Goal: Information Seeking & Learning: Learn about a topic

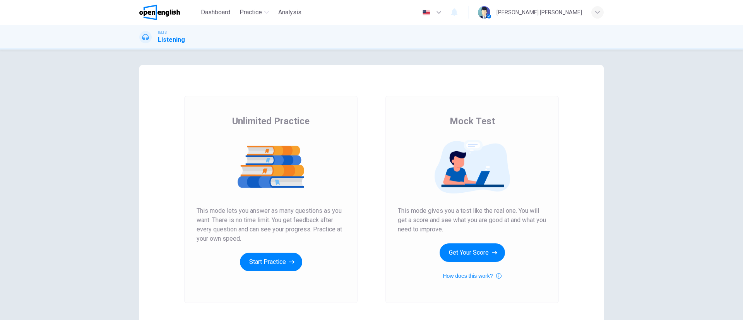
scroll to position [54, 0]
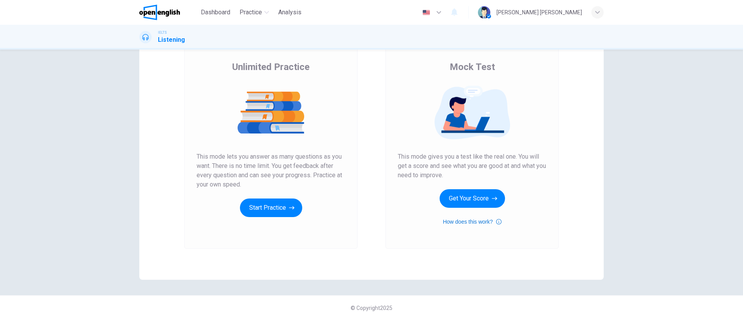
click at [496, 221] on icon "button" at bounding box center [498, 221] width 5 height 9
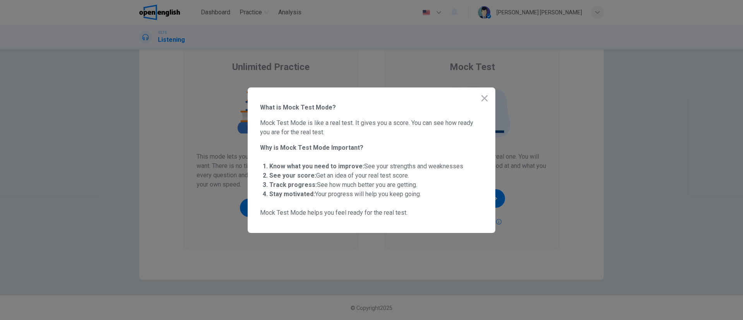
drag, startPoint x: 276, startPoint y: 130, endPoint x: 277, endPoint y: 157, distance: 27.9
click at [268, 151] on div "What is Mock Test Mode? Mock Test Mode is like a real test. It gives you a scor…" at bounding box center [371, 160] width 223 height 114
drag, startPoint x: 285, startPoint y: 157, endPoint x: 328, endPoint y: 205, distance: 64.7
click at [323, 202] on div "What is Mock Test Mode? Mock Test Mode is like a real test. It gives you a scor…" at bounding box center [371, 160] width 223 height 114
click at [487, 101] on icon "button" at bounding box center [484, 98] width 9 height 9
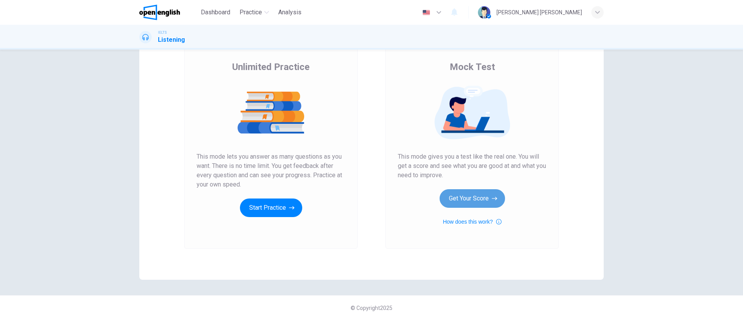
click at [461, 196] on button "Get Your Score" at bounding box center [471, 198] width 65 height 19
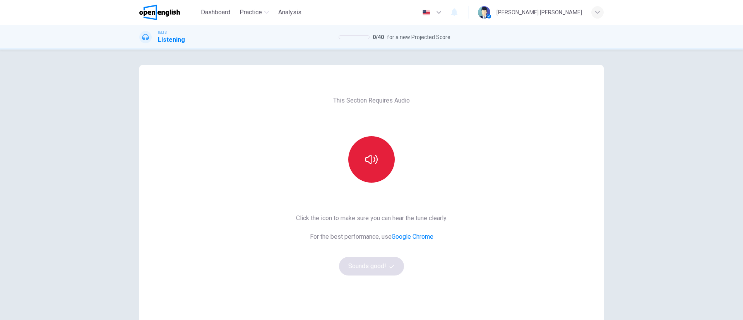
click at [377, 142] on button "button" at bounding box center [371, 159] width 46 height 46
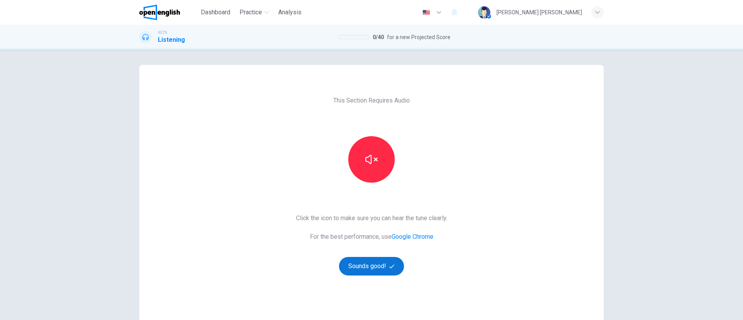
click at [366, 268] on button "Sounds good!" at bounding box center [371, 266] width 65 height 19
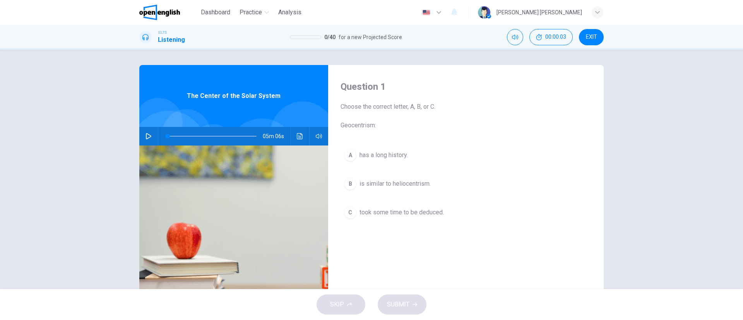
click at [145, 135] on icon "button" at bounding box center [148, 136] width 6 height 6
type input "*"
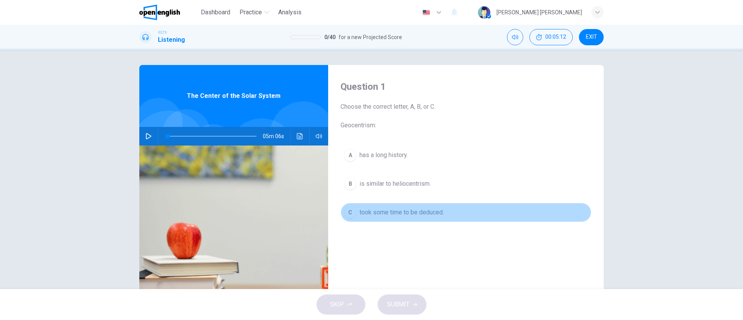
click at [348, 213] on div "C" at bounding box center [350, 212] width 12 height 12
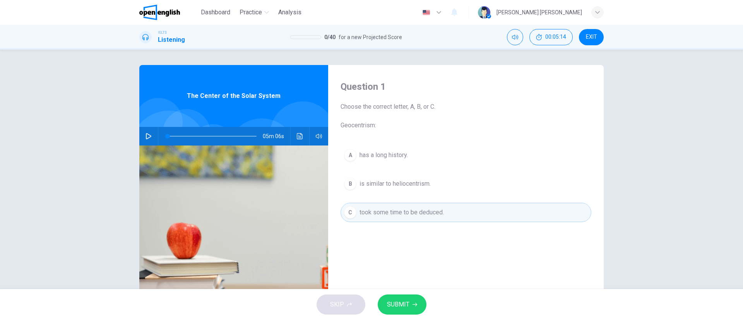
click at [408, 300] on span "SUBMIT" at bounding box center [398, 304] width 22 height 11
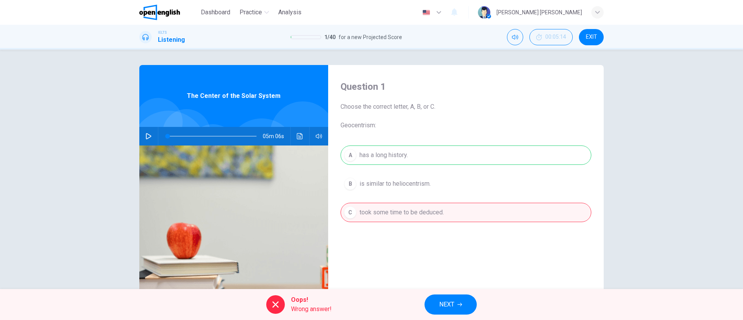
drag, startPoint x: 353, startPoint y: 150, endPoint x: 461, endPoint y: 154, distance: 108.0
click at [461, 154] on div "A has a long history. B is similar to heliocentrism. C took some time to be ded…" at bounding box center [465, 191] width 251 height 92
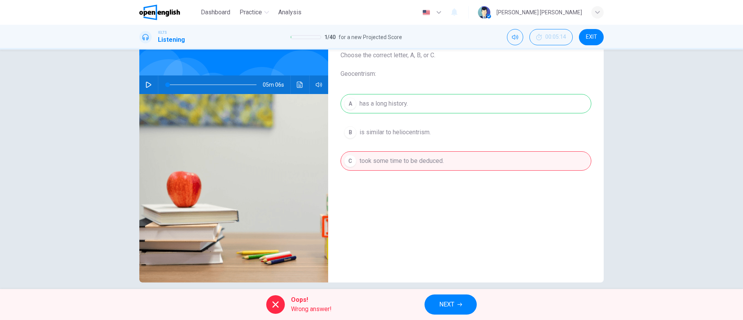
scroll to position [60, 0]
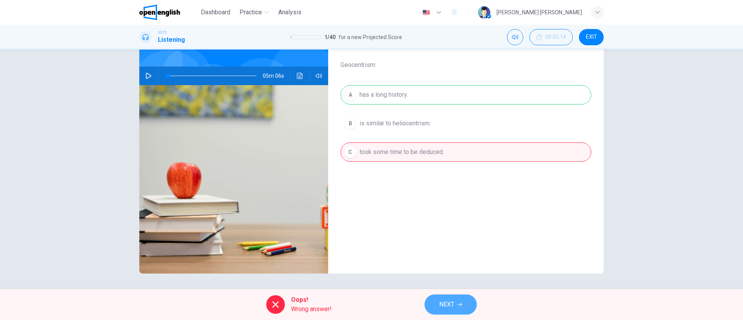
click at [454, 299] on span "NEXT" at bounding box center [446, 304] width 15 height 11
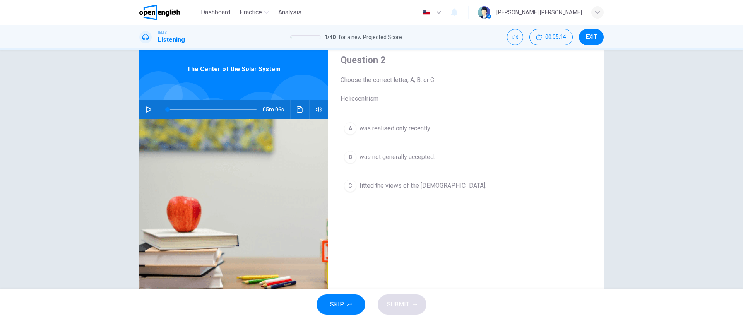
scroll to position [2, 0]
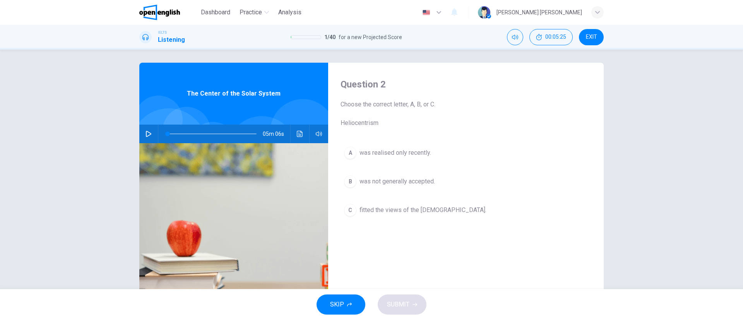
click at [367, 208] on span "fitted the views of the church." at bounding box center [422, 209] width 127 height 9
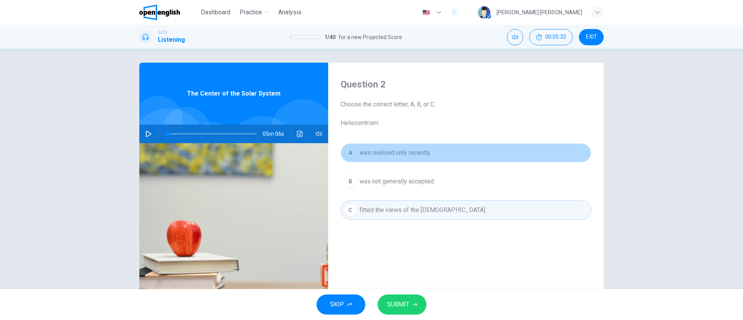
click at [395, 162] on button "A was realised only recently." at bounding box center [465, 152] width 251 height 19
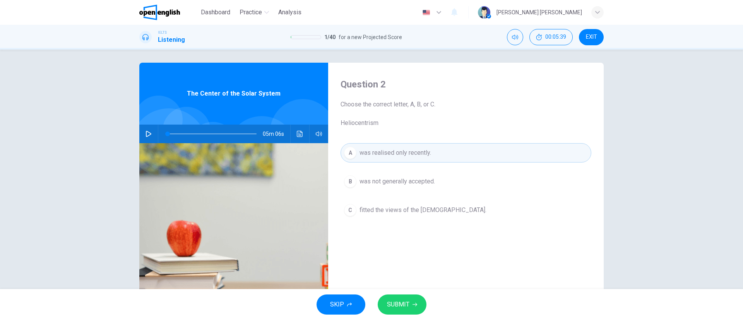
click at [398, 302] on span "SUBMIT" at bounding box center [398, 304] width 22 height 11
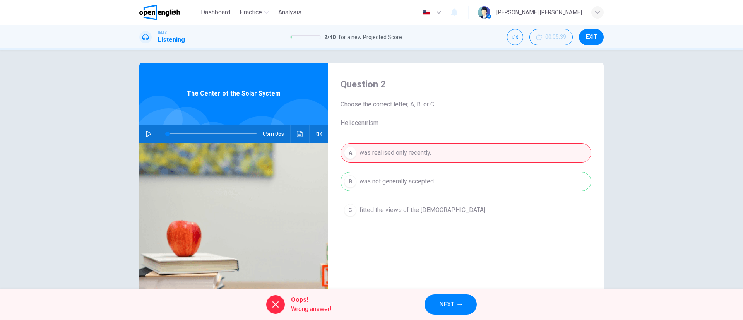
drag, startPoint x: 408, startPoint y: 313, endPoint x: 354, endPoint y: 211, distance: 115.2
click at [451, 302] on span "NEXT" at bounding box center [446, 304] width 15 height 11
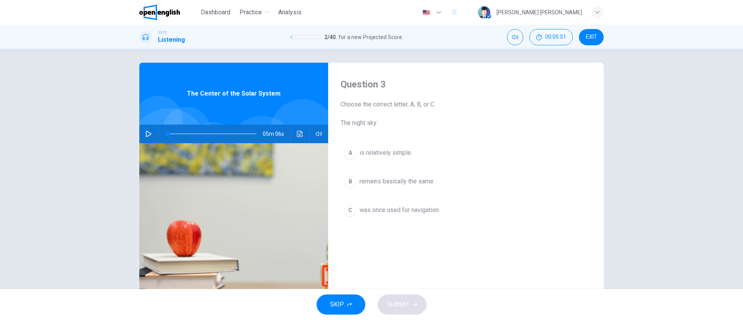
click at [361, 210] on span "was once used for navigation" at bounding box center [398, 209] width 79 height 9
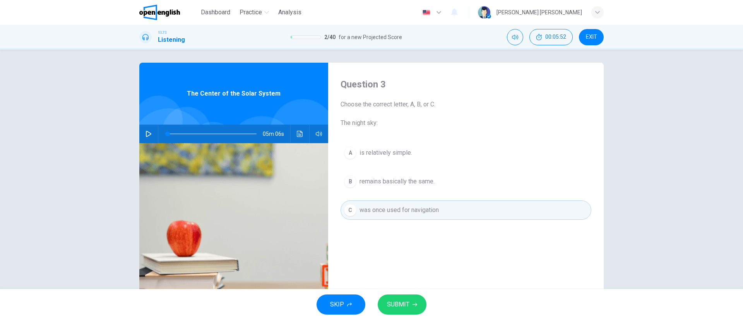
click at [407, 307] on span "SUBMIT" at bounding box center [398, 304] width 22 height 11
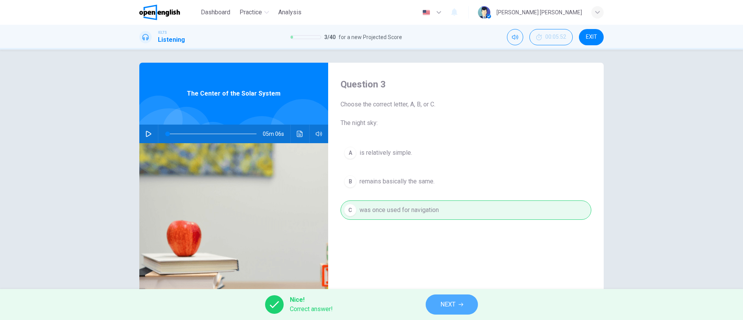
click at [458, 298] on button "NEXT" at bounding box center [451, 304] width 52 height 20
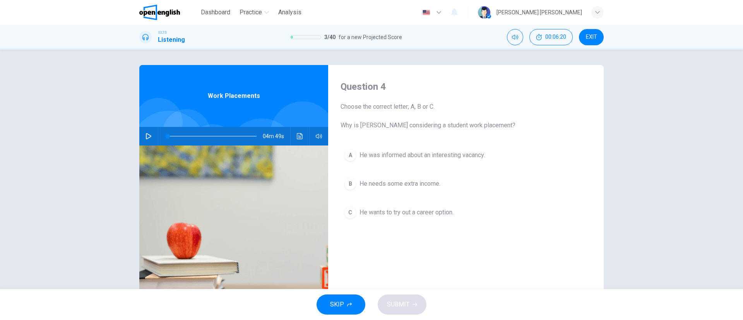
click at [140, 131] on div "04m 49s" at bounding box center [233, 136] width 189 height 19
click at [145, 137] on icon "button" at bounding box center [148, 136] width 6 height 6
click at [450, 259] on div "Question 4 Choose the correct letter; A, B or C. Why is Matthew considering a s…" at bounding box center [465, 199] width 275 height 269
click at [669, 122] on div "Question 4 Choose the correct letter; A, B or C. Why is Matthew considering a s…" at bounding box center [371, 169] width 743 height 239
drag, startPoint x: 453, startPoint y: 112, endPoint x: 509, endPoint y: 121, distance: 56.5
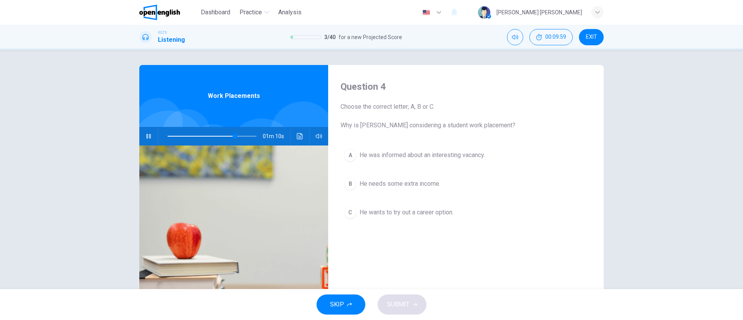
click at [509, 121] on span "Choose the correct letter; A, B or C. Why is Matthew considering a student work…" at bounding box center [465, 116] width 251 height 28
drag, startPoint x: 365, startPoint y: 126, endPoint x: 468, endPoint y: 131, distance: 103.0
click at [468, 131] on div "Question 4 Choose the correct letter; A, B or C. Why is Matthew considering a s…" at bounding box center [465, 199] width 275 height 269
drag, startPoint x: 420, startPoint y: 125, endPoint x: 506, endPoint y: 124, distance: 85.9
click at [506, 124] on span "Choose the correct letter; A, B or C. Why is Matthew considering a student work…" at bounding box center [465, 116] width 251 height 28
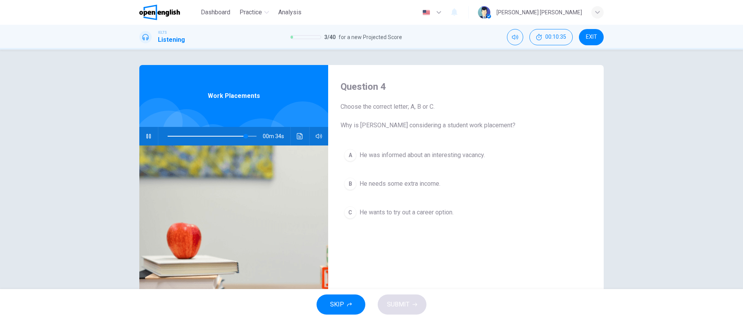
click at [359, 154] on span "He was informed about an interesting vacancy." at bounding box center [421, 154] width 125 height 9
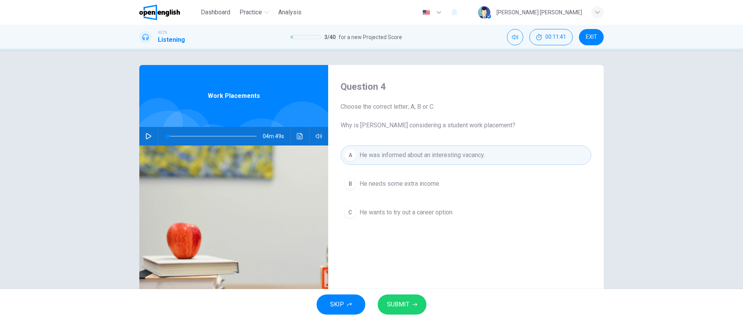
click at [143, 131] on button "button" at bounding box center [148, 136] width 12 height 19
click at [294, 137] on button "Click to see the audio transcription" at bounding box center [300, 136] width 12 height 19
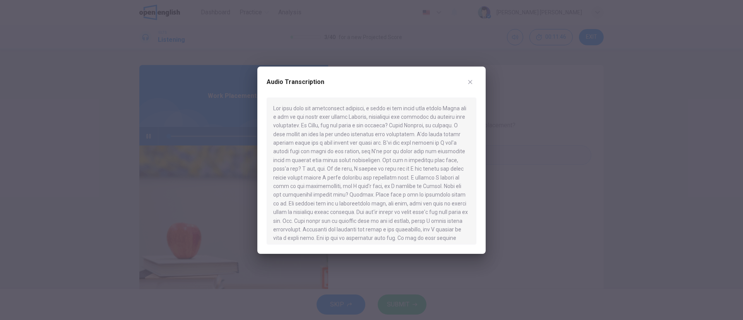
drag, startPoint x: 340, startPoint y: 126, endPoint x: 396, endPoint y: 128, distance: 55.3
click at [396, 128] on div at bounding box center [371, 170] width 210 height 147
drag, startPoint x: 305, startPoint y: 143, endPoint x: 352, endPoint y: 142, distance: 47.6
click at [352, 142] on div at bounding box center [371, 170] width 210 height 147
click at [469, 83] on icon "button" at bounding box center [470, 82] width 6 height 6
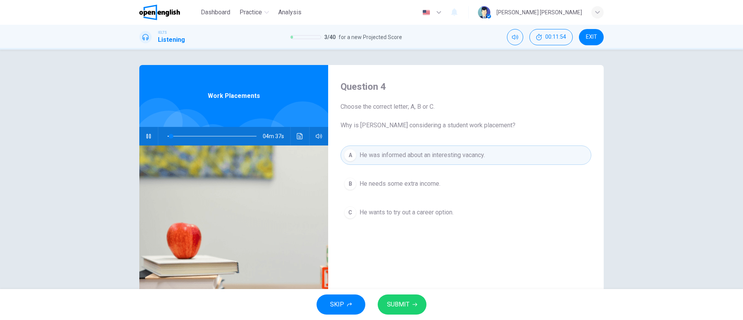
click at [408, 183] on span "He needs some extra income." at bounding box center [399, 183] width 81 height 9
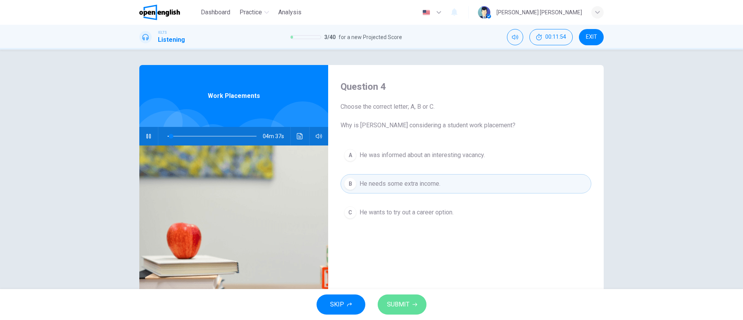
click at [401, 304] on span "SUBMIT" at bounding box center [398, 304] width 22 height 11
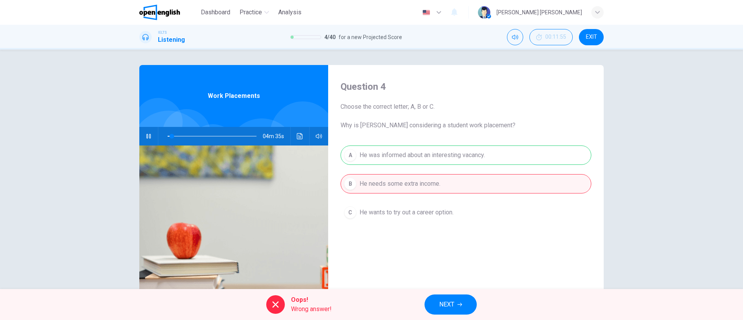
drag, startPoint x: 377, startPoint y: 146, endPoint x: 483, endPoint y: 146, distance: 106.7
click at [483, 146] on div "A He was informed about an interesting vacancy. B He needs some extra income. C…" at bounding box center [465, 191] width 251 height 92
click at [440, 298] on button "NEXT" at bounding box center [450, 304] width 52 height 20
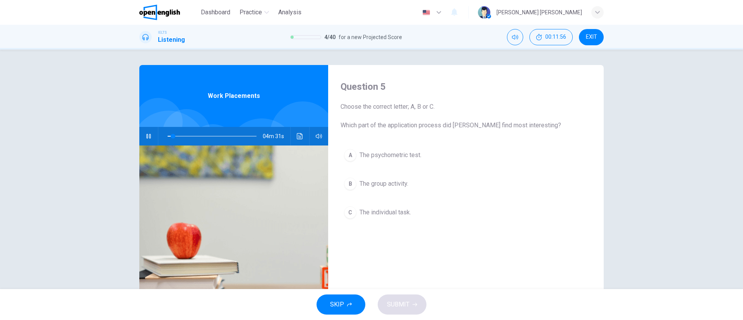
drag, startPoint x: 400, startPoint y: 125, endPoint x: 542, endPoint y: 125, distance: 141.9
click at [542, 125] on span "Choose the correct letter; A, B or C. Which part of the application process did…" at bounding box center [465, 116] width 251 height 28
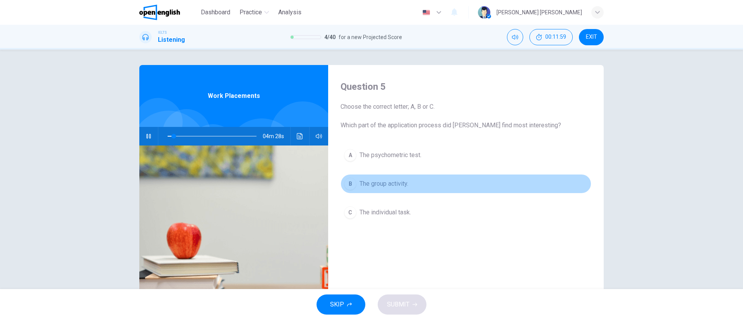
click at [381, 186] on span "The group activity." at bounding box center [383, 183] width 49 height 9
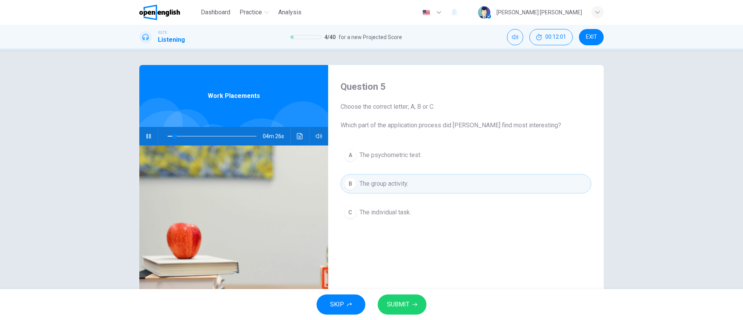
click at [397, 304] on span "SUBMIT" at bounding box center [398, 304] width 22 height 11
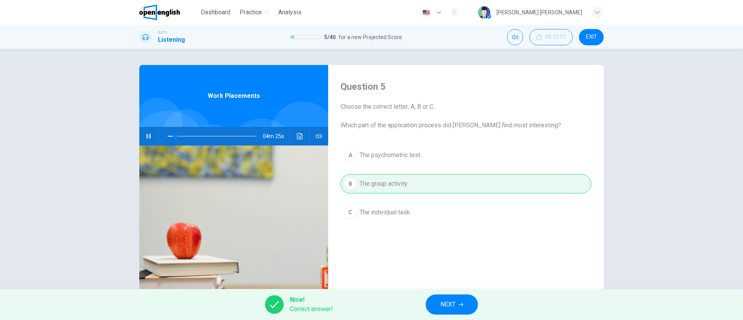
click at [436, 302] on button "NEXT" at bounding box center [451, 304] width 52 height 20
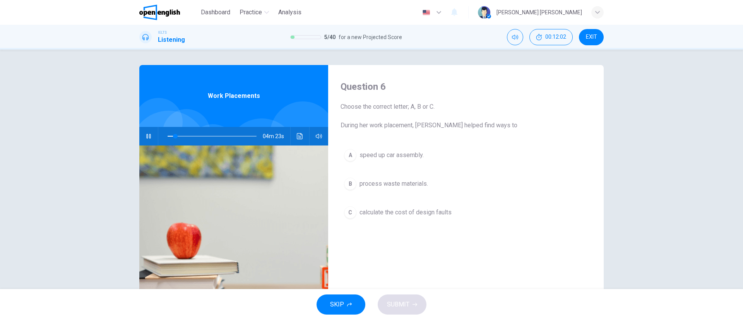
drag, startPoint x: 361, startPoint y: 127, endPoint x: 491, endPoint y: 126, distance: 130.3
click at [491, 126] on span "Choose the correct letter; A, B or C. During her work placement, Linda helped f…" at bounding box center [465, 116] width 251 height 28
click at [149, 135] on icon "button" at bounding box center [148, 136] width 6 height 6
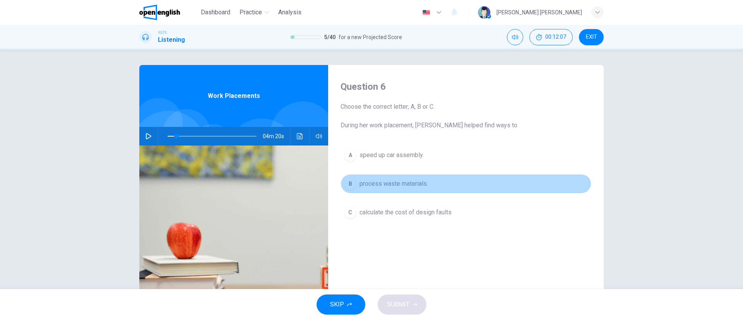
drag, startPoint x: 390, startPoint y: 181, endPoint x: 391, endPoint y: 186, distance: 4.3
click at [390, 181] on span "process waste materials." at bounding box center [393, 183] width 68 height 9
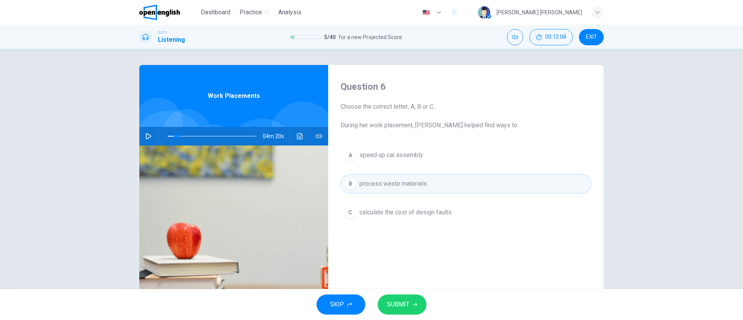
click at [393, 198] on div "A speed up car assembly. B process waste materials. C calculate the cost of des…" at bounding box center [465, 191] width 251 height 92
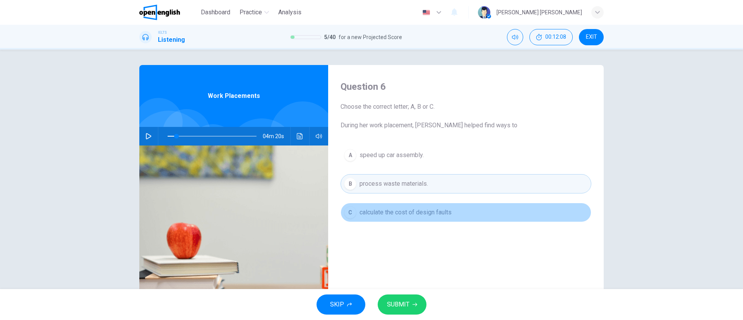
click at [405, 213] on span "calculate the cost of design faults" at bounding box center [405, 212] width 92 height 9
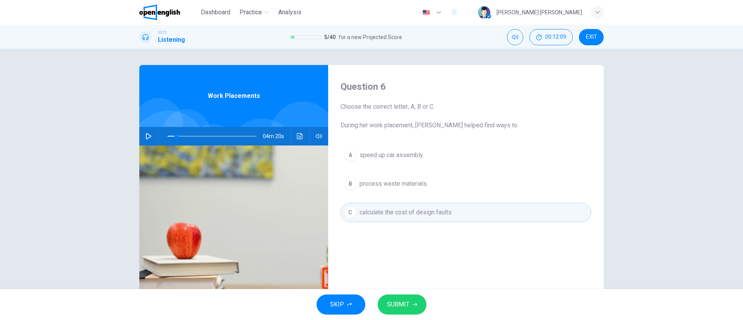
click at [380, 166] on div "A speed up car assembly. B process waste materials. C calculate the cost of des…" at bounding box center [465, 191] width 251 height 92
click at [380, 160] on button "A speed up car assembly." at bounding box center [465, 154] width 251 height 19
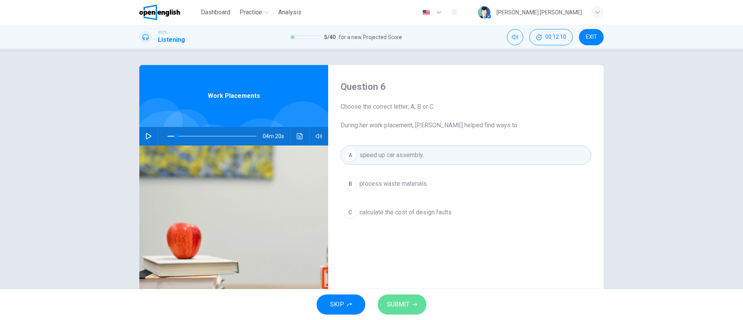
click at [404, 301] on span "SUBMIT" at bounding box center [398, 304] width 22 height 11
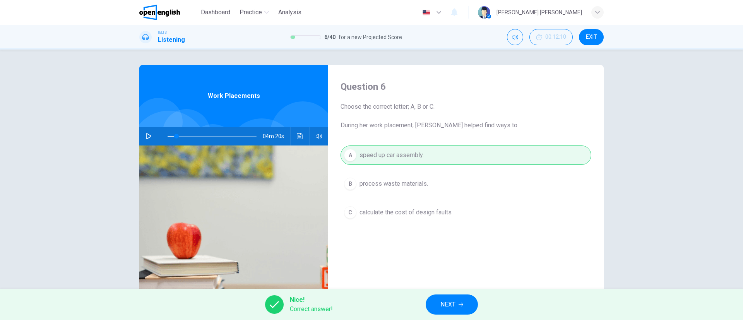
click at [451, 302] on span "NEXT" at bounding box center [447, 304] width 15 height 11
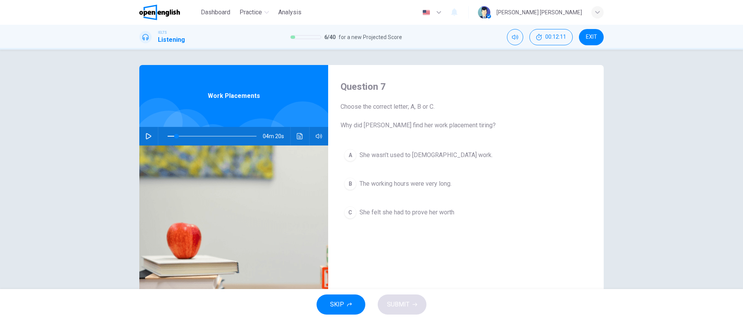
drag, startPoint x: 334, startPoint y: 122, endPoint x: 475, endPoint y: 121, distance: 140.8
click at [473, 121] on div "Question 7 Choose the correct letter; A, B or C. Why did Linda find her work pl…" at bounding box center [465, 199] width 275 height 269
drag, startPoint x: 462, startPoint y: 122, endPoint x: 352, endPoint y: 116, distance: 110.4
click at [352, 116] on span "Choose the correct letter; A, B or C. Why did Linda find her work placement tir…" at bounding box center [465, 116] width 251 height 28
click at [381, 204] on button "C She felt she had to prove her worth" at bounding box center [465, 212] width 251 height 19
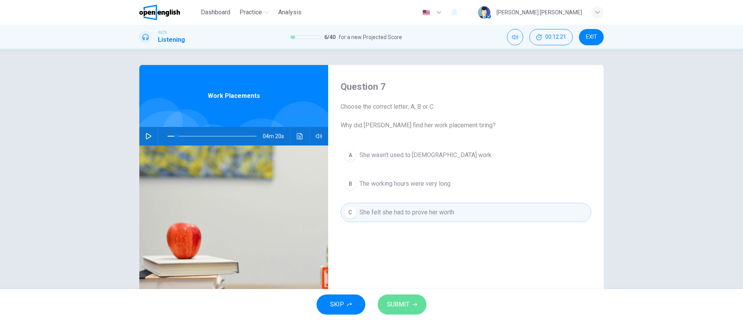
click at [398, 305] on span "SUBMIT" at bounding box center [398, 304] width 22 height 11
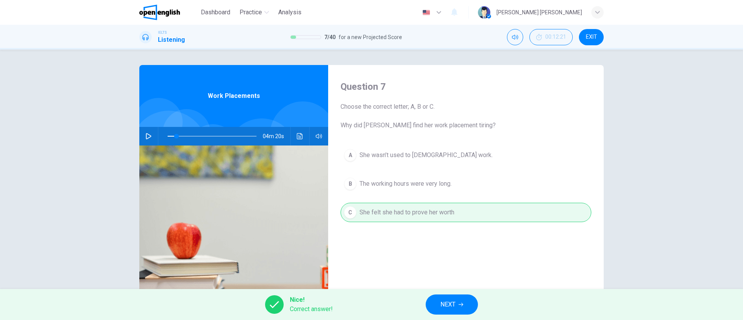
click at [450, 304] on span "NEXT" at bounding box center [447, 304] width 15 height 11
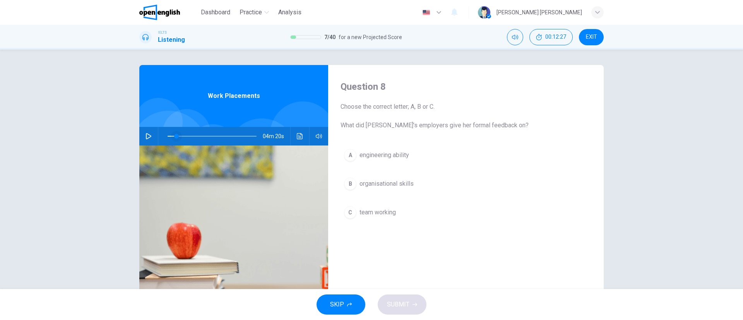
click at [199, 137] on span at bounding box center [211, 136] width 89 height 11
click at [142, 135] on button "button" at bounding box center [148, 136] width 12 height 19
click at [298, 134] on icon "Click to see the audio transcription" at bounding box center [300, 136] width 6 height 6
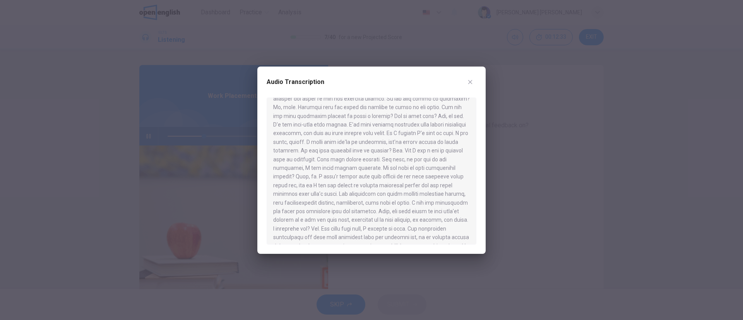
scroll to position [232, 0]
drag, startPoint x: 428, startPoint y: 152, endPoint x: 423, endPoint y: 183, distance: 32.1
click at [423, 183] on div at bounding box center [371, 170] width 210 height 147
click at [479, 74] on div "Audio Transcription" at bounding box center [371, 160] width 228 height 187
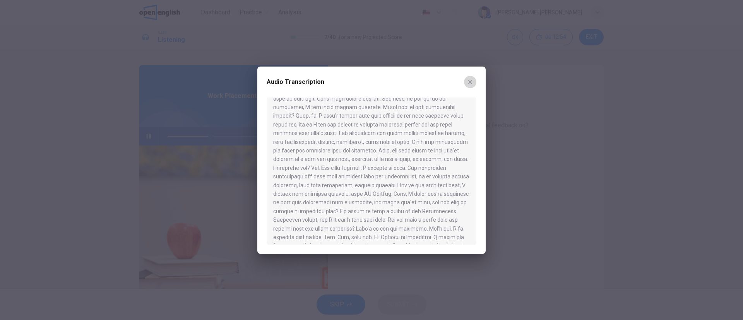
click at [468, 81] on icon "button" at bounding box center [470, 82] width 6 height 6
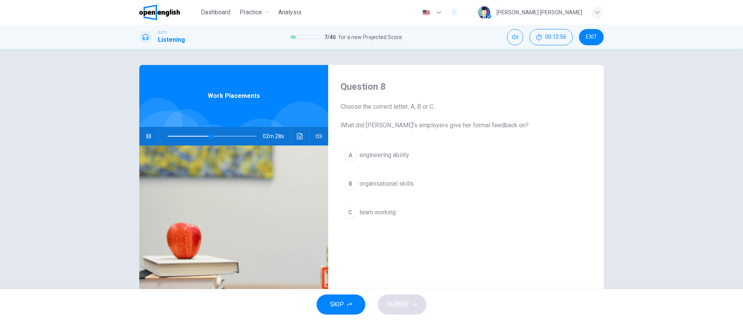
click at [386, 181] on span "organisational skills" at bounding box center [386, 183] width 54 height 9
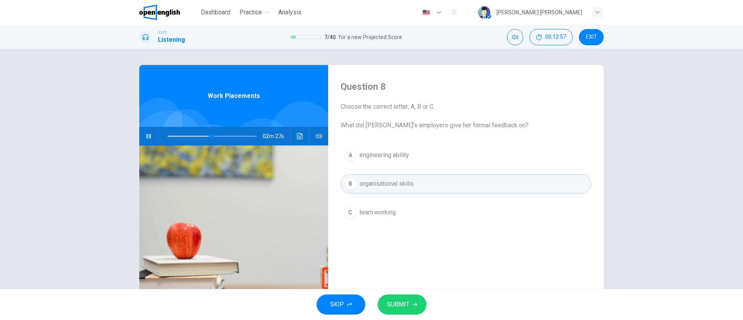
click at [405, 301] on span "SUBMIT" at bounding box center [398, 304] width 22 height 11
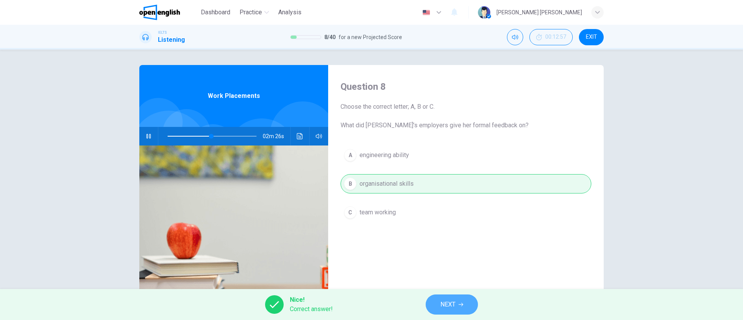
click at [452, 302] on span "NEXT" at bounding box center [447, 304] width 15 height 11
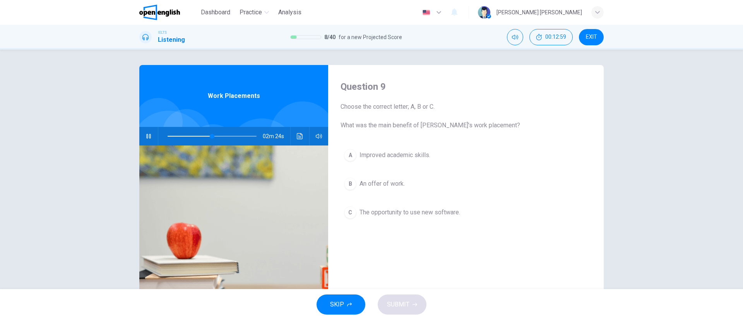
drag, startPoint x: 339, startPoint y: 127, endPoint x: 498, endPoint y: 122, distance: 159.0
click at [498, 122] on span "Choose the correct letter; A, B or C. What was the main benefit of Linda’s work…" at bounding box center [465, 116] width 251 height 28
click at [386, 188] on button "B An offer of work." at bounding box center [465, 183] width 251 height 19
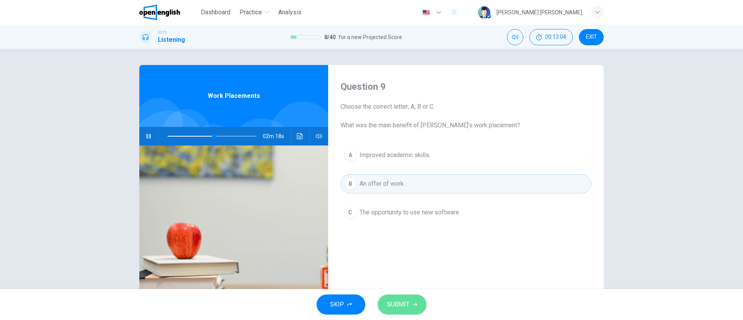
click at [408, 299] on span "SUBMIT" at bounding box center [398, 304] width 22 height 11
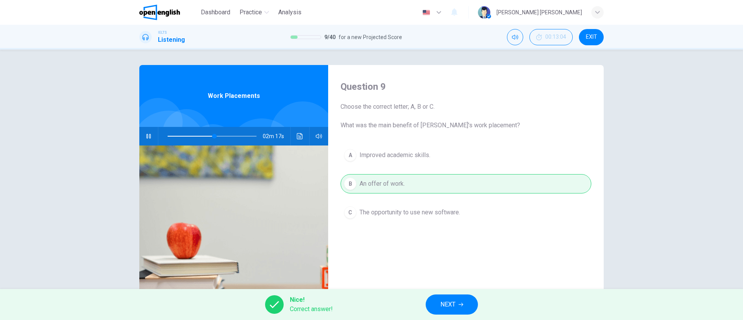
click at [446, 313] on button "NEXT" at bounding box center [451, 304] width 52 height 20
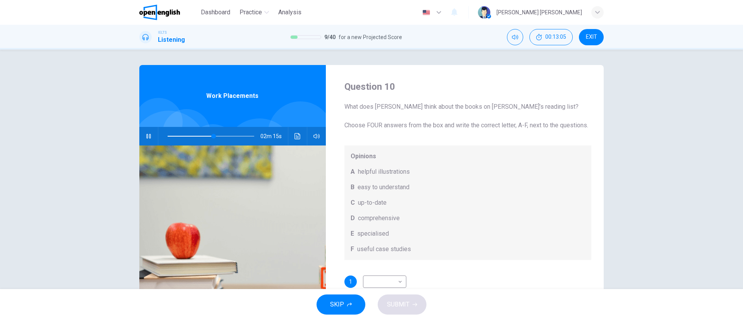
drag, startPoint x: 350, startPoint y: 104, endPoint x: 495, endPoint y: 114, distance: 144.6
click at [495, 114] on span "What does Linda think about the books on Matthew’s reading list? Choose FOUR an…" at bounding box center [467, 116] width 247 height 28
click at [140, 134] on div "02m 14s" at bounding box center [232, 136] width 186 height 19
click at [146, 135] on icon "button" at bounding box center [148, 136] width 4 height 5
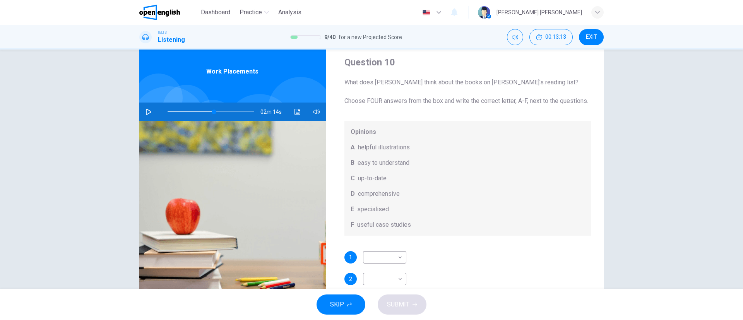
scroll to position [0, 0]
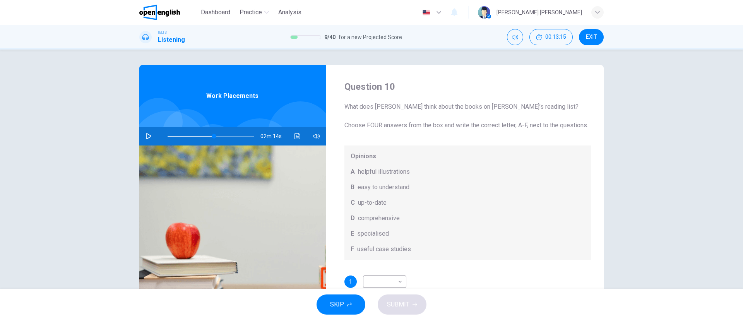
drag, startPoint x: 386, startPoint y: 125, endPoint x: 524, endPoint y: 126, distance: 138.1
click at [524, 126] on span "What does Linda think about the books on Matthew’s reading list? Choose FOUR an…" at bounding box center [467, 116] width 247 height 28
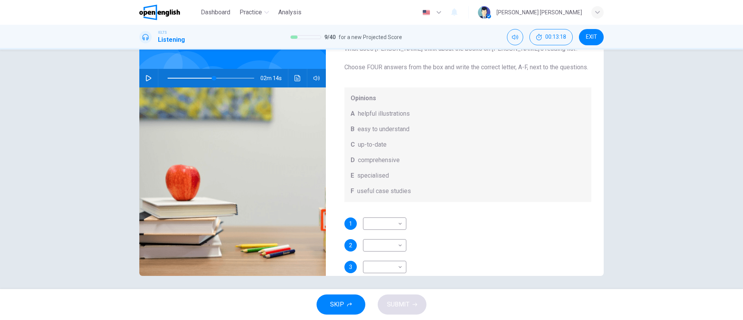
scroll to position [44, 0]
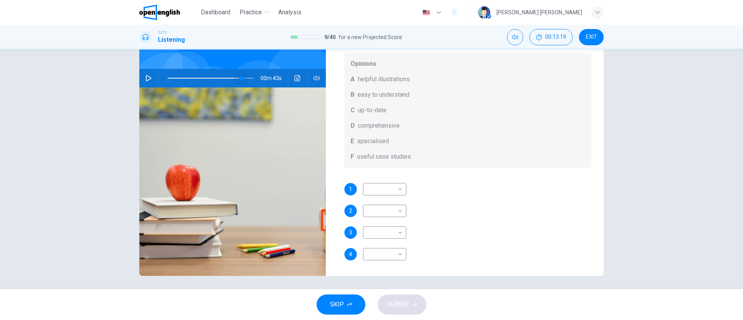
click at [239, 75] on span at bounding box center [210, 78] width 87 height 11
click at [145, 79] on icon "button" at bounding box center [148, 78] width 6 height 6
click at [385, 181] on div "Question 10 What does Linda think about the books on Matthew’s reading list? Ch…" at bounding box center [468, 107] width 272 height 269
click at [388, 187] on body "This site uses cookies, as explained in our Privacy Policy . If you agree to th…" at bounding box center [371, 160] width 743 height 320
click at [382, 201] on li "A" at bounding box center [381, 201] width 43 height 12
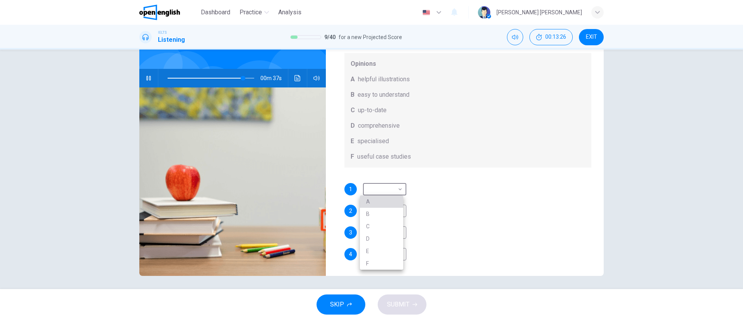
type input "**"
type input "*"
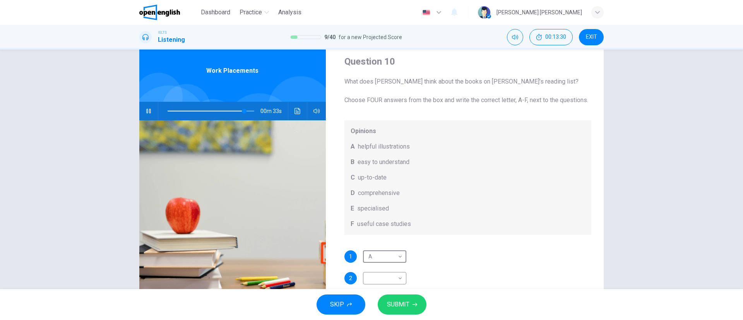
scroll to position [0, 0]
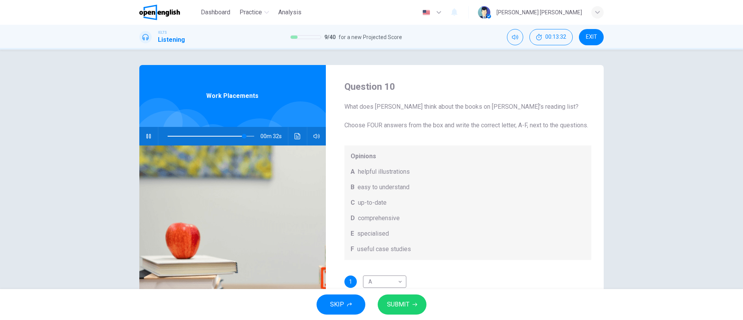
drag, startPoint x: 347, startPoint y: 126, endPoint x: 524, endPoint y: 125, distance: 176.4
click at [524, 125] on span "What does Linda think about the books on Matthew’s reading list? Choose FOUR an…" at bounding box center [467, 116] width 247 height 28
click at [145, 136] on icon "button" at bounding box center [148, 136] width 6 height 6
click at [145, 135] on icon "button" at bounding box center [148, 136] width 6 height 6
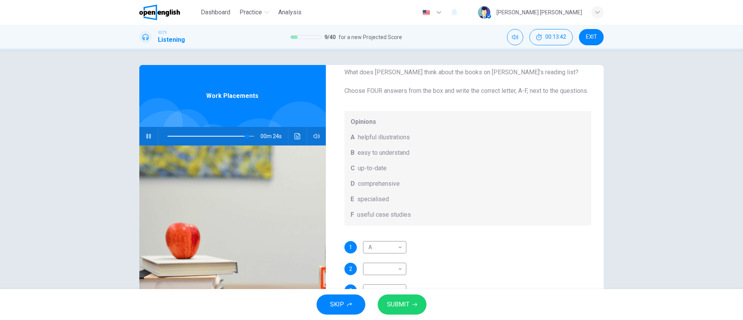
scroll to position [58, 0]
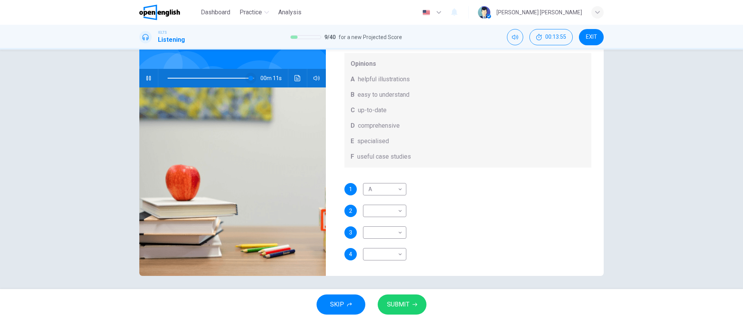
click at [248, 79] on span at bounding box center [250, 78] width 5 height 5
click at [294, 77] on icon "Click to see the audio transcription" at bounding box center [297, 78] width 6 height 6
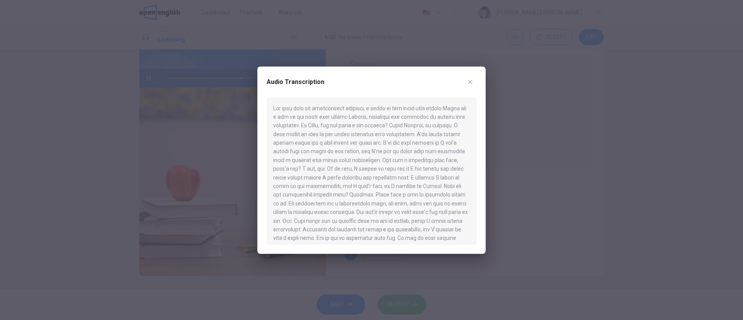
scroll to position [351, 0]
drag, startPoint x: 357, startPoint y: 181, endPoint x: 456, endPoint y: 184, distance: 99.1
click at [456, 184] on div at bounding box center [371, 170] width 210 height 147
drag, startPoint x: 302, startPoint y: 193, endPoint x: 352, endPoint y: 188, distance: 50.5
click at [352, 188] on div at bounding box center [371, 170] width 210 height 147
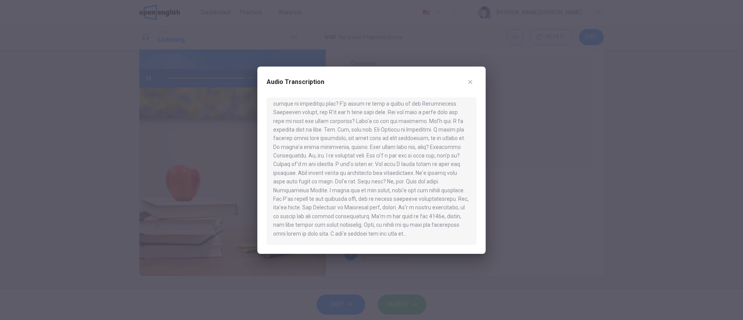
click at [476, 81] on div "Audio Transcription" at bounding box center [371, 160] width 228 height 187
click at [475, 83] on button "button" at bounding box center [470, 82] width 12 height 12
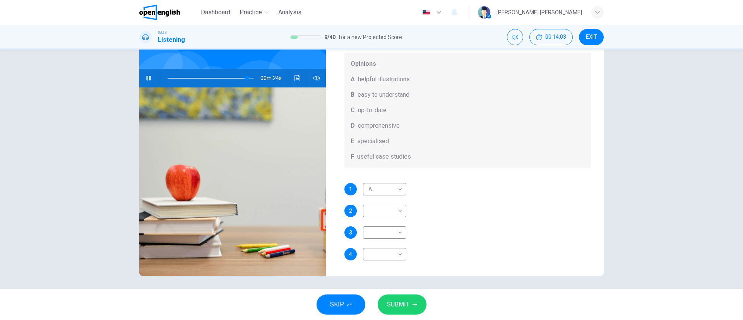
click at [233, 73] on span at bounding box center [210, 78] width 87 height 11
click at [297, 76] on icon "Click to see the audio transcription" at bounding box center [297, 78] width 6 height 6
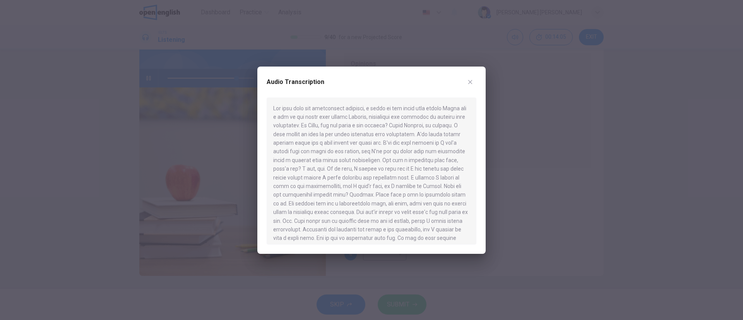
click at [477, 75] on div "Audio Transcription" at bounding box center [371, 160] width 228 height 187
drag, startPoint x: 468, startPoint y: 79, endPoint x: 453, endPoint y: 85, distance: 16.0
click at [468, 79] on icon "button" at bounding box center [470, 82] width 6 height 6
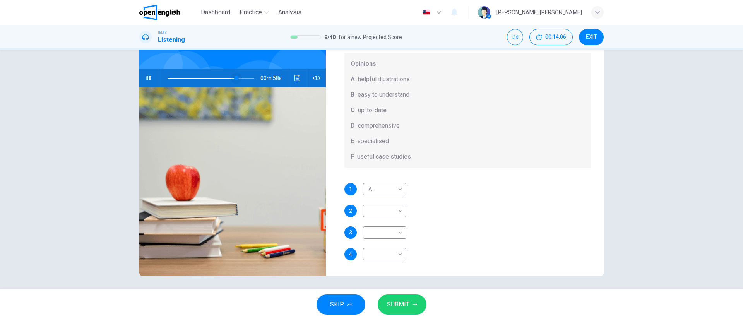
click at [234, 76] on span at bounding box center [236, 78] width 5 height 5
click at [291, 76] on button "Click to see the audio transcription" at bounding box center [297, 78] width 12 height 19
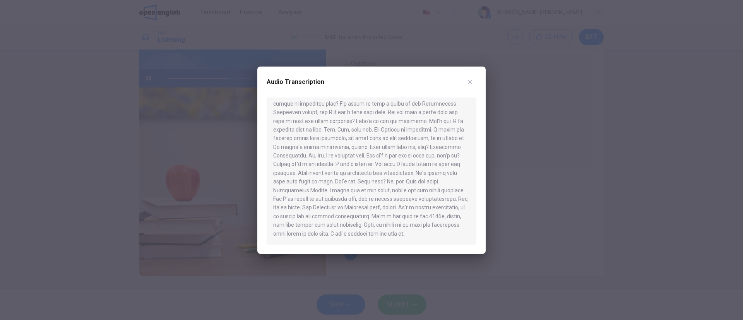
drag, startPoint x: 303, startPoint y: 119, endPoint x: 394, endPoint y: 115, distance: 91.7
click at [394, 115] on div at bounding box center [371, 170] width 210 height 147
click at [472, 77] on button "button" at bounding box center [470, 82] width 12 height 12
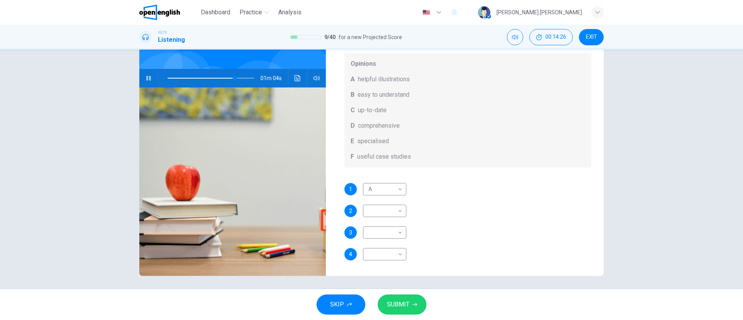
click at [386, 180] on div "Question 10 What does Linda think about the books on Matthew’s reading list? Ch…" at bounding box center [468, 107] width 272 height 269
click at [389, 186] on body "This site uses cookies, as explained in our Privacy Policy . If you agree to th…" at bounding box center [371, 160] width 743 height 320
click at [438, 182] on div at bounding box center [371, 160] width 743 height 320
click at [388, 215] on body "This site uses cookies, as explained in our Privacy Policy . If you agree to th…" at bounding box center [371, 160] width 743 height 320
click at [365, 225] on li "A" at bounding box center [381, 223] width 43 height 12
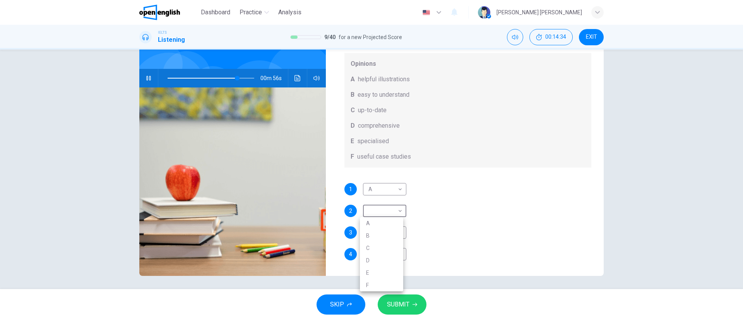
type input "**"
type input "*"
click at [382, 186] on body "This site uses cookies, as explained in our Privacy Policy . If you agree to th…" at bounding box center [371, 160] width 743 height 320
click at [375, 239] on li "D" at bounding box center [381, 238] width 43 height 12
type input "**"
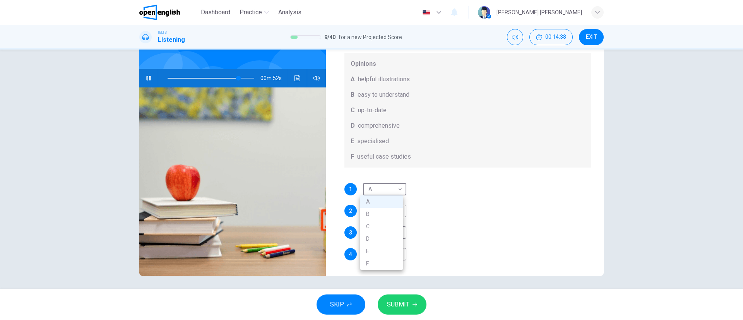
type input "*"
click at [441, 198] on div "1 D * ​ 2 A * ​ 3 ​ ​ 4 ​ ​" at bounding box center [467, 229] width 247 height 93
click at [296, 76] on icon "Click to see the audio transcription" at bounding box center [297, 78] width 6 height 6
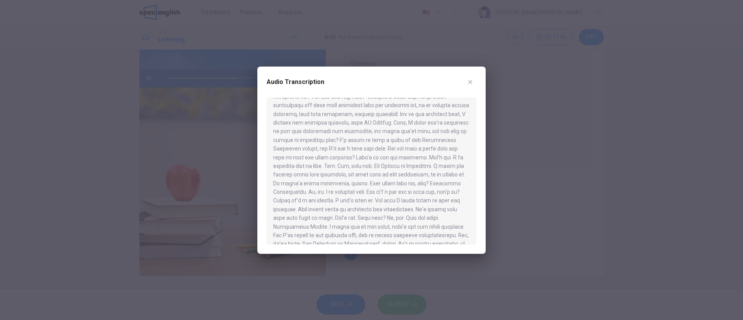
scroll to position [348, 0]
click at [465, 82] on button "button" at bounding box center [470, 82] width 12 height 12
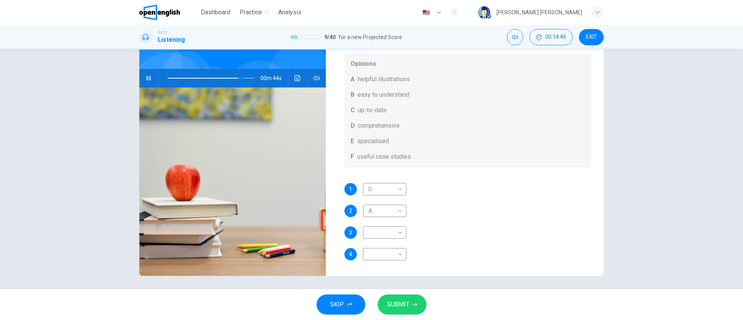
click at [145, 75] on icon "button" at bounding box center [148, 78] width 6 height 6
click at [294, 82] on button "Click to see the audio transcription" at bounding box center [297, 78] width 12 height 19
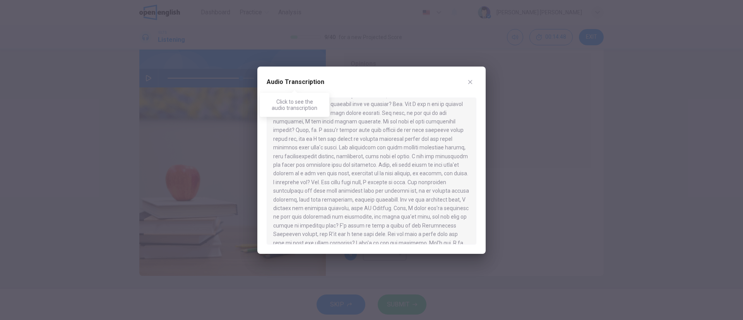
scroll to position [351, 0]
drag, startPoint x: 433, startPoint y: 166, endPoint x: 290, endPoint y: 174, distance: 142.6
click at [290, 174] on div at bounding box center [371, 170] width 210 height 147
drag, startPoint x: 326, startPoint y: 183, endPoint x: 390, endPoint y: 184, distance: 64.2
click at [390, 184] on div at bounding box center [371, 170] width 210 height 147
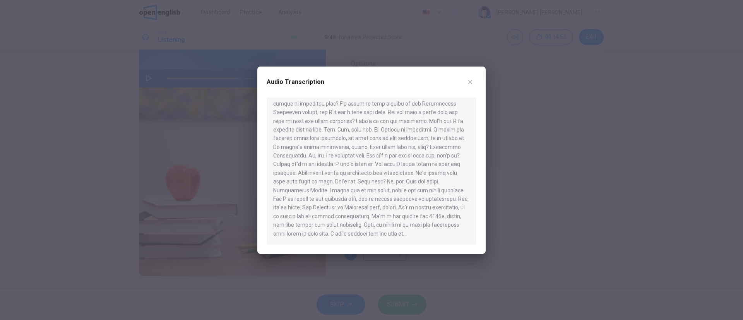
drag, startPoint x: 395, startPoint y: 129, endPoint x: 349, endPoint y: 145, distance: 48.7
click at [349, 145] on div at bounding box center [371, 170] width 210 height 147
click at [557, 176] on div at bounding box center [371, 160] width 743 height 320
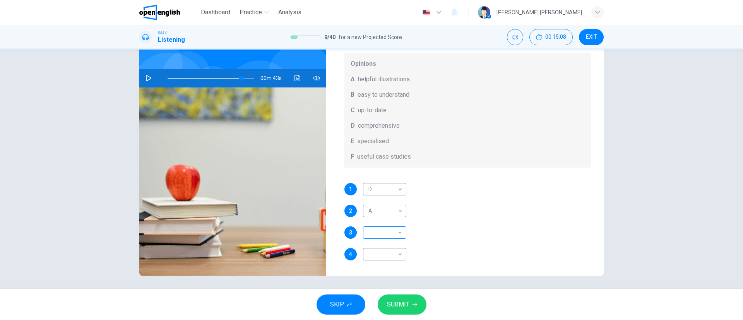
click at [384, 231] on body "This site uses cookies, as explained in our Privacy Policy . If you agree to th…" at bounding box center [371, 160] width 743 height 320
drag, startPoint x: 383, startPoint y: 247, endPoint x: 382, endPoint y: 237, distance: 9.4
click at [383, 246] on li "A" at bounding box center [381, 245] width 43 height 12
type input "**"
type input "*"
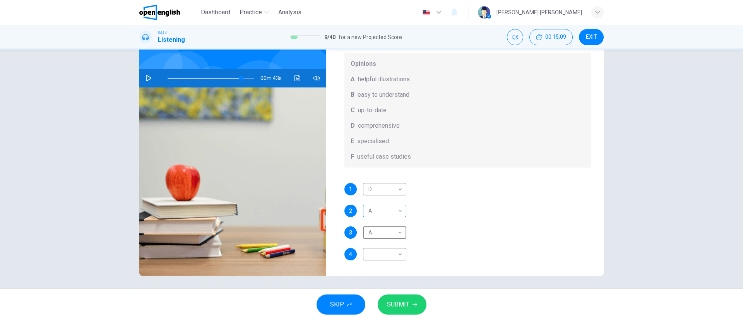
click at [383, 207] on body "This site uses cookies, as explained in our Privacy Policy . If you agree to th…" at bounding box center [371, 160] width 743 height 320
click at [382, 243] on li "C" at bounding box center [381, 248] width 43 height 12
type input "**"
type input "*"
drag, startPoint x: 377, startPoint y: 128, endPoint x: 402, endPoint y: 127, distance: 24.8
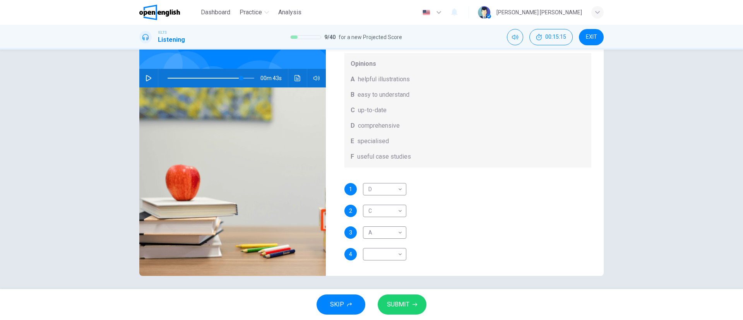
click at [402, 127] on div "D comprehensive" at bounding box center [467, 125] width 235 height 9
click at [389, 190] on body "This site uses cookies, as explained in our Privacy Policy . If you agree to th…" at bounding box center [371, 160] width 743 height 320
click at [390, 190] on div at bounding box center [371, 160] width 743 height 320
click at [376, 185] on body "This site uses cookies, as explained in our Privacy Policy . If you agree to th…" at bounding box center [371, 160] width 743 height 320
click at [367, 211] on li "B" at bounding box center [381, 214] width 43 height 12
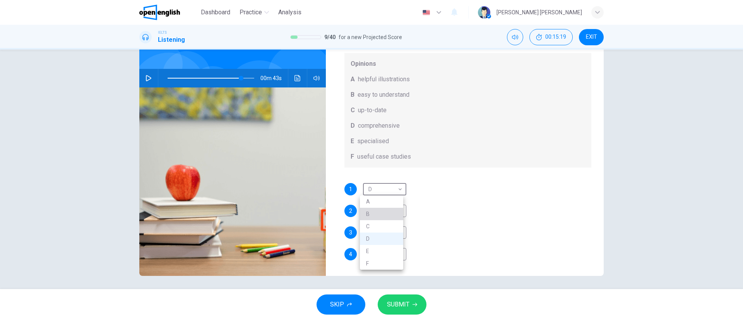
type input "**"
type input "*"
drag, startPoint x: 377, startPoint y: 85, endPoint x: 413, endPoint y: 85, distance: 36.4
click at [413, 85] on div "Opinions A helpful illustrations B easy to understand C up-to-date D comprehens…" at bounding box center [467, 110] width 247 height 114
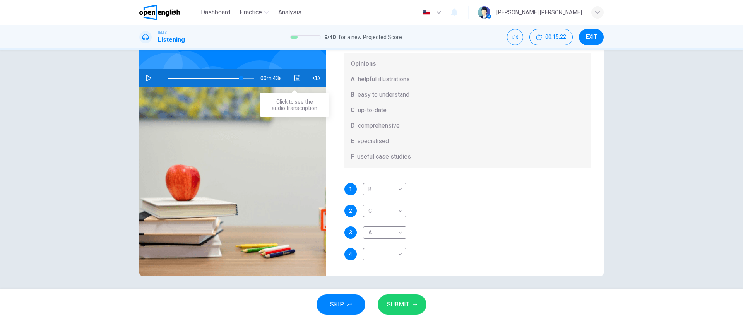
click at [298, 78] on button "Click to see the audio transcription" at bounding box center [297, 78] width 12 height 19
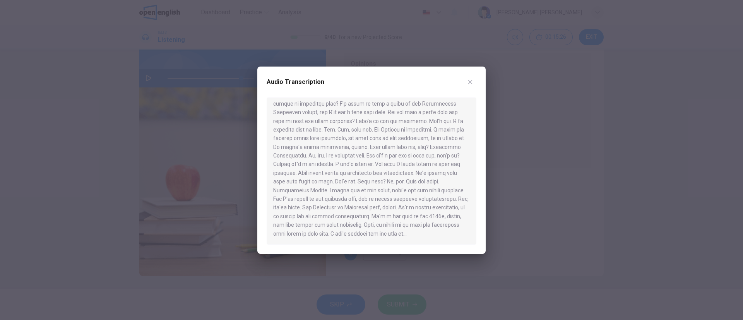
drag, startPoint x: 371, startPoint y: 128, endPoint x: 331, endPoint y: 146, distance: 43.2
click at [408, 136] on div at bounding box center [371, 170] width 210 height 147
drag, startPoint x: 322, startPoint y: 146, endPoint x: 385, endPoint y: 138, distance: 63.2
click at [383, 137] on div at bounding box center [371, 170] width 210 height 147
drag, startPoint x: 387, startPoint y: 137, endPoint x: 303, endPoint y: 152, distance: 85.2
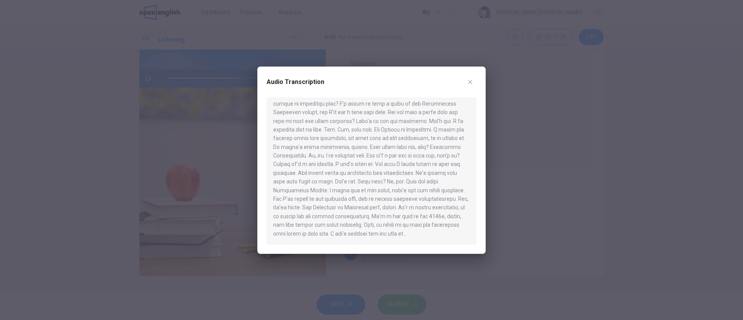
click at [266, 139] on div "Audio Transcription" at bounding box center [371, 160] width 228 height 187
click at [308, 150] on div at bounding box center [371, 170] width 210 height 147
drag, startPoint x: 310, startPoint y: 150, endPoint x: 347, endPoint y: 161, distance: 39.0
click at [347, 161] on div at bounding box center [371, 170] width 210 height 147
drag, startPoint x: 347, startPoint y: 165, endPoint x: 452, endPoint y: 164, distance: 104.8
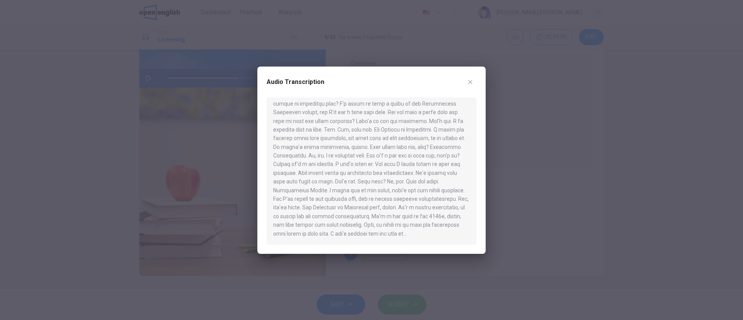
click at [452, 164] on div at bounding box center [371, 170] width 210 height 147
drag, startPoint x: 444, startPoint y: 164, endPoint x: 347, endPoint y: 169, distance: 97.2
click at [355, 167] on div at bounding box center [371, 170] width 210 height 147
drag, startPoint x: 312, startPoint y: 173, endPoint x: 322, endPoint y: 182, distance: 13.4
click at [296, 181] on div at bounding box center [371, 170] width 210 height 147
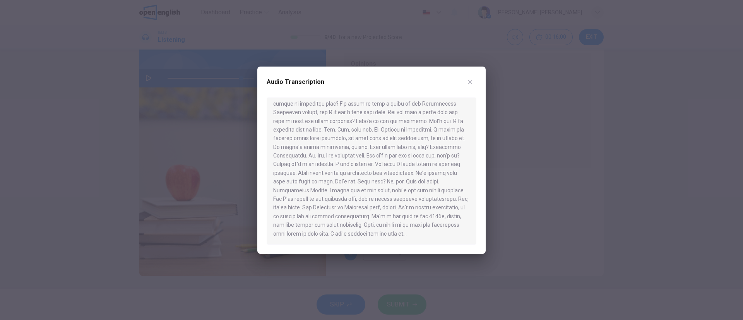
click at [558, 234] on div at bounding box center [371, 160] width 743 height 320
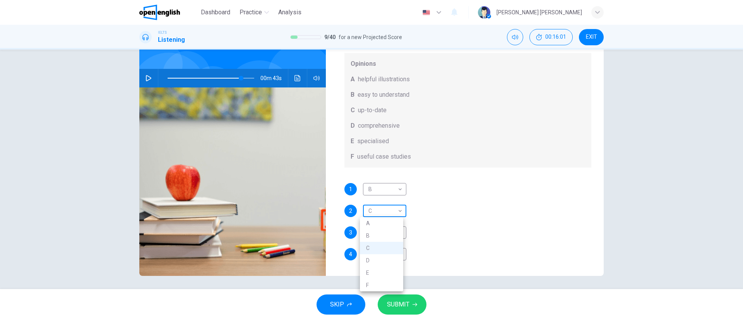
click at [386, 202] on body "This site uses cookies, as explained in our Privacy Policy . If you agree to th…" at bounding box center [371, 160] width 743 height 320
click at [427, 193] on div at bounding box center [371, 160] width 743 height 320
click at [393, 258] on body "This site uses cookies, as explained in our Privacy Policy . If you agree to th…" at bounding box center [371, 160] width 743 height 320
click at [422, 208] on div at bounding box center [371, 160] width 743 height 320
click at [380, 211] on body "This site uses cookies, as explained in our Privacy Policy . If you agree to th…" at bounding box center [371, 160] width 743 height 320
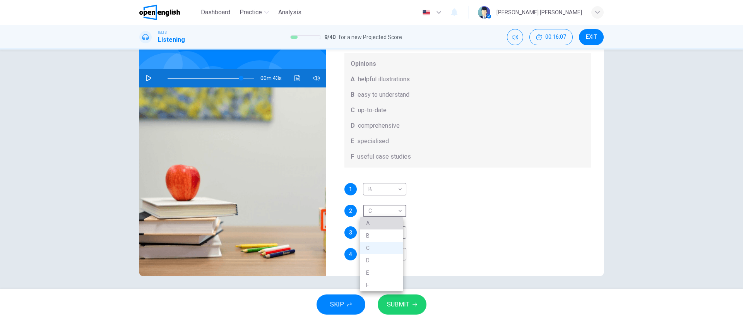
click at [381, 220] on li "A" at bounding box center [381, 223] width 43 height 12
type input "**"
type input "*"
click at [381, 232] on body "This site uses cookies, as explained in our Privacy Policy . If you agree to th…" at bounding box center [371, 160] width 743 height 320
click at [369, 272] on li "C" at bounding box center [381, 269] width 43 height 12
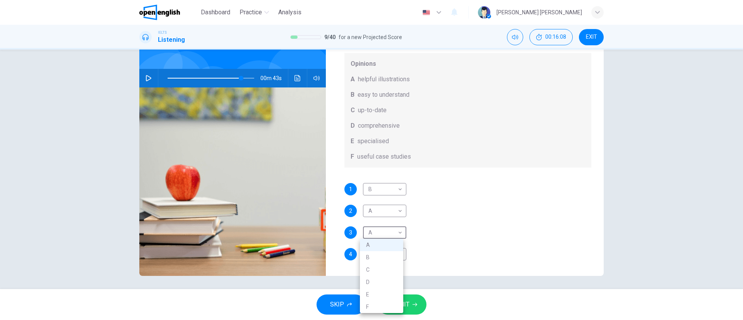
type input "**"
type input "*"
click at [429, 242] on div "1 B * ​ 2 A * ​ 3 C * ​ 4 ​ ​" at bounding box center [467, 229] width 247 height 93
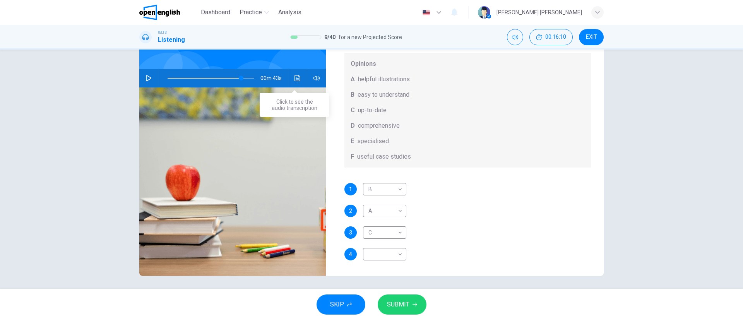
click at [295, 80] on icon "Click to see the audio transcription" at bounding box center [297, 78] width 6 height 6
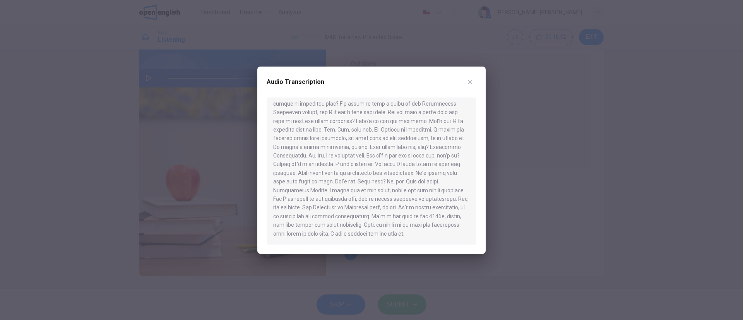
drag, startPoint x: 367, startPoint y: 218, endPoint x: 288, endPoint y: 221, distance: 78.6
click at [288, 221] on div at bounding box center [371, 170] width 210 height 147
click at [524, 150] on div at bounding box center [371, 160] width 743 height 320
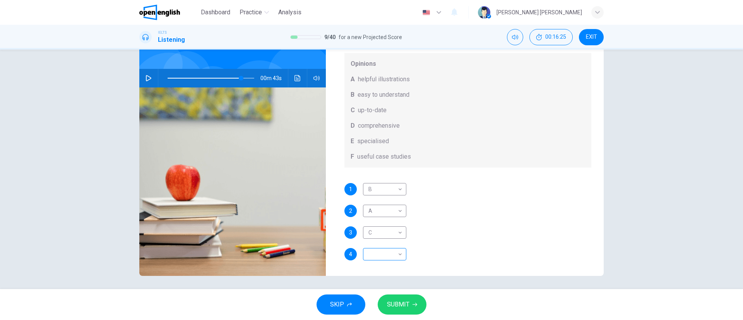
click at [383, 257] on body "This site uses cookies, as explained in our Privacy Policy . If you agree to th…" at bounding box center [371, 160] width 743 height 320
click at [376, 255] on li "B" at bounding box center [381, 258] width 43 height 12
type input "**"
type input "*"
click at [405, 304] on span "SUBMIT" at bounding box center [398, 304] width 22 height 11
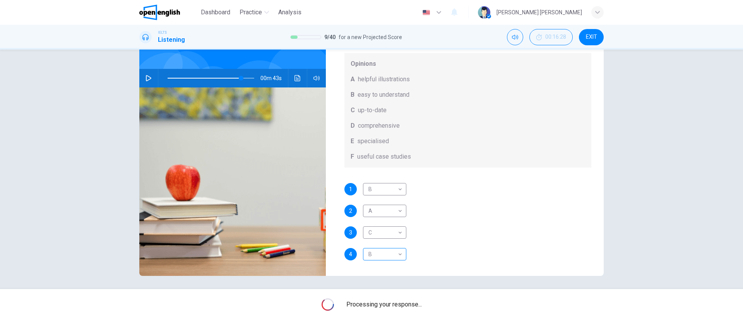
type input "**"
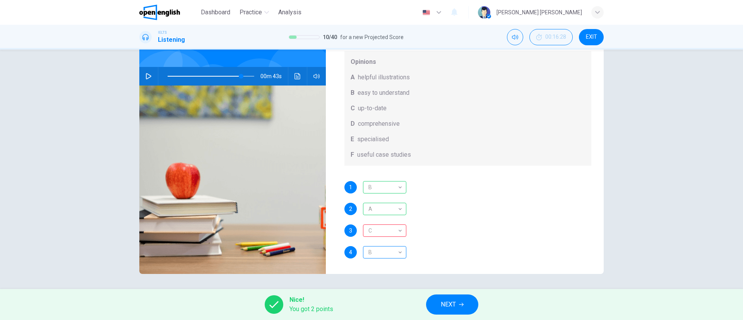
scroll to position [60, 0]
click at [377, 253] on div "B" at bounding box center [383, 252] width 41 height 22
click at [375, 232] on div "C" at bounding box center [383, 230] width 41 height 22
click at [451, 308] on span "NEXT" at bounding box center [448, 304] width 15 height 11
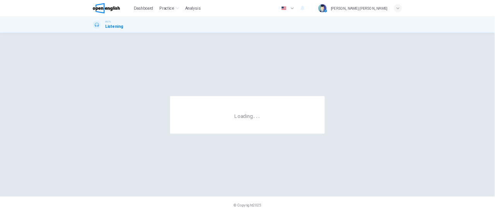
scroll to position [0, 0]
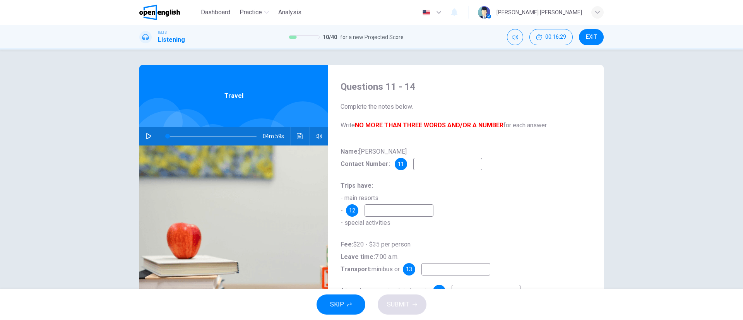
click at [147, 135] on icon "button" at bounding box center [148, 136] width 6 height 6
click at [444, 166] on input at bounding box center [447, 164] width 69 height 12
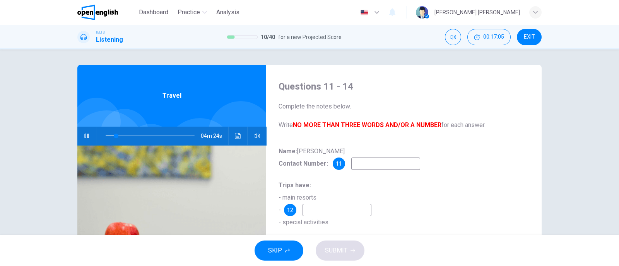
click at [371, 174] on div "Name: Ariel Lee Contact Number: 11 Trips have: - main resorts - 12 - special ac…" at bounding box center [403, 228] width 251 height 167
click at [388, 167] on input at bounding box center [385, 164] width 69 height 12
type input "**"
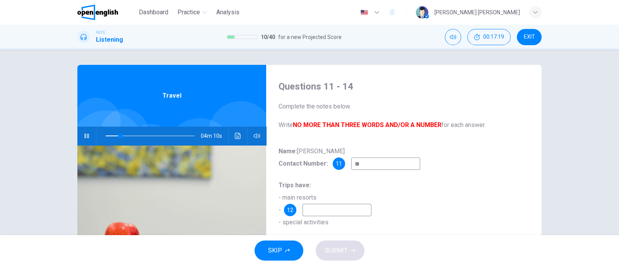
type input "***"
type input "**"
type input "****"
type input "**"
type input "*****"
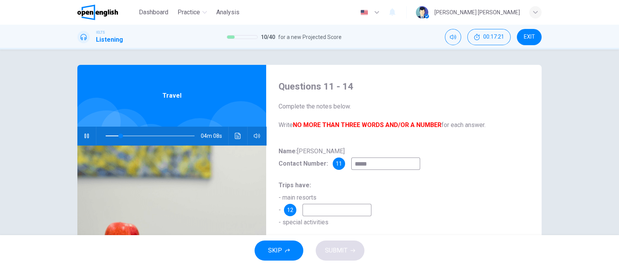
type input "**"
type input "******"
type input "**"
type input "*******"
type input "**"
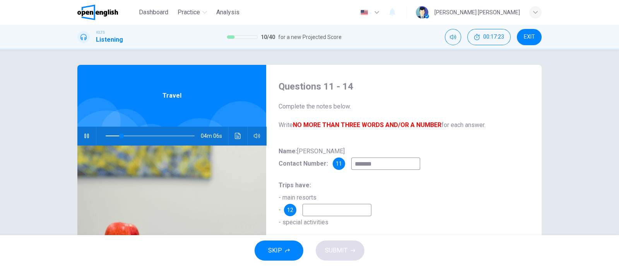
type input "********"
type input "**"
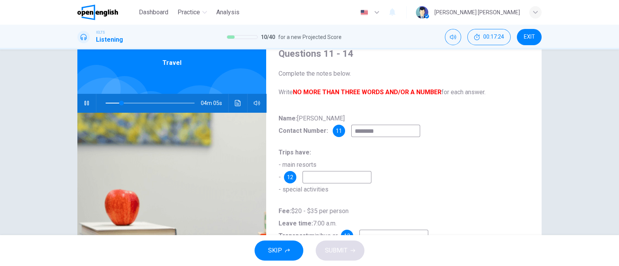
scroll to position [48, 0]
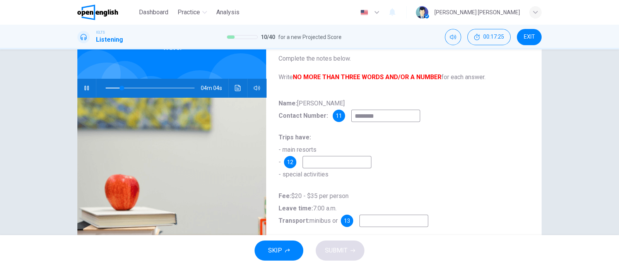
type input "********"
click at [320, 156] on input at bounding box center [336, 162] width 69 height 12
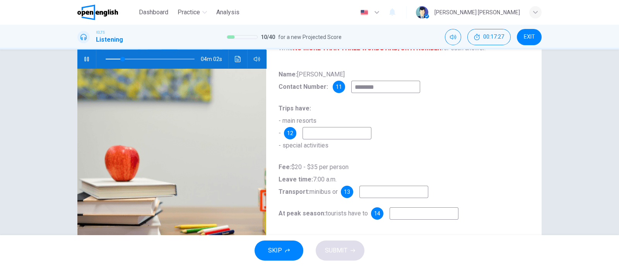
scroll to position [96, 0]
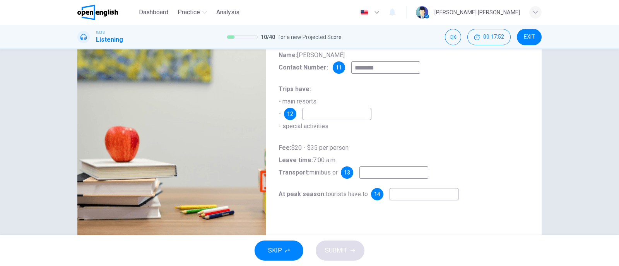
type input "**"
type input "****"
type input "**"
type input "********"
type input "**"
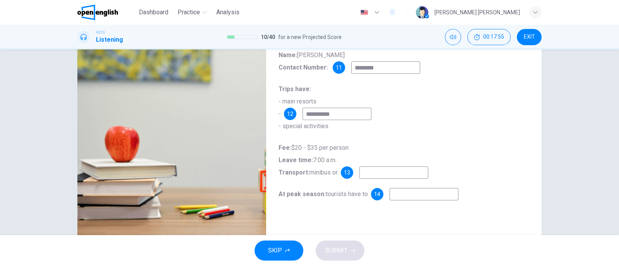
type input "**********"
type input "**"
type input "**********"
type input "**"
type input "**********"
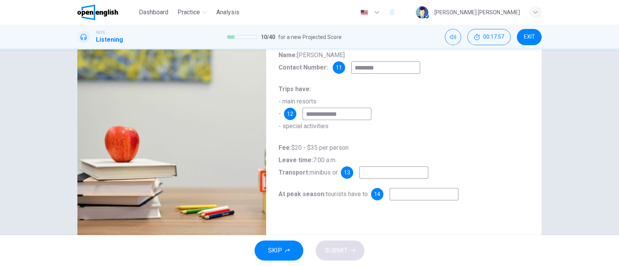
type input "**"
type input "**********"
type input "**"
type input "**********"
click at [361, 168] on input at bounding box center [393, 173] width 69 height 12
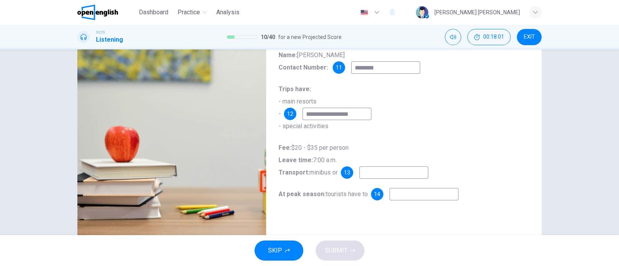
click at [372, 174] on input at bounding box center [393, 173] width 69 height 12
drag, startPoint x: 281, startPoint y: 159, endPoint x: 304, endPoint y: 160, distance: 23.6
click at [304, 160] on b "Leave time:" at bounding box center [295, 160] width 34 height 7
drag, startPoint x: 335, startPoint y: 166, endPoint x: 300, endPoint y: 166, distance: 34.8
click at [300, 166] on div "Fee: $20 - $35 per person Leave time: 7:00 a.m. Transport: minibus or 13" at bounding box center [403, 160] width 251 height 37
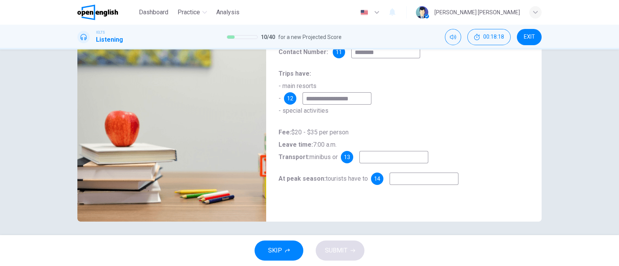
scroll to position [114, 0]
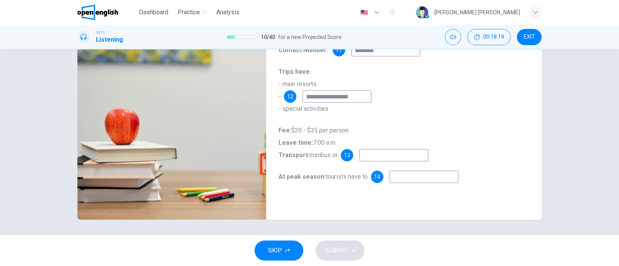
click at [396, 150] on input at bounding box center [393, 155] width 69 height 12
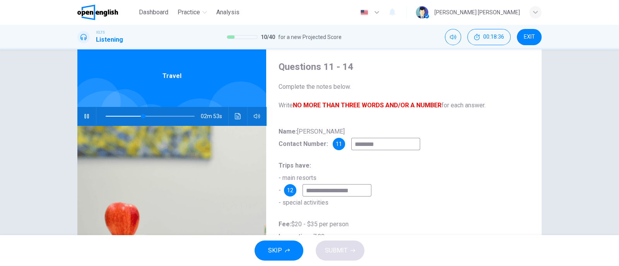
scroll to position [17, 0]
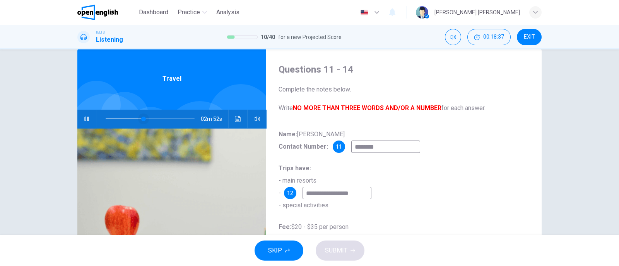
click at [141, 117] on span at bounding box center [143, 119] width 5 height 5
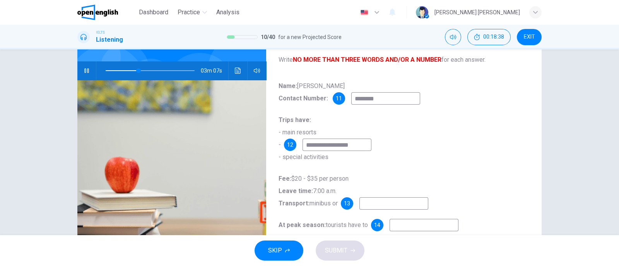
scroll to position [114, 0]
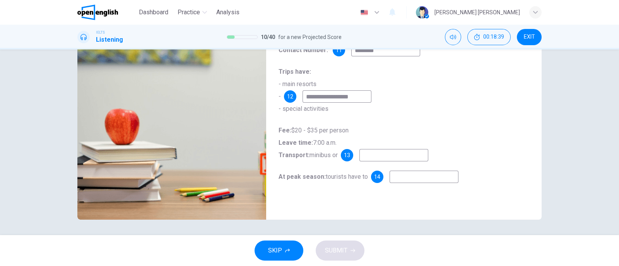
click at [396, 152] on input at bounding box center [393, 155] width 69 height 12
type input "**"
type input "*"
type input "**"
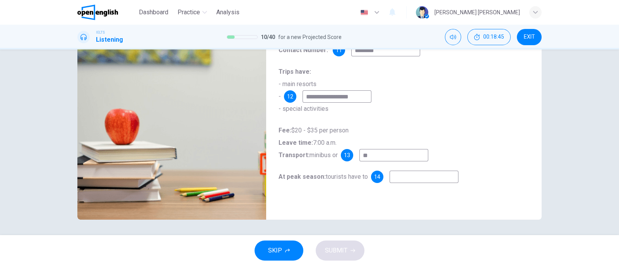
type input "**"
type input "*"
type input "**"
type input "****"
type input "**"
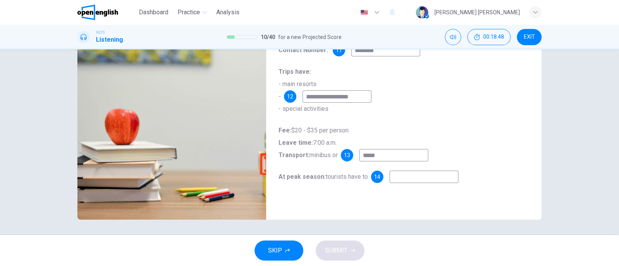
type input "******"
type input "**"
type input "******"
click at [446, 188] on div "**********" at bounding box center [403, 115] width 251 height 167
click at [437, 180] on input at bounding box center [423, 177] width 69 height 12
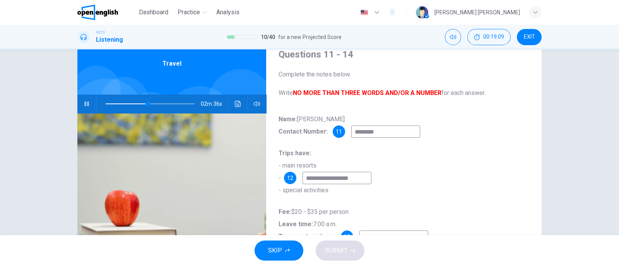
scroll to position [17, 0]
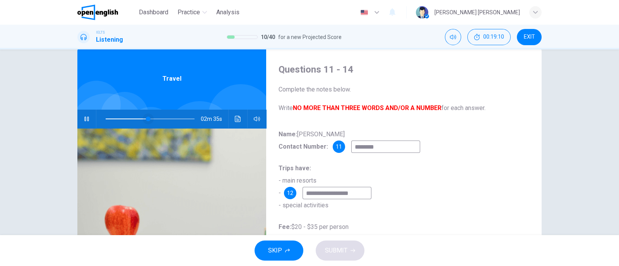
click at [146, 120] on span at bounding box center [148, 119] width 5 height 5
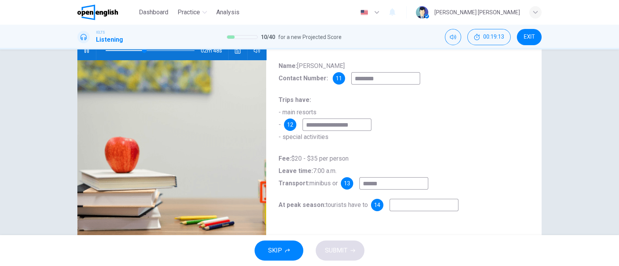
scroll to position [65, 0]
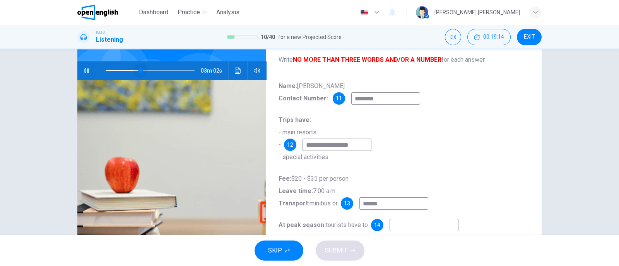
click at [138, 70] on span at bounding box center [140, 70] width 5 height 5
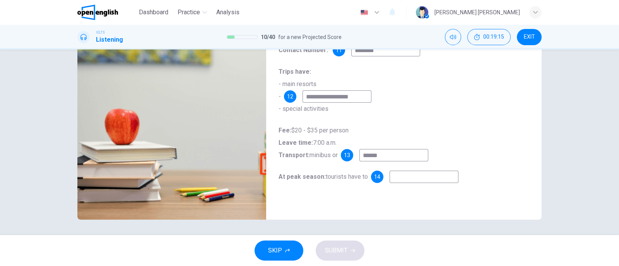
click at [410, 181] on input at bounding box center [423, 177] width 69 height 12
type input "**"
type input "*"
type input "**"
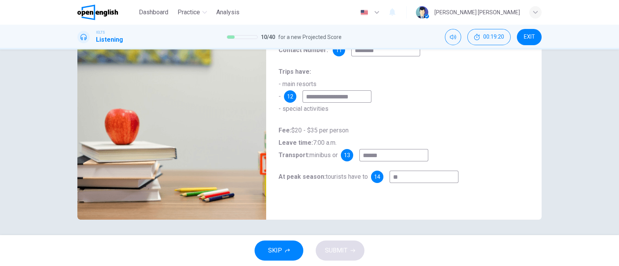
type input "**"
type input "***"
type input "**"
type input "****"
type input "**"
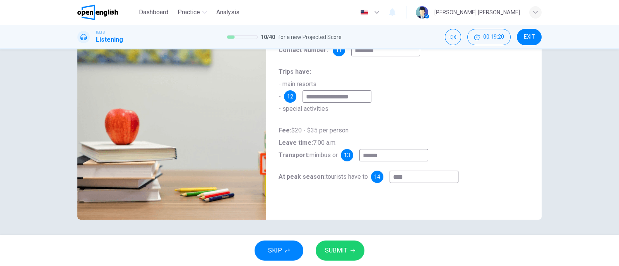
type input "****"
type input "**"
type input "******"
type input "**"
type input "******"
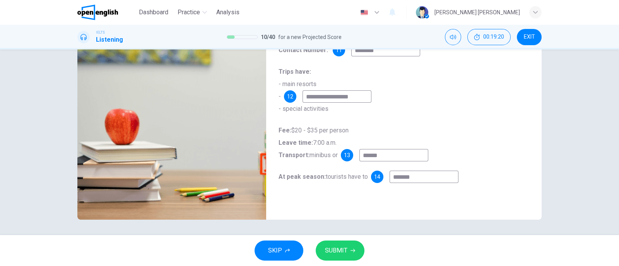
type input "**"
type input "********"
type input "**"
type input "*********"
type input "**"
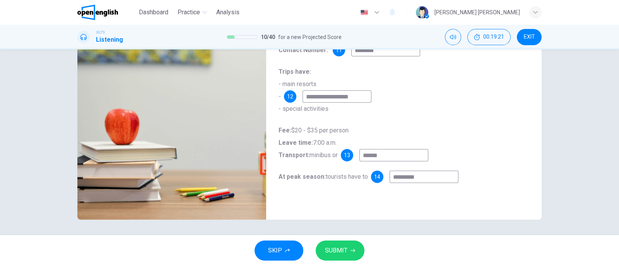
type input "**********"
type input "**"
type input "**********"
type input "**"
type input "**********"
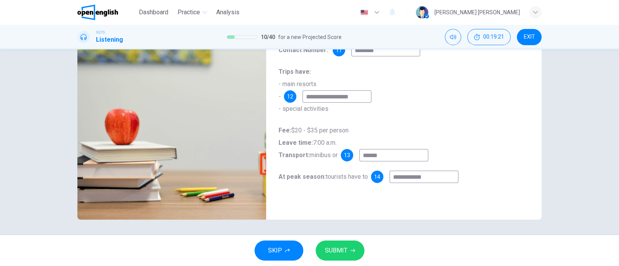
type input "**"
type input "**********"
type input "**"
type input "**********"
type input "**"
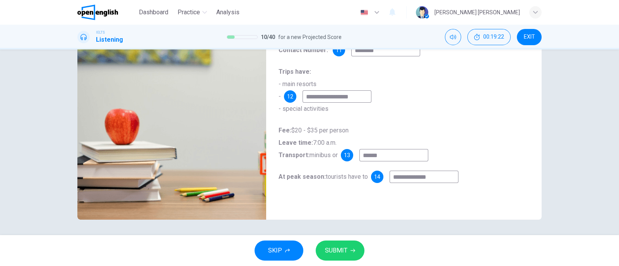
type input "**********"
type input "**"
type input "**********"
type input "**"
type input "**********"
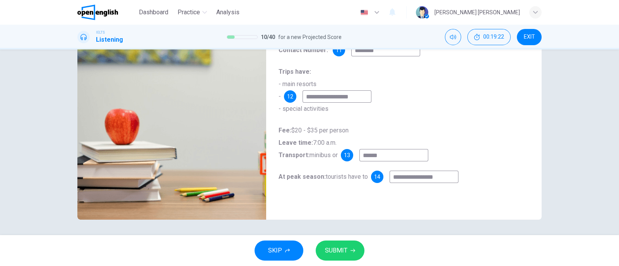
type input "**"
type input "**********"
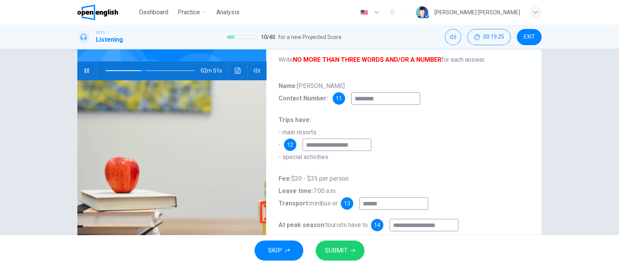
type input "**"
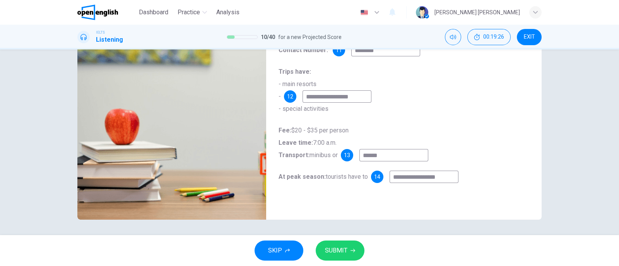
type input "**********"
click at [459, 169] on div "**********" at bounding box center [403, 115] width 251 height 167
type input "**"
drag, startPoint x: 454, startPoint y: 177, endPoint x: 369, endPoint y: 179, distance: 85.1
click at [371, 179] on div "**********" at bounding box center [414, 177] width 87 height 12
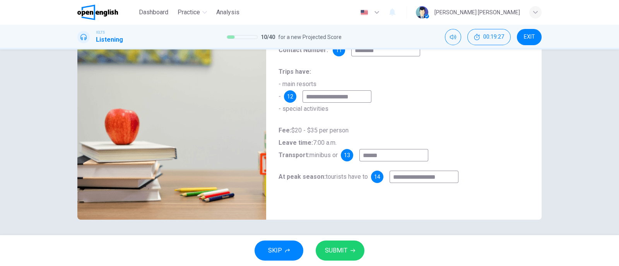
type input "*"
type input "**"
type input "***"
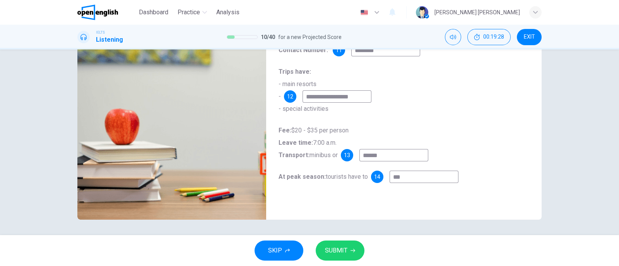
type input "**"
type input "****"
type input "**"
type input "*****"
type input "**"
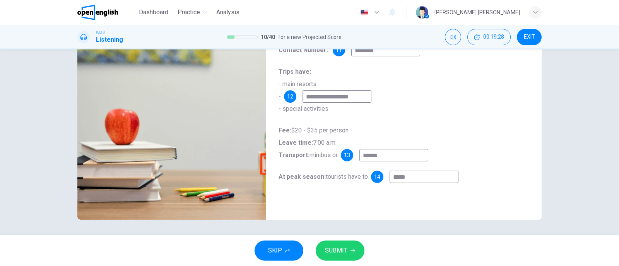
type input "******"
type input "**"
type input "******"
type input "**"
type input "********"
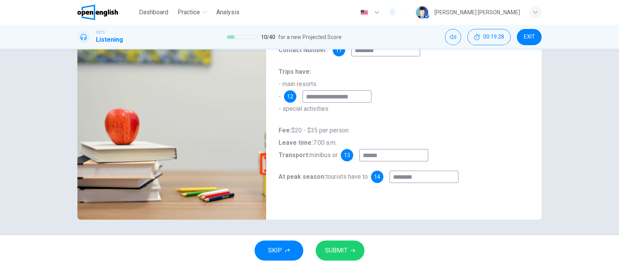
type input "**"
type input "********"
type input "**"
type input "**********"
type input "**"
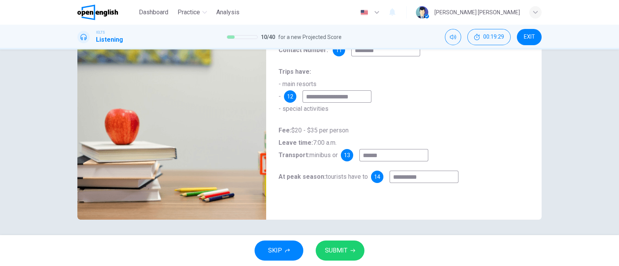
type input "**********"
type input "**"
type input "**********"
type input "**"
type input "**********"
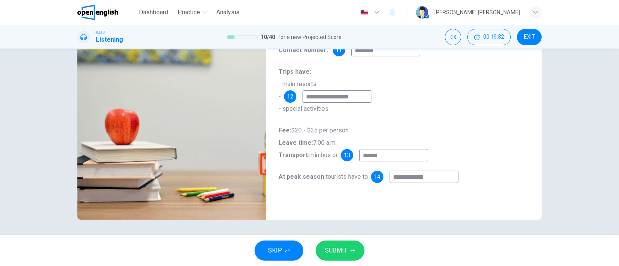
type input "**"
type input "**********"
click at [343, 256] on button "SUBMIT" at bounding box center [340, 251] width 49 height 20
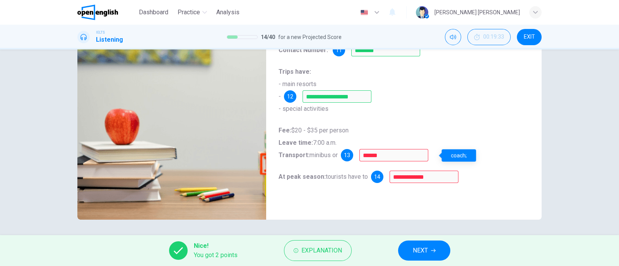
drag, startPoint x: 458, startPoint y: 157, endPoint x: 468, endPoint y: 159, distance: 10.7
click at [464, 158] on div "coach;" at bounding box center [459, 156] width 34 height 12
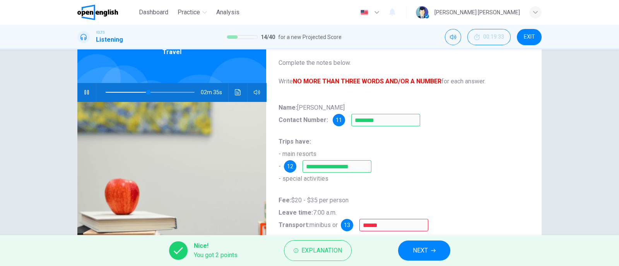
scroll to position [65, 0]
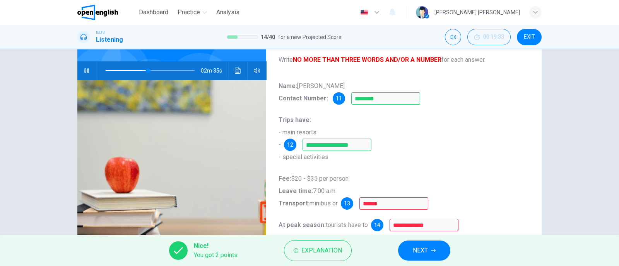
click at [431, 242] on button "NEXT" at bounding box center [424, 251] width 52 height 20
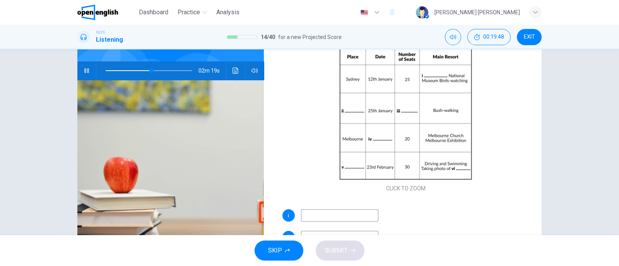
scroll to position [48, 0]
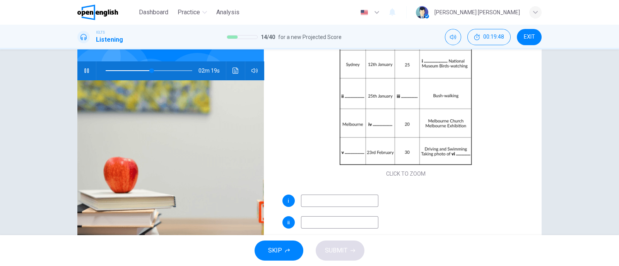
click at [328, 200] on input at bounding box center [339, 201] width 77 height 12
type input "**"
type input "*"
type input "**"
type input "******"
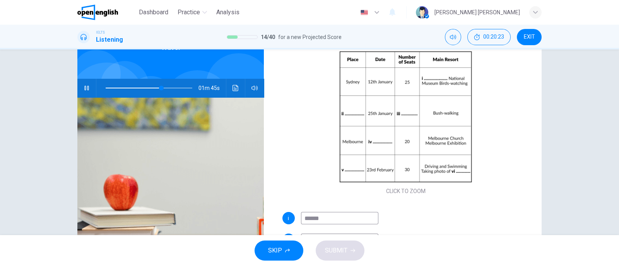
type input "**"
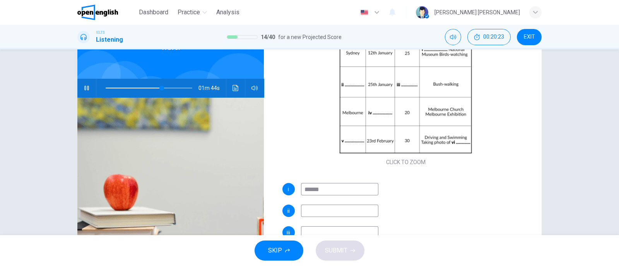
scroll to position [96, 0]
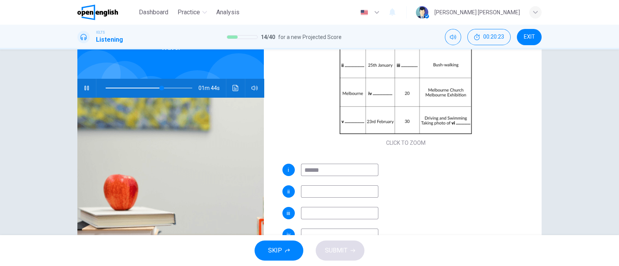
type input "******"
click at [346, 188] on input at bounding box center [339, 192] width 77 height 12
type input "**"
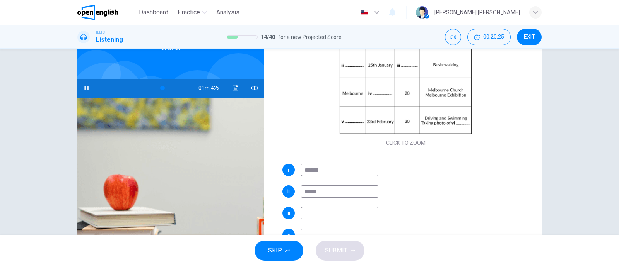
type input "******"
type input "**"
type input "******"
type input "**"
type input "**********"
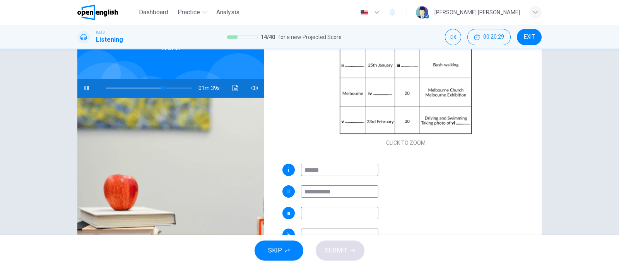
type input "**"
type input "**********"
type input "**"
type input "**********"
click at [419, 169] on div "i ******" at bounding box center [405, 170] width 247 height 12
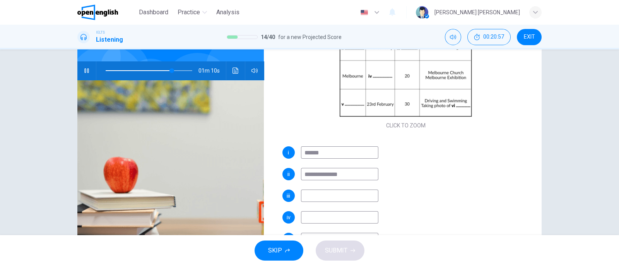
click at [319, 185] on div "**********" at bounding box center [405, 215] width 247 height 136
click at [317, 193] on input at bounding box center [339, 196] width 77 height 12
type input "**"
type input "*"
type input "**"
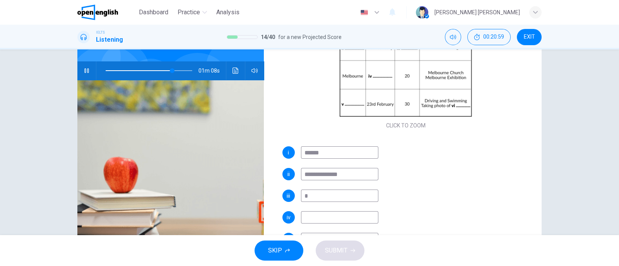
type input "**"
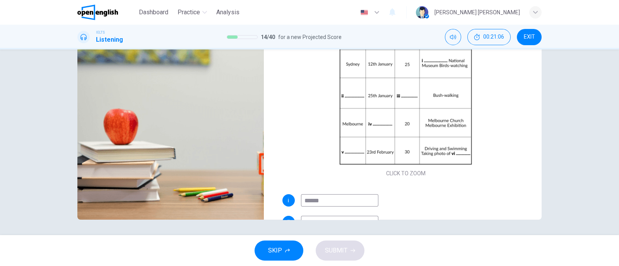
scroll to position [17, 0]
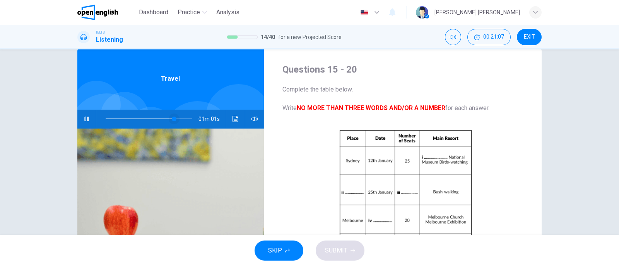
type input "**"
click at [167, 118] on span at bounding box center [169, 119] width 5 height 5
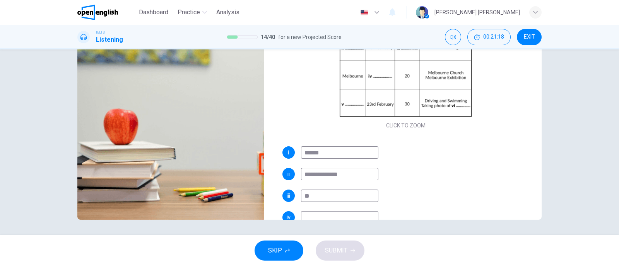
scroll to position [96, 0]
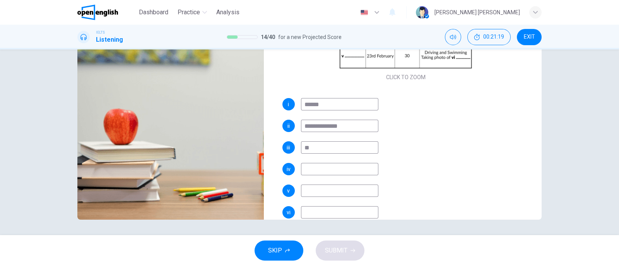
click at [335, 176] on div "**********" at bounding box center [405, 166] width 247 height 136
click at [332, 172] on input at bounding box center [339, 169] width 77 height 12
type input "**"
type input "****"
type input "**"
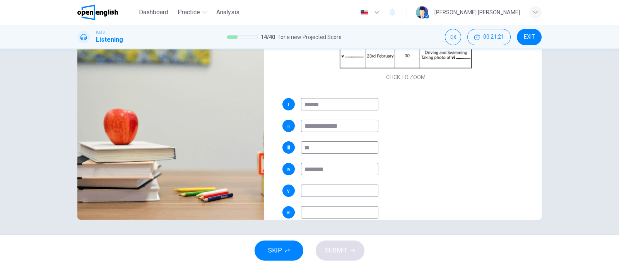
type input "*********"
type input "**"
type input "**********"
type input "**"
type input "**********"
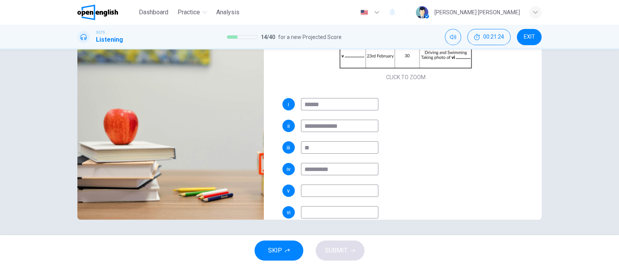
type input "**"
type input "**********"
click at [323, 168] on input "**********" at bounding box center [339, 169] width 77 height 12
click at [327, 168] on input "**********" at bounding box center [339, 169] width 77 height 12
click at [323, 169] on input "**********" at bounding box center [339, 169] width 77 height 12
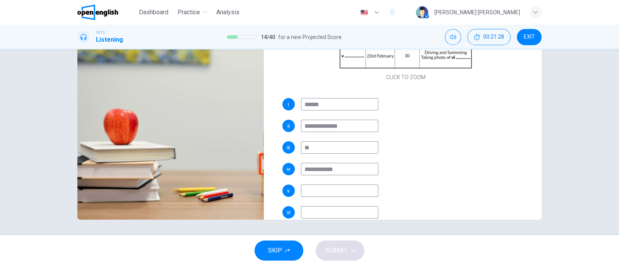
type input "**"
type input "**********"
type input "**"
type input "**********"
type input "**"
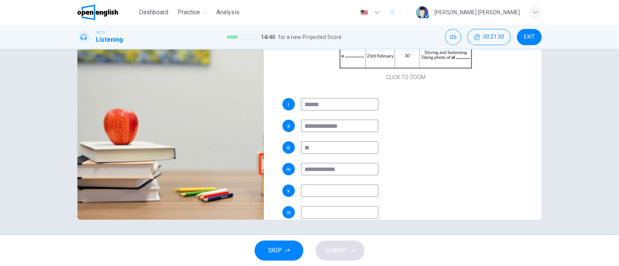
type input "**********"
click at [464, 137] on div "**********" at bounding box center [405, 166] width 247 height 136
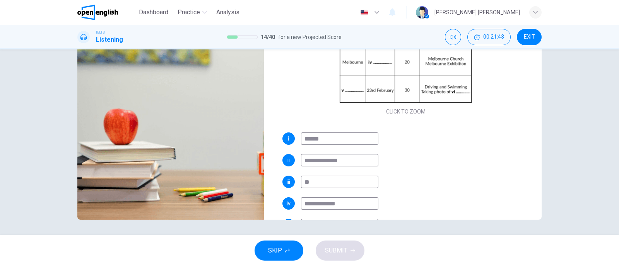
scroll to position [110, 0]
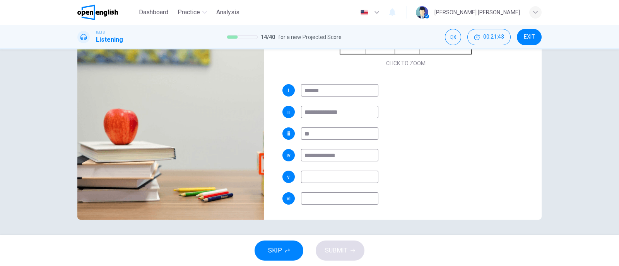
click at [338, 179] on input at bounding box center [339, 177] width 77 height 12
type input "**"
type input "****"
type input "**"
type input "****"
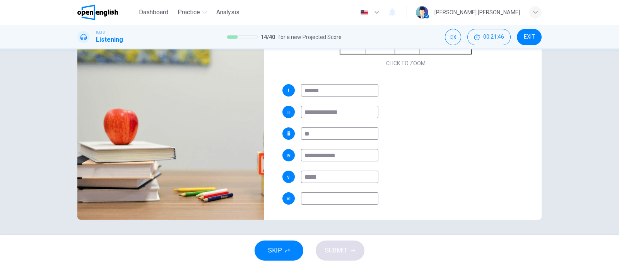
type input "**"
type input "**********"
type input "**"
type input "**********"
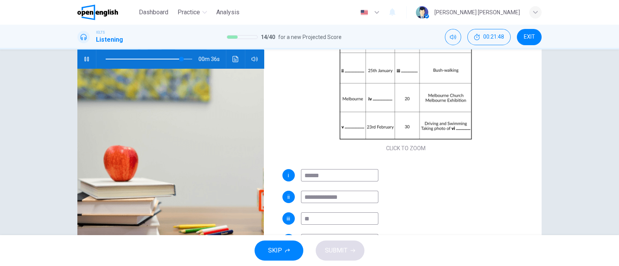
scroll to position [17, 0]
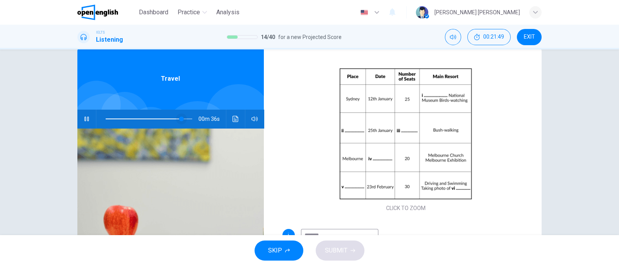
type input "**"
type input "**********"
click at [179, 119] on span at bounding box center [181, 119] width 5 height 5
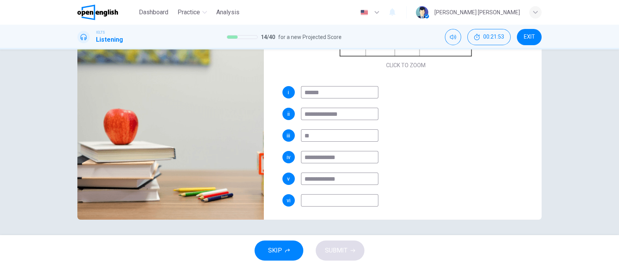
scroll to position [110, 0]
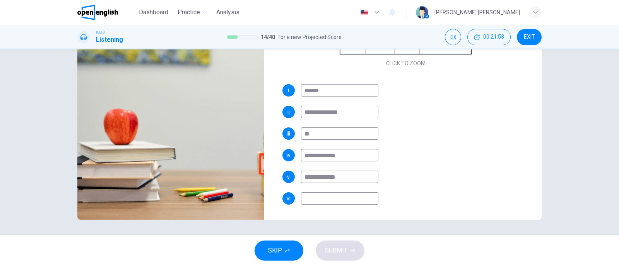
click at [338, 178] on input "**********" at bounding box center [339, 177] width 77 height 12
type input "**"
type input "**********"
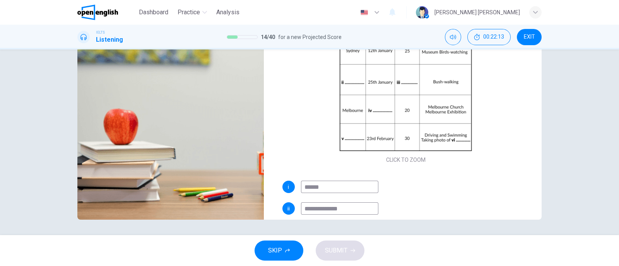
type input "**"
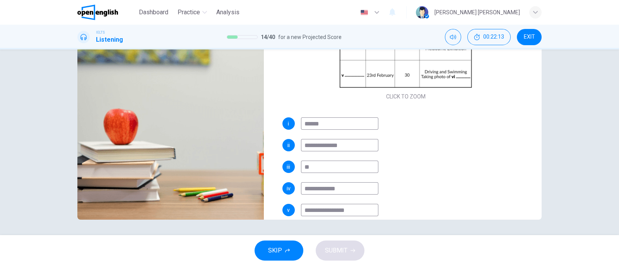
scroll to position [110, 0]
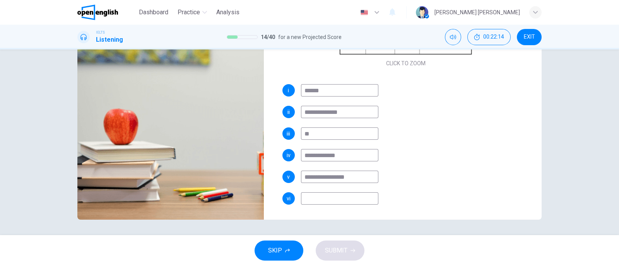
type input "**********"
type input "**"
click at [321, 198] on input at bounding box center [339, 199] width 77 height 12
type input "*"
type input "**"
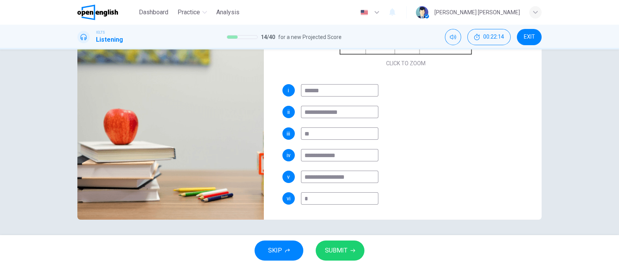
type input "**"
type input "****"
type input "**"
type input "*****"
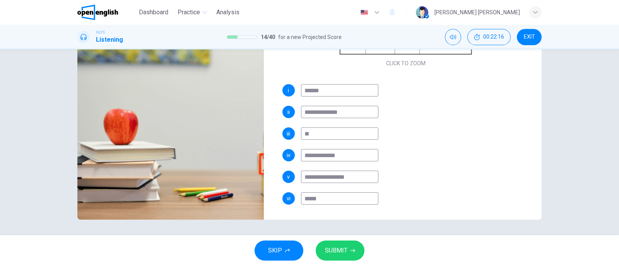
type input "**"
type input "*****"
click at [335, 244] on button "SUBMIT" at bounding box center [340, 251] width 49 height 20
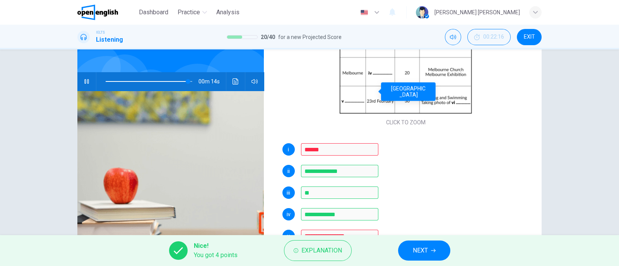
scroll to position [114, 0]
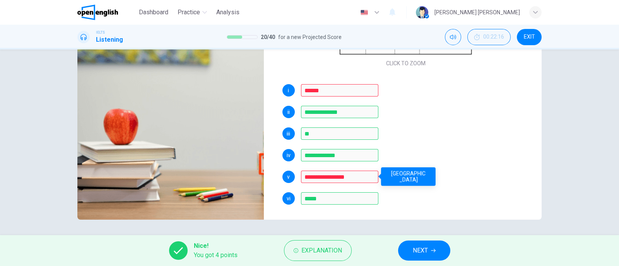
click at [424, 177] on body "**********" at bounding box center [309, 133] width 619 height 266
drag, startPoint x: 419, startPoint y: 177, endPoint x: 358, endPoint y: 169, distance: 62.0
click at [358, 169] on body "**********" at bounding box center [309, 133] width 619 height 266
type input "**"
click at [428, 247] on span "NEXT" at bounding box center [420, 251] width 15 height 11
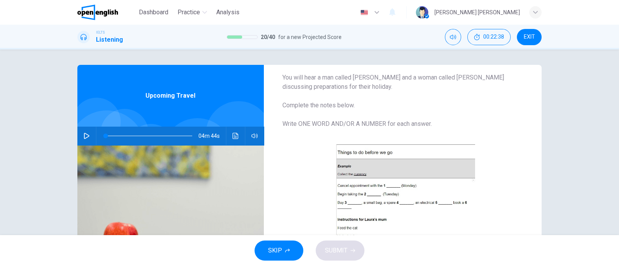
scroll to position [0, 0]
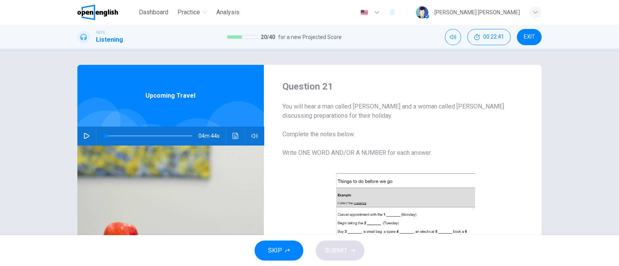
click at [86, 131] on button "button" at bounding box center [86, 136] width 12 height 19
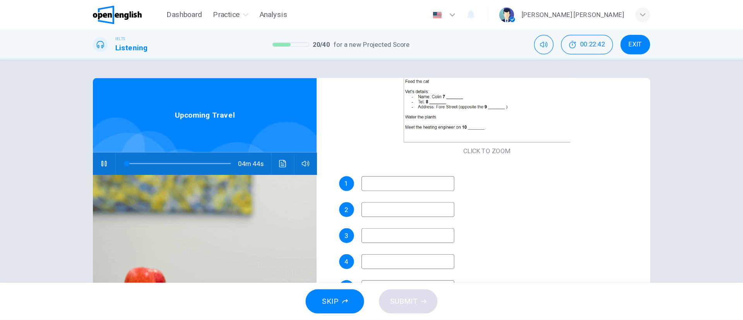
scroll to position [193, 0]
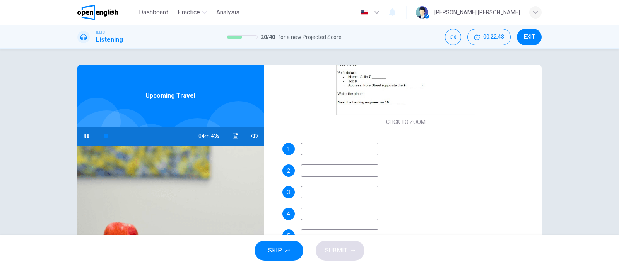
type input "*"
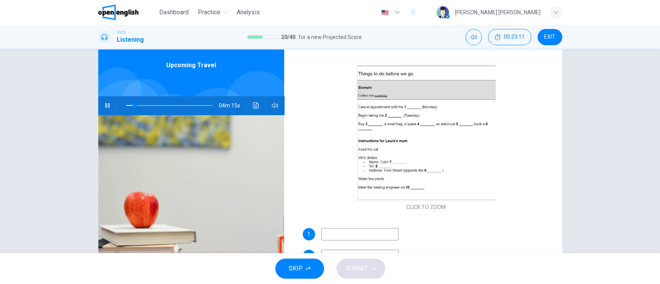
scroll to position [51, 0]
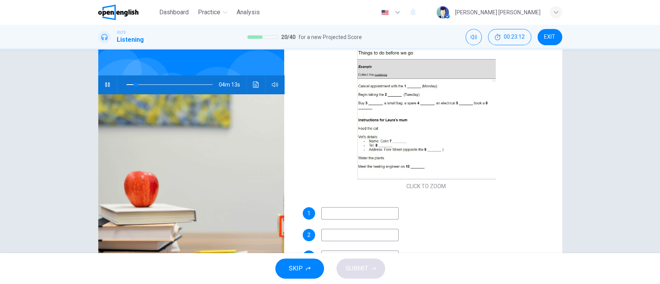
click at [362, 207] on div "Question 21 You will hear a man called Tim and a woman called Laura discussing …" at bounding box center [426, 148] width 272 height 269
click at [392, 213] on input at bounding box center [359, 213] width 77 height 12
type input "**"
type input "****"
type input "**"
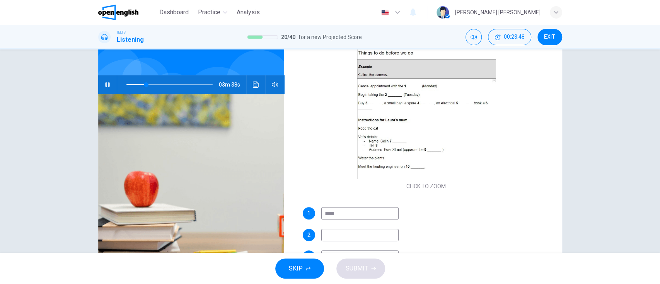
type input "*****"
type input "**"
click at [336, 212] on input "**********" at bounding box center [359, 213] width 77 height 12
click at [336, 231] on input at bounding box center [359, 235] width 77 height 12
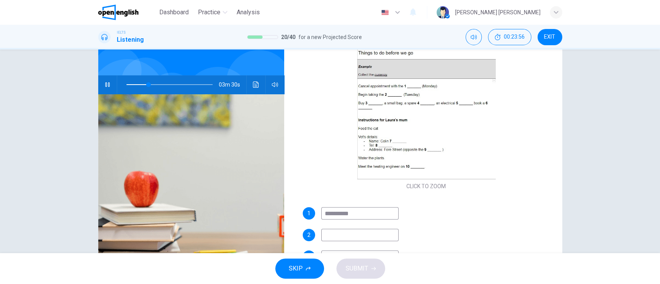
click at [346, 230] on input at bounding box center [359, 235] width 77 height 12
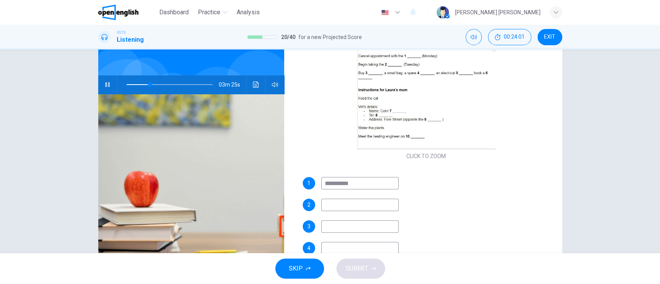
scroll to position [129, 0]
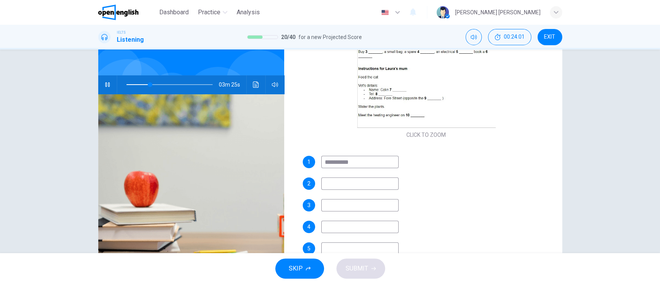
click at [353, 190] on div "**********" at bounding box center [426, 267] width 247 height 223
click at [347, 186] on input at bounding box center [359, 184] width 77 height 12
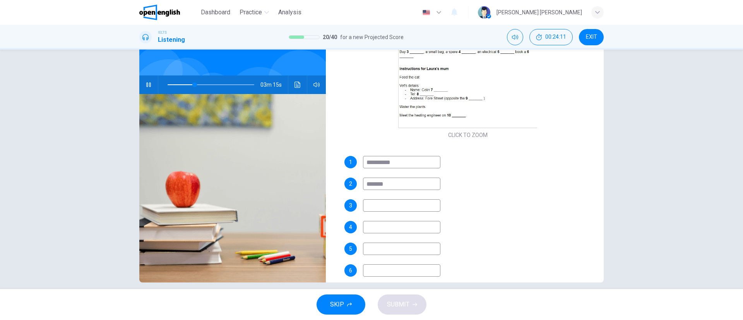
scroll to position [71, 0]
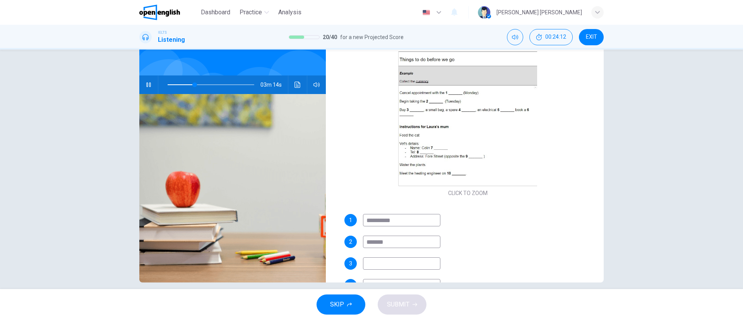
click at [403, 270] on div "**********" at bounding box center [467, 325] width 247 height 223
click at [396, 264] on input at bounding box center [401, 263] width 77 height 12
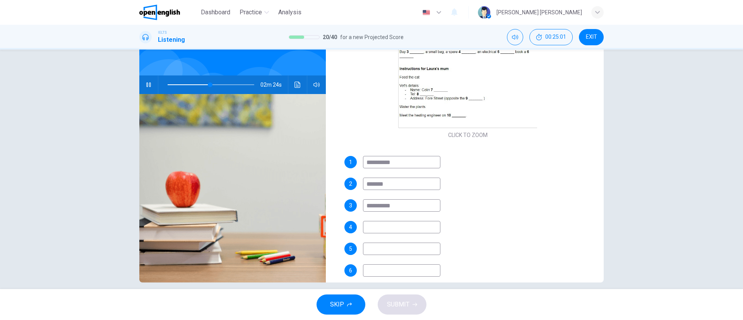
click at [385, 227] on input at bounding box center [401, 227] width 77 height 12
click at [395, 253] on input at bounding box center [401, 248] width 77 height 12
click at [389, 217] on div "**********" at bounding box center [467, 267] width 247 height 223
click at [397, 231] on input at bounding box center [401, 227] width 77 height 12
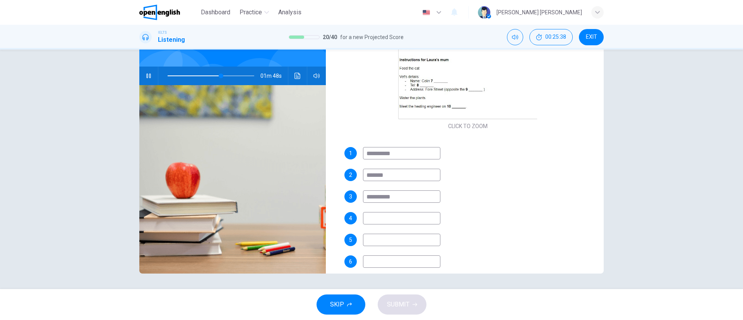
scroll to position [187, 0]
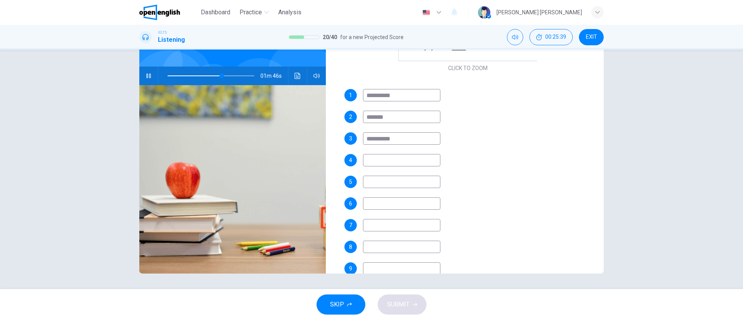
drag, startPoint x: 375, startPoint y: 161, endPoint x: 389, endPoint y: 203, distance: 44.9
click at [389, 203] on div "**********" at bounding box center [467, 200] width 247 height 223
click at [385, 220] on input at bounding box center [401, 225] width 77 height 12
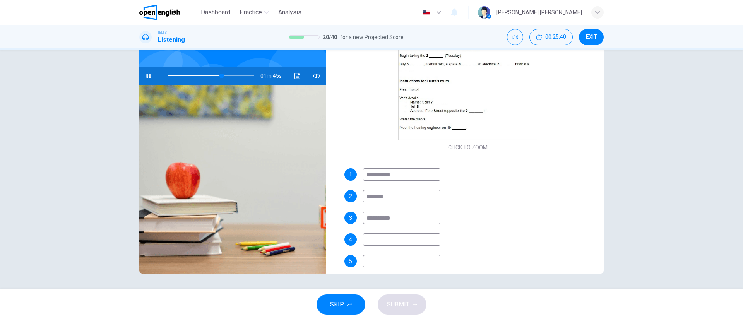
scroll to position [71, 0]
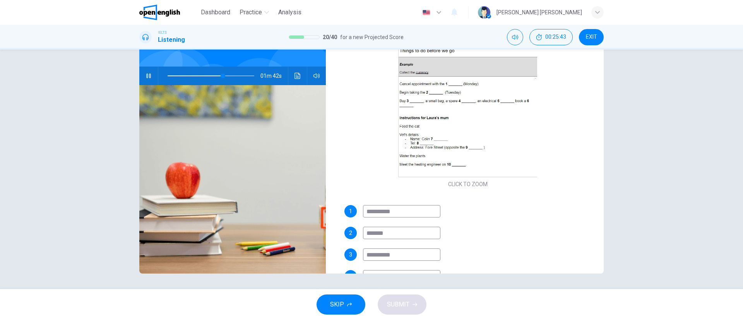
click at [295, 71] on button "Click to see the audio transcription" at bounding box center [297, 76] width 12 height 19
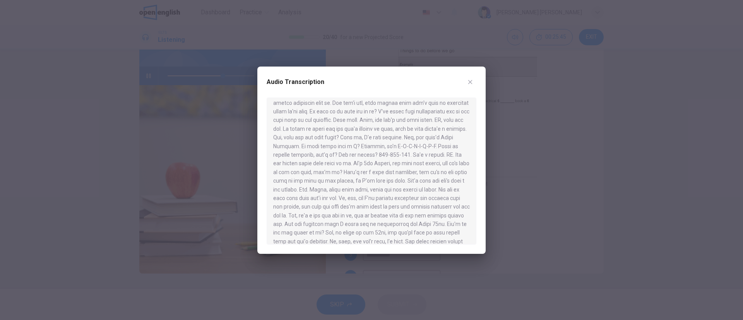
scroll to position [307, 0]
click at [473, 80] on icon "button" at bounding box center [470, 82] width 6 height 6
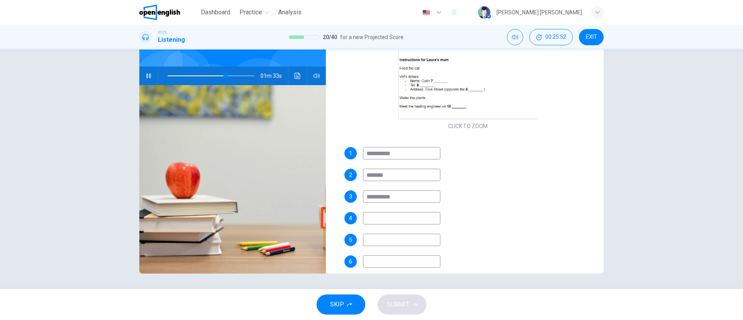
scroll to position [187, 0]
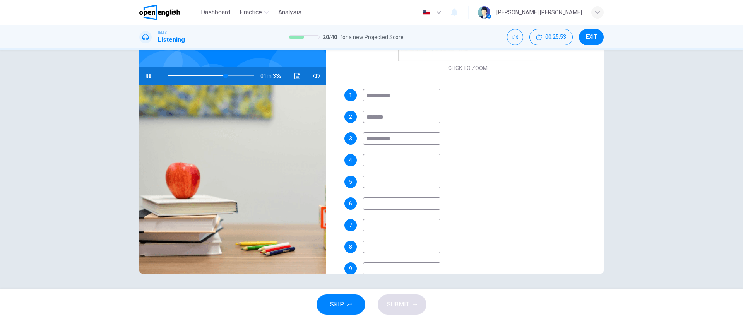
click at [382, 223] on input at bounding box center [401, 225] width 77 height 12
click at [374, 227] on input "*******" at bounding box center [401, 225] width 77 height 12
drag, startPoint x: 378, startPoint y: 223, endPoint x: 374, endPoint y: 224, distance: 4.0
click at [374, 224] on input "*******" at bounding box center [401, 225] width 77 height 12
click at [517, 213] on div "**********" at bounding box center [467, 200] width 247 height 223
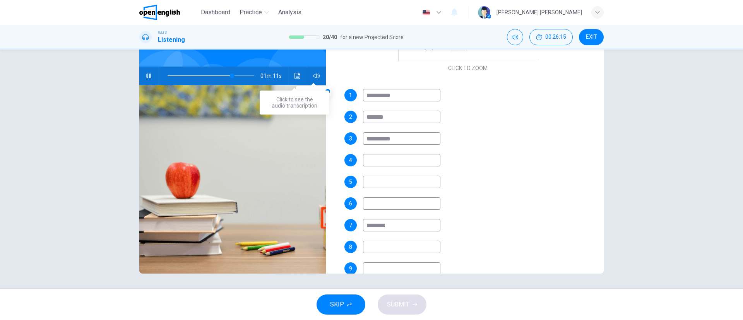
click at [293, 79] on button "Click to see the audio transcription" at bounding box center [297, 76] width 12 height 19
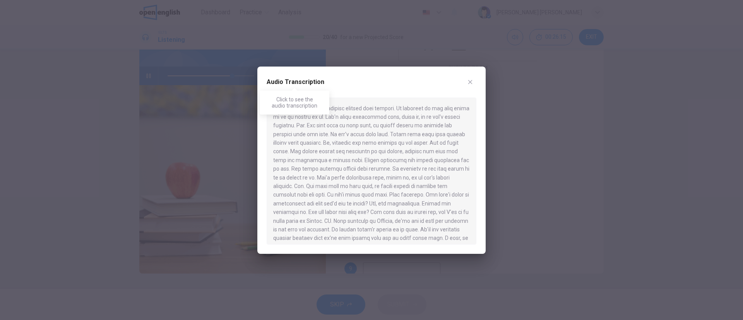
click at [293, 79] on h2 "Audio Transcription" at bounding box center [295, 81] width 58 height 9
click at [468, 80] on icon "button" at bounding box center [470, 82] width 6 height 6
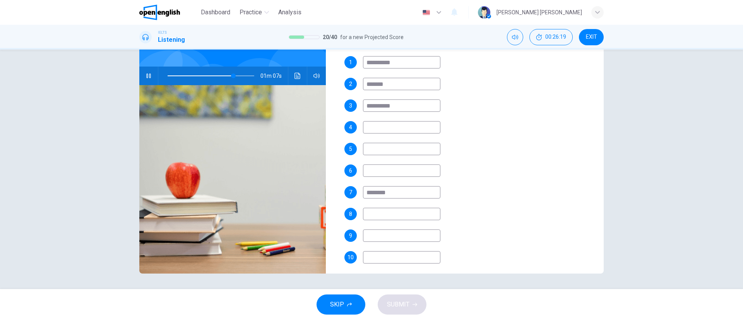
scroll to position [225, 0]
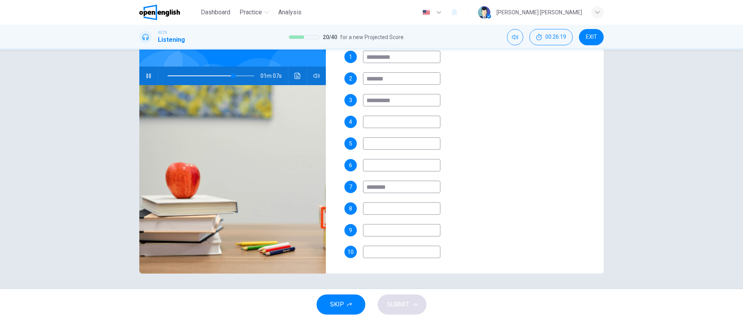
click at [399, 229] on input at bounding box center [401, 230] width 77 height 12
click at [379, 209] on input at bounding box center [401, 208] width 77 height 12
click at [292, 81] on button "Click to see the audio transcription" at bounding box center [297, 76] width 12 height 19
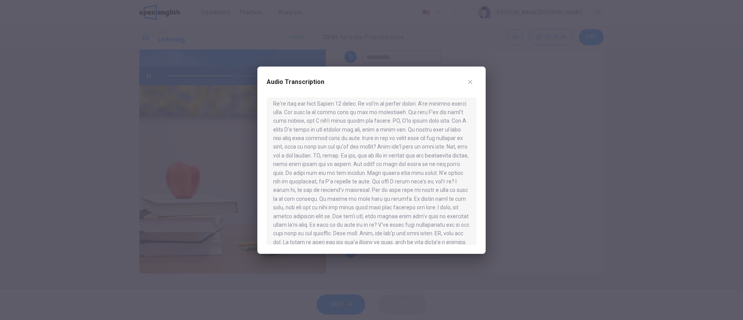
scroll to position [307, 0]
drag, startPoint x: 274, startPoint y: 129, endPoint x: 302, endPoint y: 130, distance: 27.5
click at [302, 130] on div at bounding box center [371, 170] width 210 height 147
drag, startPoint x: 302, startPoint y: 130, endPoint x: 261, endPoint y: 131, distance: 40.2
click at [268, 128] on div at bounding box center [371, 170] width 210 height 147
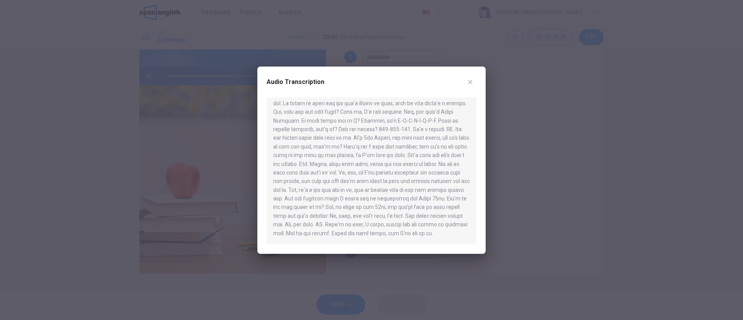
drag, startPoint x: 583, startPoint y: 203, endPoint x: 574, endPoint y: 210, distance: 11.8
click at [583, 201] on div at bounding box center [371, 160] width 743 height 320
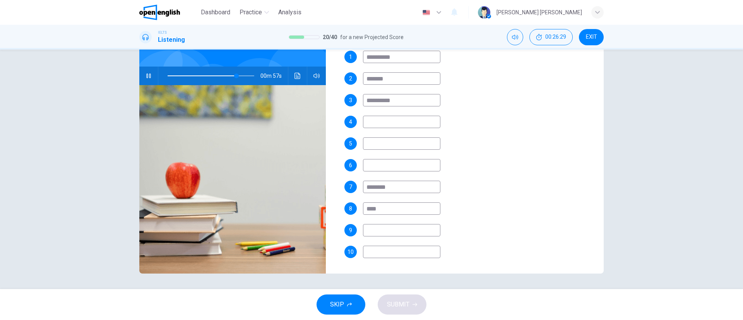
click at [392, 208] on input "****" at bounding box center [401, 208] width 77 height 12
click at [410, 232] on input at bounding box center [401, 230] width 77 height 12
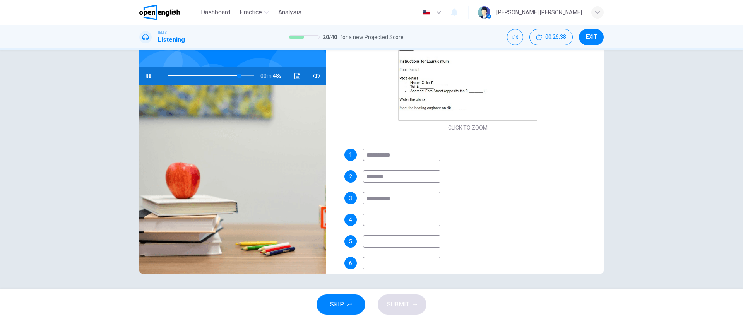
scroll to position [109, 0]
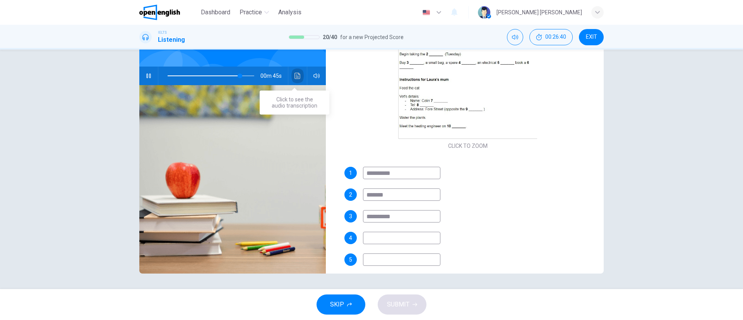
click at [294, 77] on icon "Click to see the audio transcription" at bounding box center [297, 76] width 6 height 6
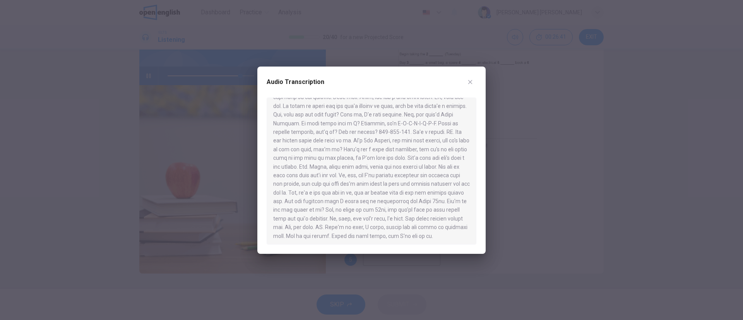
scroll to position [307, 0]
click at [539, 250] on div at bounding box center [371, 160] width 743 height 320
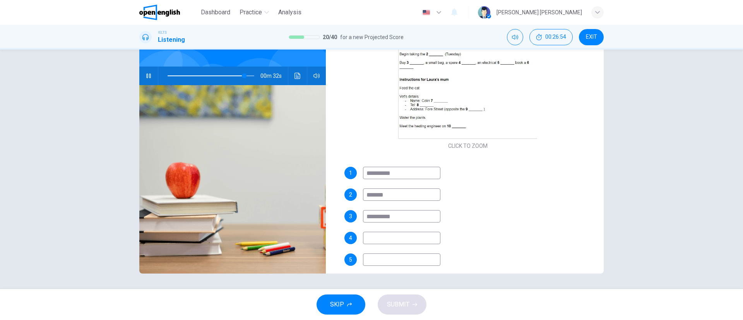
click at [393, 236] on input at bounding box center [401, 238] width 77 height 12
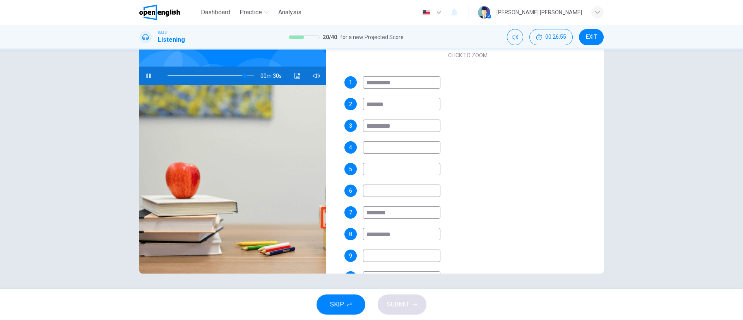
scroll to position [225, 0]
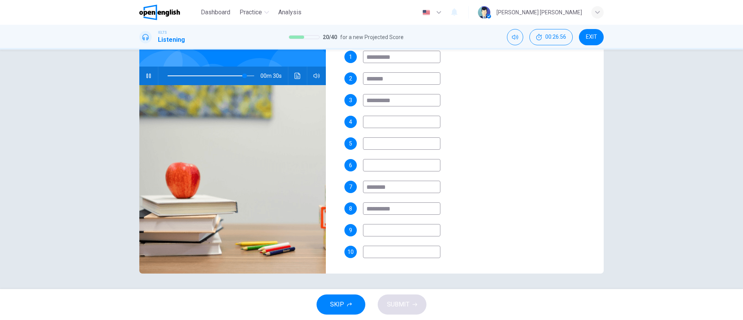
click at [386, 229] on input at bounding box center [401, 230] width 77 height 12
click at [550, 184] on div "7 ********" at bounding box center [467, 187] width 247 height 12
click at [400, 250] on input at bounding box center [401, 252] width 77 height 12
click at [558, 183] on div "7 ********" at bounding box center [467, 187] width 247 height 12
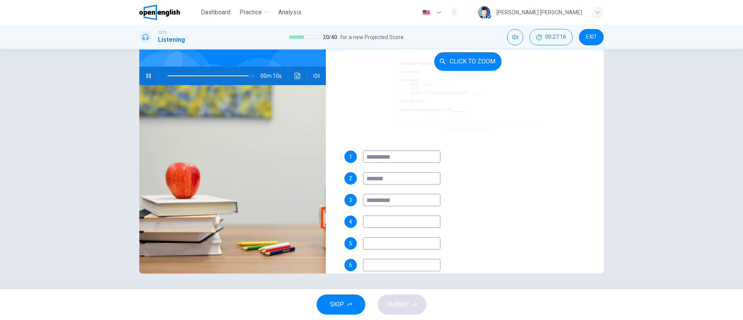
scroll to position [51, 0]
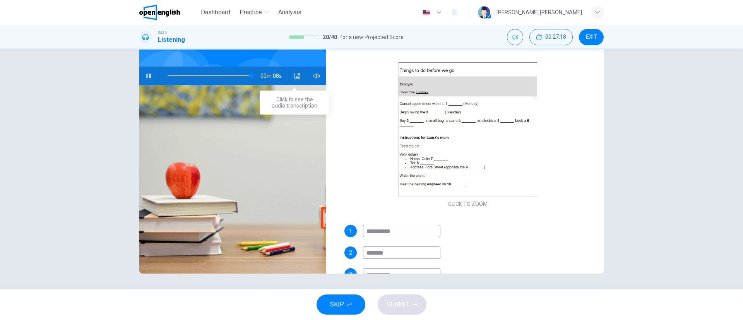
click at [292, 79] on button "Click to see the audio transcription" at bounding box center [297, 76] width 12 height 19
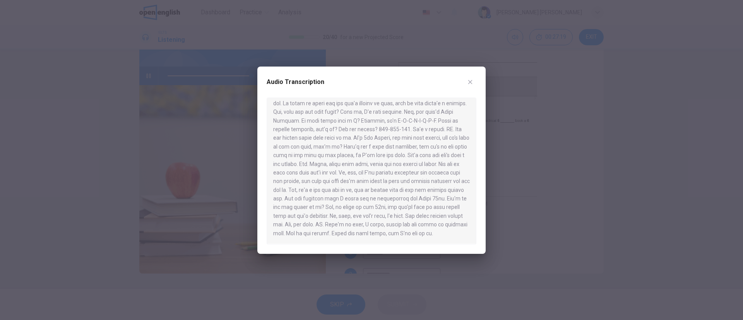
scroll to position [307, 0]
drag, startPoint x: 542, startPoint y: 225, endPoint x: 538, endPoint y: 224, distance: 4.3
click at [542, 224] on div at bounding box center [371, 160] width 743 height 320
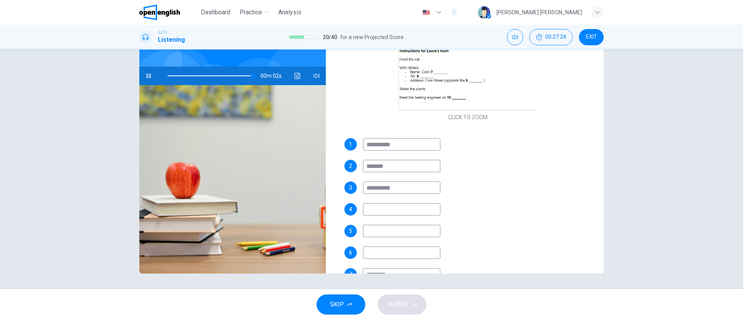
scroll to position [225, 0]
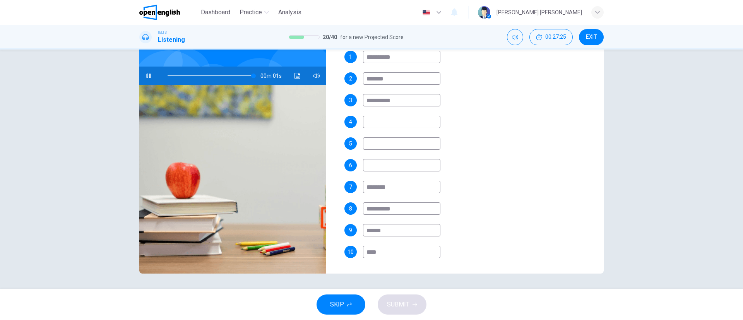
drag, startPoint x: 369, startPoint y: 253, endPoint x: 340, endPoint y: 250, distance: 29.1
click at [340, 250] on div "**********" at bounding box center [468, 139] width 272 height 269
click at [511, 147] on div "5" at bounding box center [467, 143] width 247 height 12
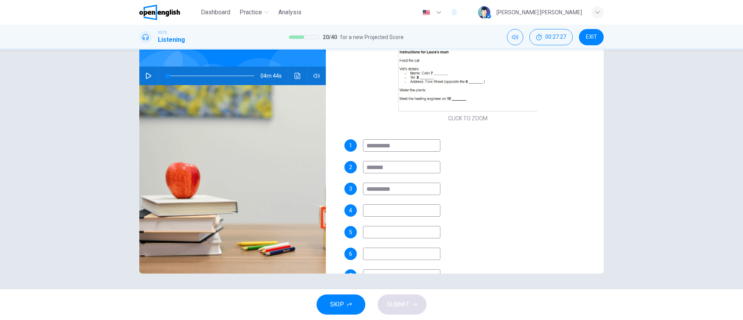
scroll to position [109, 0]
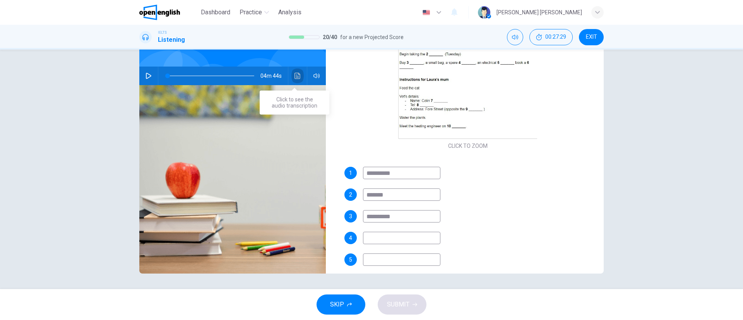
click at [294, 77] on icon "Click to see the audio transcription" at bounding box center [297, 76] width 6 height 6
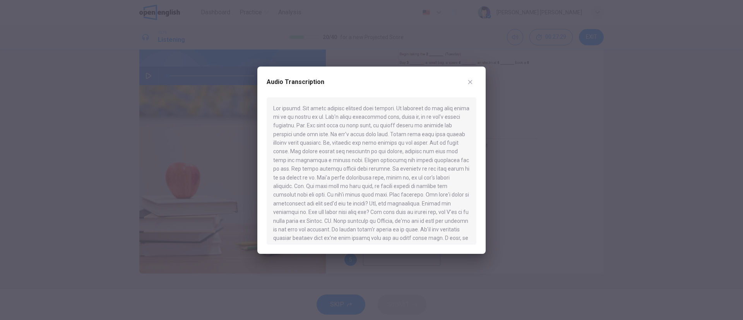
click at [557, 162] on div at bounding box center [371, 160] width 743 height 320
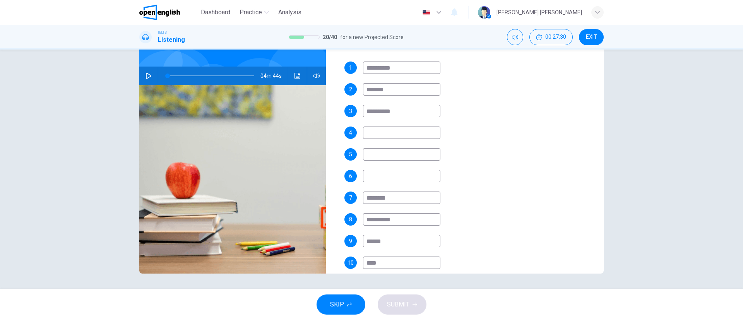
scroll to position [225, 0]
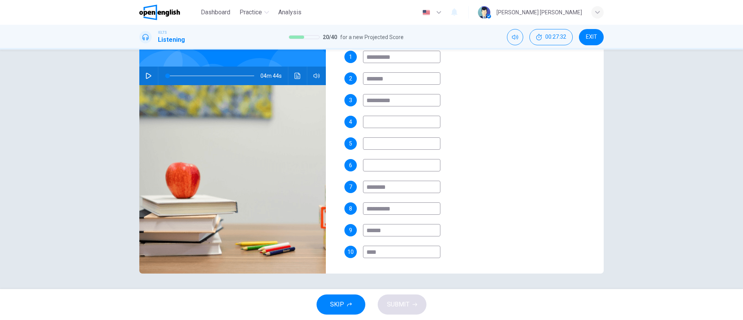
drag, startPoint x: 328, startPoint y: 304, endPoint x: 430, endPoint y: 318, distance: 102.9
click at [465, 276] on div "**********" at bounding box center [371, 160] width 743 height 320
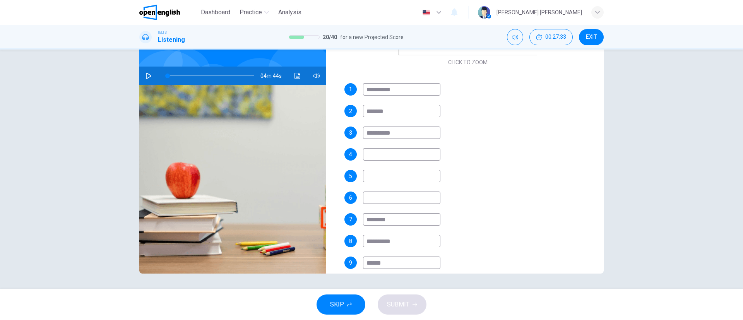
scroll to position [167, 0]
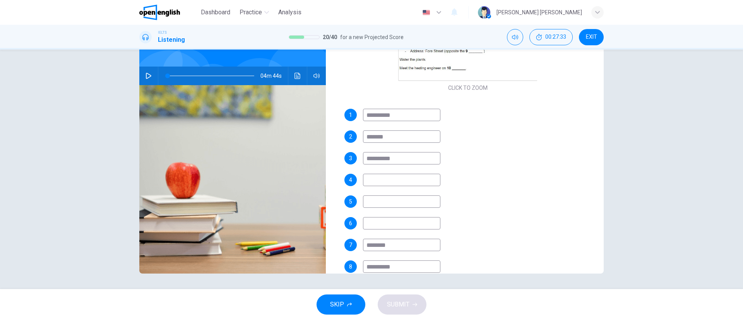
click at [380, 181] on input at bounding box center [401, 180] width 77 height 12
click at [287, 72] on div "04m 44s" at bounding box center [232, 76] width 186 height 19
click at [294, 75] on icon "Click to see the audio transcription" at bounding box center [297, 76] width 6 height 6
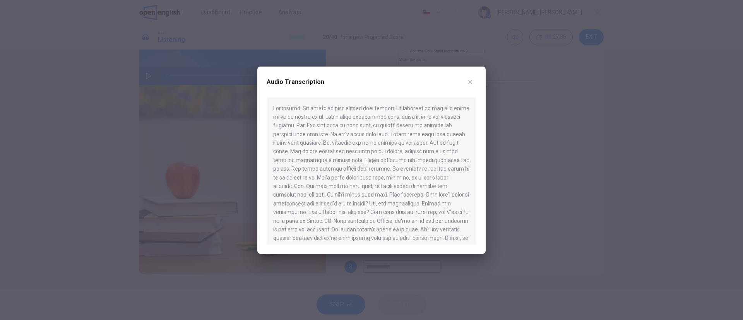
drag, startPoint x: 352, startPoint y: 161, endPoint x: 267, endPoint y: 162, distance: 84.3
click at [270, 160] on div at bounding box center [371, 170] width 210 height 147
click at [548, 200] on div at bounding box center [371, 160] width 743 height 320
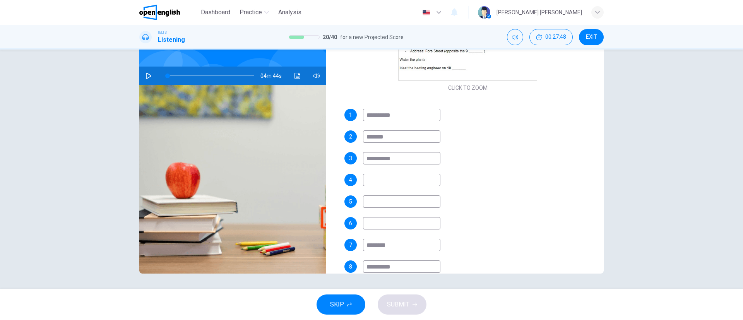
click at [388, 178] on input at bounding box center [401, 180] width 77 height 12
click at [291, 75] on button "Click to see the audio transcription" at bounding box center [297, 76] width 12 height 19
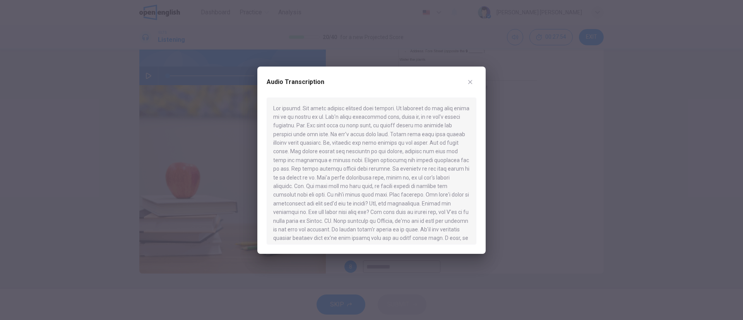
drag, startPoint x: 299, startPoint y: 195, endPoint x: 330, endPoint y: 221, distance: 41.2
click at [330, 221] on div at bounding box center [371, 170] width 210 height 147
click at [538, 163] on div at bounding box center [371, 160] width 743 height 320
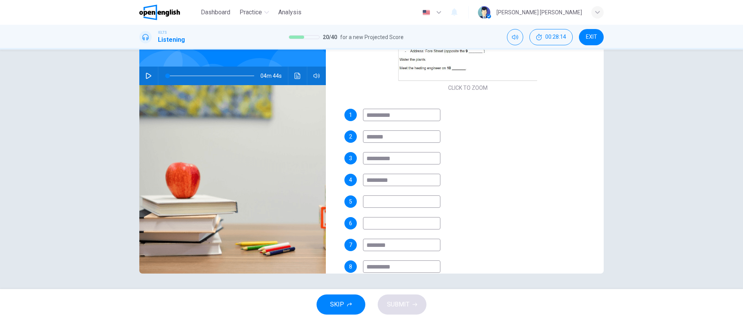
click at [400, 205] on input at bounding box center [401, 201] width 77 height 12
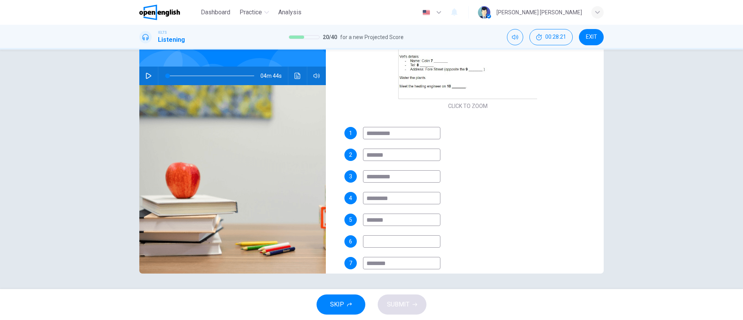
scroll to position [167, 0]
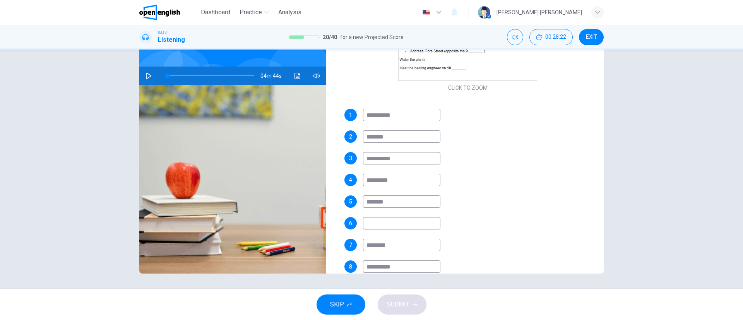
drag, startPoint x: 372, startPoint y: 201, endPoint x: 351, endPoint y: 200, distance: 21.3
click at [351, 200] on div "5 *******" at bounding box center [467, 201] width 247 height 12
click at [397, 217] on input at bounding box center [401, 223] width 77 height 12
paste input "**********"
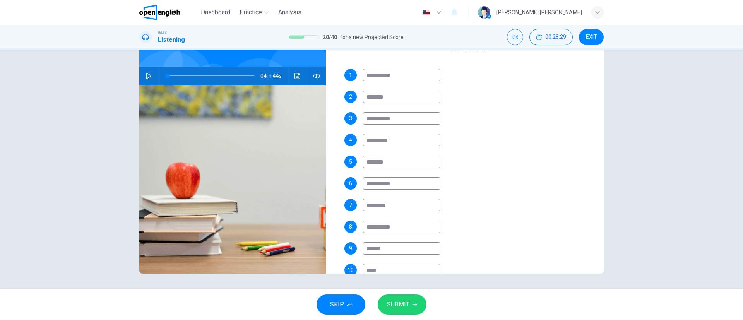
scroll to position [225, 0]
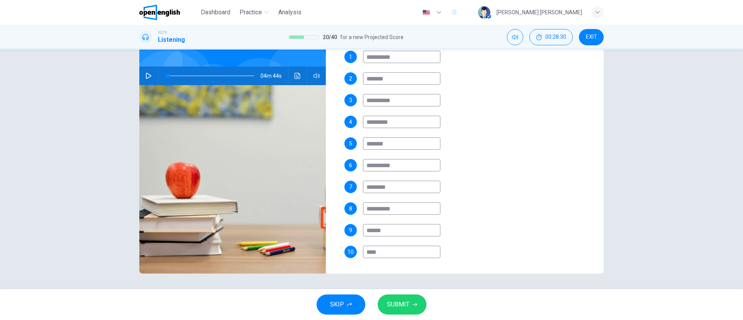
drag, startPoint x: 405, startPoint y: 159, endPoint x: 355, endPoint y: 167, distance: 50.5
click at [355, 166] on div "**********" at bounding box center [467, 165] width 247 height 12
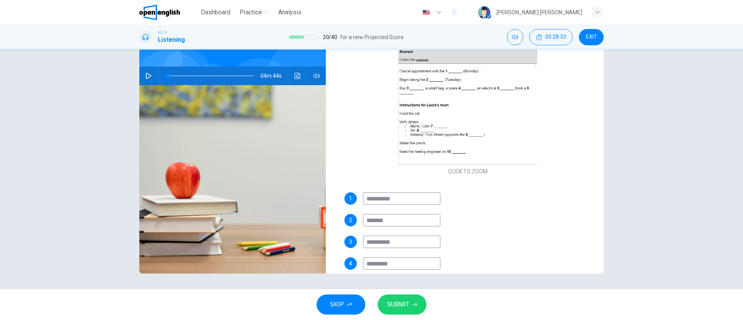
scroll to position [109, 0]
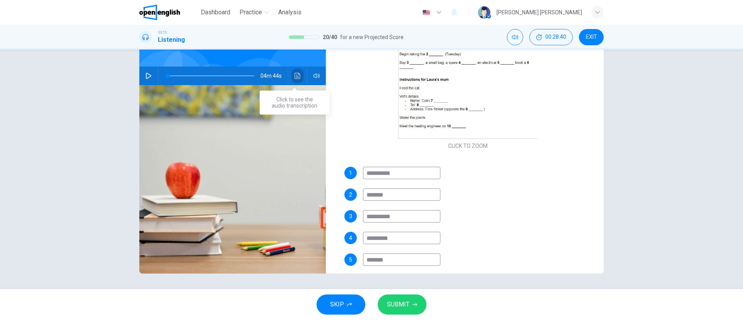
click at [293, 69] on button "Click to see the audio transcription" at bounding box center [297, 76] width 12 height 19
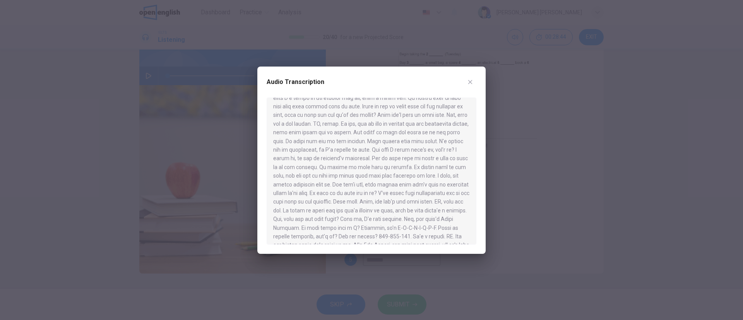
scroll to position [174, 0]
drag, startPoint x: 318, startPoint y: 133, endPoint x: 362, endPoint y: 153, distance: 47.8
click at [362, 153] on div at bounding box center [371, 170] width 210 height 147
drag, startPoint x: 388, startPoint y: 160, endPoint x: 446, endPoint y: 163, distance: 57.7
click at [450, 163] on div at bounding box center [371, 170] width 210 height 147
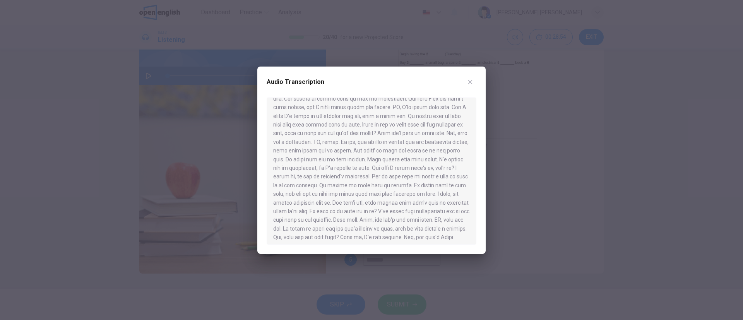
drag, startPoint x: 297, startPoint y: 169, endPoint x: 339, endPoint y: 169, distance: 41.8
click at [339, 169] on div at bounding box center [371, 170] width 210 height 147
drag, startPoint x: 339, startPoint y: 169, endPoint x: 347, endPoint y: 174, distance: 8.8
click at [347, 174] on div at bounding box center [371, 170] width 210 height 147
click at [527, 202] on div at bounding box center [371, 160] width 743 height 320
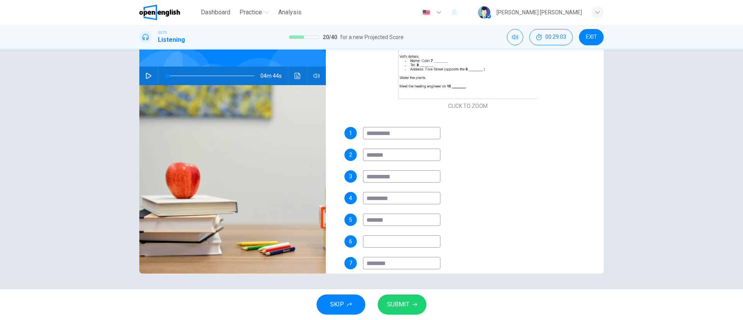
scroll to position [167, 0]
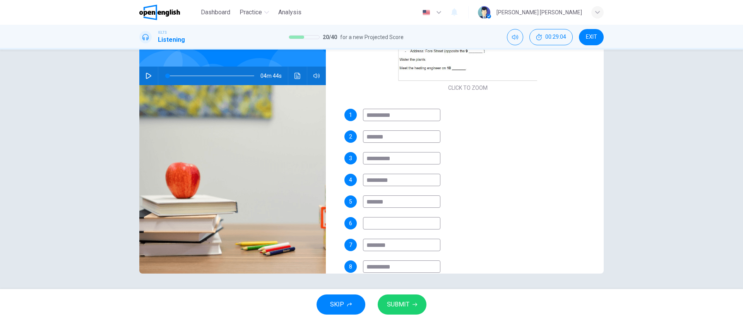
click at [385, 220] on input at bounding box center [401, 223] width 77 height 12
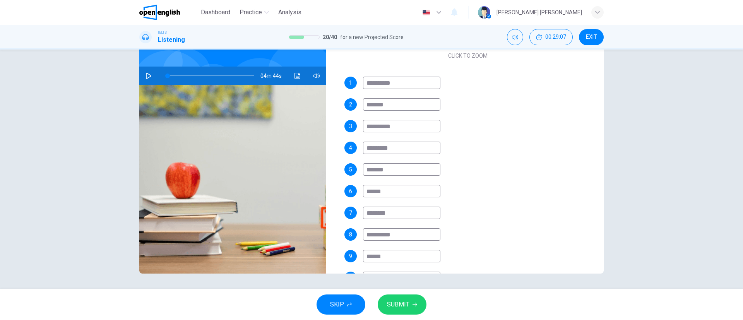
scroll to position [225, 0]
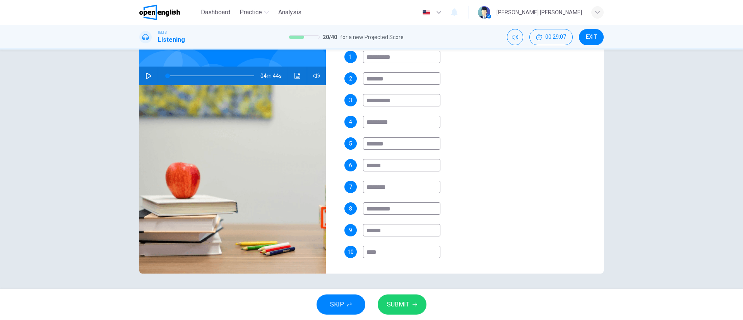
click at [408, 303] on span "SUBMIT" at bounding box center [398, 304] width 22 height 11
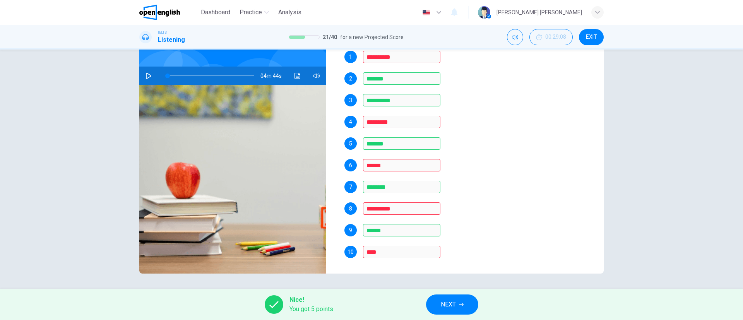
click at [449, 297] on button "NEXT" at bounding box center [452, 304] width 52 height 20
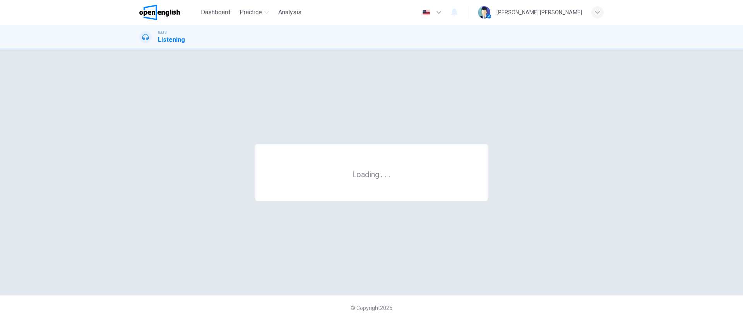
scroll to position [0, 0]
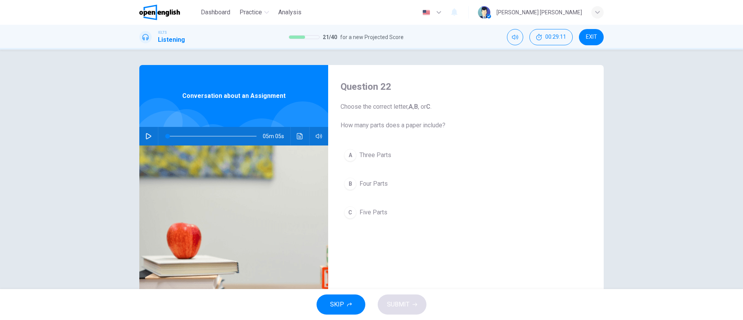
click at [146, 137] on icon "button" at bounding box center [148, 136] width 5 height 6
drag, startPoint x: 330, startPoint y: 155, endPoint x: 359, endPoint y: 155, distance: 29.0
click at [357, 154] on body "This site uses cookies, as explained in our Privacy Policy . If you agree to th…" at bounding box center [371, 160] width 743 height 320
drag, startPoint x: 403, startPoint y: 127, endPoint x: 438, endPoint y: 124, distance: 34.9
click at [438, 124] on span "Choose the correct letter, A , B , or C . How many parts does a paper include?" at bounding box center [465, 116] width 251 height 28
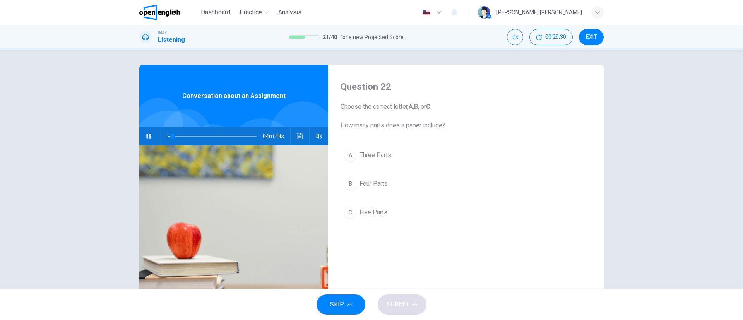
drag, startPoint x: 435, startPoint y: 124, endPoint x: 405, endPoint y: 125, distance: 30.6
click at [405, 125] on span "Choose the correct letter, A , B , or C . How many parts does a paper include?" at bounding box center [465, 116] width 251 height 28
click at [373, 181] on span "Four Parts" at bounding box center [373, 183] width 28 height 9
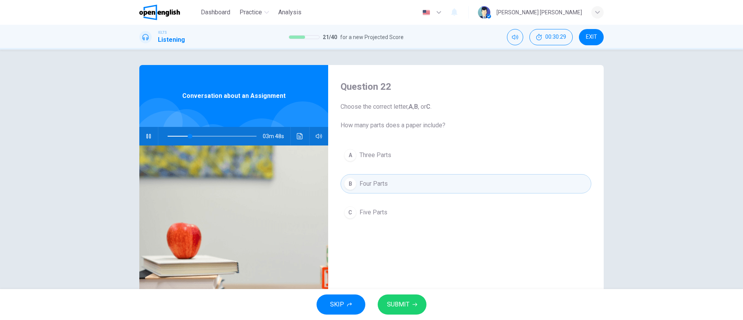
click at [387, 220] on button "C Five Parts" at bounding box center [465, 212] width 251 height 19
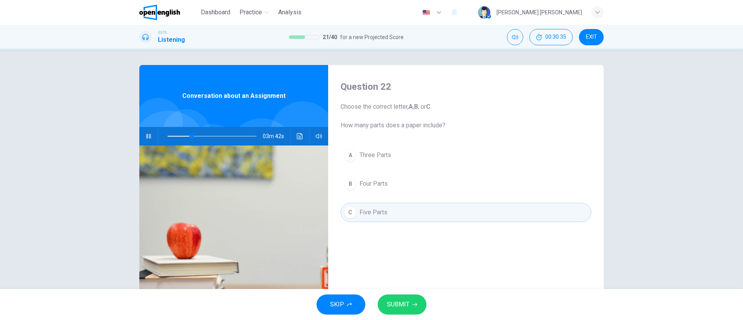
scroll to position [58, 0]
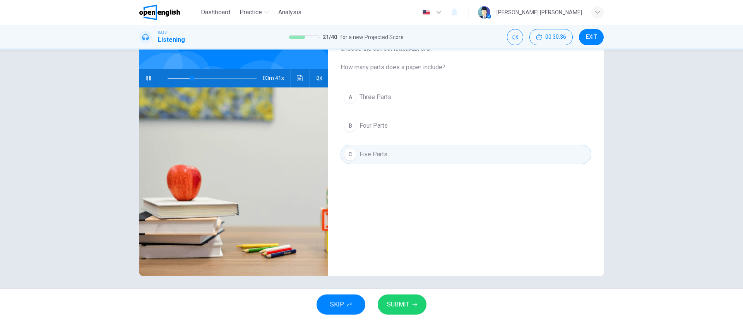
click at [408, 297] on button "SUBMIT" at bounding box center [401, 304] width 49 height 20
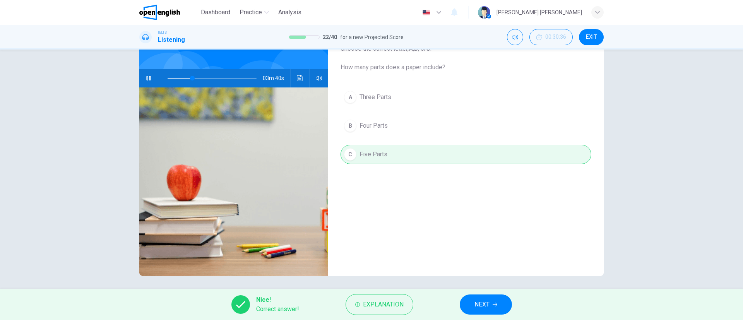
click at [489, 307] on span "NEXT" at bounding box center [481, 304] width 15 height 11
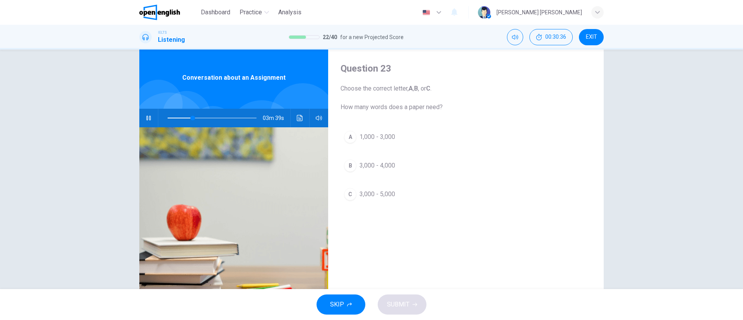
scroll to position [0, 0]
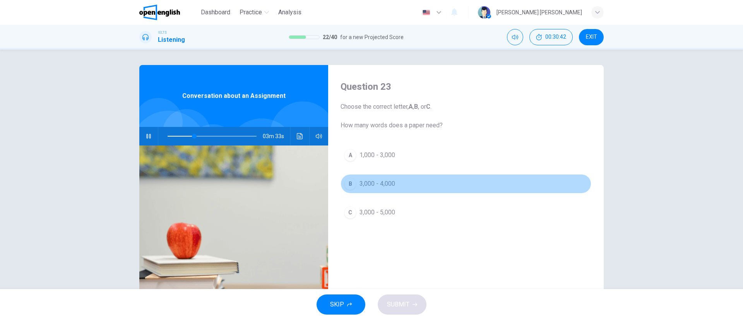
click at [373, 181] on span "3,000 - 4,000" at bounding box center [377, 183] width 36 height 9
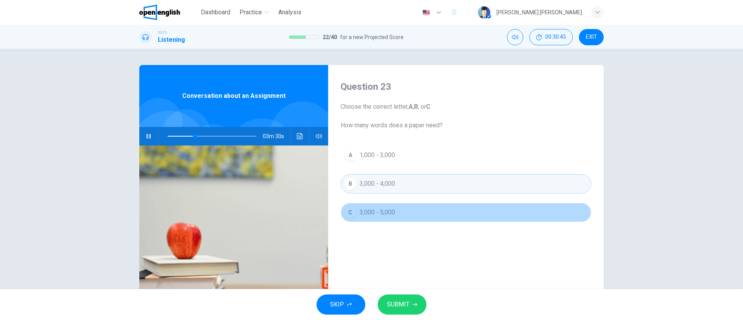
click at [395, 209] on button "C 3,000 - 5,000" at bounding box center [465, 212] width 251 height 19
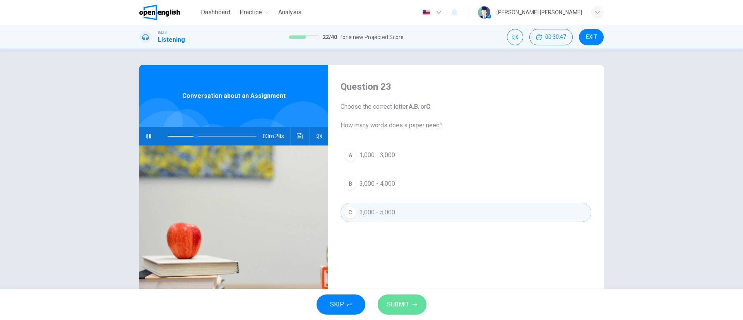
click at [407, 304] on span "SUBMIT" at bounding box center [398, 304] width 22 height 11
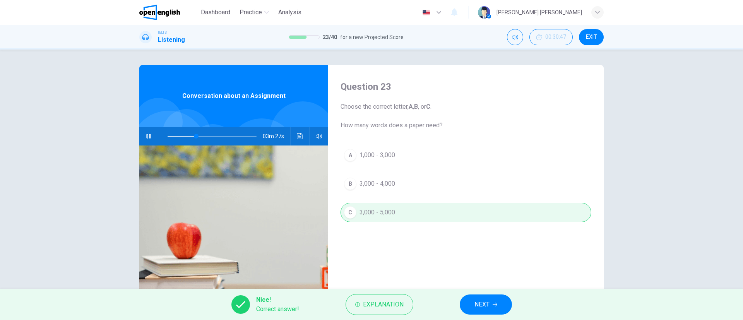
click at [479, 303] on span "NEXT" at bounding box center [481, 304] width 15 height 11
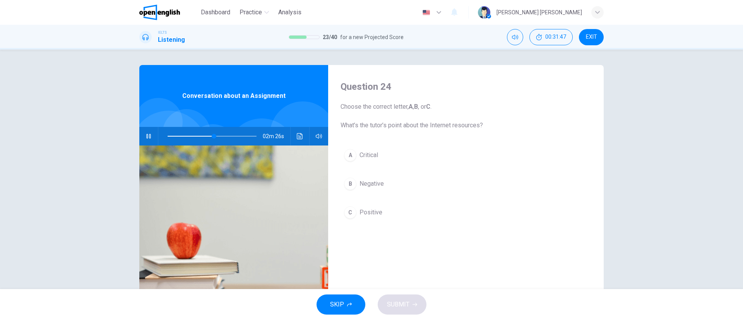
click at [373, 162] on button "A Critical" at bounding box center [465, 154] width 251 height 19
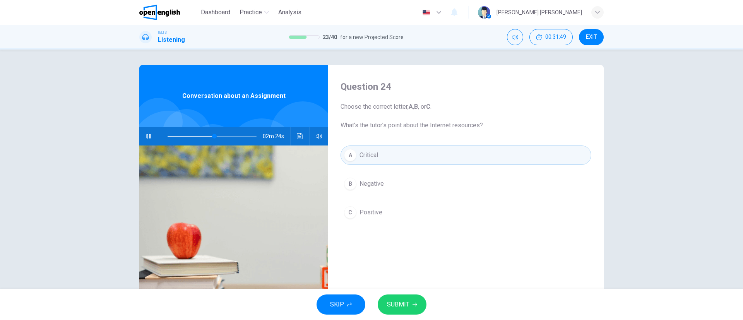
click at [408, 302] on span "SUBMIT" at bounding box center [398, 304] width 22 height 11
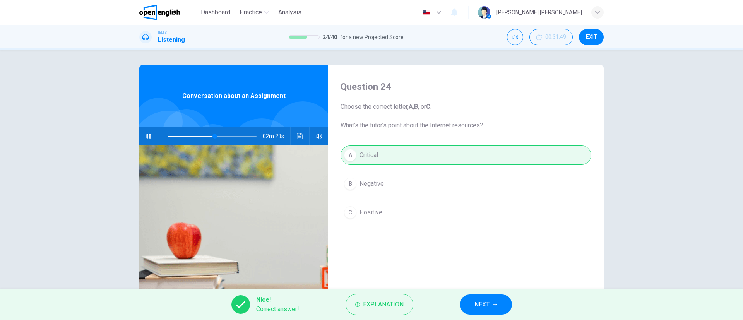
click at [489, 295] on button "NEXT" at bounding box center [485, 304] width 52 height 20
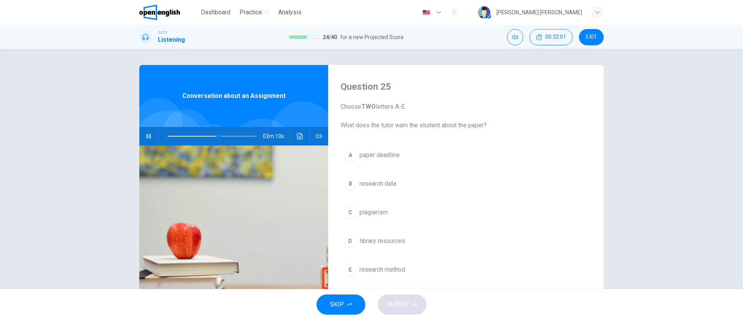
drag, startPoint x: 354, startPoint y: 128, endPoint x: 504, endPoint y: 127, distance: 149.7
click at [504, 127] on span "Choose TWO letters A-E. What does the tutor warn the student about the paper?" at bounding box center [465, 116] width 251 height 28
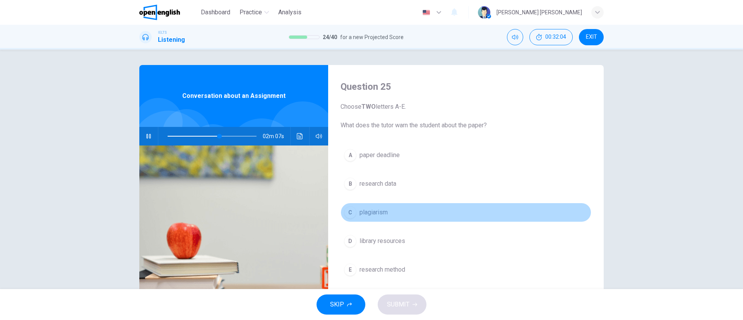
click at [361, 212] on span "plagiarism" at bounding box center [373, 212] width 28 height 9
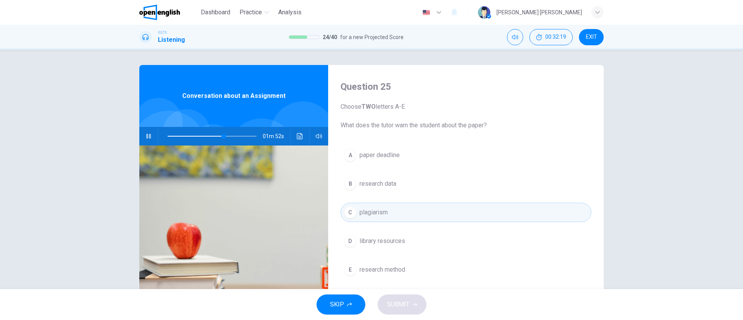
scroll to position [58, 0]
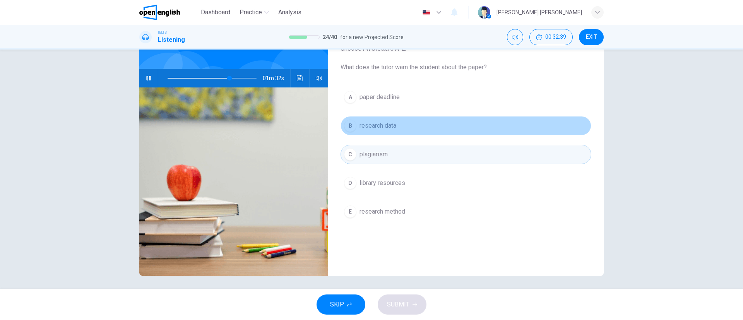
click at [372, 128] on span "research data" at bounding box center [377, 125] width 37 height 9
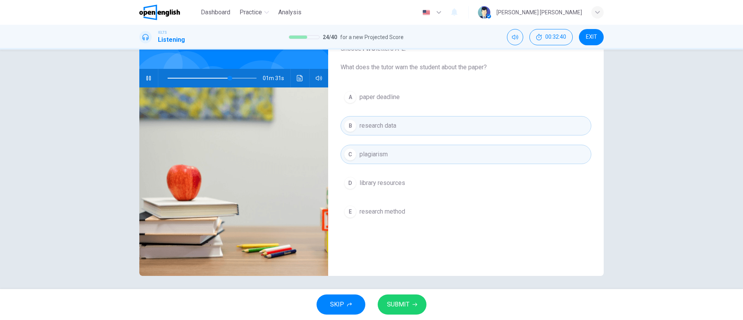
click at [400, 301] on span "SUBMIT" at bounding box center [398, 304] width 22 height 11
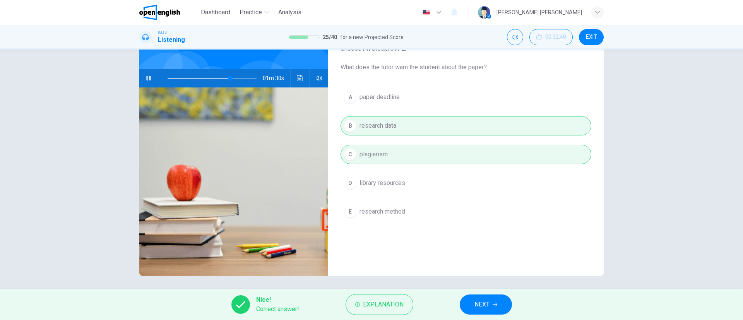
click at [490, 299] on button "NEXT" at bounding box center [485, 304] width 52 height 20
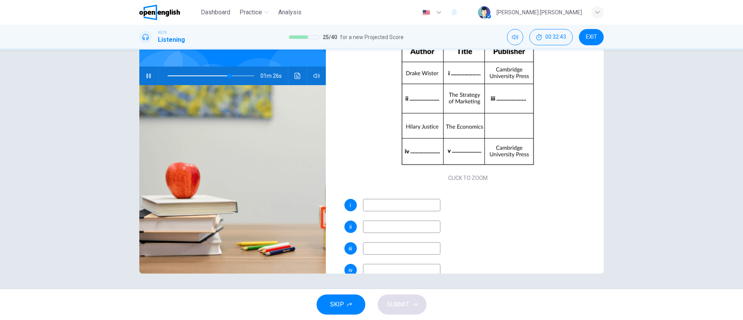
scroll to position [31, 0]
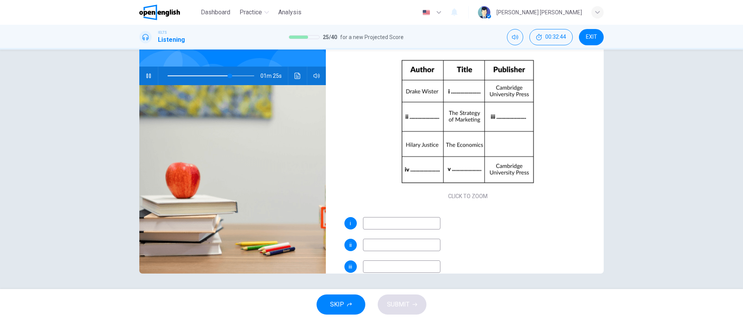
click at [369, 226] on input at bounding box center [401, 223] width 77 height 12
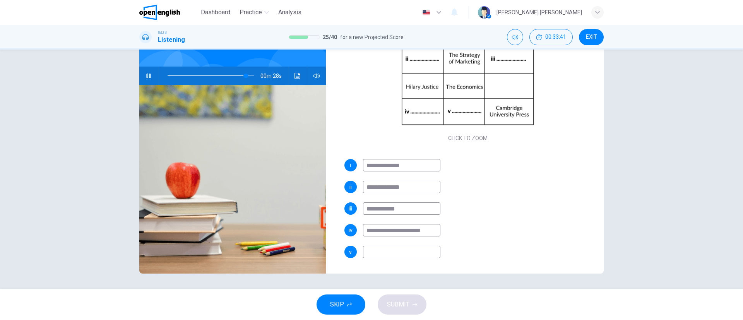
drag, startPoint x: 426, startPoint y: 235, endPoint x: 345, endPoint y: 231, distance: 81.0
click at [345, 231] on div "**********" at bounding box center [467, 230] width 247 height 12
click at [410, 228] on input "**********" at bounding box center [401, 230] width 77 height 12
click at [397, 249] on input at bounding box center [401, 252] width 77 height 12
click at [370, 252] on input "**********" at bounding box center [401, 252] width 77 height 12
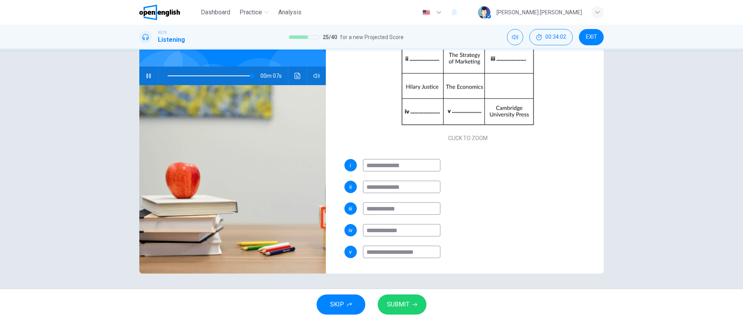
click at [391, 252] on input "**********" at bounding box center [401, 252] width 77 height 12
click at [372, 248] on input "**********" at bounding box center [401, 252] width 77 height 12
click at [394, 246] on input "**********" at bounding box center [401, 252] width 77 height 12
click at [401, 294] on button "SUBMIT" at bounding box center [401, 304] width 49 height 20
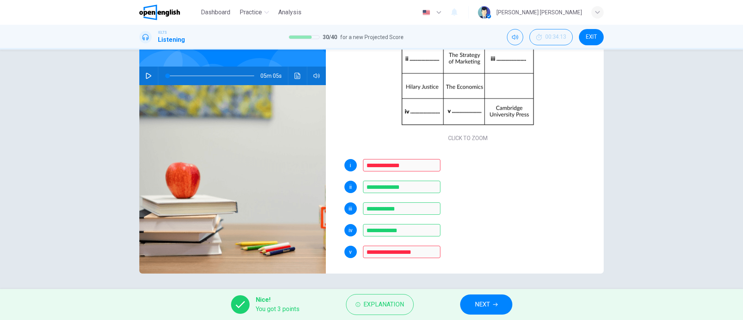
click at [478, 299] on span "NEXT" at bounding box center [482, 304] width 15 height 11
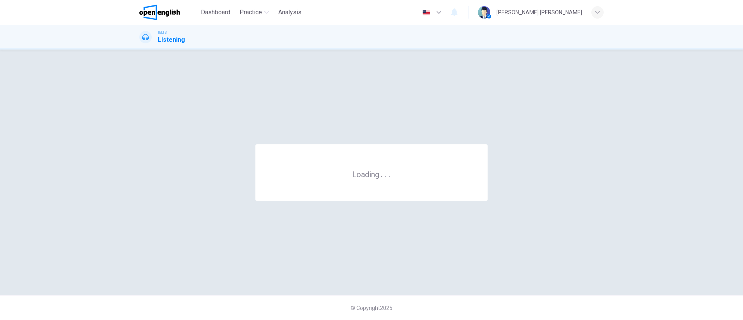
scroll to position [0, 0]
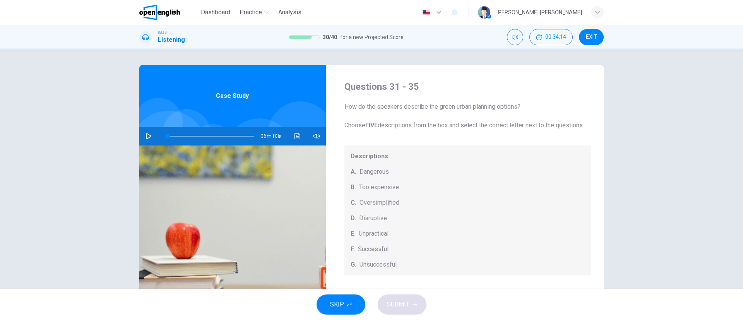
drag, startPoint x: 353, startPoint y: 126, endPoint x: 518, endPoint y: 126, distance: 164.8
click at [493, 127] on span "How do the speakers describe the green urban planning options? Choose FIVE desc…" at bounding box center [467, 116] width 247 height 28
click at [149, 133] on icon "button" at bounding box center [148, 136] width 6 height 6
drag, startPoint x: 349, startPoint y: 124, endPoint x: 556, endPoint y: 125, distance: 206.9
click at [555, 125] on span "How do the speakers describe the green urban planning options? Choose FIVE desc…" at bounding box center [467, 116] width 247 height 28
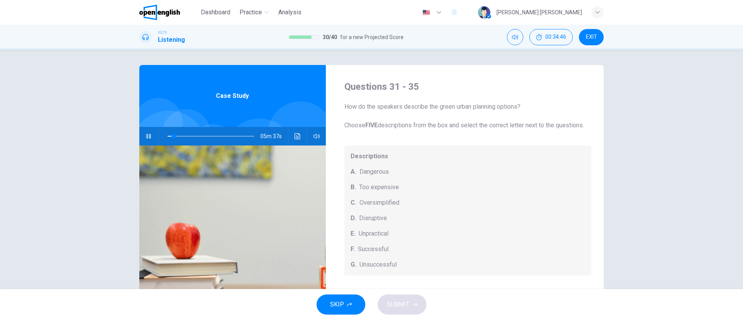
drag, startPoint x: 437, startPoint y: 107, endPoint x: 524, endPoint y: 108, distance: 86.2
click at [524, 108] on span "How do the speakers describe the green urban planning options? Choose FIVE desc…" at bounding box center [467, 116] width 247 height 28
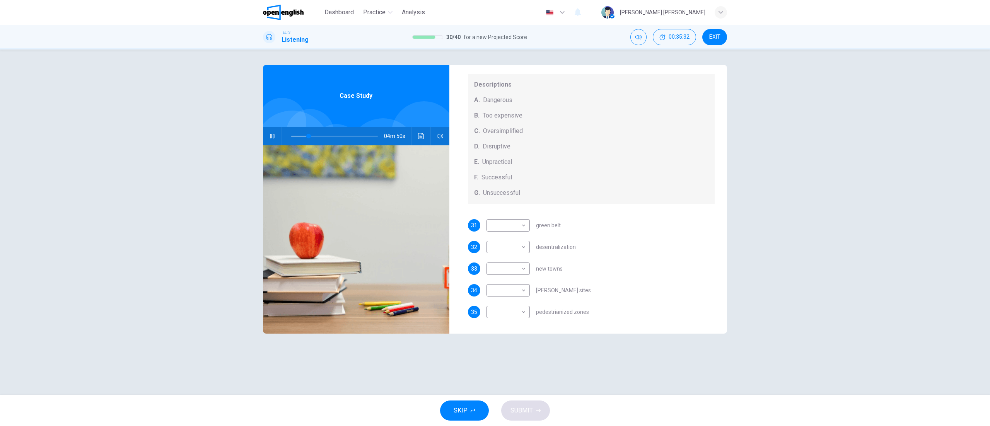
scroll to position [81, 0]
click at [516, 227] on body "This site uses cookies, as explained in our Privacy Policy . If you agree to th…" at bounding box center [495, 213] width 990 height 426
click at [505, 261] on li "C" at bounding box center [508, 262] width 43 height 12
click at [604, 233] on div "31 C * ​ green belt 32 ​ ​ desentralization 33 ​ ​ new towns 34 ​ ​ brownfield …" at bounding box center [591, 276] width 247 height 114
click at [516, 245] on body "This site uses cookies, as explained in our Privacy Policy . If you agree to th…" at bounding box center [495, 213] width 990 height 426
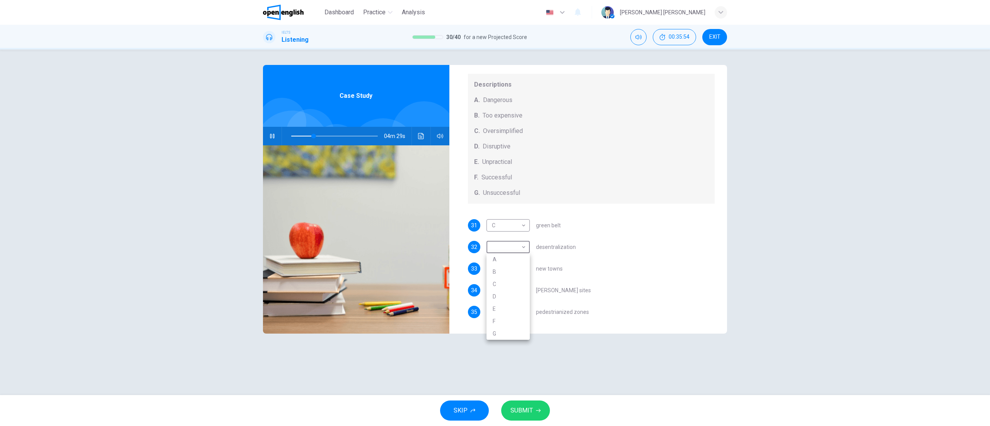
click at [508, 308] on li "E" at bounding box center [508, 309] width 43 height 12
click at [649, 233] on div "31 C * ​ green belt 32 E * ​ desentralization 33 ​ ​ new towns 34 ​ ​ brownfiel…" at bounding box center [591, 276] width 247 height 114
click at [524, 268] on body "This site uses cookies, as explained in our Privacy Policy . If you agree to th…" at bounding box center [495, 213] width 990 height 426
click at [507, 289] on li "B" at bounding box center [508, 293] width 43 height 12
click at [623, 276] on div "31 C * ​ green belt 32 E * ​ desentralization 33 B * ​ new towns 34 ​ ​ brownfi…" at bounding box center [591, 276] width 247 height 114
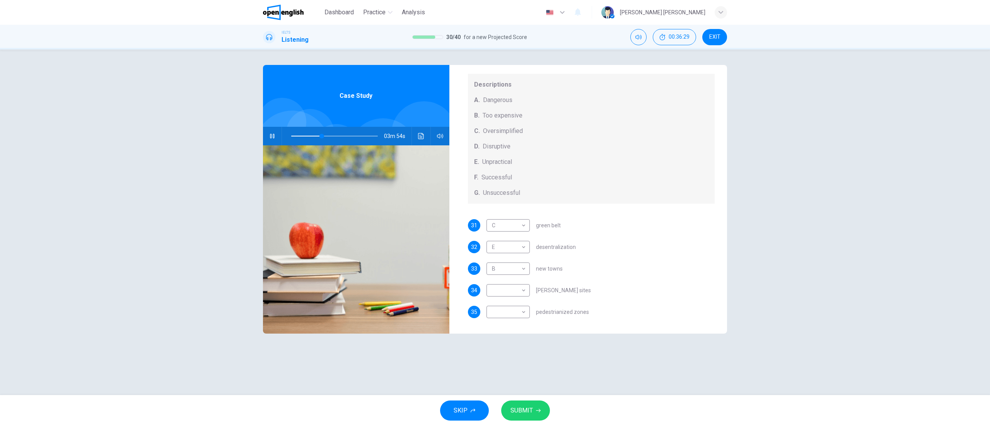
drag, startPoint x: 536, startPoint y: 269, endPoint x: 561, endPoint y: 269, distance: 24.8
click at [561, 269] on span "new towns" at bounding box center [549, 268] width 27 height 5
click at [528, 293] on div "​ ​" at bounding box center [508, 290] width 43 height 12
click at [522, 289] on body "This site uses cookies, as explained in our Privacy Policy . If you agree to th…" at bounding box center [495, 213] width 990 height 426
click at [500, 319] on li "D" at bounding box center [508, 340] width 43 height 12
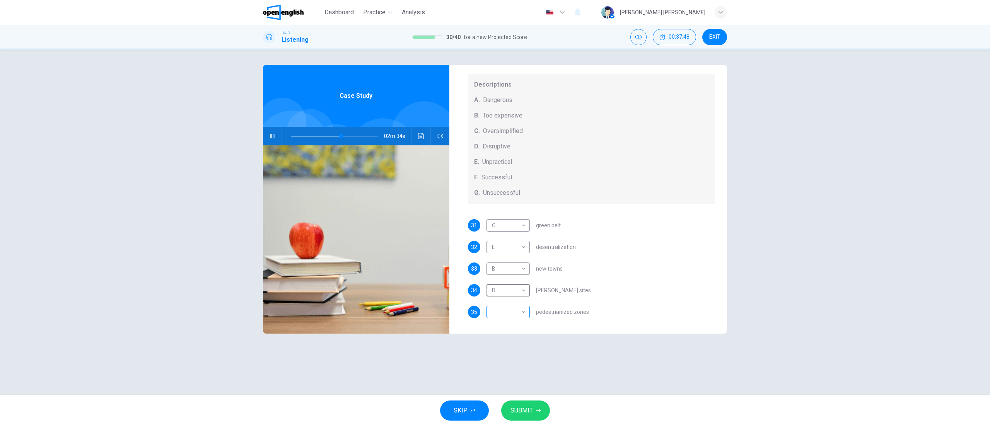
click at [521, 307] on body "This site uses cookies, as explained in our Privacy Policy . If you agree to th…" at bounding box center [495, 213] width 990 height 426
click at [274, 136] on div at bounding box center [495, 213] width 990 height 426
click at [274, 135] on icon "button" at bounding box center [272, 136] width 6 height 6
click at [519, 314] on body "This site uses cookies, as explained in our Privacy Policy . If you agree to th…" at bounding box center [495, 213] width 990 height 426
click at [506, 319] on li "A" at bounding box center [508, 324] width 43 height 12
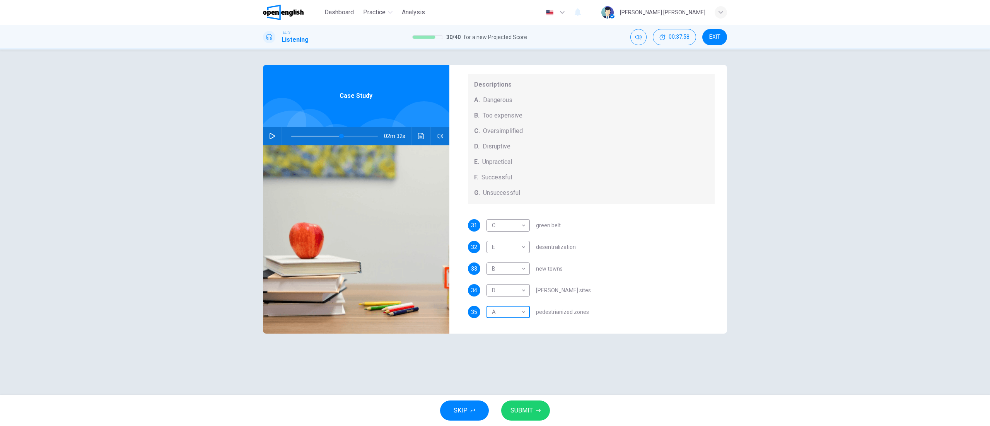
click at [506, 309] on body "This site uses cookies, as explained in our Privacy Policy . If you agree to th…" at bounding box center [495, 213] width 990 height 426
click at [613, 289] on div at bounding box center [495, 213] width 990 height 426
click at [516, 319] on span "SUBMIT" at bounding box center [522, 410] width 22 height 11
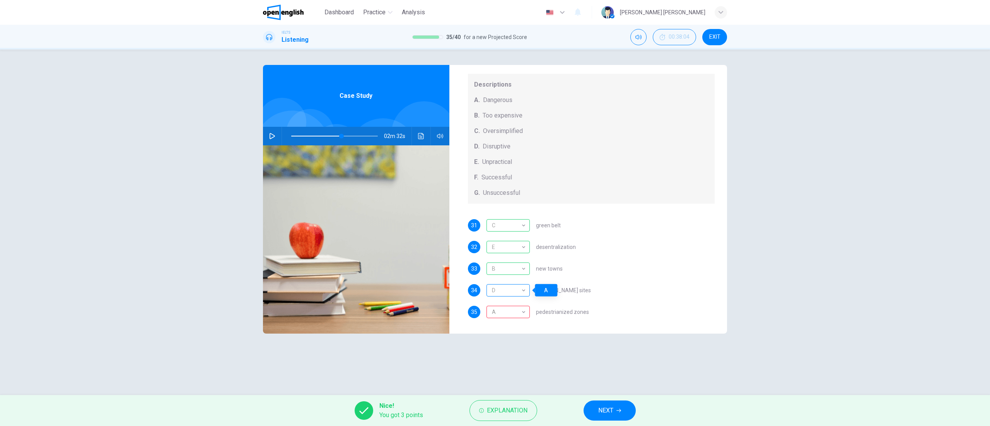
click at [517, 287] on div "D" at bounding box center [507, 291] width 41 height 22
drag, startPoint x: 573, startPoint y: 287, endPoint x: 493, endPoint y: 287, distance: 79.7
click at [493, 287] on div "D * ​ brownfield sites" at bounding box center [539, 290] width 104 height 12
click at [555, 294] on div "D * ​ brownfield sites" at bounding box center [539, 290] width 104 height 12
drag, startPoint x: 532, startPoint y: 290, endPoint x: 617, endPoint y: 289, distance: 85.1
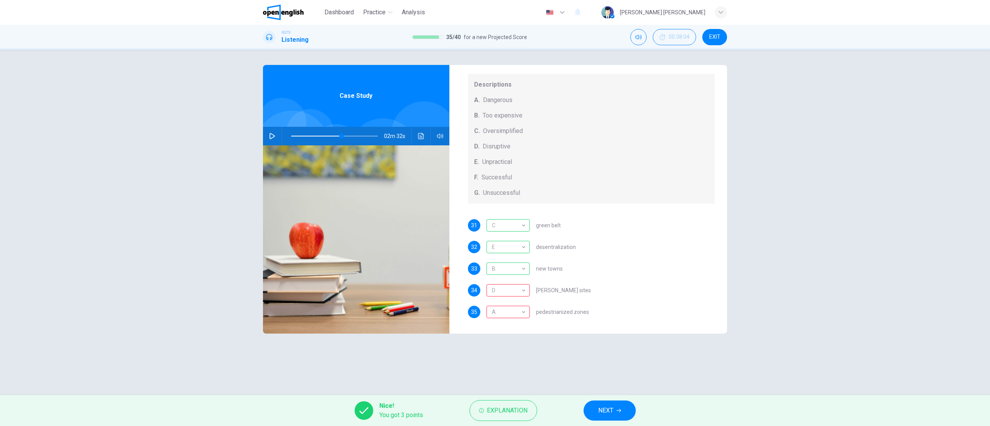
click at [617, 289] on body "This site uses cookies, as explained in our Privacy Policy . If you agree to th…" at bounding box center [495, 213] width 990 height 426
drag, startPoint x: 564, startPoint y: 312, endPoint x: 482, endPoint y: 315, distance: 82.0
click at [482, 315] on div "35 A * ​ pedestrianized zones" at bounding box center [591, 312] width 247 height 12
click at [626, 319] on button "NEXT" at bounding box center [610, 411] width 52 height 20
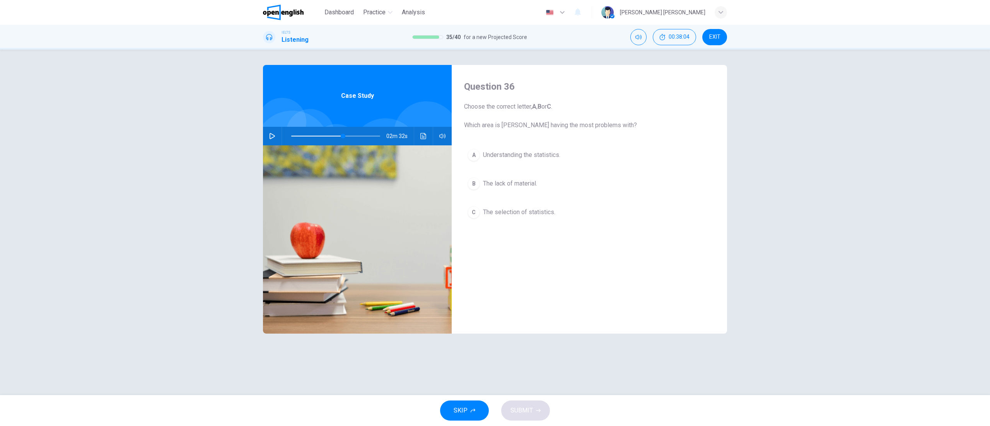
scroll to position [0, 0]
click at [269, 132] on button "button" at bounding box center [272, 136] width 12 height 19
click at [520, 208] on span "The selection of statistics." at bounding box center [519, 212] width 72 height 9
click at [520, 319] on span "SUBMIT" at bounding box center [522, 410] width 22 height 11
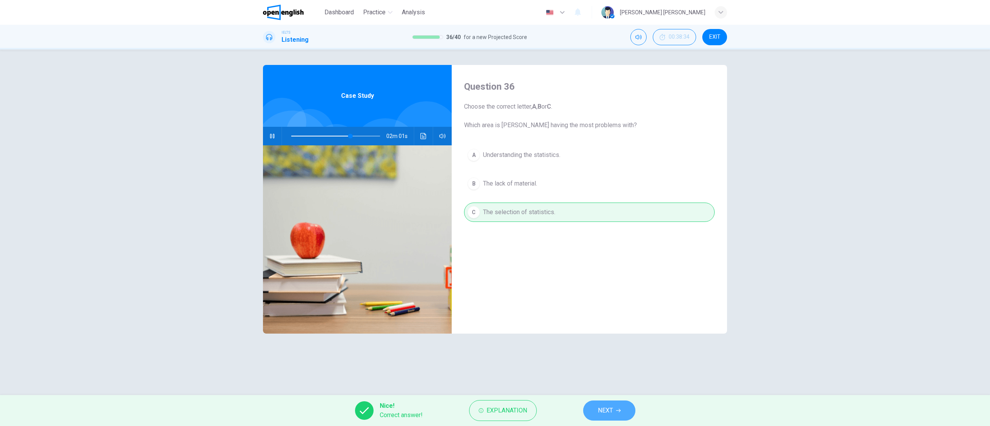
click at [625, 319] on button "NEXT" at bounding box center [609, 411] width 52 height 20
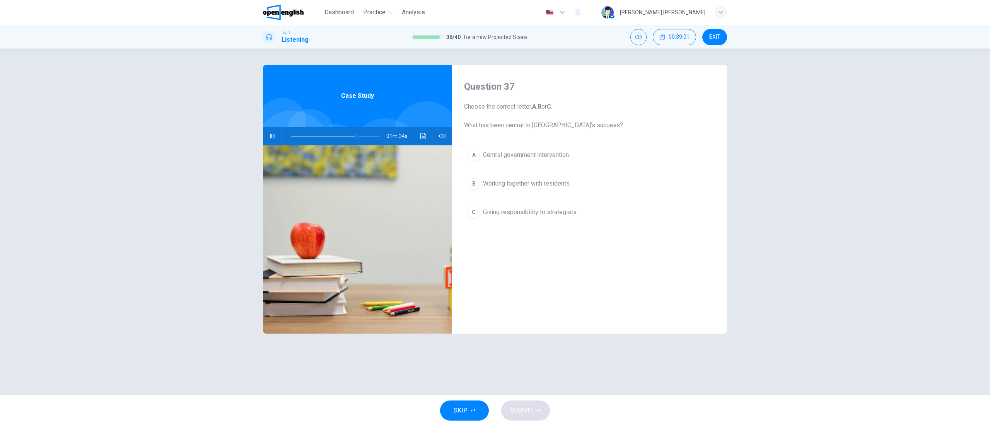
click at [504, 185] on span "Working together with residents." at bounding box center [527, 183] width 88 height 9
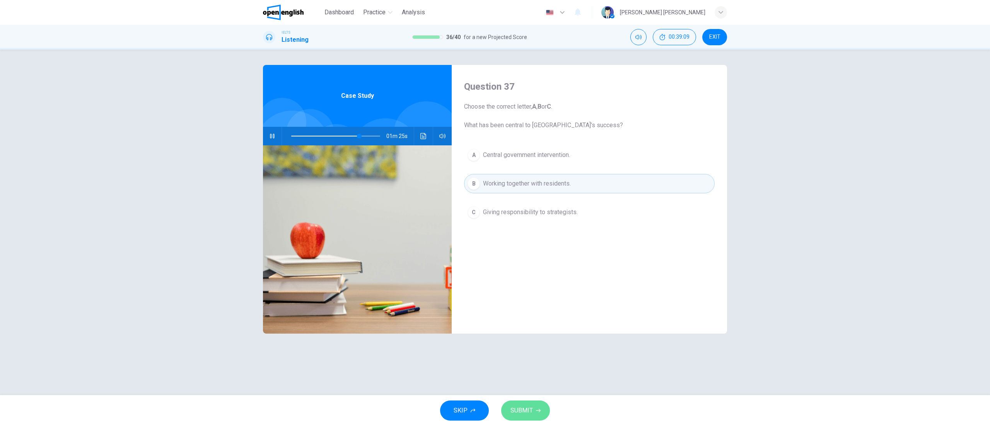
click at [534, 319] on button "SUBMIT" at bounding box center [525, 411] width 49 height 20
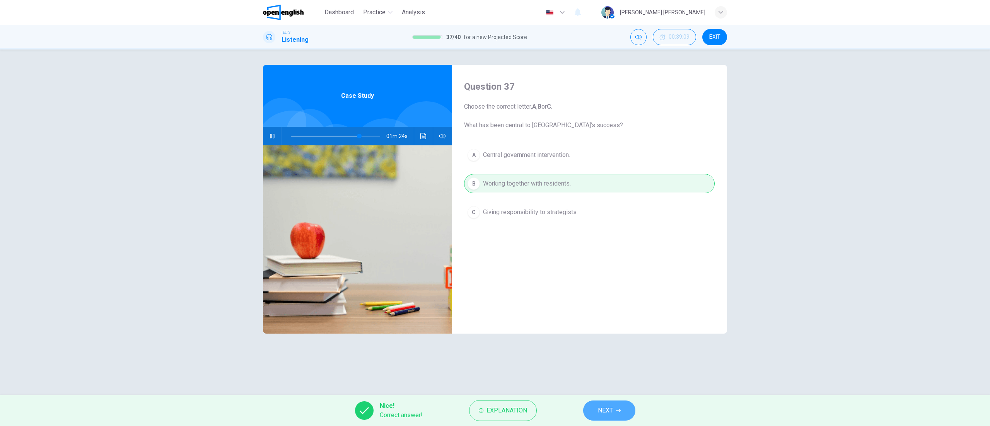
click at [601, 319] on span "NEXT" at bounding box center [605, 410] width 15 height 11
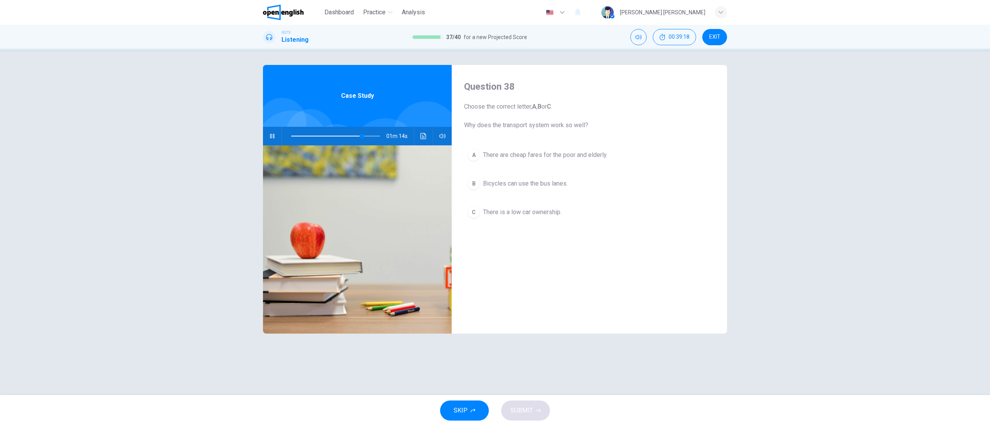
click at [536, 216] on span "There is a low car ownership." at bounding box center [522, 212] width 79 height 9
click at [523, 319] on span "SUBMIT" at bounding box center [522, 410] width 22 height 11
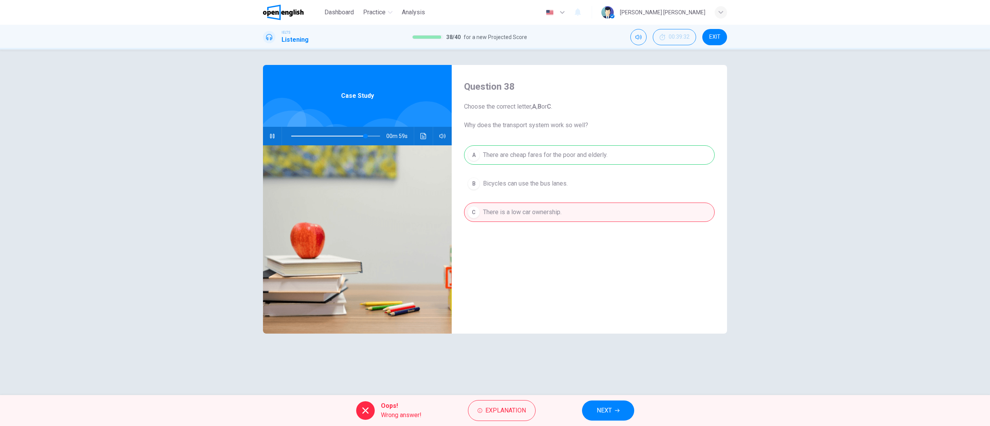
drag, startPoint x: 539, startPoint y: 142, endPoint x: 610, endPoint y: 170, distance: 76.6
click at [608, 162] on div "Question 38 Choose the correct letter, A , B or C . Why does the transport syst…" at bounding box center [589, 199] width 275 height 269
click at [615, 319] on button "NEXT" at bounding box center [608, 411] width 52 height 20
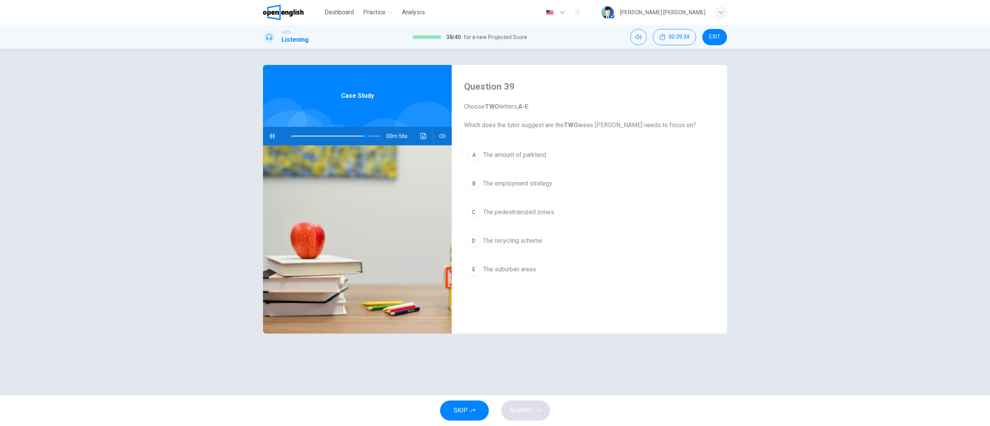
drag, startPoint x: 478, startPoint y: 125, endPoint x: 580, endPoint y: 128, distance: 101.8
click at [580, 128] on span "Choose TWO letters, A-E . Which does the tutor suggest are the TWO areas Jack n…" at bounding box center [589, 116] width 251 height 28
drag, startPoint x: 623, startPoint y: 125, endPoint x: 670, endPoint y: 122, distance: 47.3
click at [670, 122] on span "Choose TWO letters, A-E . Which does the tutor suggest are the TWO areas Jack n…" at bounding box center [589, 116] width 251 height 28
click at [514, 224] on div "A The amount of parkland B The employment strategy C The pedestrianized zones D…" at bounding box center [589, 219] width 251 height 149
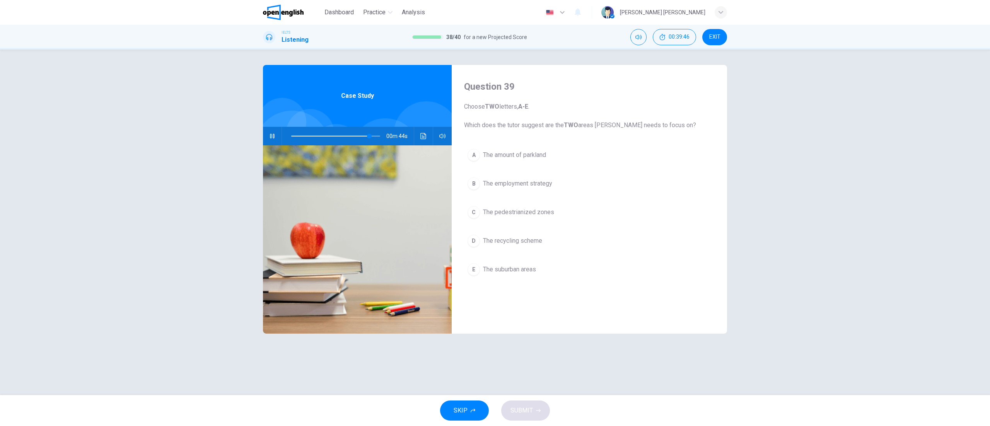
click at [511, 219] on button "C The pedestrianized zones" at bounding box center [589, 212] width 251 height 19
click at [557, 154] on button "A The amount of parkland" at bounding box center [589, 154] width 251 height 19
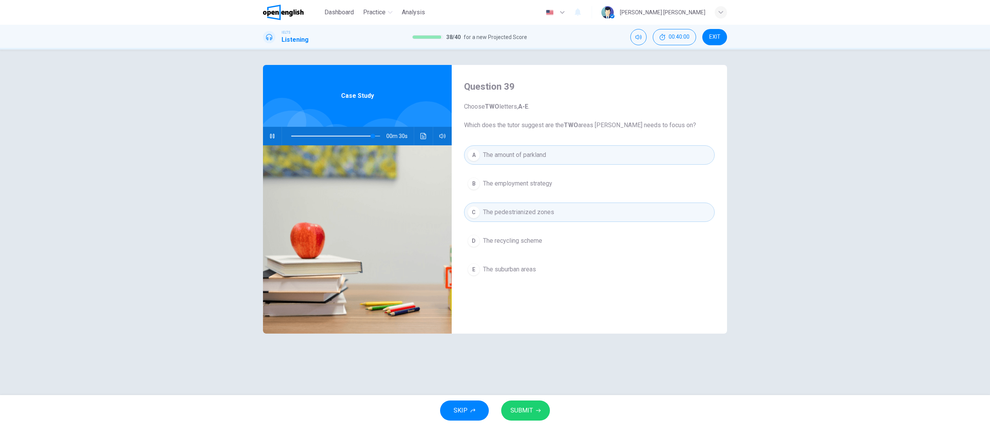
click at [533, 319] on button "SUBMIT" at bounding box center [525, 411] width 49 height 20
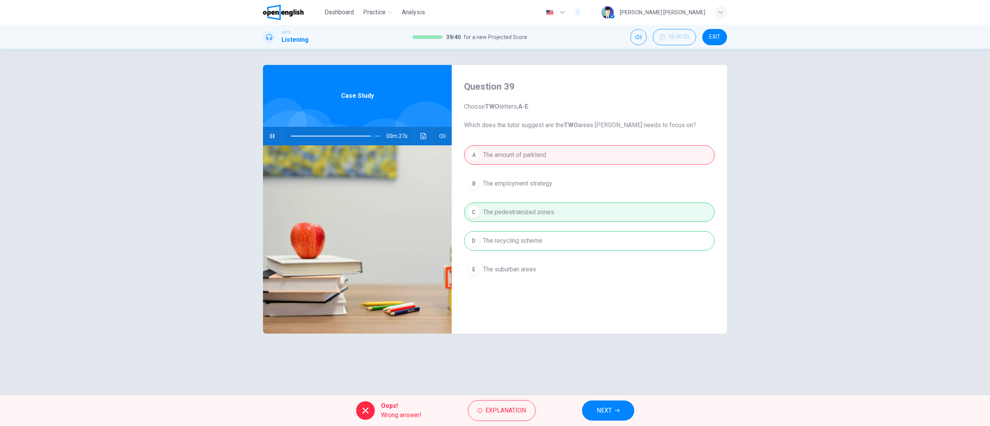
click at [556, 239] on div "A The amount of parkland B The employment strategy C The pedestrianized zones D…" at bounding box center [589, 219] width 251 height 149
click at [619, 319] on button "NEXT" at bounding box center [608, 411] width 52 height 20
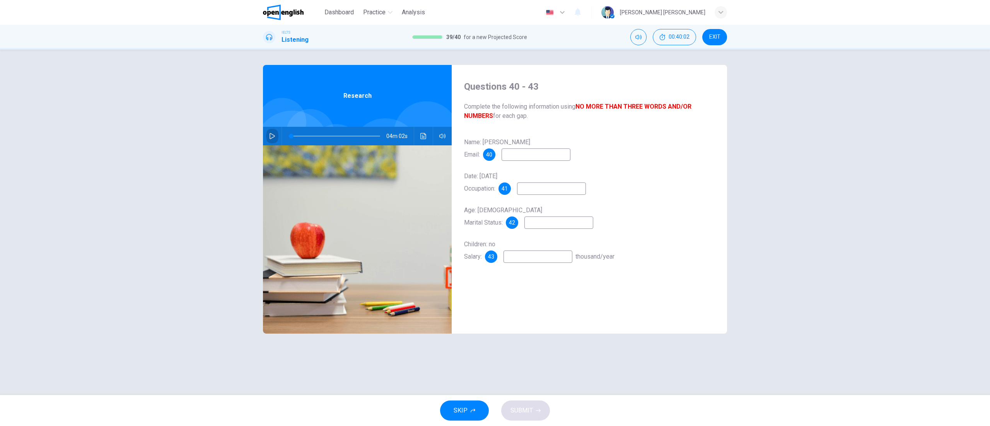
click at [269, 137] on icon "button" at bounding box center [272, 136] width 6 height 6
click at [534, 157] on input at bounding box center [536, 155] width 69 height 12
drag, startPoint x: 989, startPoint y: 106, endPoint x: 852, endPoint y: 124, distance: 138.0
click at [742, 106] on div "Questions 40 - 43 Complete the following information using NO MORE THAN THREE W…" at bounding box center [495, 223] width 990 height 346
click at [533, 155] on input "******" at bounding box center [536, 155] width 69 height 12
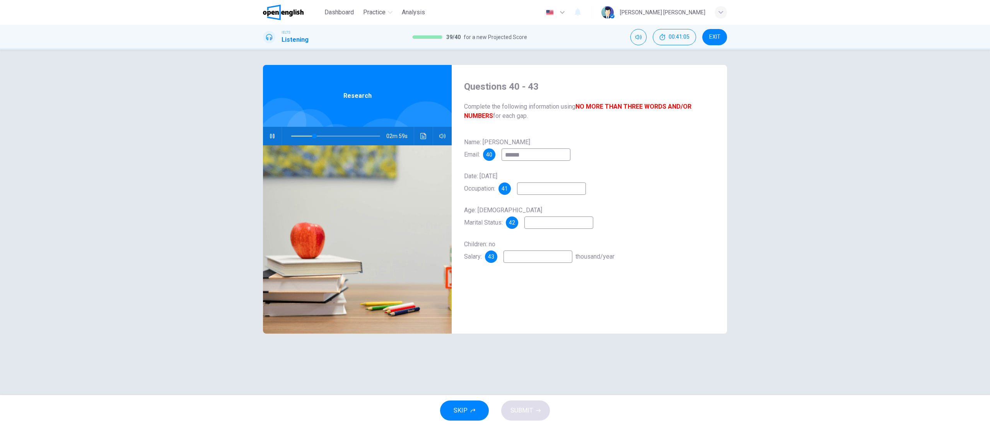
click at [554, 153] on input "******" at bounding box center [536, 155] width 69 height 12
click at [541, 188] on input at bounding box center [551, 189] width 69 height 12
click at [554, 220] on input at bounding box center [558, 223] width 69 height 12
drag, startPoint x: 523, startPoint y: 151, endPoint x: 524, endPoint y: 156, distance: 4.8
click at [523, 150] on input "**********" at bounding box center [536, 155] width 69 height 12
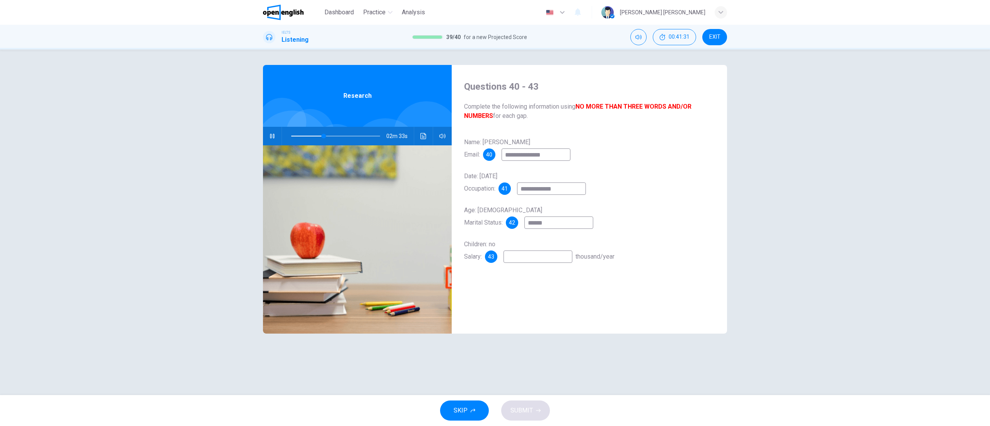
click at [527, 157] on input "**********" at bounding box center [536, 155] width 69 height 12
click at [562, 266] on div "**********" at bounding box center [589, 207] width 251 height 142
click at [555, 261] on input at bounding box center [538, 257] width 69 height 12
click at [516, 263] on input "********" at bounding box center [538, 257] width 69 height 12
click at [519, 319] on span "SUBMIT" at bounding box center [522, 410] width 22 height 11
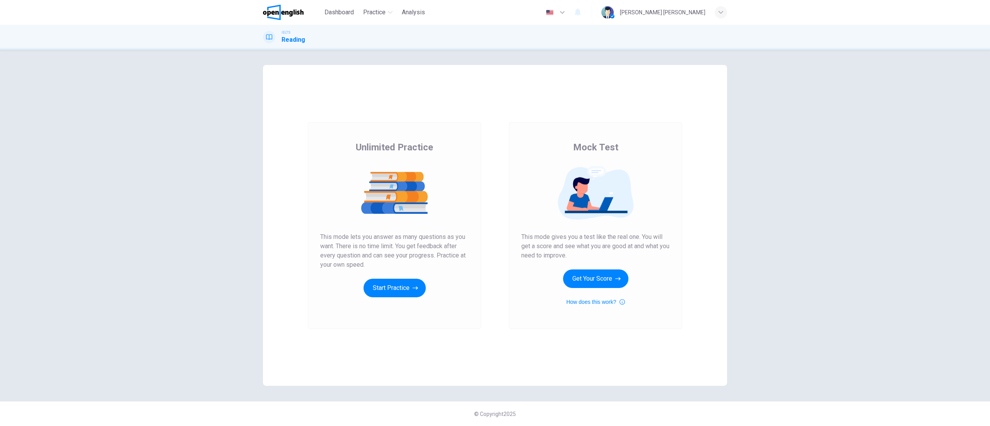
drag, startPoint x: 359, startPoint y: 244, endPoint x: 461, endPoint y: 249, distance: 102.2
click at [461, 249] on span "This mode lets you answer as many questions as you want. There is no time limit…" at bounding box center [394, 250] width 149 height 37
click at [400, 292] on button "Start Practice" at bounding box center [395, 288] width 62 height 19
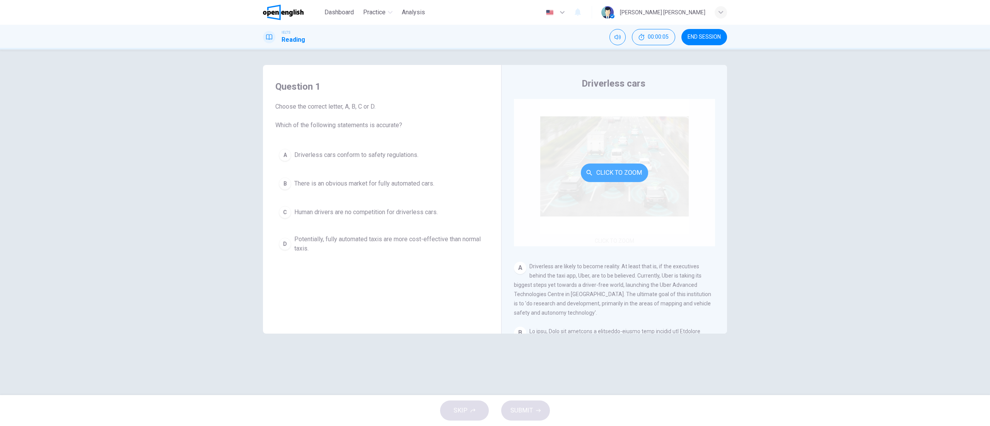
click at [605, 178] on button "Click to Zoom" at bounding box center [614, 173] width 67 height 19
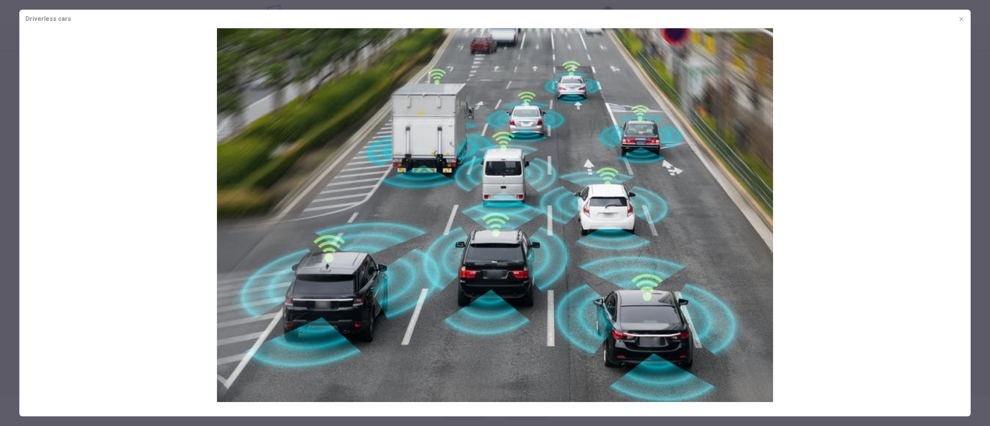
click at [918, 210] on img at bounding box center [494, 215] width 951 height 374
click at [729, 198] on img at bounding box center [494, 215] width 951 height 374
click at [843, 95] on img at bounding box center [494, 215] width 951 height 374
click at [961, 20] on icon "button" at bounding box center [961, 19] width 6 height 6
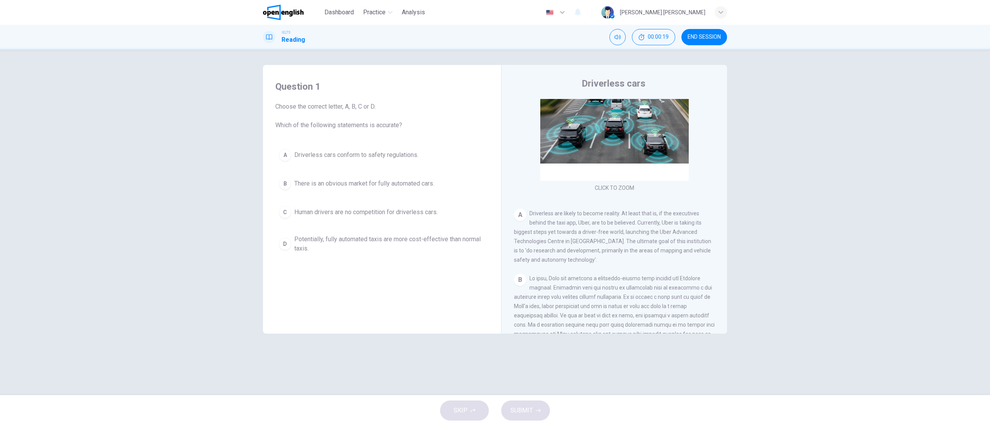
scroll to position [77, 0]
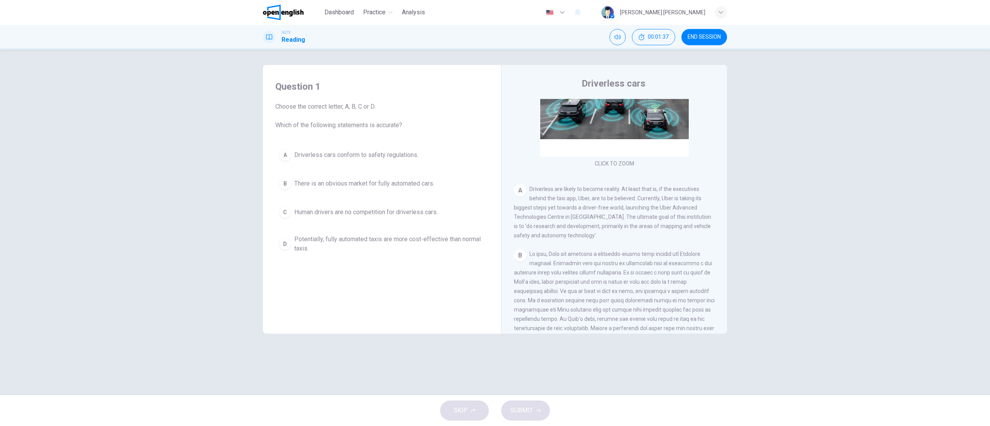
drag, startPoint x: 530, startPoint y: 188, endPoint x: 594, endPoint y: 190, distance: 64.6
click at [594, 190] on span "Driverless are likely to become reality. At least that is, if the executives be…" at bounding box center [612, 212] width 197 height 53
drag, startPoint x: 596, startPoint y: 196, endPoint x: 644, endPoint y: 192, distance: 47.8
click at [644, 192] on span "Driverless are likely to become reality. At least that is, if the executives be…" at bounding box center [612, 212] width 197 height 53
click at [655, 197] on span "Driverless are likely to become reality. At least that is, if the executives be…" at bounding box center [612, 212] width 197 height 53
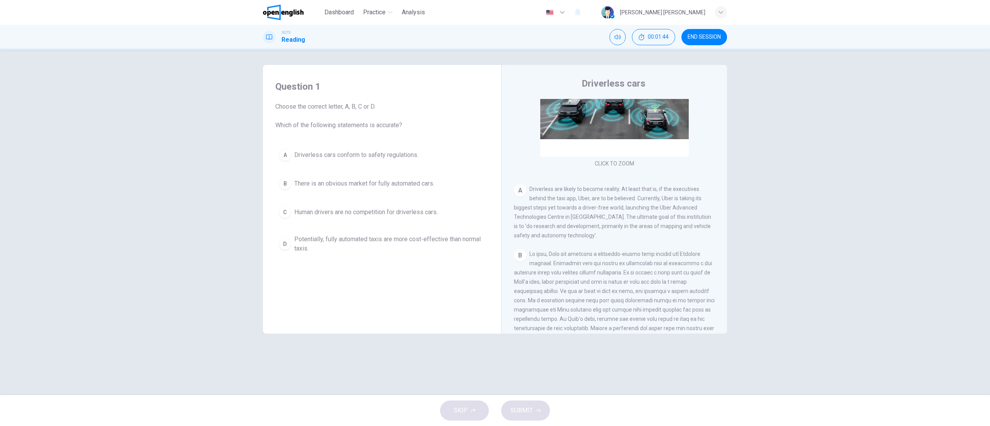
drag, startPoint x: 643, startPoint y: 190, endPoint x: 518, endPoint y: 202, distance: 125.1
click at [518, 202] on div "A Driverless are likely to become reality. At least that is, if the executives …" at bounding box center [614, 212] width 201 height 56
drag, startPoint x: 524, startPoint y: 201, endPoint x: 582, endPoint y: 199, distance: 58.4
click at [582, 199] on div "A Driverless are likely to become reality. At least that is, if the executives …" at bounding box center [614, 212] width 201 height 56
drag, startPoint x: 582, startPoint y: 200, endPoint x: 516, endPoint y: 210, distance: 66.9
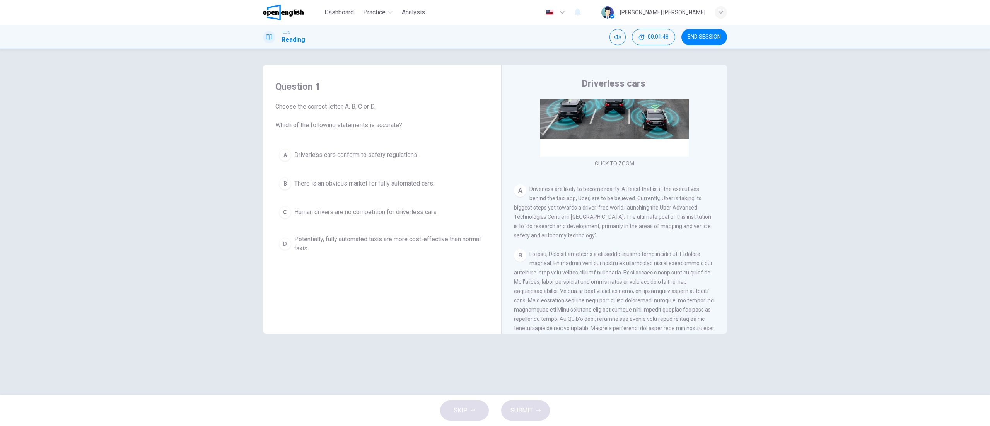
click at [496, 206] on div "Question 1 Choose the correct letter, A, B, C or D. Which of the following stat…" at bounding box center [495, 199] width 464 height 269
drag, startPoint x: 531, startPoint y: 210, endPoint x: 625, endPoint y: 210, distance: 94.0
click at [620, 210] on span "Driverless are likely to become reality. At least that is, if the executives be…" at bounding box center [612, 212] width 197 height 53
drag, startPoint x: 627, startPoint y: 210, endPoint x: 572, endPoint y: 218, distance: 55.4
click at [559, 214] on div "A Driverless are likely to become reality. At least that is, if the executives …" at bounding box center [614, 212] width 201 height 56
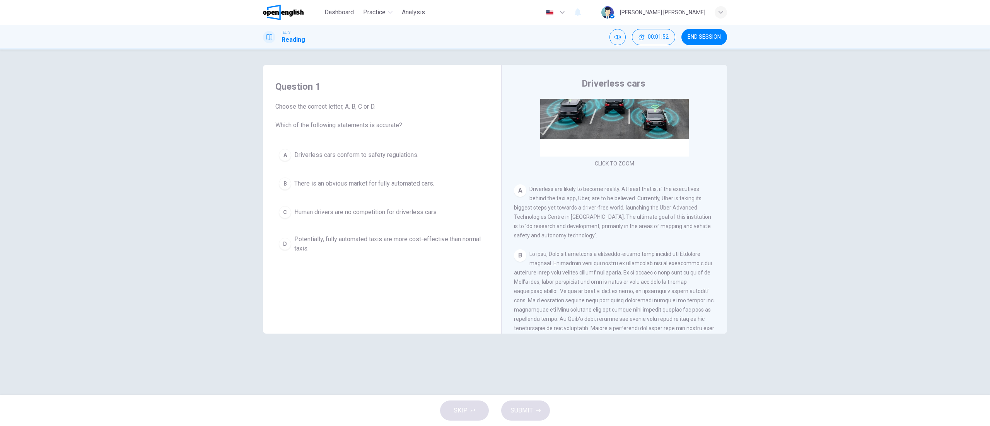
drag, startPoint x: 572, startPoint y: 218, endPoint x: 622, endPoint y: 220, distance: 49.6
click at [604, 218] on span "Driverless are likely to become reality. At least that is, if the executives be…" at bounding box center [612, 212] width 197 height 53
drag, startPoint x: 623, startPoint y: 220, endPoint x: 674, endPoint y: 224, distance: 51.2
click at [672, 224] on div "A Driverless are likely to become reality. At least that is, if the executives …" at bounding box center [614, 212] width 201 height 56
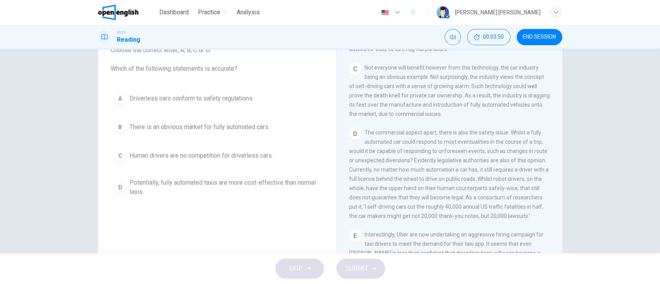
scroll to position [362, 0]
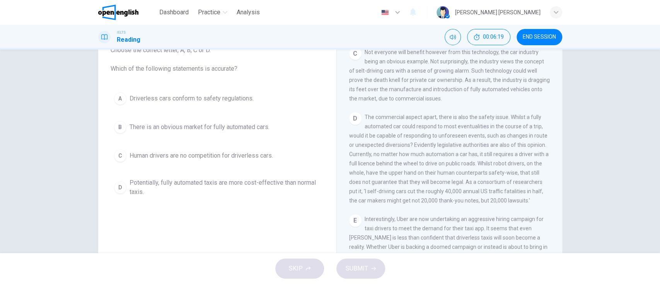
drag, startPoint x: 477, startPoint y: 169, endPoint x: 509, endPoint y: 169, distance: 32.1
click at [509, 169] on div "D The commercial aspect apart, there is also the safety issue. Whilst a fully a…" at bounding box center [449, 159] width 201 height 93
drag, startPoint x: 485, startPoint y: 159, endPoint x: 534, endPoint y: 157, distance: 49.2
click at [536, 157] on div "D The commercial aspect apart, there is also the safety issue. Whilst a fully a…" at bounding box center [449, 159] width 201 height 93
click at [472, 162] on span "The commercial aspect apart, there is also the safety issue. Whilst a fully aut…" at bounding box center [449, 159] width 200 height 90
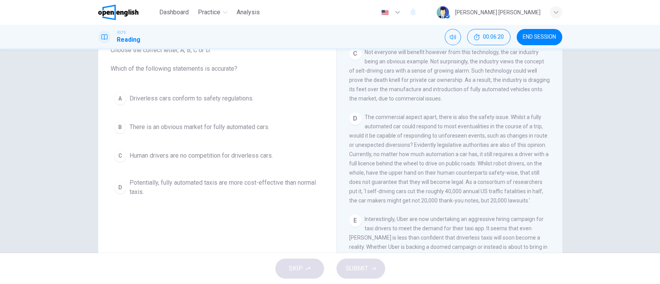
drag, startPoint x: 420, startPoint y: 156, endPoint x: 441, endPoint y: 154, distance: 21.8
click at [441, 154] on span "The commercial aspect apart, there is also the safety issue. Whilst a fully aut…" at bounding box center [449, 159] width 200 height 90
drag, startPoint x: 421, startPoint y: 130, endPoint x: 539, endPoint y: 137, distance: 118.5
click at [539, 137] on span "The commercial aspect apart, there is also the safety issue. Whilst a fully aut…" at bounding box center [449, 159] width 200 height 90
drag, startPoint x: 362, startPoint y: 142, endPoint x: 423, endPoint y: 145, distance: 60.8
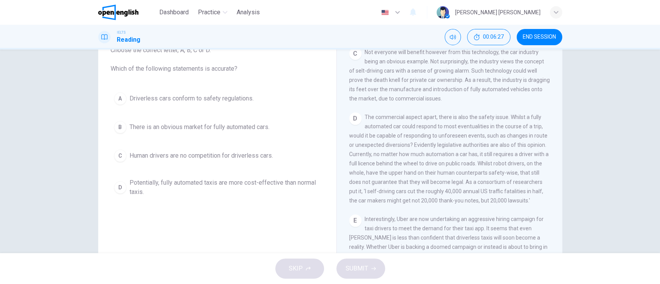
click at [423, 145] on span "The commercial aspect apart, there is also the safety issue. Whilst a fully aut…" at bounding box center [449, 159] width 200 height 90
drag, startPoint x: 423, startPoint y: 145, endPoint x: 525, endPoint y: 151, distance: 102.2
click at [516, 154] on span "The commercial aspect apart, there is also the safety issue. Whilst a fully aut…" at bounding box center [449, 159] width 200 height 90
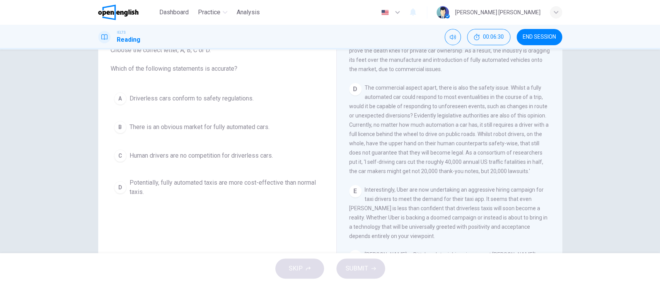
scroll to position [414, 0]
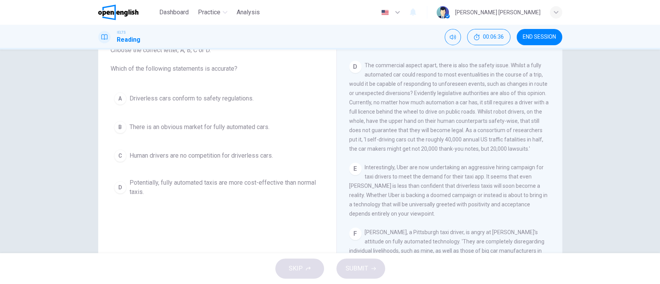
drag, startPoint x: 502, startPoint y: 109, endPoint x: 458, endPoint y: 132, distance: 49.0
click at [458, 132] on span "The commercial aspect apart, there is also the safety issue. Whilst a fully aut…" at bounding box center [449, 107] width 200 height 90
drag, startPoint x: 465, startPoint y: 130, endPoint x: 382, endPoint y: 146, distance: 84.6
click at [382, 146] on span "The commercial aspect apart, there is also the safety issue. Whilst a fully aut…" at bounding box center [449, 107] width 200 height 90
click at [345, 147] on div "Driverless cars CLICK TO ZOOM Click to Zoom A Driverless are likely to become r…" at bounding box center [449, 149] width 226 height 281
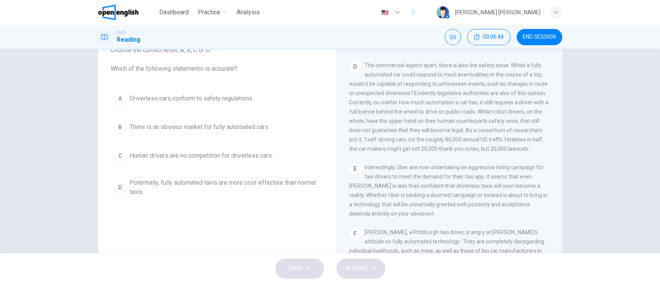
drag, startPoint x: 416, startPoint y: 141, endPoint x: 460, endPoint y: 139, distance: 44.5
click at [460, 139] on span "The commercial aspect apart, there is also the safety issue. Whilst a fully aut…" at bounding box center [449, 107] width 200 height 90
drag, startPoint x: 344, startPoint y: 151, endPoint x: 493, endPoint y: 152, distance: 149.3
click at [493, 152] on div "Driverless cars CLICK TO ZOOM Click to Zoom A Driverless are likely to become r…" at bounding box center [449, 149] width 226 height 281
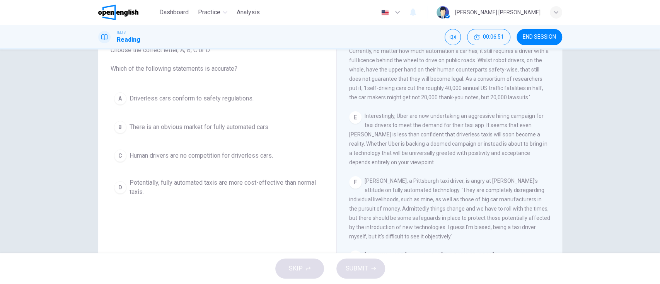
click at [388, 118] on div "E Interestingly, Uber are now undertaking an aggressive hiring campaign for tax…" at bounding box center [449, 139] width 201 height 56
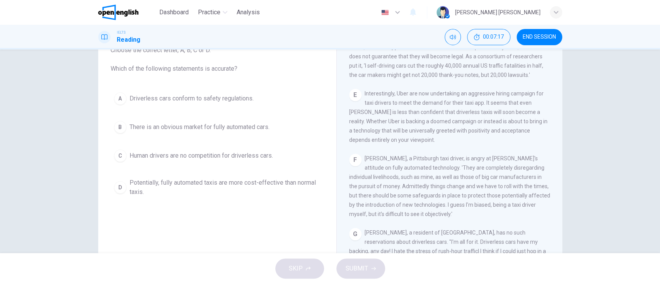
scroll to position [517, 0]
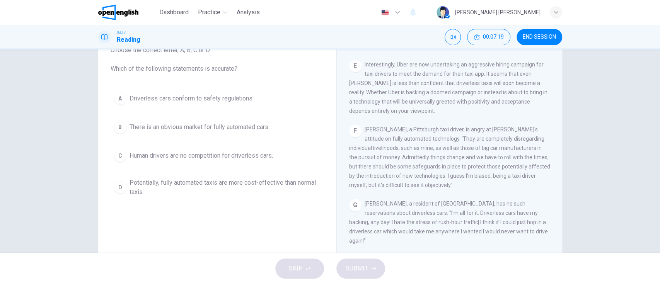
drag, startPoint x: 429, startPoint y: 127, endPoint x: 492, endPoint y: 166, distance: 74.4
click at [492, 162] on div "F [PERSON_NAME], a Pittsburgh taxi driver, is angry at [PERSON_NAME]'s attitude…" at bounding box center [449, 157] width 201 height 65
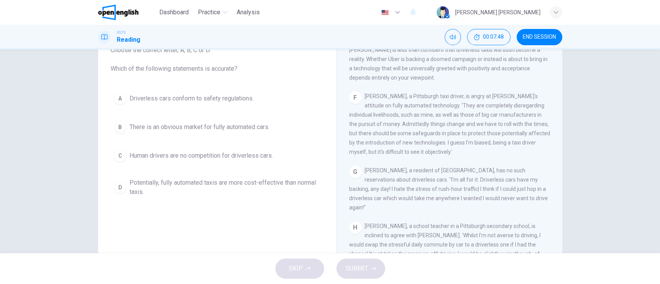
drag, startPoint x: 415, startPoint y: 94, endPoint x: 525, endPoint y: 101, distance: 109.7
click at [525, 101] on div "F [PERSON_NAME], a Pittsburgh taxi driver, is angry at [PERSON_NAME]'s attitude…" at bounding box center [449, 124] width 201 height 65
drag, startPoint x: 500, startPoint y: 95, endPoint x: 417, endPoint y: 126, distance: 89.7
click at [421, 117] on span "[PERSON_NAME], a Pittsburgh taxi driver, is angry at [PERSON_NAME]'s attitude o…" at bounding box center [449, 124] width 201 height 62
drag, startPoint x: 531, startPoint y: 104, endPoint x: 560, endPoint y: 104, distance: 28.6
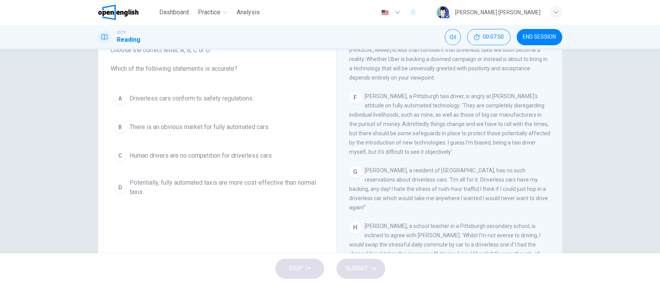
click at [560, 104] on div "Question 1 Choose the correct letter, A, B, C or D. Which of the following stat…" at bounding box center [330, 143] width 489 height 269
drag, startPoint x: 377, startPoint y: 112, endPoint x: 350, endPoint y: 119, distance: 28.3
click at [349, 119] on div "F [PERSON_NAME], a Pittsburgh taxi driver, is angry at [PERSON_NAME]'s attitude…" at bounding box center [449, 124] width 201 height 65
drag, startPoint x: 380, startPoint y: 115, endPoint x: 530, endPoint y: 114, distance: 150.1
click at [530, 114] on span "[PERSON_NAME], a Pittsburgh taxi driver, is angry at [PERSON_NAME]'s attitude o…" at bounding box center [449, 124] width 201 height 62
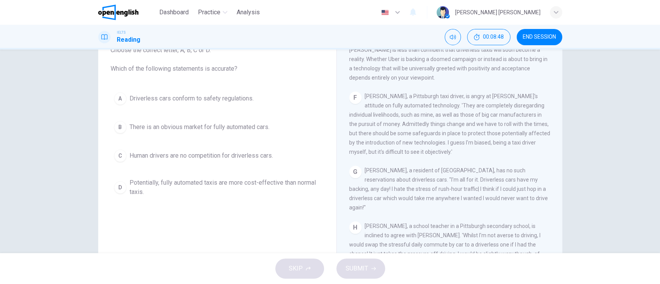
drag, startPoint x: 384, startPoint y: 123, endPoint x: 492, endPoint y: 116, distance: 108.5
click at [555, 120] on div "CLICK TO ZOOM Click to Zoom A Driverless are likely to become reality. At least…" at bounding box center [454, 160] width 211 height 235
drag, startPoint x: 365, startPoint y: 133, endPoint x: 553, endPoint y: 143, distance: 187.8
click at [553, 143] on div "CLICK TO ZOOM Click to Zoom A Driverless are likely to become reality. At least…" at bounding box center [454, 160] width 211 height 235
drag, startPoint x: 367, startPoint y: 140, endPoint x: 440, endPoint y: 135, distance: 73.7
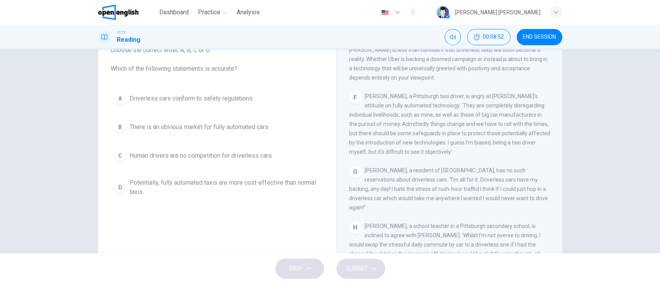
click at [440, 135] on span "[PERSON_NAME], a Pittsburgh taxi driver, is angry at [PERSON_NAME]'s attitude o…" at bounding box center [449, 124] width 201 height 62
drag, startPoint x: 439, startPoint y: 143, endPoint x: 471, endPoint y: 143, distance: 32.5
click at [471, 143] on span "[PERSON_NAME], a Pittsburgh taxi driver, is angry at [PERSON_NAME]'s attitude o…" at bounding box center [449, 124] width 201 height 62
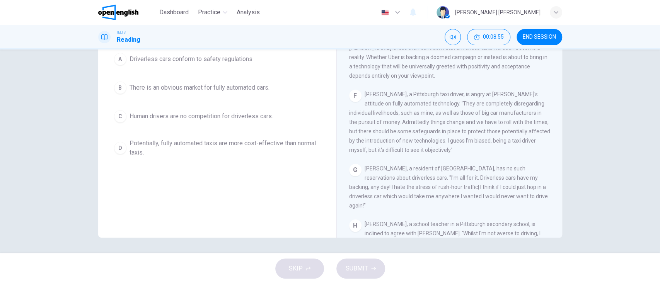
scroll to position [498, 0]
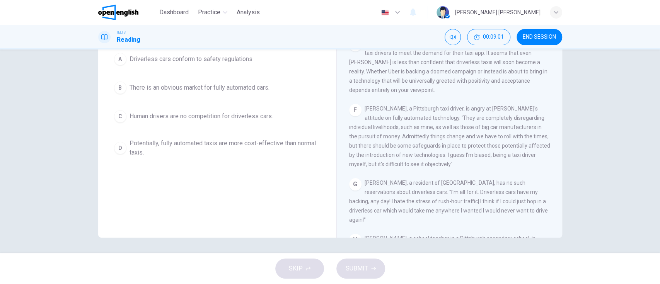
drag, startPoint x: 371, startPoint y: 132, endPoint x: 515, endPoint y: 138, distance: 143.6
click at [533, 135] on span "[PERSON_NAME], a Pittsburgh taxi driver, is angry at [PERSON_NAME]'s attitude o…" at bounding box center [449, 137] width 201 height 62
drag, startPoint x: 511, startPoint y: 138, endPoint x: 464, endPoint y: 154, distance: 49.5
click at [468, 154] on span "[PERSON_NAME], a Pittsburgh taxi driver, is angry at [PERSON_NAME]'s attitude o…" at bounding box center [449, 137] width 201 height 62
drag, startPoint x: 380, startPoint y: 161, endPoint x: 427, endPoint y: 166, distance: 47.0
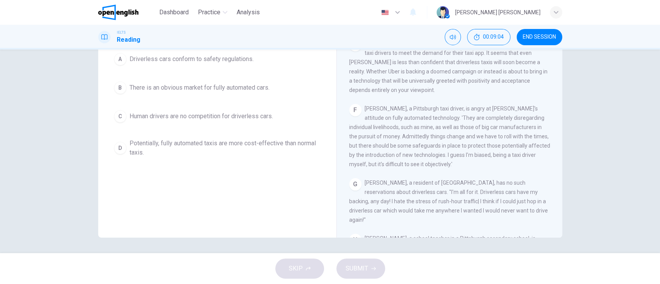
click at [384, 161] on span "[PERSON_NAME], a Pittsburgh taxi driver, is angry at [PERSON_NAME]'s attitude o…" at bounding box center [449, 137] width 201 height 62
click at [430, 166] on span "[PERSON_NAME], a Pittsburgh taxi driver, is angry at [PERSON_NAME]'s attitude o…" at bounding box center [449, 137] width 201 height 62
drag, startPoint x: 369, startPoint y: 183, endPoint x: 400, endPoint y: 181, distance: 31.1
click at [399, 181] on span "[PERSON_NAME], a resident of [GEOGRAPHIC_DATA], has no such reservations about …" at bounding box center [448, 201] width 199 height 43
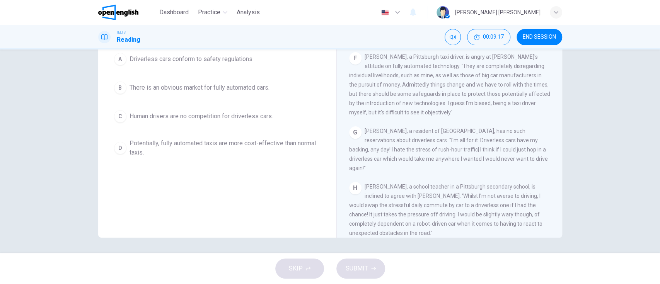
drag, startPoint x: 405, startPoint y: 142, endPoint x: 391, endPoint y: 151, distance: 17.1
click at [382, 150] on span "[PERSON_NAME], a resident of [GEOGRAPHIC_DATA], has no such reservations about …" at bounding box center [448, 149] width 199 height 43
drag, startPoint x: 396, startPoint y: 218, endPoint x: 458, endPoint y: 217, distance: 61.1
click at [458, 217] on div "H [PERSON_NAME], a school teacher in a Pittsburgh secondary school, is inclined…" at bounding box center [449, 210] width 201 height 56
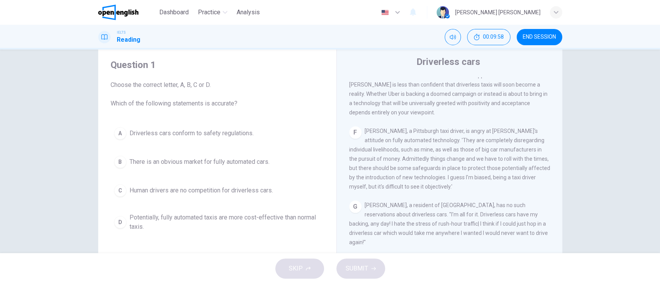
scroll to position [0, 0]
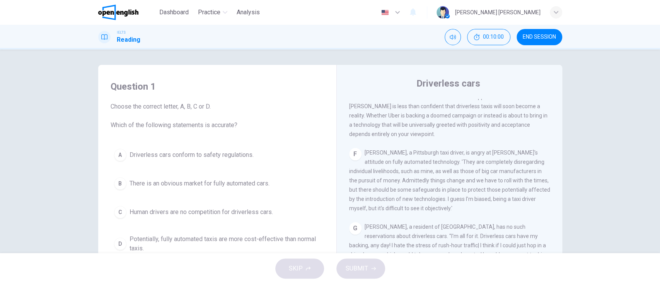
drag, startPoint x: 183, startPoint y: 124, endPoint x: 251, endPoint y: 125, distance: 68.1
click at [251, 125] on span "Choose the correct letter, A, B, C or D. Which of the following statements is a…" at bounding box center [217, 116] width 213 height 28
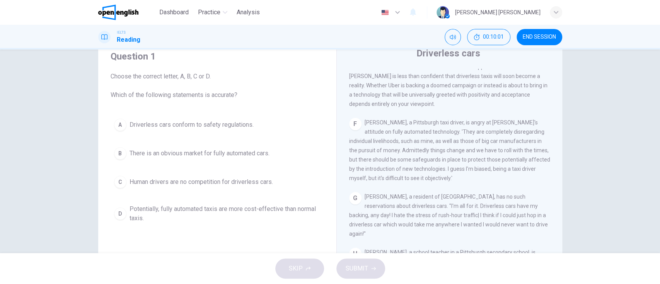
scroll to position [51, 0]
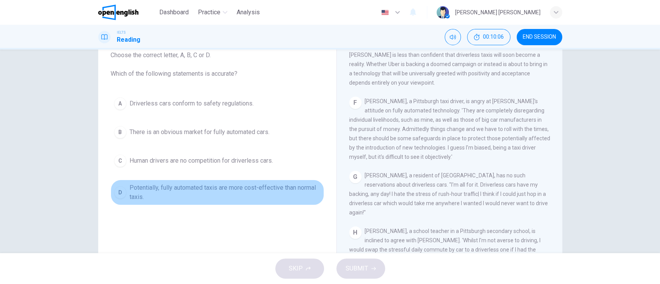
click at [116, 193] on div "D" at bounding box center [120, 192] width 12 height 12
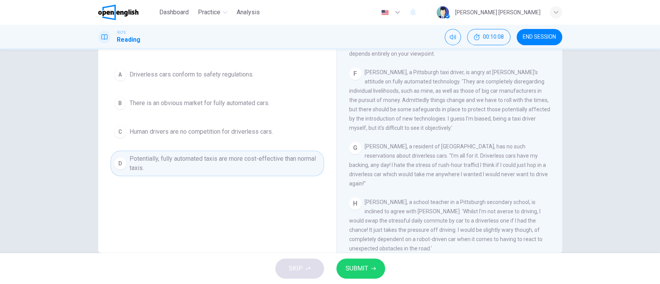
scroll to position [96, 0]
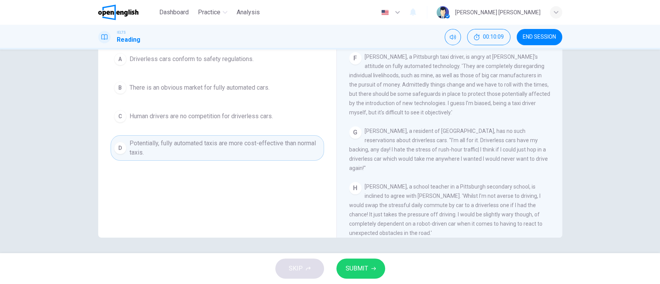
click at [368, 272] on button "SUBMIT" at bounding box center [360, 269] width 49 height 20
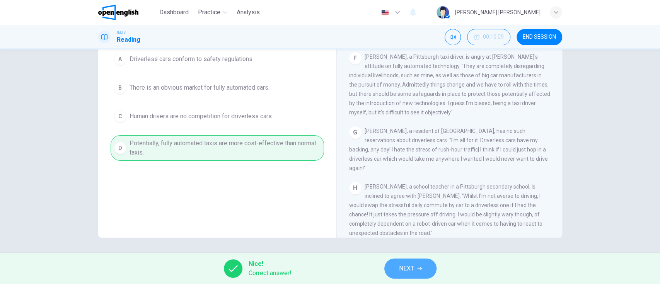
click at [408, 264] on span "NEXT" at bounding box center [406, 268] width 15 height 11
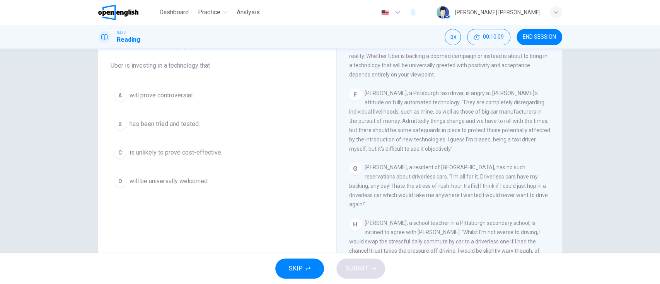
scroll to position [0, 0]
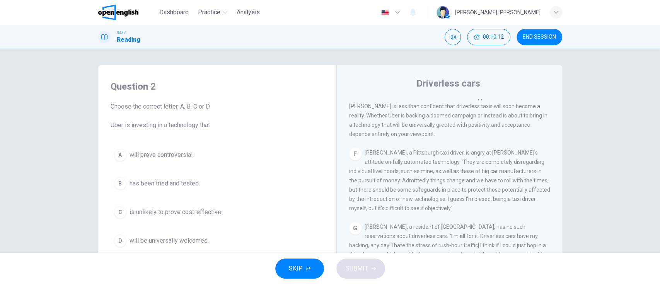
drag, startPoint x: 133, startPoint y: 125, endPoint x: 208, endPoint y: 125, distance: 75.4
click at [208, 125] on span "Choose the correct letter, A, B, C or D. Uber is investing in a technology that" at bounding box center [217, 116] width 213 height 28
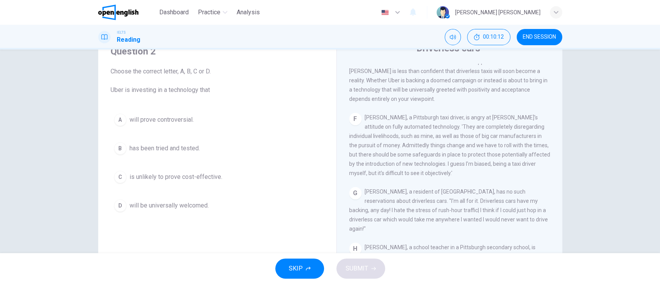
scroll to position [51, 0]
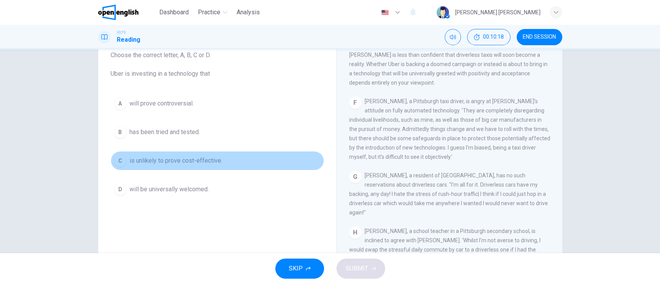
click at [187, 161] on span "is unlikely to prove cost-effective." at bounding box center [176, 160] width 93 height 9
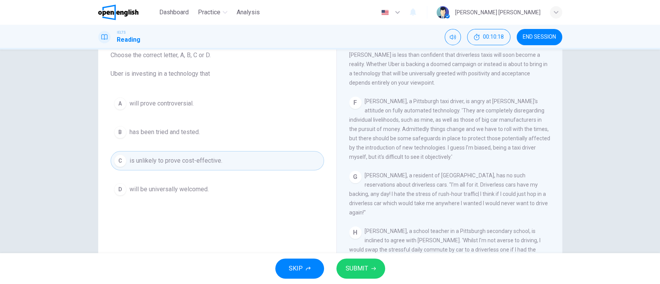
click at [135, 123] on button "B has been tried and tested." at bounding box center [217, 132] width 213 height 19
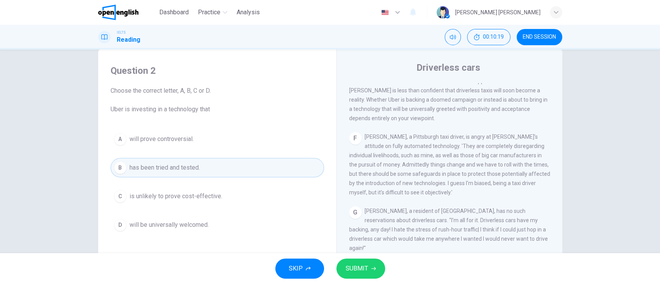
scroll to position [0, 0]
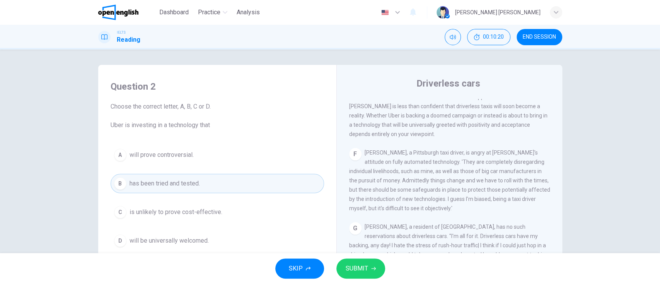
click at [145, 157] on span "will prove controversial." at bounding box center [162, 154] width 64 height 9
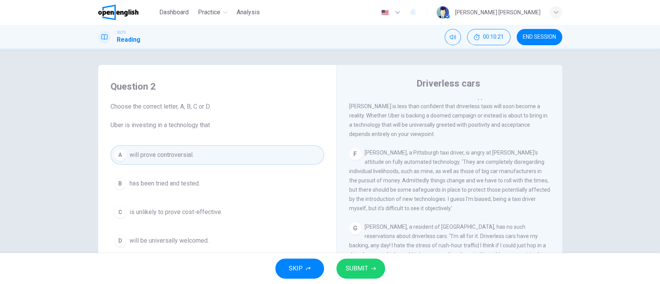
click at [366, 265] on span "SUBMIT" at bounding box center [357, 268] width 22 height 11
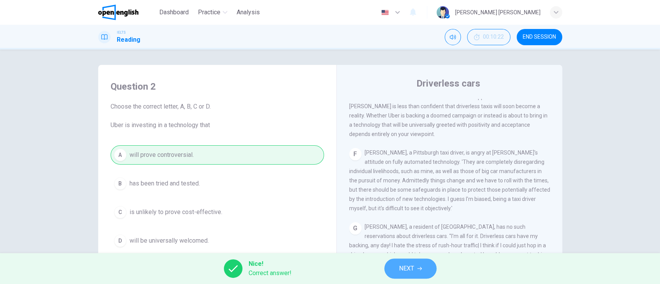
click at [405, 269] on span "NEXT" at bounding box center [406, 268] width 15 height 11
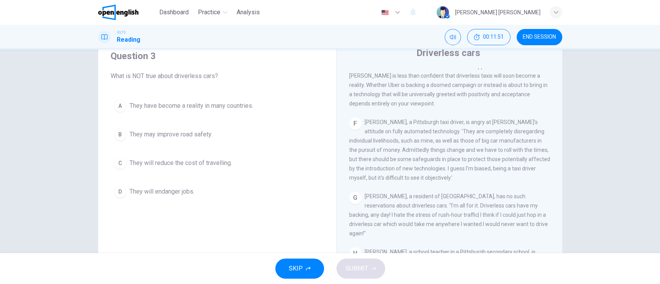
scroll to position [51, 0]
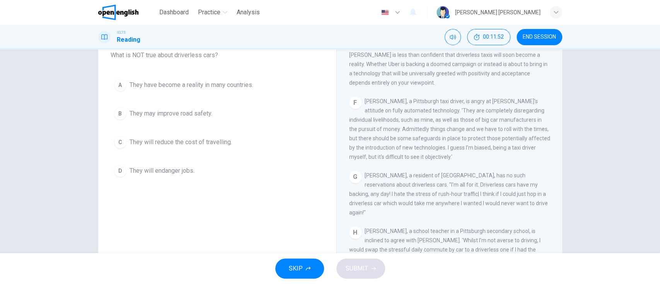
click at [152, 83] on span "They have become a reality in many countries." at bounding box center [192, 84] width 124 height 9
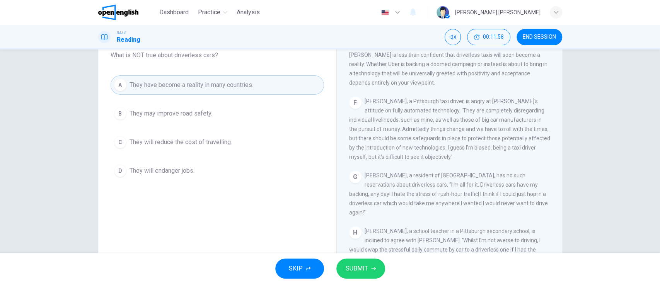
click at [368, 271] on button "SUBMIT" at bounding box center [360, 269] width 49 height 20
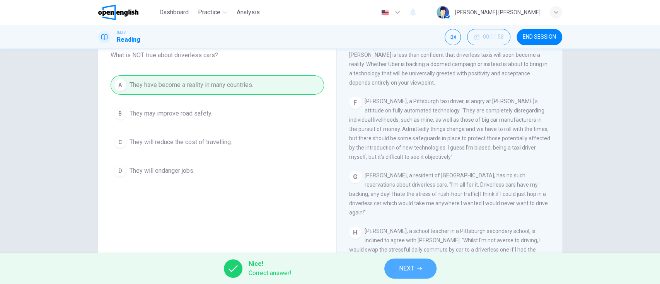
click at [422, 268] on button "NEXT" at bounding box center [410, 269] width 52 height 20
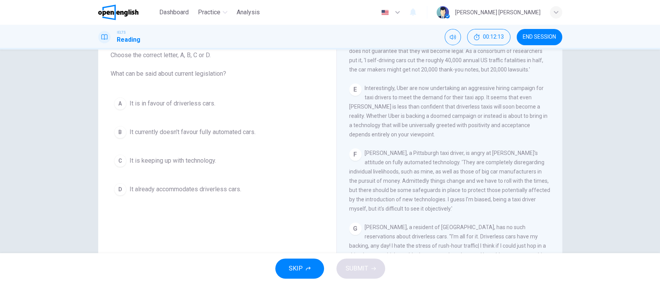
click at [166, 121] on div "A It is in favour of driverless cars. B It currently doesn't favour fully autom…" at bounding box center [217, 146] width 213 height 105
click at [172, 135] on span "It currently doesn't favour fully automated cars." at bounding box center [193, 132] width 126 height 9
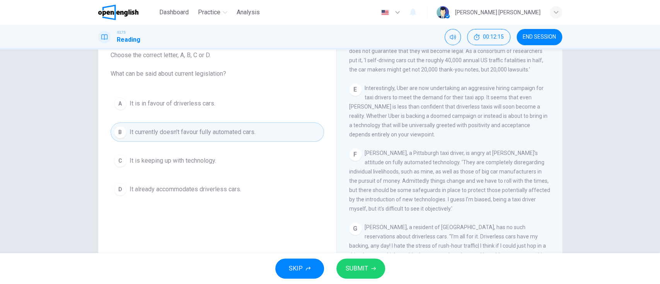
click at [360, 269] on span "SUBMIT" at bounding box center [357, 268] width 22 height 11
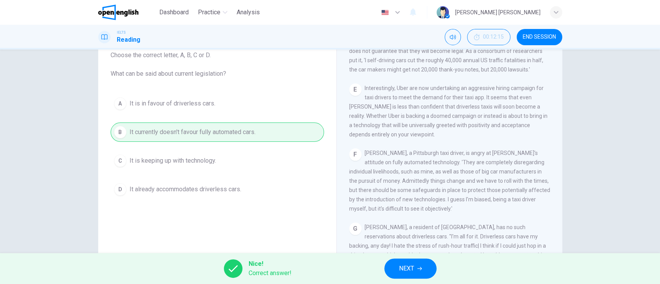
click at [409, 268] on span "NEXT" at bounding box center [406, 268] width 15 height 11
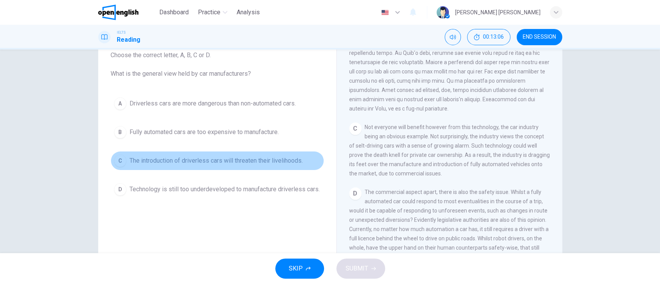
click at [245, 159] on span "The introduction of driverless cars will threaten their livelihoods." at bounding box center [216, 160] width 173 height 9
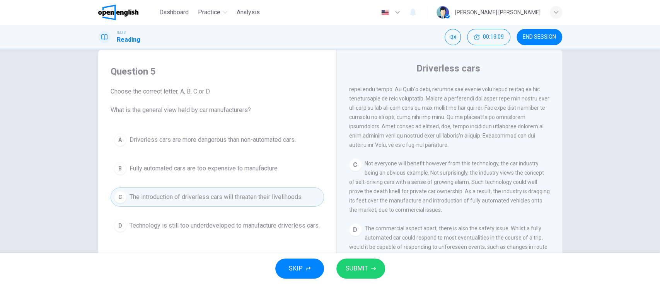
scroll to position [0, 0]
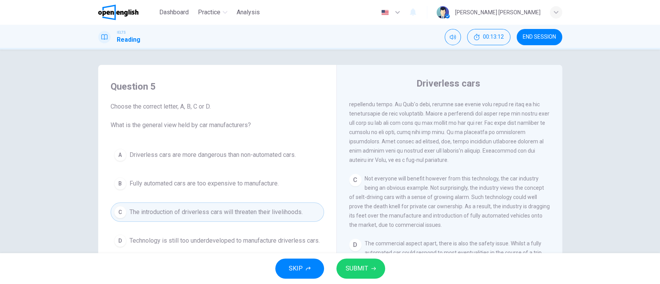
click at [356, 270] on span "SUBMIT" at bounding box center [357, 268] width 22 height 11
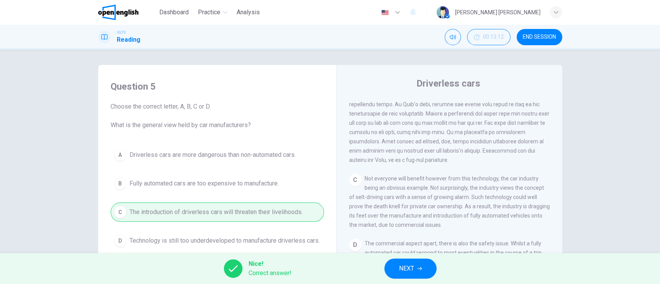
click at [412, 268] on span "NEXT" at bounding box center [406, 268] width 15 height 11
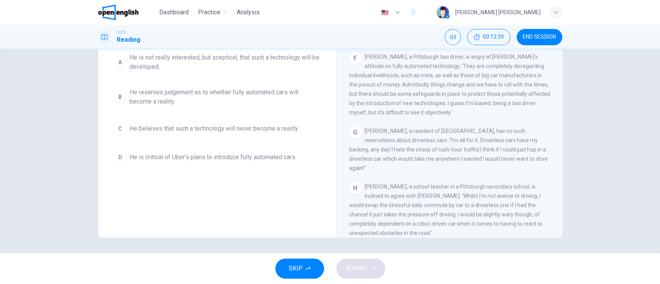
scroll to position [44, 0]
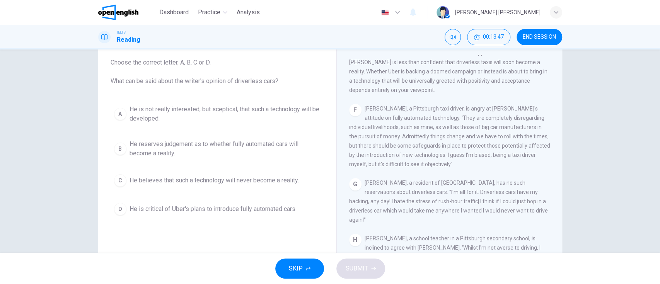
click at [142, 150] on span "He reserves judgement as to whether fully automated cars will become a reality." at bounding box center [225, 149] width 191 height 19
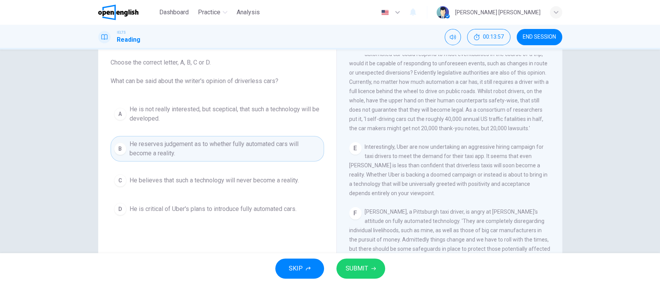
scroll to position [395, 0]
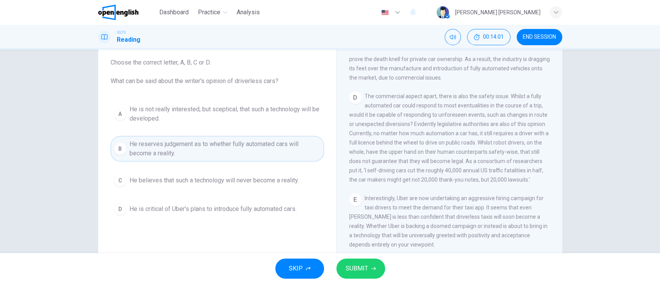
click at [198, 211] on span "He is critical of Uber's plans to introduce fully automated cars." at bounding box center [213, 209] width 167 height 9
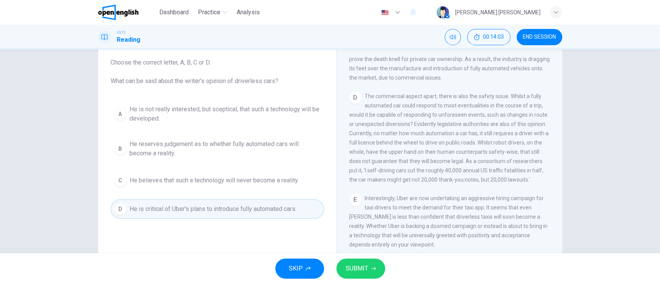
click at [365, 267] on span "SUBMIT" at bounding box center [357, 268] width 22 height 11
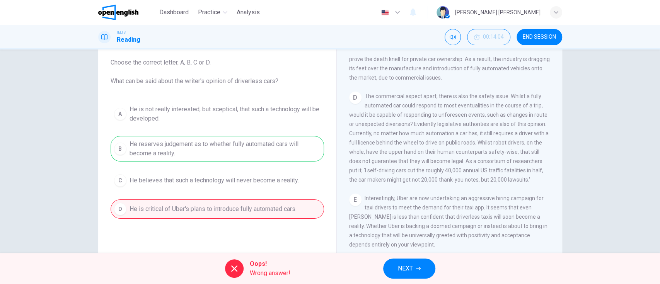
drag, startPoint x: 130, startPoint y: 144, endPoint x: 307, endPoint y: 147, distance: 177.9
click at [307, 147] on div "A He is not really interested, but sceptical, that such a technology will be de…" at bounding box center [217, 160] width 213 height 118
click at [395, 273] on button "NEXT" at bounding box center [409, 269] width 52 height 20
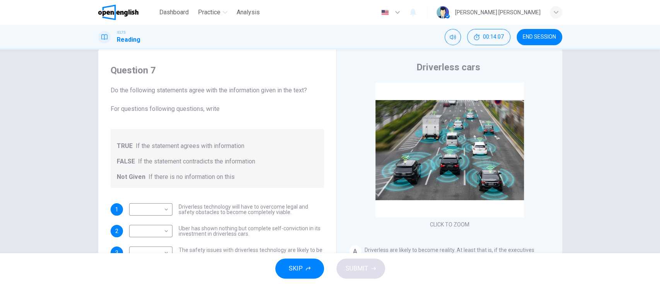
scroll to position [0, 0]
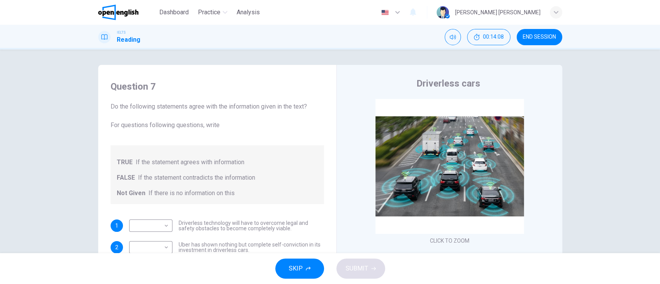
drag, startPoint x: 234, startPoint y: 100, endPoint x: 305, endPoint y: 110, distance: 72.3
click at [302, 109] on div "Question 7 Do the following statements agree with the information given in the …" at bounding box center [217, 142] width 213 height 124
drag, startPoint x: 305, startPoint y: 110, endPoint x: 112, endPoint y: 109, distance: 193.4
click at [113, 108] on span "Do the following statements agree with the information given in the text? For q…" at bounding box center [217, 116] width 213 height 28
drag, startPoint x: 117, startPoint y: 126, endPoint x: 208, endPoint y: 128, distance: 91.3
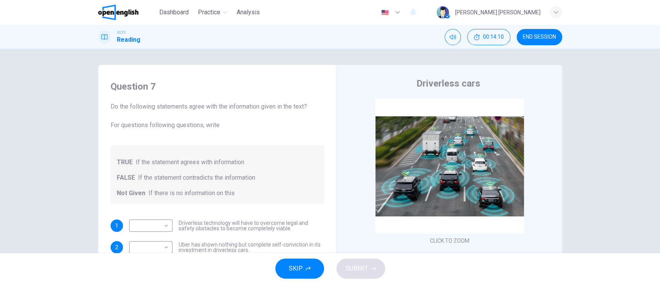
click at [203, 129] on span "Do the following statements agree with the information given in the text? For q…" at bounding box center [217, 116] width 213 height 28
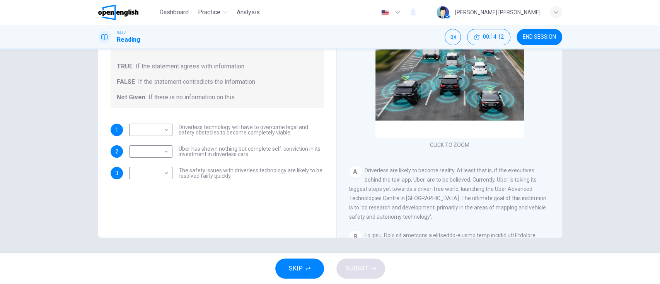
scroll to position [44, 0]
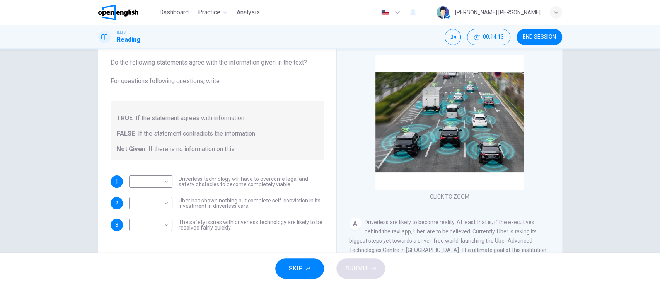
drag, startPoint x: 111, startPoint y: 88, endPoint x: 205, endPoint y: 84, distance: 94.5
click at [205, 84] on div "Do the following statements agree with the information given in the text? For q…" at bounding box center [217, 109] width 213 height 102
drag, startPoint x: 221, startPoint y: 81, endPoint x: 105, endPoint y: 85, distance: 116.1
click at [105, 85] on div "Question 7 Do the following statements agree with the information given in the …" at bounding box center [217, 134] width 226 height 210
drag, startPoint x: 123, startPoint y: 119, endPoint x: 272, endPoint y: 123, distance: 149.3
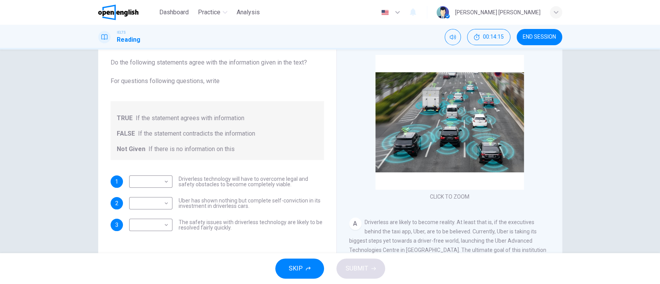
click at [272, 123] on div "TRUE If the statement agrees with information FALSE If the statement contradict…" at bounding box center [217, 130] width 213 height 59
click at [153, 181] on body "This site uses cookies, as explained in our Privacy Policy . If you agree to th…" at bounding box center [330, 142] width 660 height 284
click at [155, 193] on li "TRUE" at bounding box center [147, 194] width 43 height 12
type input "****"
drag, startPoint x: 179, startPoint y: 201, endPoint x: 258, endPoint y: 204, distance: 79.0
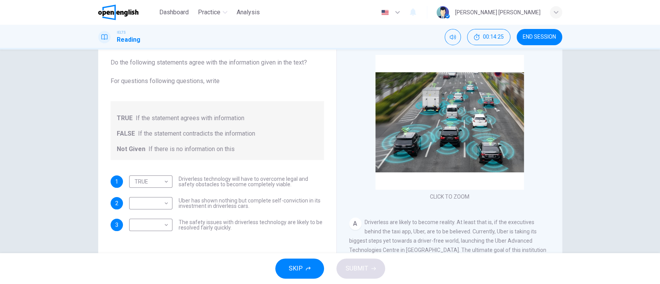
click at [258, 204] on span "Uber has shown nothing but complete self-conviction in its investment in driver…" at bounding box center [251, 203] width 145 height 11
click at [145, 204] on body "This site uses cookies, as explained in our Privacy Policy . If you agree to th…" at bounding box center [330, 142] width 660 height 284
click at [149, 215] on li "TRUE" at bounding box center [147, 215] width 43 height 12
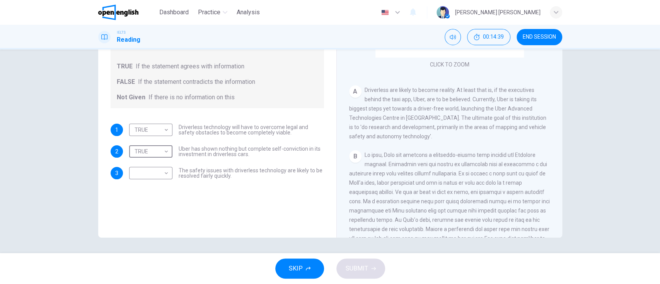
scroll to position [103, 0]
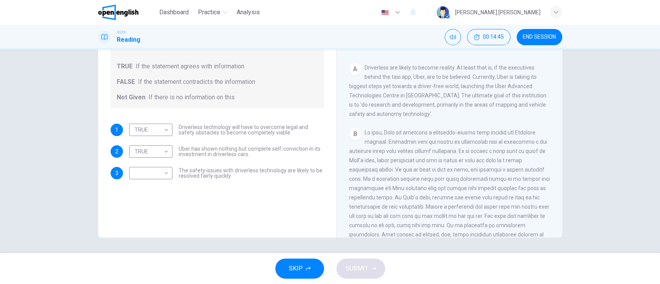
drag, startPoint x: 408, startPoint y: 145, endPoint x: 522, endPoint y: 147, distance: 114.1
click at [522, 147] on div "B" at bounding box center [449, 193] width 201 height 130
click at [172, 152] on div "TRUE **** ​ Uber has shown nothing but complete self-conviction in its investme…" at bounding box center [226, 151] width 195 height 12
click at [150, 153] on body "This site uses cookies, as explained in our Privacy Policy . If you agree to th…" at bounding box center [330, 142] width 660 height 284
click at [142, 187] on li "Not Given" at bounding box center [147, 189] width 43 height 12
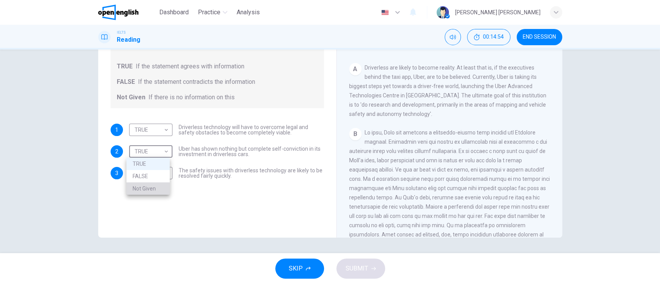
type input "*********"
drag, startPoint x: 177, startPoint y: 170, endPoint x: 236, endPoint y: 174, distance: 58.6
click at [236, 174] on span "The safety issues with driverless technology are likely to be resolved fairly q…" at bounding box center [251, 173] width 145 height 11
drag, startPoint x: 224, startPoint y: 175, endPoint x: 169, endPoint y: 171, distance: 55.5
click at [169, 171] on div "​ ​ The safety issues with driverless technology are likely to be resolved fair…" at bounding box center [226, 173] width 195 height 12
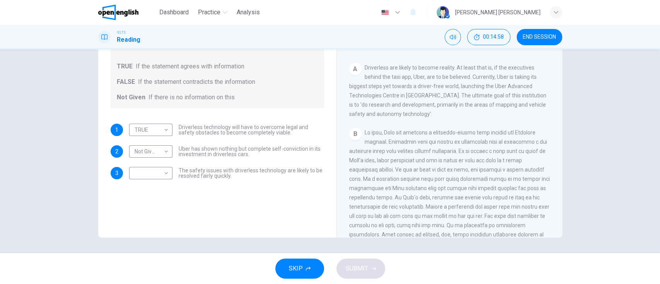
drag, startPoint x: 175, startPoint y: 171, endPoint x: 213, endPoint y: 174, distance: 37.6
click at [213, 174] on span "The safety issues with driverless technology are likely to be resolved fairly q…" at bounding box center [251, 173] width 145 height 11
drag, startPoint x: 176, startPoint y: 169, endPoint x: 222, endPoint y: 177, distance: 46.3
click at [220, 177] on span "The safety issues with driverless technology are likely to be resolved fairly q…" at bounding box center [251, 173] width 145 height 11
click at [142, 172] on body "This site uses cookies, as explained in our Privacy Policy . If you agree to th…" at bounding box center [330, 142] width 660 height 284
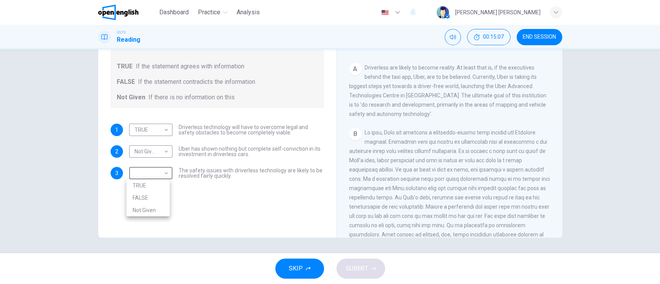
click at [451, 190] on div at bounding box center [330, 142] width 660 height 284
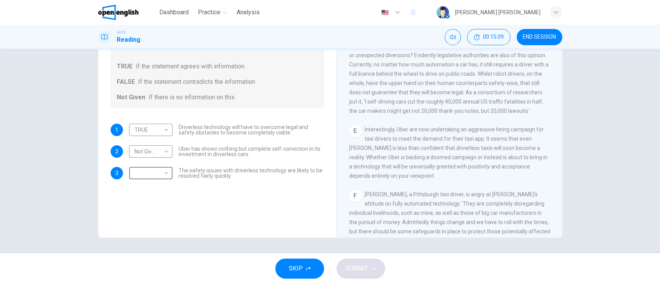
scroll to position [258, 0]
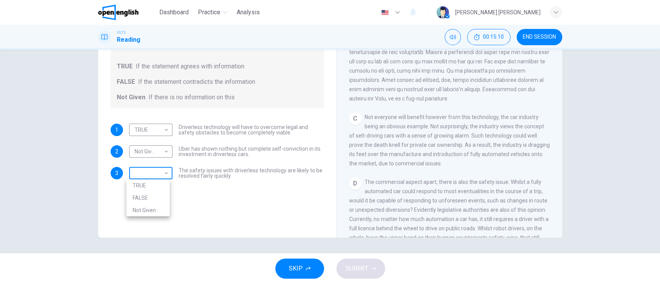
click at [152, 176] on body "This site uses cookies, as explained in our Privacy Policy . If you agree to th…" at bounding box center [330, 142] width 660 height 284
click at [153, 210] on li "Not Given" at bounding box center [147, 210] width 43 height 12
type input "*********"
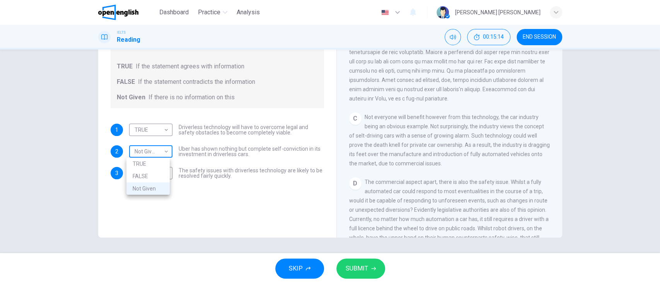
click at [154, 149] on body "This site uses cookies, as explained in our Privacy Policy . If you agree to th…" at bounding box center [330, 142] width 660 height 284
click at [149, 164] on li "TRUE" at bounding box center [147, 164] width 43 height 12
type input "****"
click at [369, 270] on button "SUBMIT" at bounding box center [360, 269] width 49 height 20
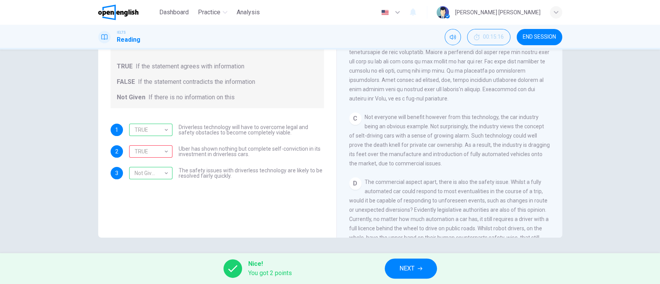
click at [418, 268] on icon "button" at bounding box center [420, 268] width 5 height 5
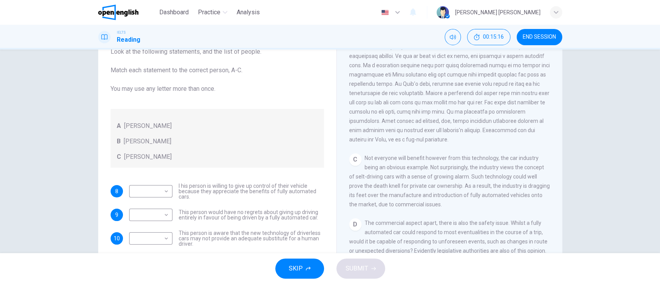
scroll to position [0, 0]
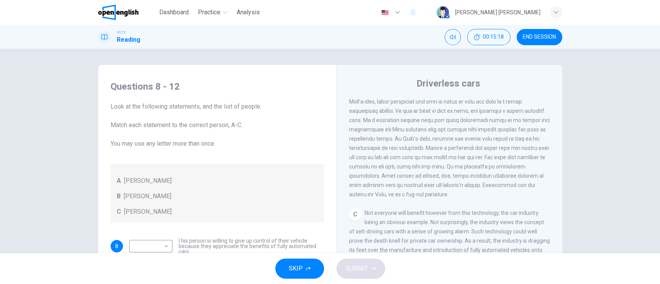
drag, startPoint x: 181, startPoint y: 106, endPoint x: 264, endPoint y: 120, distance: 84.1
click at [275, 121] on span "Look at the following statements, and the list of people. Match each statement …" at bounding box center [217, 125] width 213 height 46
drag, startPoint x: 114, startPoint y: 124, endPoint x: 169, endPoint y: 135, distance: 55.9
click at [170, 135] on span "Look at the following statements, and the list of people. Match each statement …" at bounding box center [217, 125] width 213 height 46
drag, startPoint x: 117, startPoint y: 143, endPoint x: 211, endPoint y: 144, distance: 94.0
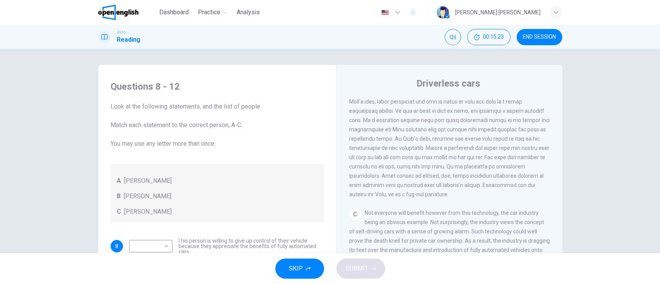
click at [211, 144] on span "Look at the following statements, and the list of people. Match each statement …" at bounding box center [217, 125] width 213 height 46
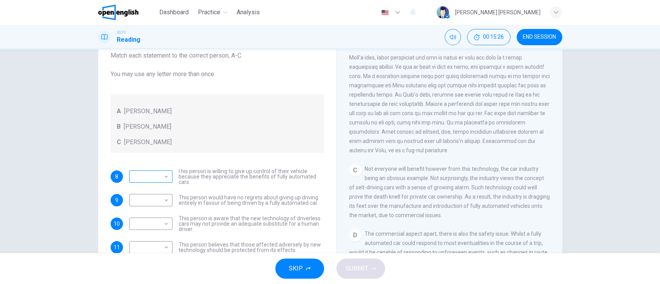
scroll to position [27, 0]
drag, startPoint x: 181, startPoint y: 170, endPoint x: 268, endPoint y: 180, distance: 87.6
click at [268, 180] on span "I his person is willing to give up control of their vehicle because they apprec…" at bounding box center [251, 175] width 145 height 16
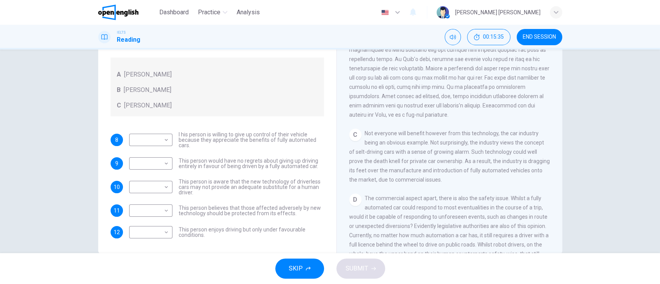
scroll to position [96, 0]
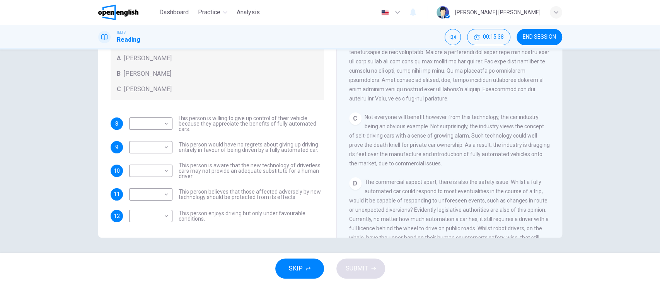
drag, startPoint x: 198, startPoint y: 116, endPoint x: 226, endPoint y: 113, distance: 27.7
click at [239, 124] on span "I his person is willing to give up control of their vehicle because they apprec…" at bounding box center [251, 124] width 145 height 16
drag, startPoint x: 226, startPoint y: 113, endPoint x: 257, endPoint y: 116, distance: 31.1
click at [257, 116] on div "Questions 8 - 12 Look at the following statements, and the list of people. Matc…" at bounding box center [217, 90] width 226 height 280
drag, startPoint x: 176, startPoint y: 117, endPoint x: 174, endPoint y: 128, distance: 11.3
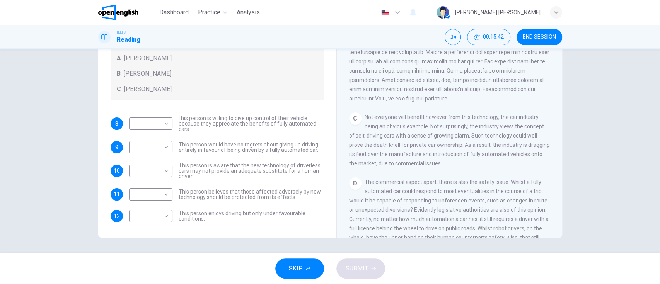
click at [174, 128] on div "​ ​ I his person is willing to give up control of their vehicle because they ap…" at bounding box center [226, 124] width 195 height 16
click at [158, 125] on body "This site uses cookies, as explained in our Privacy Policy . If you agree to th…" at bounding box center [330, 142] width 660 height 284
click at [393, 175] on div at bounding box center [330, 142] width 660 height 284
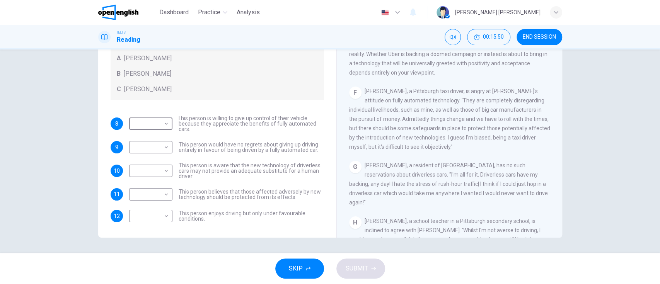
scroll to position [550, 0]
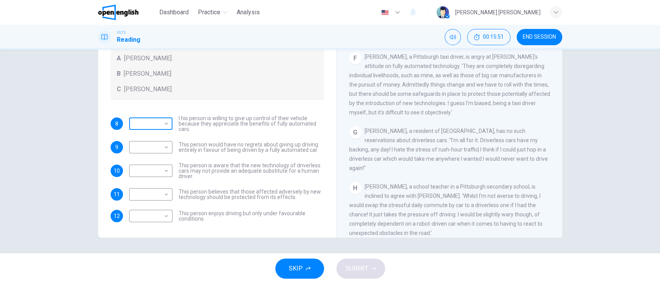
click at [149, 116] on body "This site uses cookies, as explained in our Privacy Policy . If you agree to th…" at bounding box center [330, 142] width 660 height 284
click at [149, 137] on li "A" at bounding box center [147, 136] width 43 height 12
type input "*"
click at [157, 145] on body "This site uses cookies, as explained in our Privacy Policy . If you agree to th…" at bounding box center [330, 142] width 660 height 284
click at [138, 168] on li "B" at bounding box center [147, 172] width 43 height 12
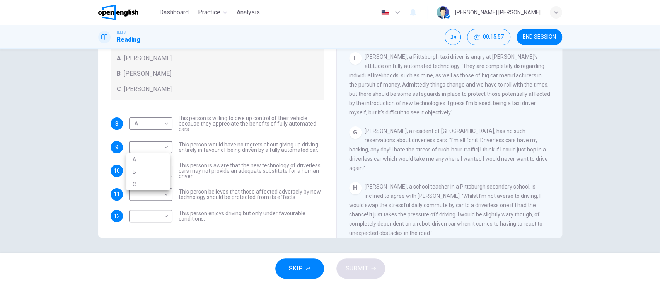
type input "*"
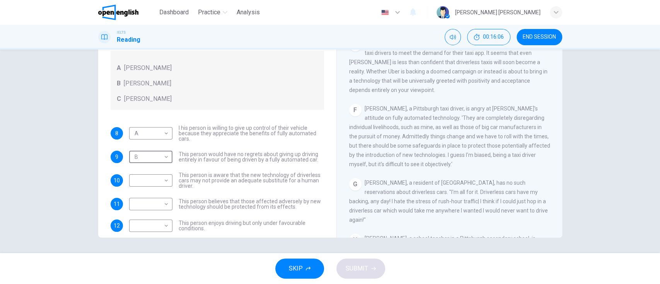
scroll to position [27, 0]
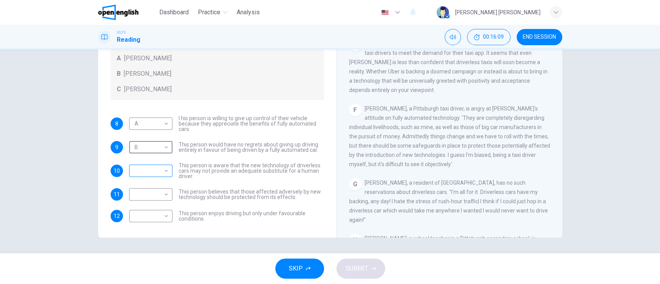
click at [162, 172] on body "This site uses cookies, as explained in our Privacy Policy . If you agree to th…" at bounding box center [330, 142] width 660 height 284
click at [154, 186] on li "A" at bounding box center [147, 183] width 43 height 12
type input "*"
click at [146, 125] on body "This site uses cookies, as explained in our Privacy Policy . If you agree to th…" at bounding box center [330, 142] width 660 height 284
click at [144, 157] on li "C" at bounding box center [147, 161] width 43 height 12
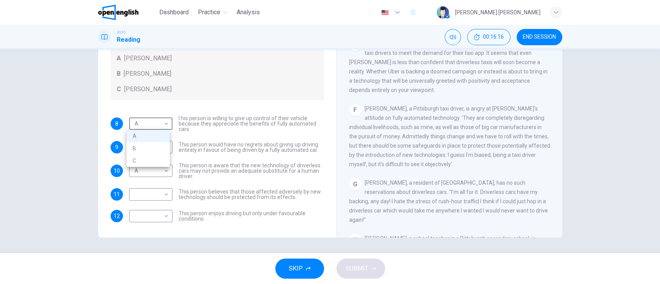
type input "*"
click at [143, 194] on body "This site uses cookies, as explained in our Privacy Policy . If you agree to th…" at bounding box center [330, 142] width 660 height 284
click at [140, 211] on li "A" at bounding box center [147, 207] width 43 height 12
type input "*"
drag, startPoint x: 202, startPoint y: 211, endPoint x: 250, endPoint y: 217, distance: 48.0
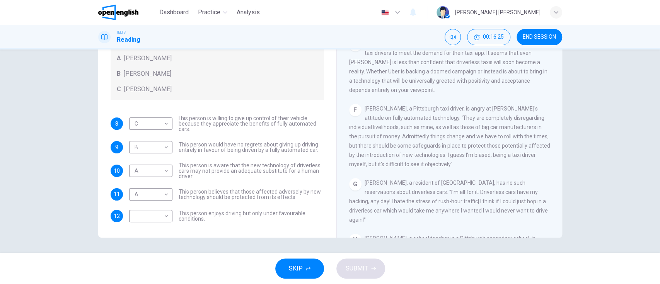
click at [250, 217] on span "This person enjoys driving but only under favourable conditions." at bounding box center [251, 216] width 145 height 11
click at [139, 215] on body "This site uses cookies, as explained in our Privacy Policy . If you agree to th…" at bounding box center [330, 142] width 660 height 284
click at [136, 252] on li "C" at bounding box center [147, 253] width 43 height 12
type input "*"
click at [368, 268] on button "SUBMIT" at bounding box center [360, 269] width 49 height 20
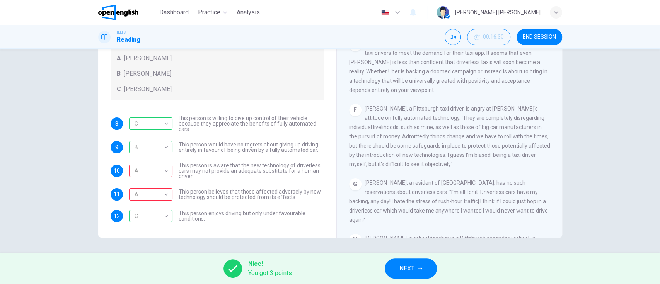
drag, startPoint x: 279, startPoint y: 195, endPoint x: 302, endPoint y: 190, distance: 23.4
click at [300, 190] on span "This person believes that those affected adversely by new technology should be …" at bounding box center [251, 194] width 145 height 11
click at [424, 266] on button "NEXT" at bounding box center [411, 269] width 52 height 20
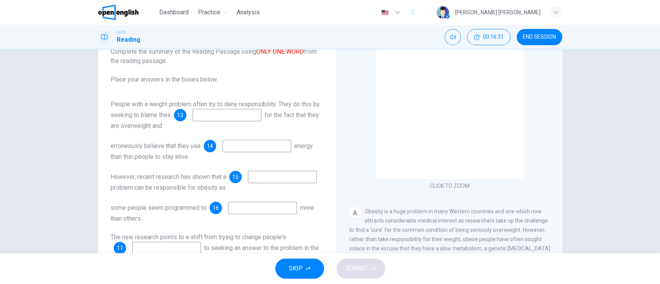
scroll to position [0, 0]
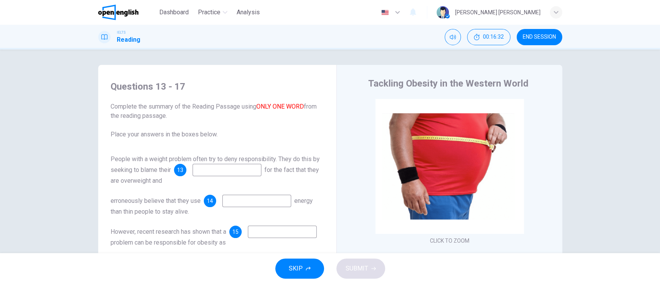
drag, startPoint x: 111, startPoint y: 104, endPoint x: 224, endPoint y: 108, distance: 112.6
click at [224, 108] on span "Complete the summary of the Reading Passage using ONLY ONE WORD from the readin…" at bounding box center [217, 120] width 213 height 37
drag, startPoint x: 227, startPoint y: 108, endPoint x: 168, endPoint y: 105, distance: 59.2
click at [269, 105] on span "Complete the summary of the Reading Passage using ONLY ONE WORD from the readin…" at bounding box center [217, 120] width 213 height 37
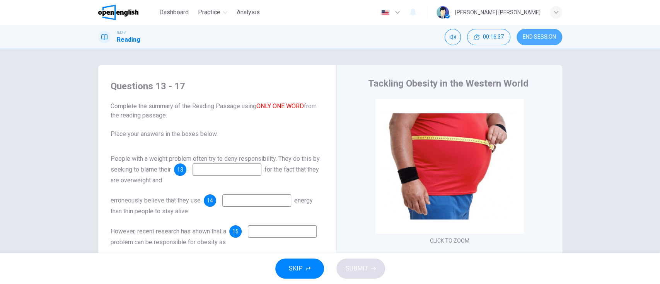
drag, startPoint x: 551, startPoint y: 33, endPoint x: 355, endPoint y: 46, distance: 196.5
click at [551, 32] on button "END SESSION" at bounding box center [540, 37] width 46 height 16
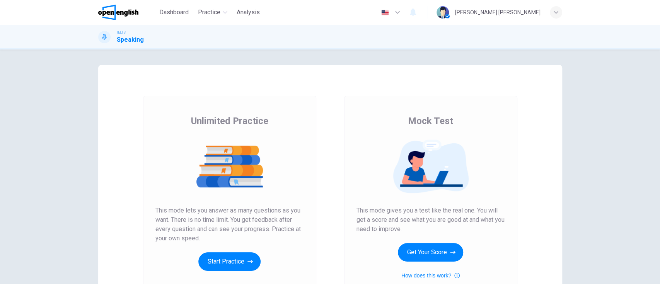
scroll to position [90, 0]
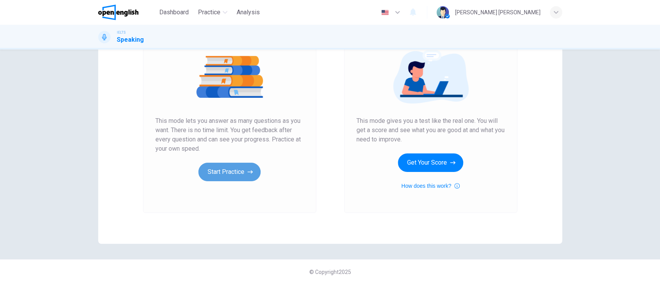
click at [231, 169] on button "Start Practice" at bounding box center [229, 172] width 62 height 19
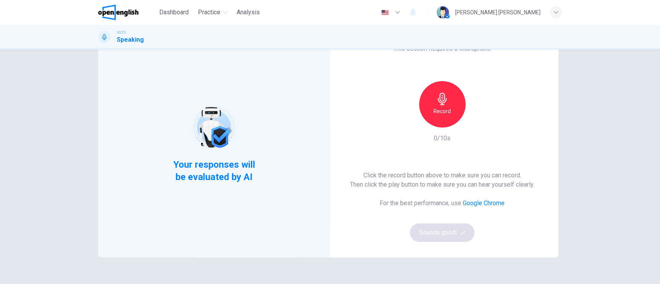
scroll to position [51, 0]
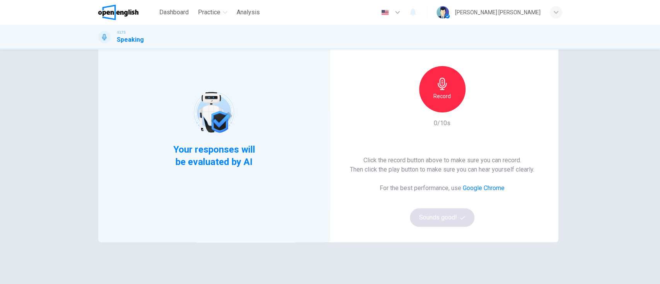
click at [444, 92] on h6 "Record" at bounding box center [442, 96] width 17 height 9
click at [444, 90] on div "Stop" at bounding box center [442, 89] width 46 height 46
click at [474, 107] on icon "button" at bounding box center [478, 106] width 8 height 8
click at [440, 83] on icon "button" at bounding box center [442, 84] width 12 height 12
click at [440, 82] on icon "button" at bounding box center [442, 84] width 12 height 12
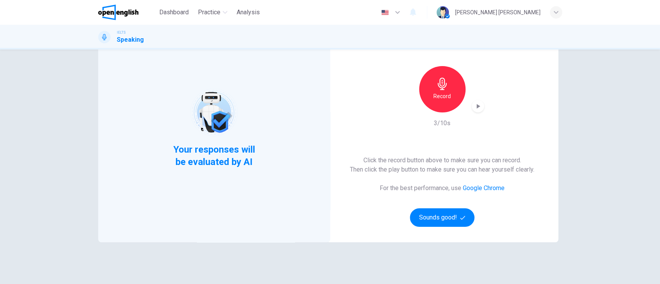
click at [475, 101] on div "button" at bounding box center [478, 106] width 12 height 12
click at [431, 218] on button "Sounds good!" at bounding box center [442, 217] width 65 height 19
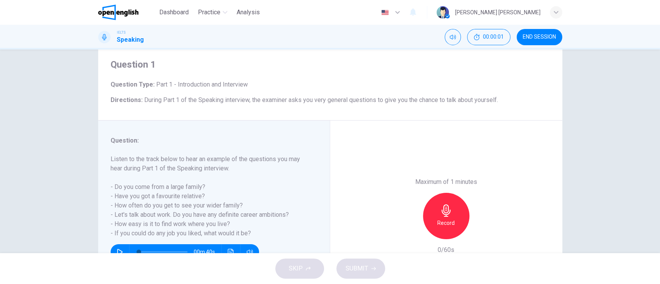
scroll to position [0, 0]
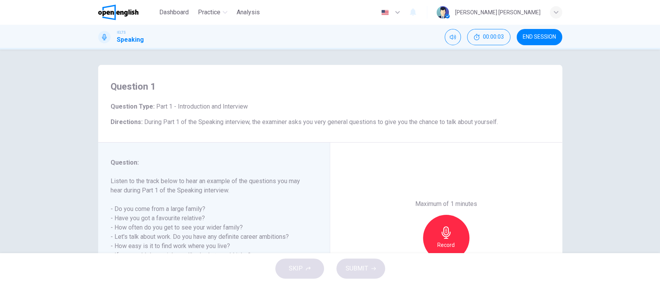
drag, startPoint x: 164, startPoint y: 107, endPoint x: 244, endPoint y: 108, distance: 80.1
click at [244, 108] on h6 "Question Type : Part 1 - Introduction and Interview" at bounding box center [330, 106] width 439 height 9
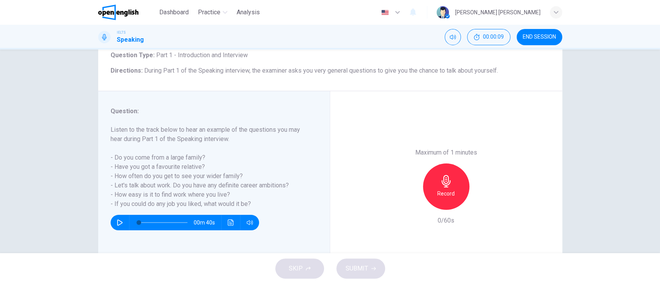
scroll to position [96, 0]
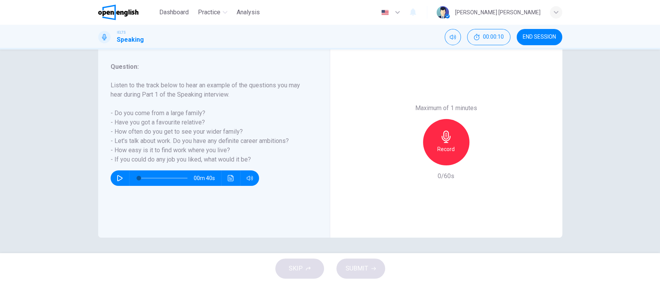
drag, startPoint x: 164, startPoint y: 87, endPoint x: 292, endPoint y: 88, distance: 128.0
click at [292, 88] on h6 "Listen to the track below to hear an example of the questions you may hear duri…" at bounding box center [210, 123] width 198 height 84
drag, startPoint x: 145, startPoint y: 82, endPoint x: 190, endPoint y: 96, distance: 47.2
click at [190, 96] on h6 "Listen to the track below to hear an example of the questions you may hear duri…" at bounding box center [210, 123] width 198 height 84
click at [114, 175] on button "button" at bounding box center [120, 178] width 12 height 15
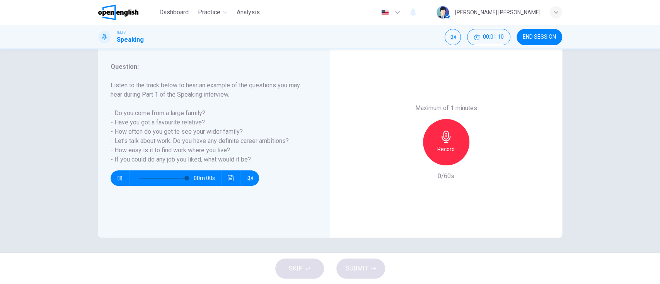
type input "*"
click at [448, 144] on div "Record" at bounding box center [446, 142] width 46 height 46
click at [476, 163] on div "button" at bounding box center [482, 159] width 12 height 12
click at [354, 270] on span "SUBMIT" at bounding box center [357, 268] width 22 height 11
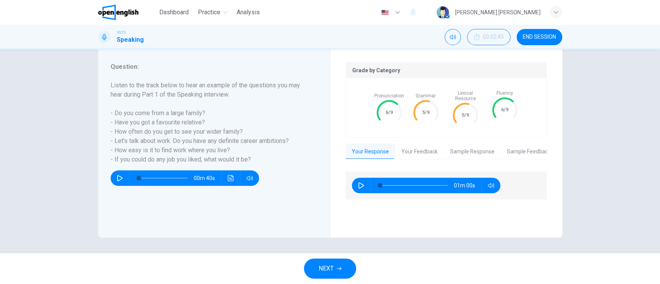
click at [419, 144] on button "Your Feedback" at bounding box center [419, 152] width 49 height 16
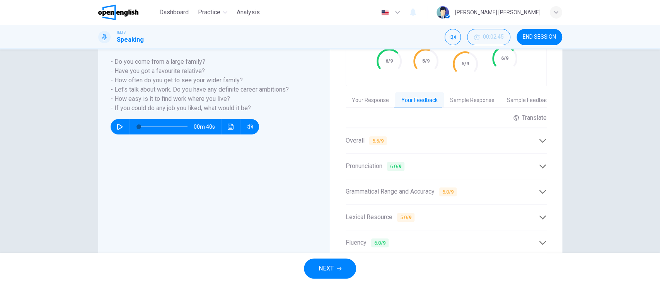
click at [500, 136] on div "Overall 5.5 / 9" at bounding box center [442, 141] width 193 height 10
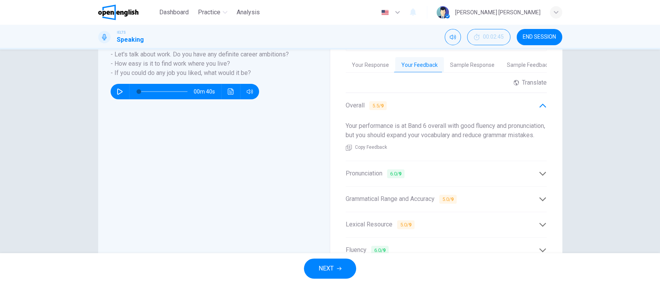
scroll to position [199, 0]
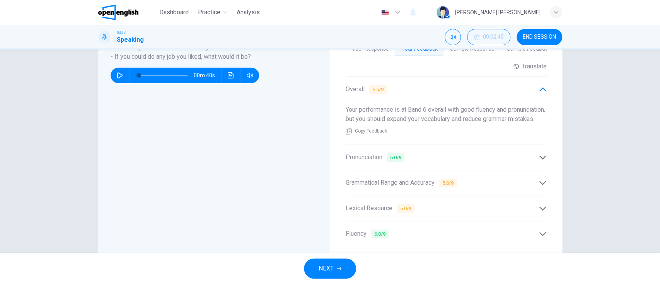
drag, startPoint x: 362, startPoint y: 103, endPoint x: 528, endPoint y: 103, distance: 165.1
click at [528, 103] on div "Your performance is at Band 6 overall with good fluency and pronunciation, but …" at bounding box center [446, 120] width 201 height 43
drag, startPoint x: 380, startPoint y: 112, endPoint x: 524, endPoint y: 120, distance: 144.5
click at [512, 120] on div "Your performance is at Band 6 overall with good fluency and pronunciation, but …" at bounding box center [446, 120] width 201 height 43
click at [357, 162] on span "Pronunciation 6.0 / 9" at bounding box center [375, 158] width 59 height 10
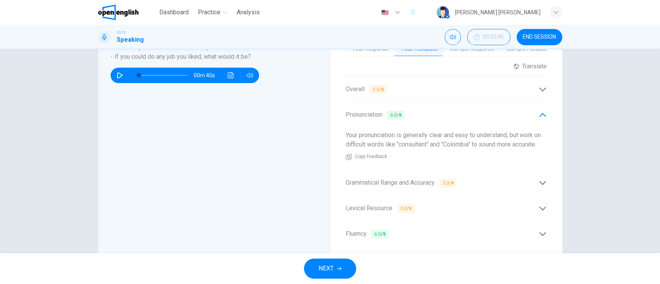
drag, startPoint x: 371, startPoint y: 128, endPoint x: 553, endPoint y: 131, distance: 181.8
click at [553, 131] on div "Grade by Category Pronunciation 6/9 Grammar 5/9 Lexical Resource 5/9 Fluency 6/…" at bounding box center [446, 103] width 232 height 319
drag, startPoint x: 369, startPoint y: 136, endPoint x: 411, endPoint y: 136, distance: 42.9
click at [411, 136] on span "Your pronunciation is generally clear and easy to understand, but work on diffi…" at bounding box center [443, 139] width 195 height 17
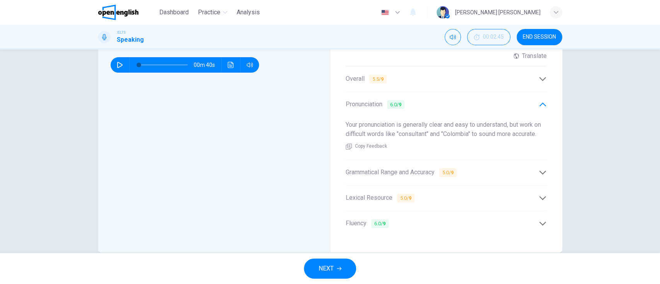
scroll to position [218, 0]
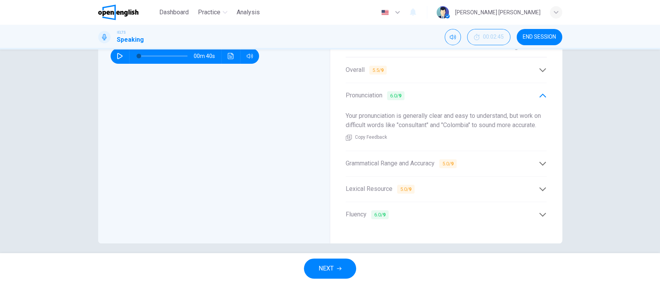
click at [357, 160] on span "Grammatical Range and Accuracy 5.0 / 9" at bounding box center [401, 164] width 111 height 10
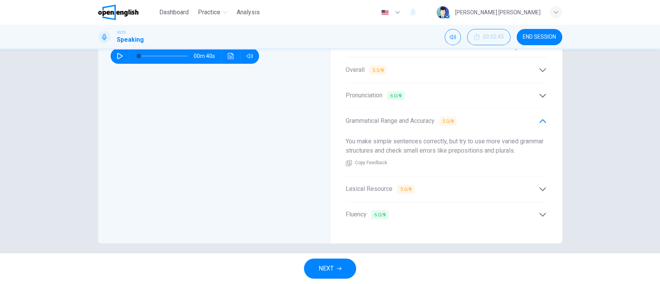
drag, startPoint x: 369, startPoint y: 133, endPoint x: 563, endPoint y: 147, distance: 194.6
click at [563, 147] on div "Question 1 Question Type : Part 1 - Introduction and Interview Directions : Dur…" at bounding box center [330, 45] width 489 height 397
click at [365, 184] on span "Lexical Resource 5.0 / 9" at bounding box center [380, 189] width 69 height 10
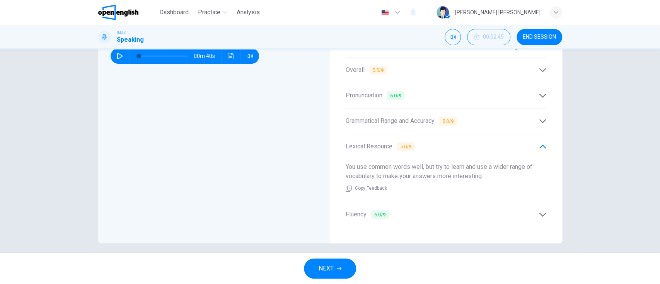
drag, startPoint x: 359, startPoint y: 159, endPoint x: 474, endPoint y: 165, distance: 115.0
click at [474, 165] on div "Grade by Category Pronunciation 6/9 Grammar 5/9 Lexical Resource 5/9 Fluency 6/…" at bounding box center [446, 84] width 232 height 319
drag, startPoint x: 467, startPoint y: 160, endPoint x: 495, endPoint y: 174, distance: 30.8
click at [495, 174] on div "You use common words well, but try to learn and use a wider range of vocabulary…" at bounding box center [446, 177] width 201 height 43
click at [479, 210] on div "Fluency 6.0 / 9" at bounding box center [442, 215] width 193 height 10
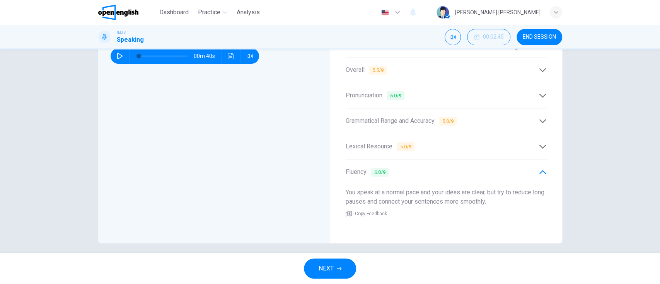
drag, startPoint x: 384, startPoint y: 187, endPoint x: 544, endPoint y: 191, distance: 159.8
click at [544, 191] on div "You speak at a normal pace and your ideas are clear, but try to reduce long pau…" at bounding box center [446, 203] width 201 height 43
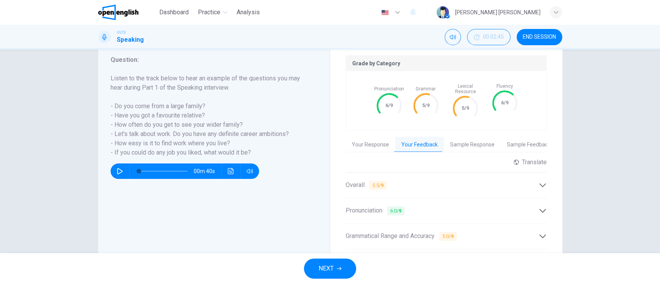
scroll to position [206, 0]
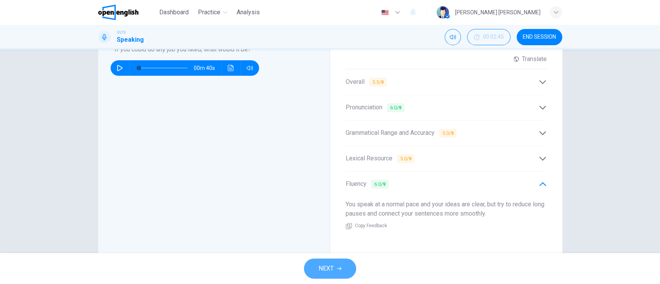
click at [340, 263] on button "NEXT" at bounding box center [330, 269] width 52 height 20
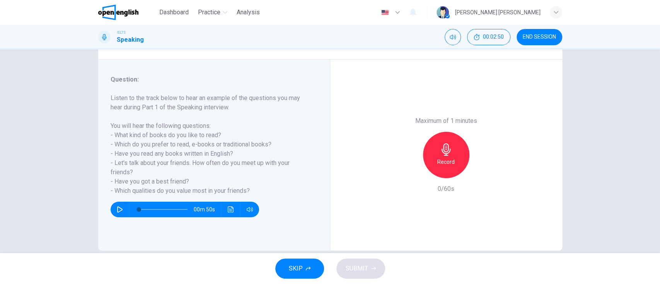
scroll to position [96, 0]
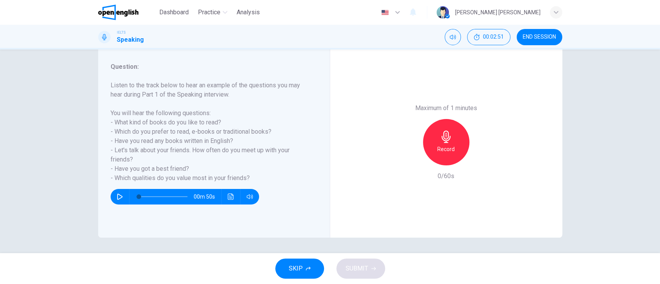
drag, startPoint x: 118, startPoint y: 87, endPoint x: 307, endPoint y: 88, distance: 189.1
click at [307, 88] on div "Question : Listen to the track below to hear an example of the questions you ma…" at bounding box center [217, 142] width 213 height 160
click at [437, 145] on h6 "Record" at bounding box center [445, 149] width 17 height 9
click at [368, 266] on button "SUBMIT" at bounding box center [360, 269] width 49 height 20
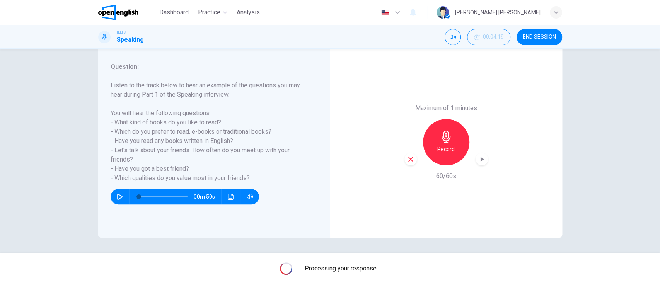
click at [479, 163] on div "button" at bounding box center [482, 159] width 12 height 12
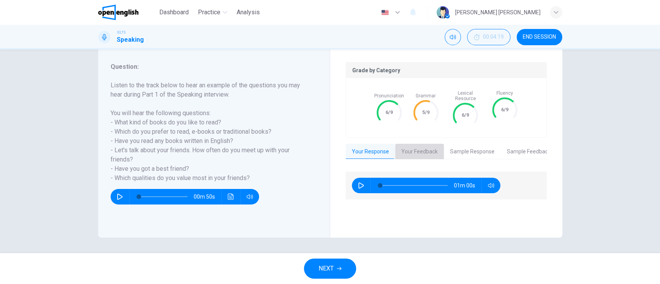
click at [418, 144] on button "Your Feedback" at bounding box center [419, 152] width 49 height 16
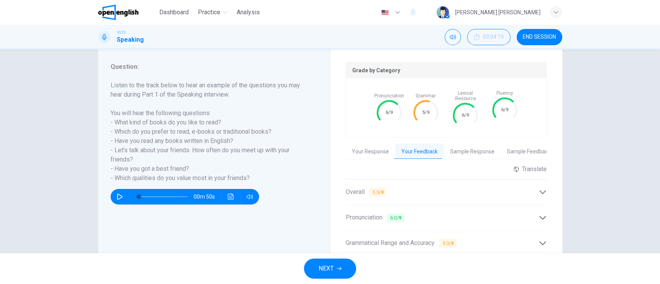
click at [470, 145] on button "Sample Response" at bounding box center [472, 152] width 57 height 16
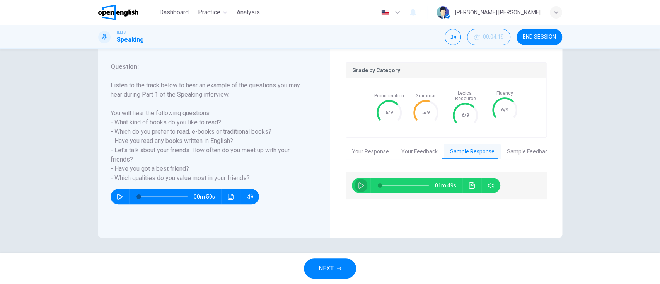
click at [355, 178] on button "button" at bounding box center [361, 185] width 12 height 15
click at [511, 147] on button "Sample Feedback" at bounding box center [529, 152] width 56 height 16
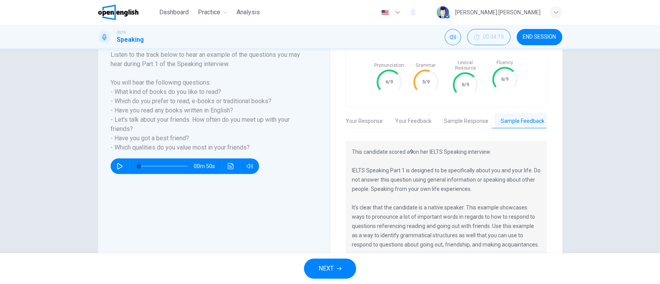
scroll to position [147, 0]
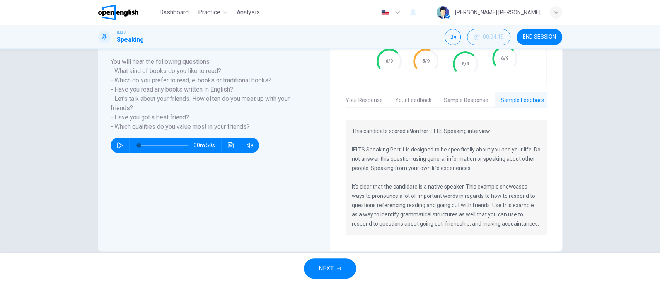
drag, startPoint x: 350, startPoint y: 125, endPoint x: 447, endPoint y: 122, distance: 97.9
click at [424, 130] on div "This candidate scored a 9 on her IELTS Speaking interview. IELTS Speaking Part …" at bounding box center [446, 177] width 201 height 114
drag, startPoint x: 448, startPoint y: 122, endPoint x: 481, endPoint y: 131, distance: 34.1
click at [490, 126] on p "This candidate scored a 9 on her IELTS Speaking interview. IELTS Speaking Part …" at bounding box center [446, 177] width 189 height 102
click at [422, 150] on p "This candidate scored a 9 on her IELTS Speaking interview. IELTS Speaking Part …" at bounding box center [446, 177] width 189 height 102
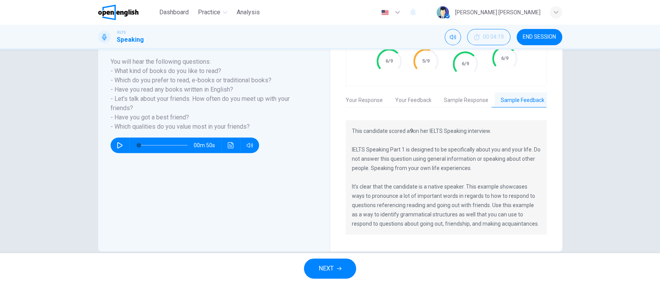
drag, startPoint x: 354, startPoint y: 149, endPoint x: 464, endPoint y: 213, distance: 127.9
click at [464, 213] on p "This candidate scored a 9 on her IELTS Speaking interview. IELTS Speaking Part …" at bounding box center [446, 177] width 189 height 102
click at [458, 215] on p "This candidate scored a 9 on her IELTS Speaking interview. IELTS Speaking Part …" at bounding box center [446, 177] width 189 height 102
drag, startPoint x: 444, startPoint y: 196, endPoint x: 405, endPoint y: 137, distance: 70.8
click at [422, 156] on p "This candidate scored a 9 on her IELTS Speaking interview. IELTS Speaking Part …" at bounding box center [446, 177] width 189 height 102
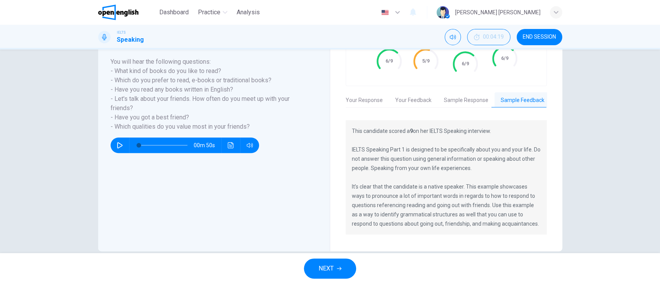
drag, startPoint x: 398, startPoint y: 128, endPoint x: 487, endPoint y: 127, distance: 88.6
click at [487, 127] on p "This candidate scored a 9 on her IELTS Speaking interview. IELTS Speaking Part …" at bounding box center [446, 177] width 189 height 102
click at [467, 190] on p "This candidate scored a 9 on her IELTS Speaking interview. IELTS Speaking Part …" at bounding box center [446, 177] width 189 height 102
drag, startPoint x: 336, startPoint y: 125, endPoint x: 366, endPoint y: 145, distance: 35.4
click at [366, 145] on div "Grade by Category Pronunciation 6/9 Grammar 5/9 Lexical Resource 6/9 Fluency 6/…" at bounding box center [446, 123] width 232 height 256
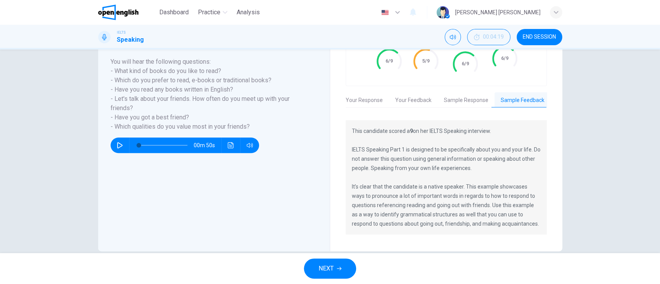
click at [368, 147] on p "This candidate scored a 9 on her IELTS Speaking interview. IELTS Speaking Part …" at bounding box center [446, 177] width 189 height 102
drag, startPoint x: 363, startPoint y: 190, endPoint x: 495, endPoint y: 183, distance: 132.1
click at [493, 183] on p "This candidate scored a 9 on her IELTS Speaking interview. IELTS Speaking Part …" at bounding box center [446, 177] width 189 height 102
click at [503, 191] on p "This candidate scored a 9 on her IELTS Speaking interview. IELTS Speaking Part …" at bounding box center [446, 177] width 189 height 102
drag, startPoint x: 355, startPoint y: 180, endPoint x: 487, endPoint y: 219, distance: 137.2
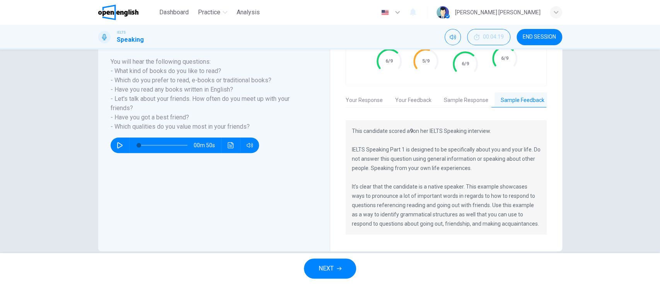
click at [487, 219] on p "This candidate scored a 9 on her IELTS Speaking interview. IELTS Speaking Part …" at bounding box center [446, 177] width 189 height 102
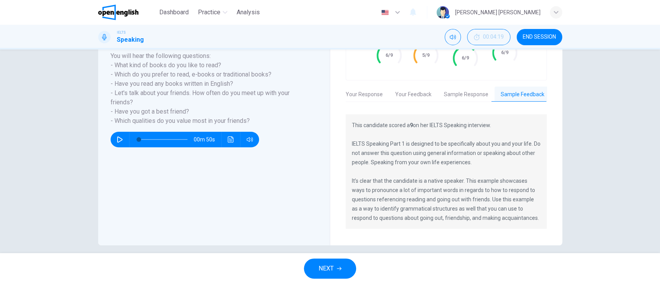
scroll to position [155, 0]
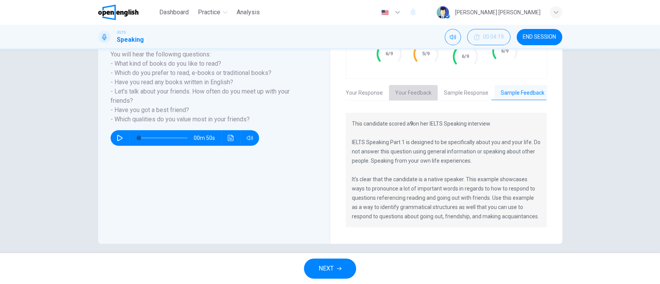
click at [413, 85] on button "Your Feedback" at bounding box center [413, 93] width 49 height 16
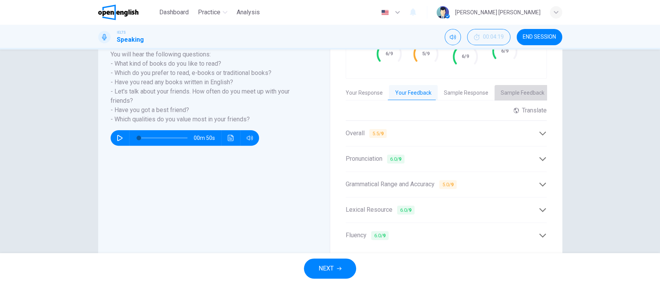
click at [509, 85] on button "Sample Feedback" at bounding box center [523, 93] width 56 height 16
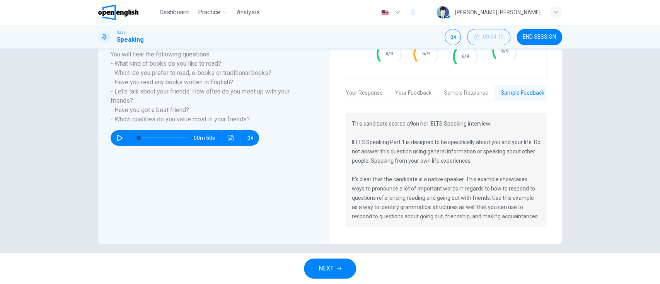
click at [464, 85] on button "Sample Response" at bounding box center [466, 93] width 57 height 16
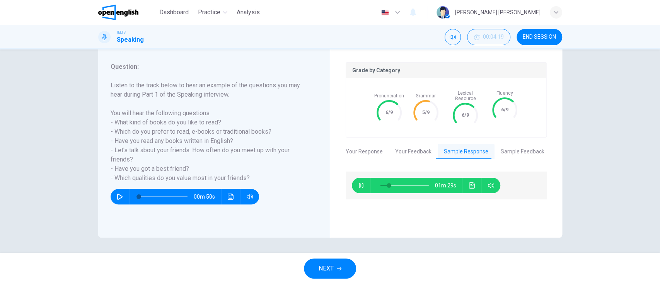
scroll to position [96, 0]
type input "**"
click at [417, 145] on button "Your Feedback" at bounding box center [413, 152] width 49 height 16
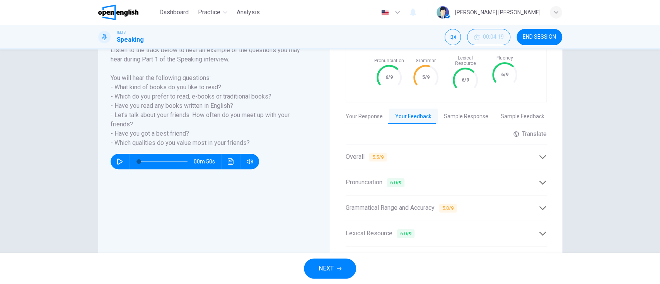
scroll to position [147, 0]
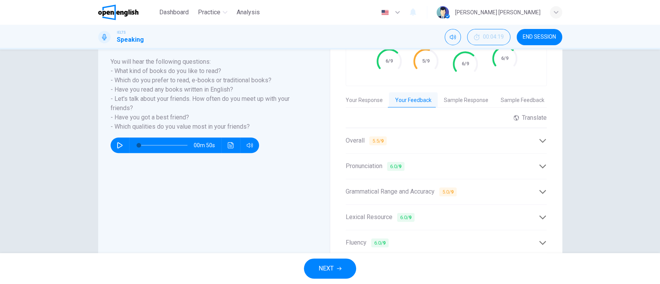
click at [405, 138] on div "Overall 5.5 / 9" at bounding box center [442, 141] width 193 height 10
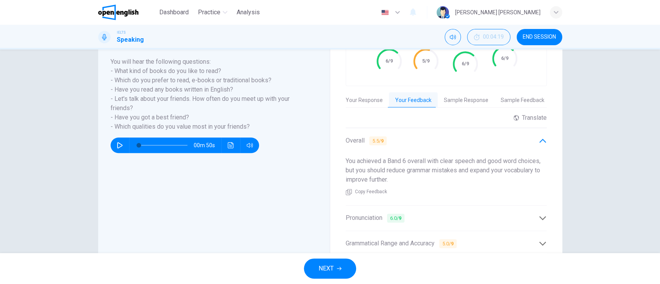
drag, startPoint x: 339, startPoint y: 154, endPoint x: 382, endPoint y: 159, distance: 44.0
click at [382, 159] on div "Grade by Category Pronunciation 6/9 Grammar 5/9 Lexical Resource 6/9 Fluency 6/…" at bounding box center [446, 159] width 232 height 328
drag, startPoint x: 362, startPoint y: 158, endPoint x: 415, endPoint y: 166, distance: 53.3
click at [415, 166] on span "You achieved a Band 6 overall with clear speech and good word choices, but you …" at bounding box center [443, 170] width 195 height 26
drag, startPoint x: 345, startPoint y: 159, endPoint x: 541, endPoint y: 151, distance: 195.9
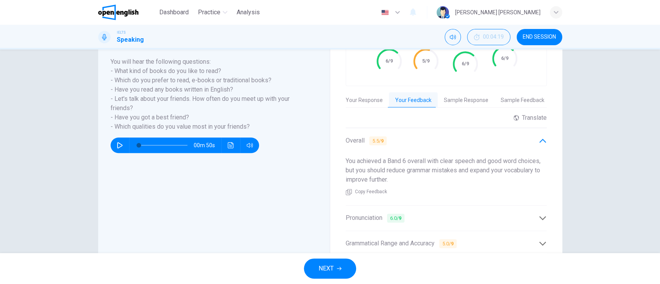
click at [521, 157] on span "You achieved a Band 6 overall with clear speech and good word choices, but you …" at bounding box center [443, 170] width 195 height 26
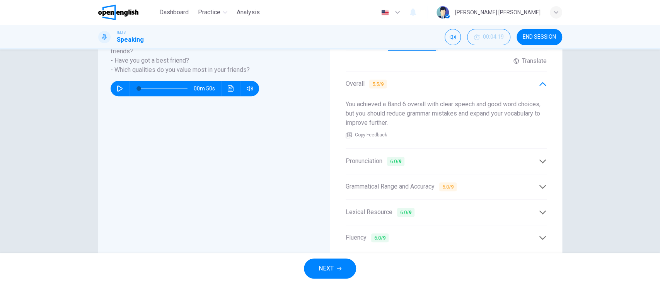
scroll to position [227, 0]
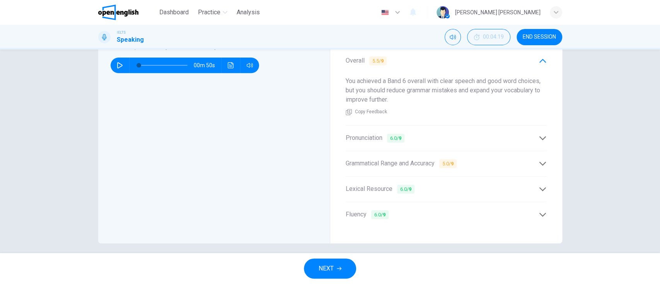
click at [376, 210] on span "6.0 / 9" at bounding box center [379, 214] width 17 height 9
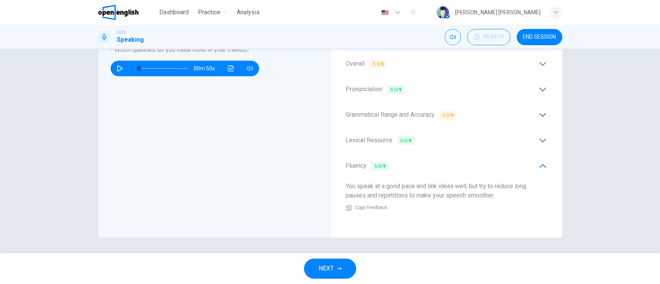
scroll to position [218, 0]
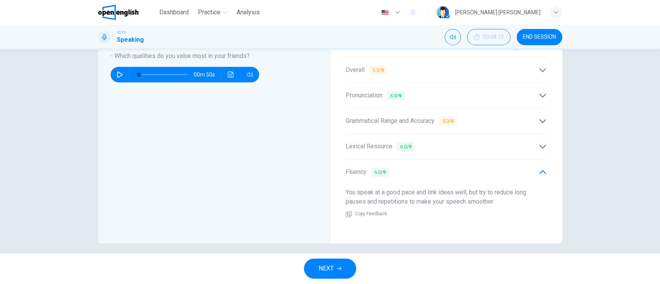
drag, startPoint x: 385, startPoint y: 186, endPoint x: 542, endPoint y: 187, distance: 157.0
click at [542, 187] on div "You speak at a good pace and link ideas well, but try to reduce long pauses and…" at bounding box center [446, 203] width 201 height 43
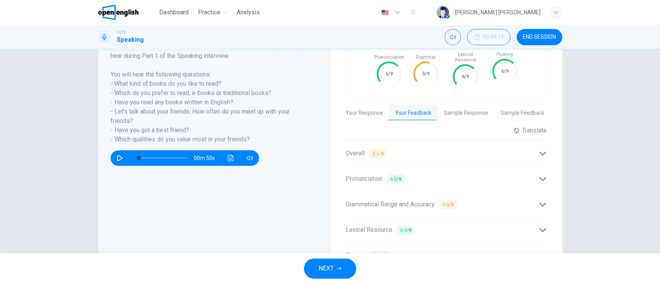
scroll to position [63, 0]
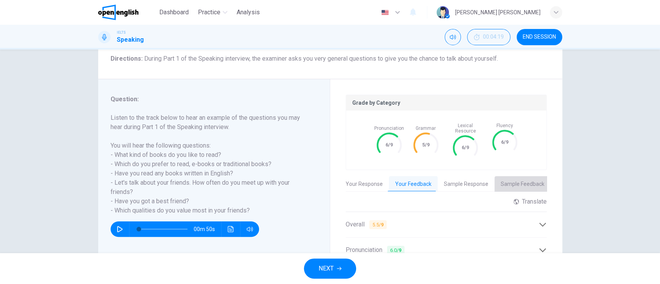
click at [521, 176] on button "Sample Feedback" at bounding box center [523, 184] width 56 height 16
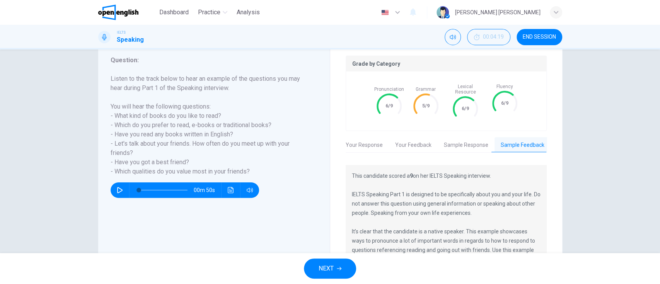
scroll to position [103, 0]
click at [326, 270] on span "NEXT" at bounding box center [326, 268] width 15 height 11
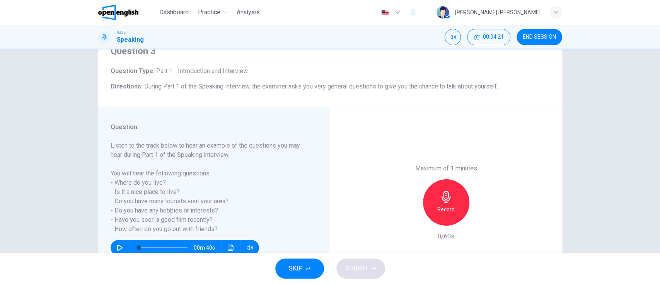
scroll to position [96, 0]
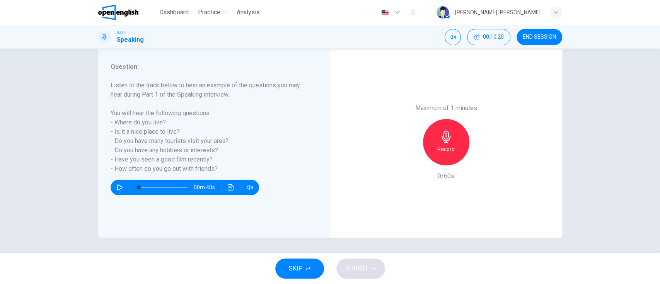
drag, startPoint x: 122, startPoint y: 122, endPoint x: 142, endPoint y: 121, distance: 20.5
click at [142, 121] on h6 "Listen to the track below to hear an example of the questions you may hear duri…" at bounding box center [210, 127] width 198 height 93
drag, startPoint x: 138, startPoint y: 128, endPoint x: 154, endPoint y: 131, distance: 16.8
click at [154, 131] on h6 "Listen to the track below to hear an example of the questions you may hear duri…" at bounding box center [210, 127] width 198 height 93
drag, startPoint x: 146, startPoint y: 141, endPoint x: 163, endPoint y: 143, distance: 17.1
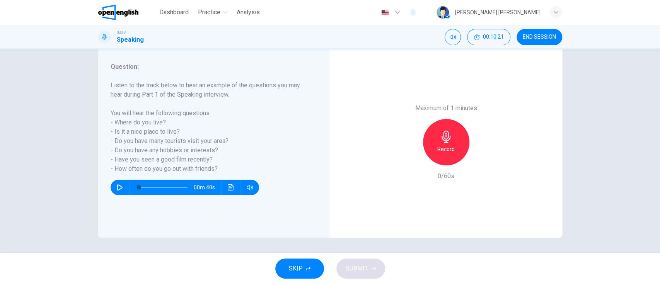
click at [163, 141] on h6 "Listen to the track below to hear an example of the questions you may hear duri…" at bounding box center [210, 127] width 198 height 93
drag, startPoint x: 146, startPoint y: 150, endPoint x: 167, endPoint y: 150, distance: 21.3
click at [167, 150] on h6 "Listen to the track below to hear an example of the questions you may hear duri…" at bounding box center [210, 127] width 198 height 93
click at [183, 159] on h6 "Listen to the track below to hear an example of the questions you may hear duri…" at bounding box center [210, 127] width 198 height 93
click at [195, 172] on h6 "Listen to the track below to hear an example of the questions you may hear duri…" at bounding box center [210, 127] width 198 height 93
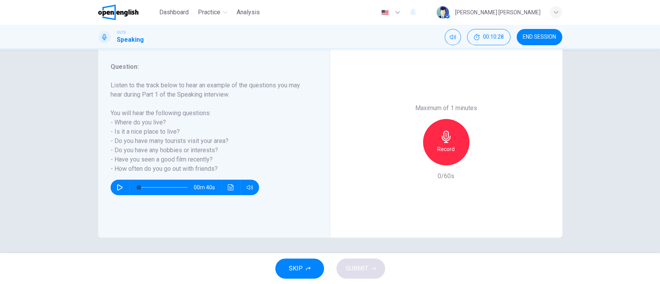
click at [117, 186] on icon "button" at bounding box center [120, 187] width 6 height 6
click at [117, 187] on icon "button" at bounding box center [120, 187] width 6 height 6
click at [450, 146] on h6 "Record" at bounding box center [445, 149] width 17 height 9
click at [366, 265] on span "SUBMIT" at bounding box center [357, 268] width 22 height 11
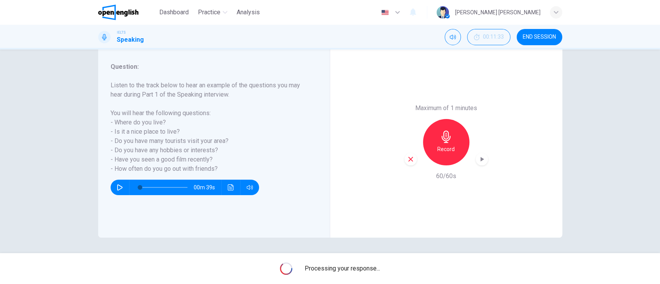
type input "*"
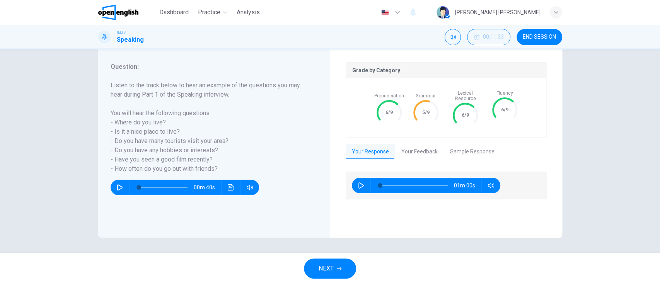
click at [410, 145] on button "Your Feedback" at bounding box center [419, 152] width 49 height 16
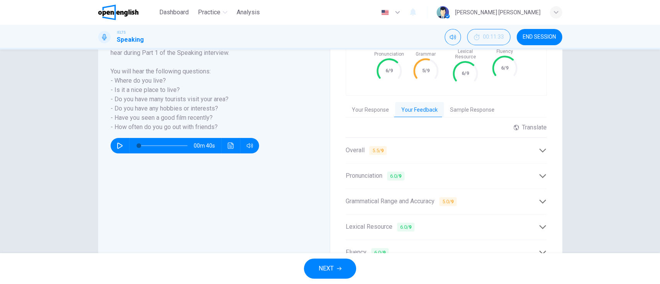
scroll to position [176, 0]
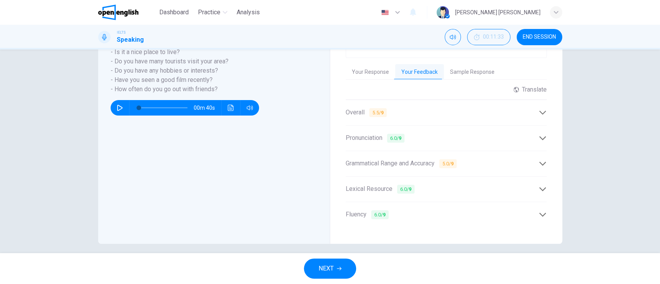
click at [366, 159] on span "Grammatical Range and Accuracy 5.0 / 9" at bounding box center [401, 164] width 111 height 10
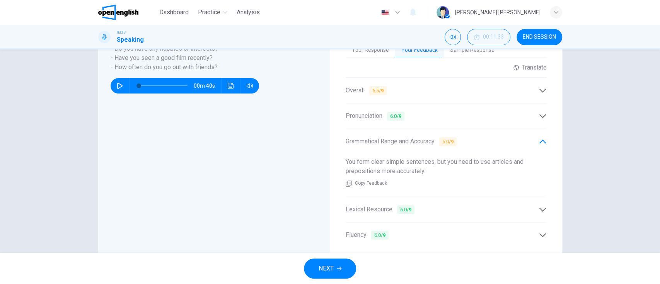
scroll to position [218, 0]
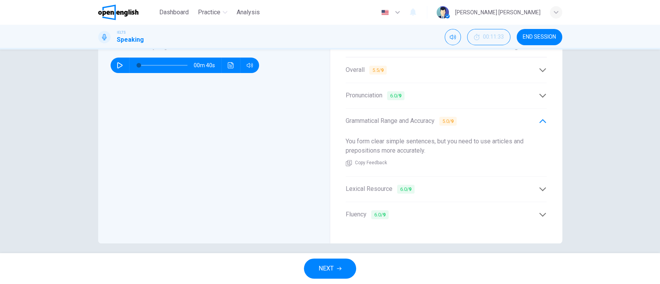
drag, startPoint x: 374, startPoint y: 133, endPoint x: 465, endPoint y: 138, distance: 91.4
click at [465, 138] on span "You form clear simple sentences, but you need to use articles and prepositions …" at bounding box center [435, 146] width 178 height 17
drag, startPoint x: 403, startPoint y: 145, endPoint x: 345, endPoint y: 138, distance: 58.5
click at [346, 138] on span "You form clear simple sentences, but you need to use articles and prepositions …" at bounding box center [435, 146] width 178 height 17
drag, startPoint x: 381, startPoint y: 135, endPoint x: 433, endPoint y: 146, distance: 53.4
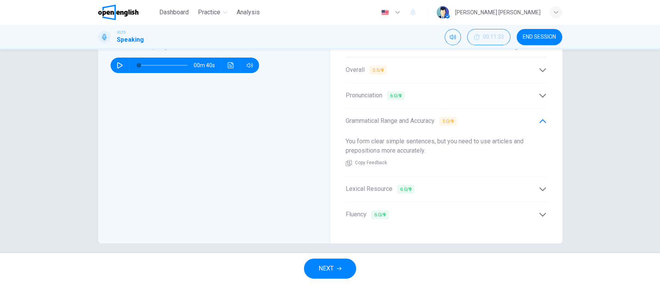
click at [433, 146] on div "You form clear simple sentences, but you need to use articles and prepositions …" at bounding box center [446, 152] width 201 height 43
drag, startPoint x: 433, startPoint y: 146, endPoint x: 350, endPoint y: 138, distance: 83.5
click at [350, 138] on div "You form clear simple sentences, but you need to use articles and prepositions …" at bounding box center [446, 152] width 201 height 43
click at [371, 188] on div "Lexical Resource 6.0 / 9" at bounding box center [446, 189] width 201 height 19
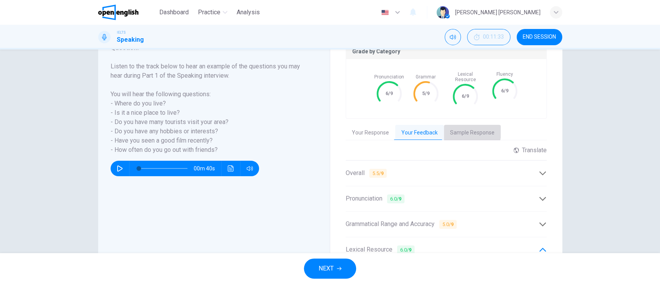
click at [458, 126] on button "Sample Response" at bounding box center [472, 133] width 57 height 16
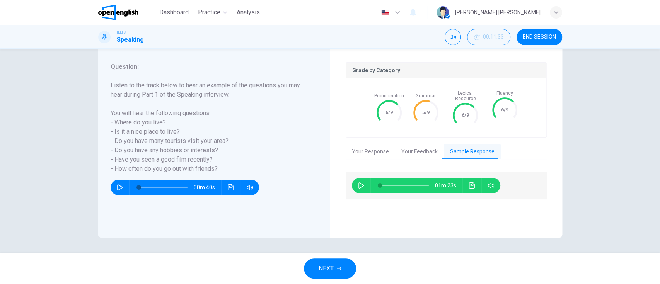
click at [412, 144] on button "Your Feedback" at bounding box center [419, 152] width 49 height 16
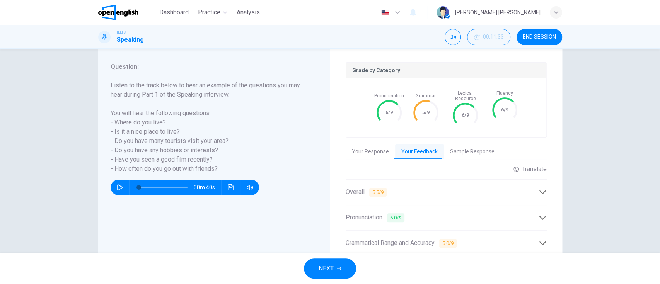
click at [354, 148] on button "Your Response" at bounding box center [371, 152] width 50 height 16
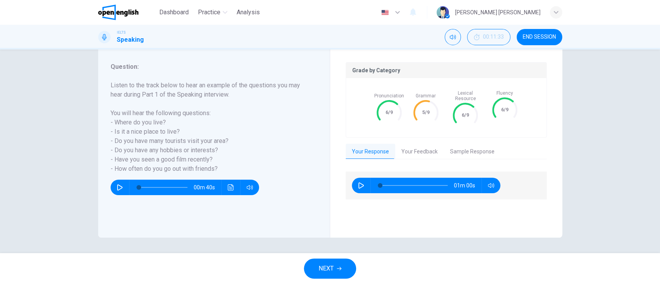
click at [464, 144] on button "Sample Response" at bounding box center [472, 152] width 57 height 16
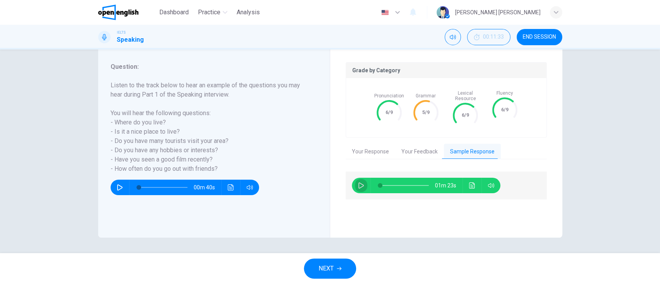
click at [358, 183] on icon "button" at bounding box center [361, 186] width 6 height 6
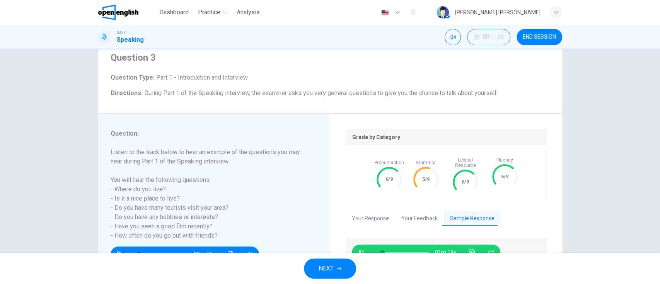
scroll to position [51, 0]
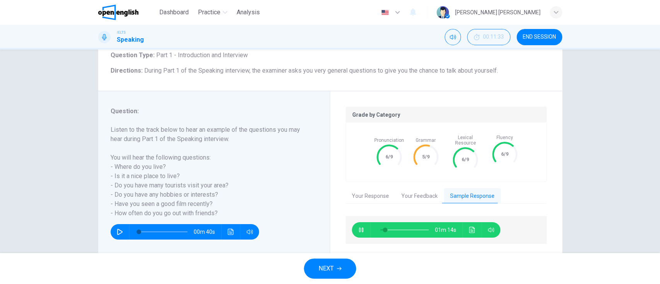
click at [473, 224] on button "Click to see the audio transcription" at bounding box center [472, 229] width 12 height 15
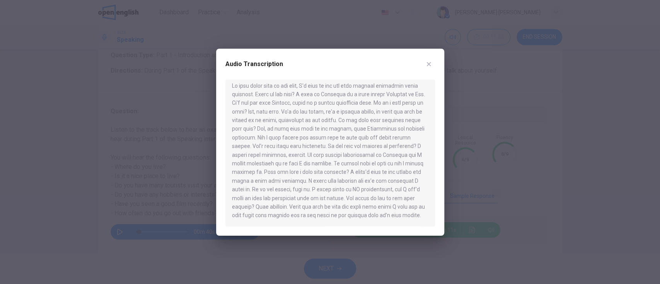
scroll to position [13, 0]
drag, startPoint x: 232, startPoint y: 91, endPoint x: 340, endPoint y: 219, distance: 167.7
click at [385, 216] on div at bounding box center [330, 153] width 210 height 147
click at [304, 213] on div at bounding box center [330, 153] width 210 height 147
drag, startPoint x: 308, startPoint y: 216, endPoint x: 237, endPoint y: 105, distance: 131.4
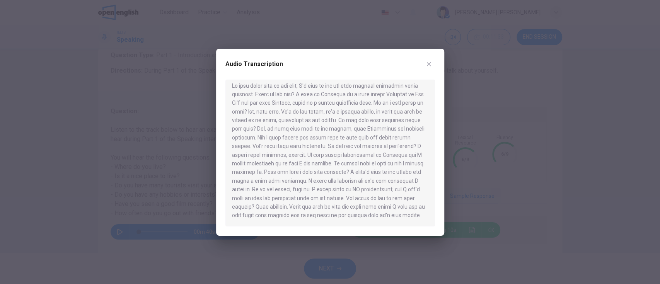
click at [237, 105] on div at bounding box center [330, 153] width 210 height 147
drag, startPoint x: 237, startPoint y: 82, endPoint x: 343, endPoint y: 207, distance: 164.1
click at [343, 207] on div at bounding box center [330, 153] width 210 height 147
drag, startPoint x: 303, startPoint y: 116, endPoint x: 255, endPoint y: 127, distance: 49.6
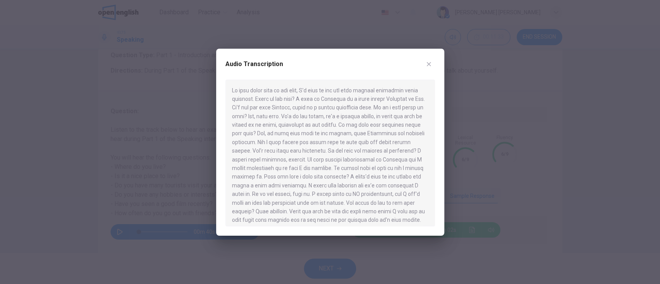
click at [239, 129] on div at bounding box center [330, 153] width 210 height 147
drag, startPoint x: 267, startPoint y: 125, endPoint x: 337, endPoint y: 123, distance: 70.4
click at [335, 124] on div at bounding box center [330, 153] width 210 height 147
click at [428, 63] on icon "button" at bounding box center [429, 64] width 4 height 4
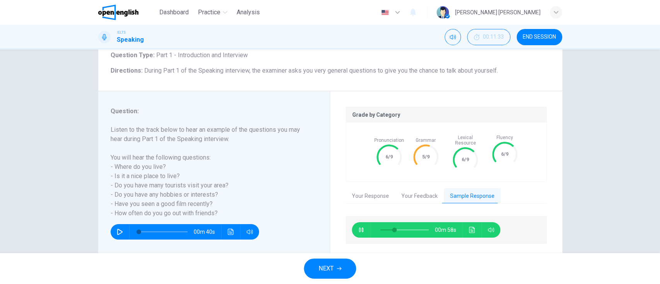
type input "**"
click at [346, 266] on button "NEXT" at bounding box center [330, 269] width 52 height 20
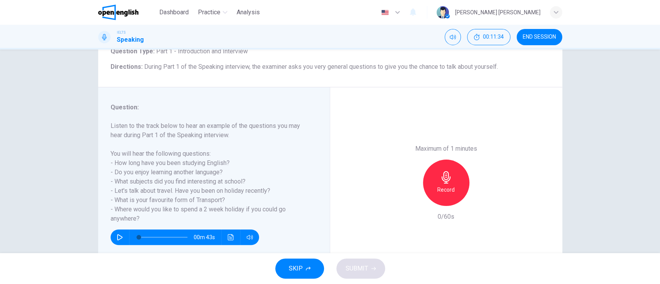
scroll to position [96, 0]
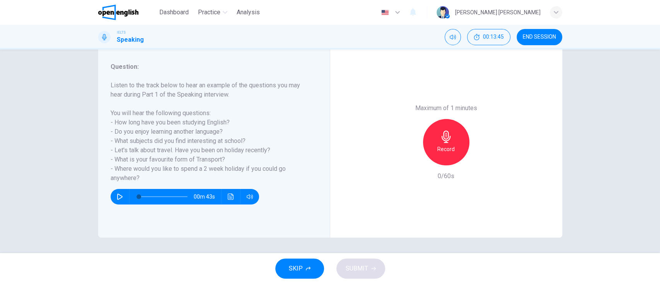
drag, startPoint x: 117, startPoint y: 140, endPoint x: 248, endPoint y: 142, distance: 130.7
click at [244, 139] on h6 "Listen to the track below to hear an example of the questions you may hear duri…" at bounding box center [210, 132] width 198 height 102
click at [120, 197] on icon "button" at bounding box center [120, 197] width 6 height 6
click at [439, 147] on h6 "Record" at bounding box center [445, 149] width 17 height 9
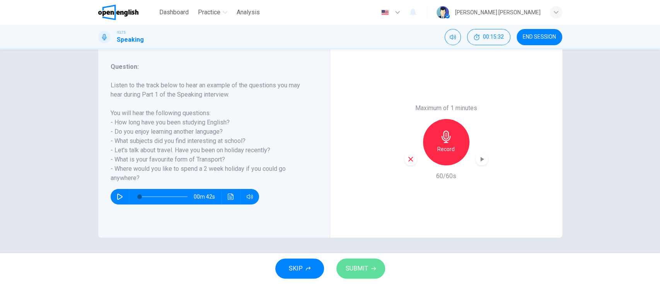
click at [357, 271] on span "SUBMIT" at bounding box center [357, 268] width 22 height 11
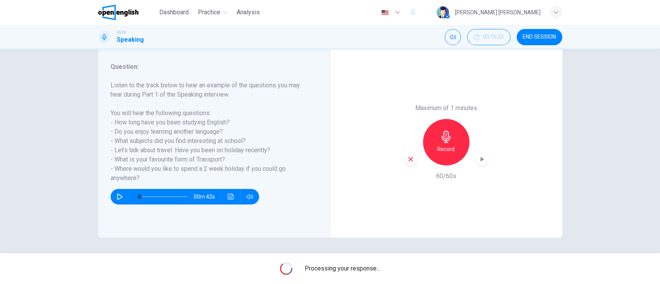
type input "*"
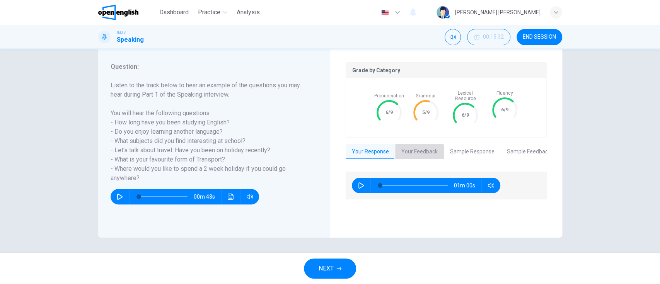
click at [406, 146] on button "Your Feedback" at bounding box center [419, 152] width 49 height 16
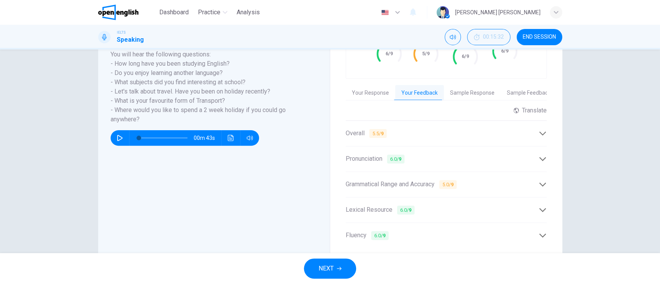
scroll to position [176, 0]
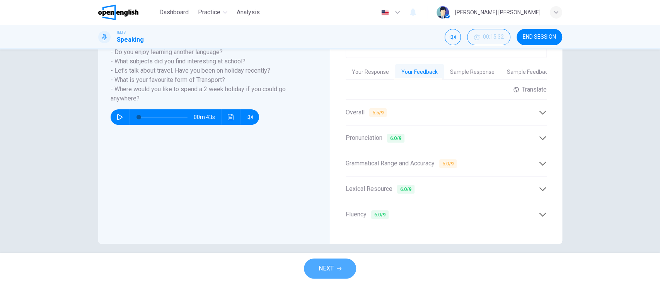
click at [338, 266] on icon "button" at bounding box center [339, 268] width 5 height 5
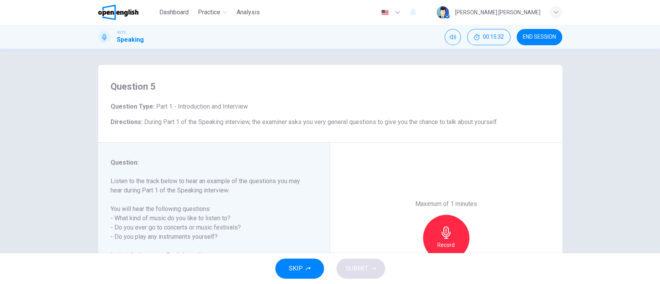
scroll to position [96, 0]
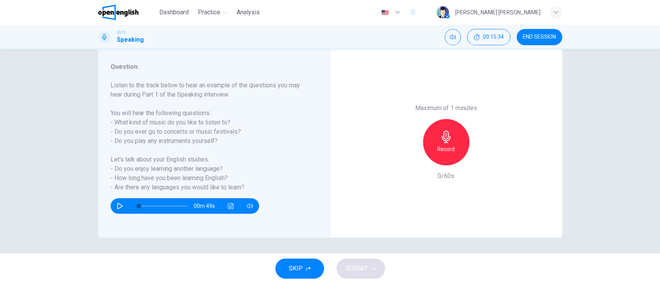
drag, startPoint x: 144, startPoint y: 85, endPoint x: 247, endPoint y: 88, distance: 102.5
click at [238, 85] on h6 "Listen to the track below to hear an example of the questions you may hear duri…" at bounding box center [210, 136] width 198 height 111
drag, startPoint x: 272, startPoint y: 90, endPoint x: 95, endPoint y: 89, distance: 176.7
click at [98, 89] on div "Question : Listen to the track below to hear an example of the questions you ma…" at bounding box center [214, 142] width 232 height 191
drag, startPoint x: 95, startPoint y: 90, endPoint x: 159, endPoint y: 119, distance: 70.6
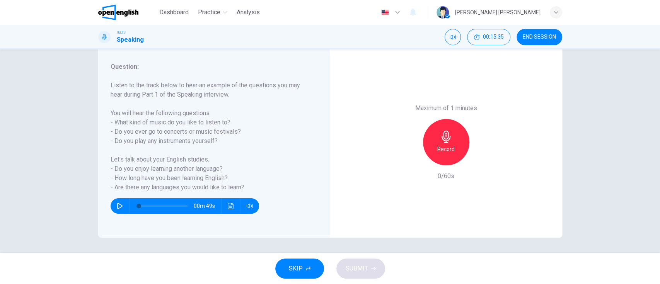
click at [160, 112] on div "Question 5 Question Type : Part 1 - Introduction and Interview Directions : Dur…" at bounding box center [330, 103] width 489 height 269
drag, startPoint x: 112, startPoint y: 111, endPoint x: 201, endPoint y: 114, distance: 89.0
click at [201, 114] on h6 "Listen to the track below to hear an example of the questions you may hear duri…" at bounding box center [210, 136] width 198 height 111
click at [210, 127] on h6 "Listen to the track below to hear an example of the questions you may hear duri…" at bounding box center [210, 136] width 198 height 111
drag, startPoint x: 204, startPoint y: 123, endPoint x: 137, endPoint y: 125, distance: 66.9
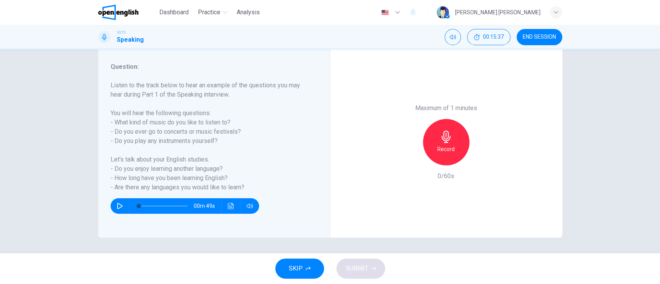
click at [137, 125] on h6 "Listen to the track below to hear an example of the questions you may hear duri…" at bounding box center [210, 136] width 198 height 111
drag, startPoint x: 118, startPoint y: 179, endPoint x: 249, endPoint y: 167, distance: 131.7
click at [249, 167] on h6 "Listen to the track below to hear an example of the questions you may hear duri…" at bounding box center [210, 136] width 198 height 111
click at [443, 147] on h6 "Record" at bounding box center [445, 149] width 17 height 9
click at [374, 268] on icon "button" at bounding box center [373, 268] width 5 height 3
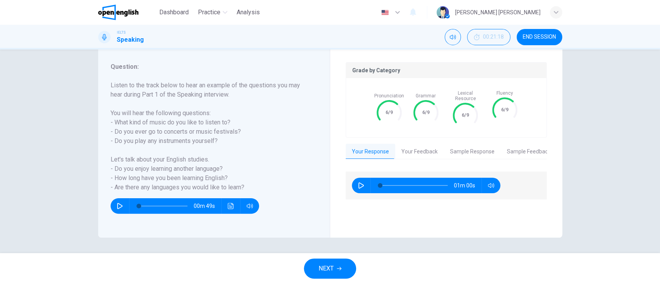
click at [408, 147] on button "Your Feedback" at bounding box center [419, 152] width 49 height 16
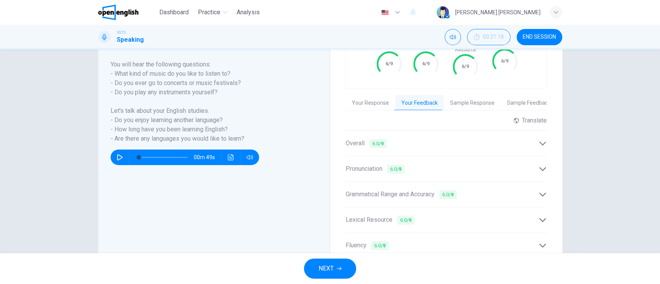
scroll to position [176, 0]
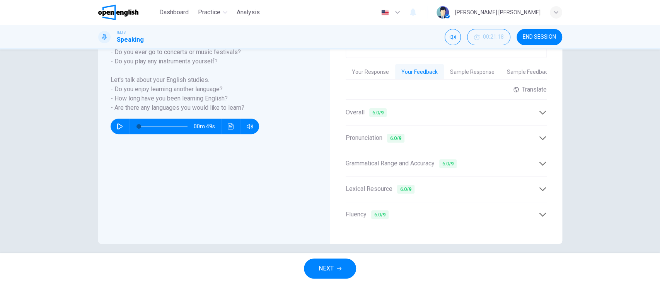
click at [389, 215] on div "Fluency 6.0 / 9" at bounding box center [446, 214] width 201 height 19
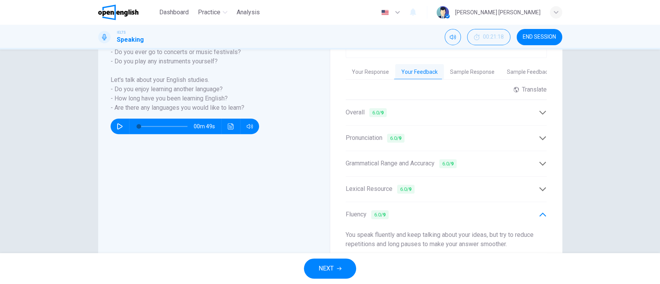
scroll to position [218, 0]
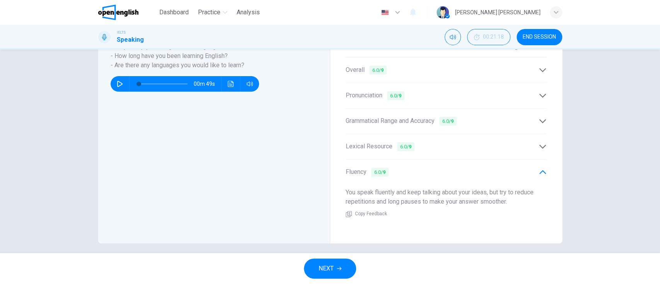
drag, startPoint x: 551, startPoint y: 36, endPoint x: 372, endPoint y: 54, distance: 180.4
click at [551, 35] on span "END SESSION" at bounding box center [539, 37] width 33 height 6
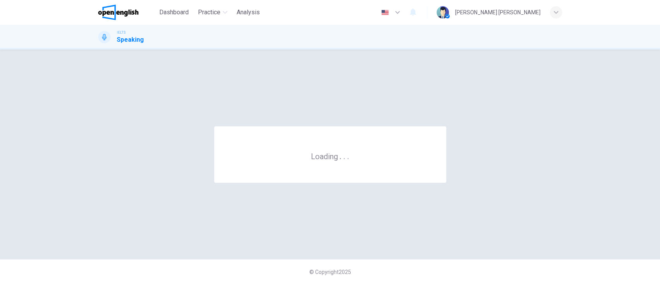
scroll to position [0, 0]
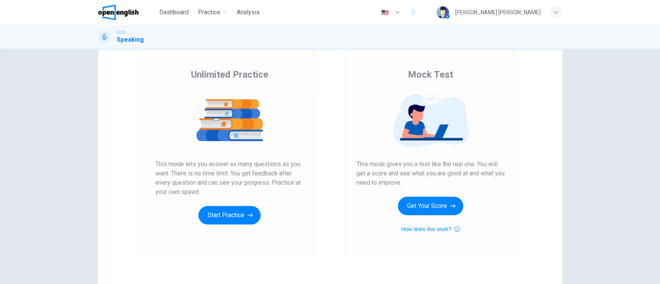
scroll to position [90, 0]
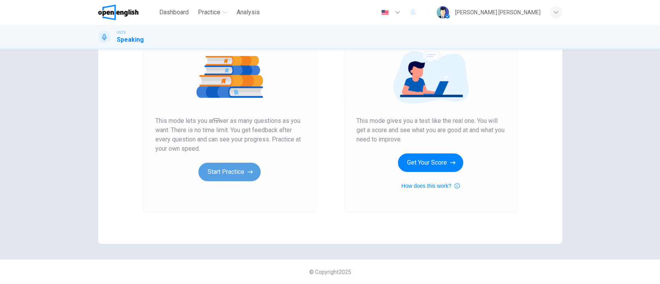
click at [224, 174] on button "Start Practice" at bounding box center [229, 172] width 62 height 19
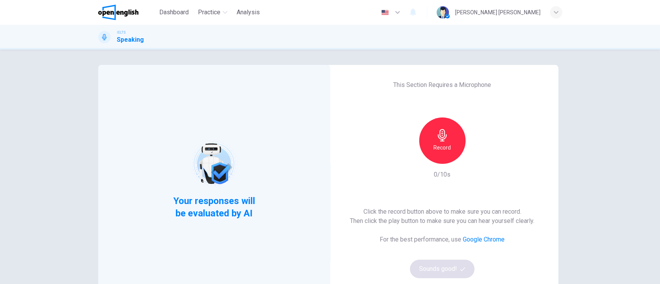
click at [439, 150] on h6 "Record" at bounding box center [442, 147] width 17 height 9
click at [435, 153] on div "Stop" at bounding box center [442, 141] width 46 height 46
click at [479, 160] on icon "button" at bounding box center [478, 158] width 8 height 8
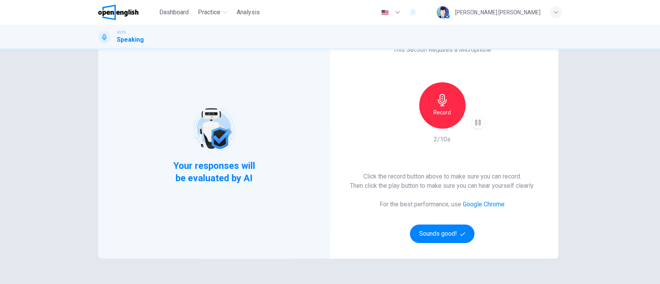
scroll to position [51, 0]
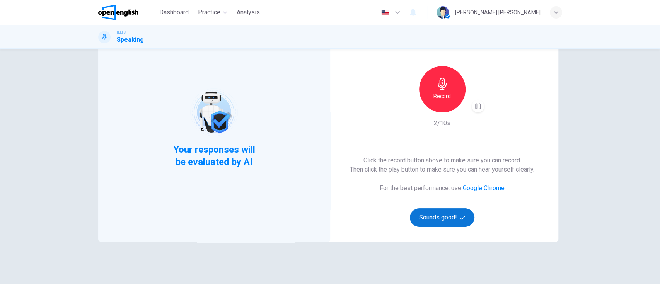
click at [427, 216] on button "Sounds good!" at bounding box center [442, 217] width 65 height 19
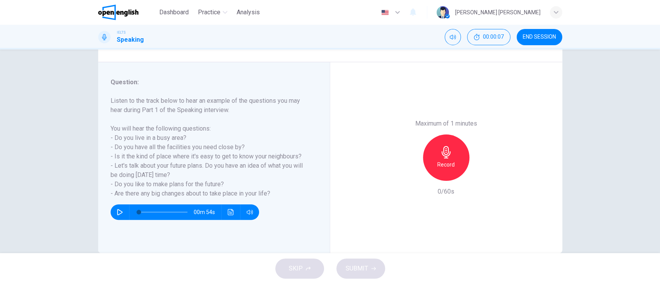
scroll to position [96, 0]
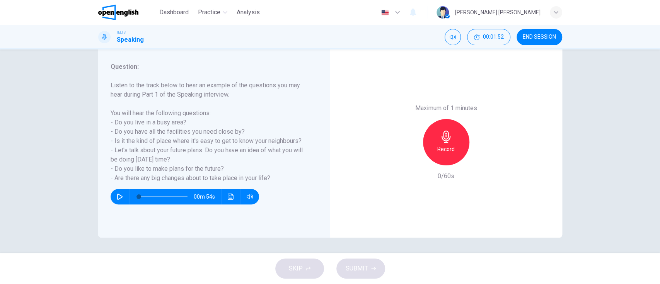
click at [117, 196] on icon "button" at bounding box center [120, 197] width 6 height 6
click at [445, 145] on h6 "Record" at bounding box center [445, 149] width 17 height 9
click at [366, 264] on span "SUBMIT" at bounding box center [357, 268] width 22 height 11
type input "*"
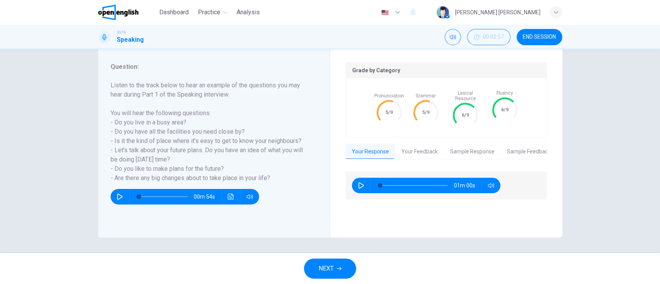
click at [424, 144] on button "Your Feedback" at bounding box center [419, 152] width 49 height 16
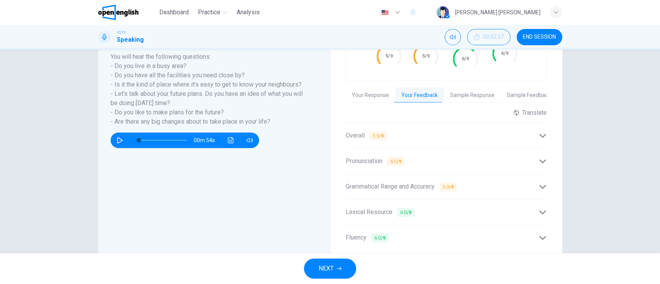
scroll to position [176, 0]
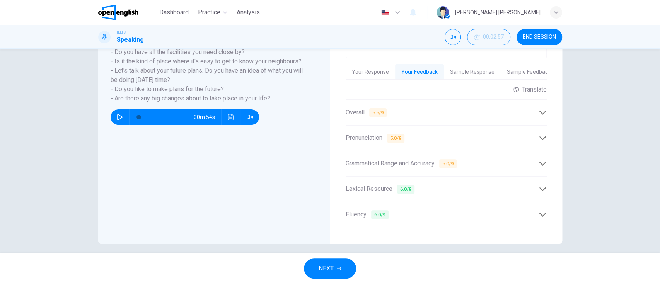
click at [364, 184] on span "Lexical Resource 6.0 / 9" at bounding box center [380, 189] width 69 height 10
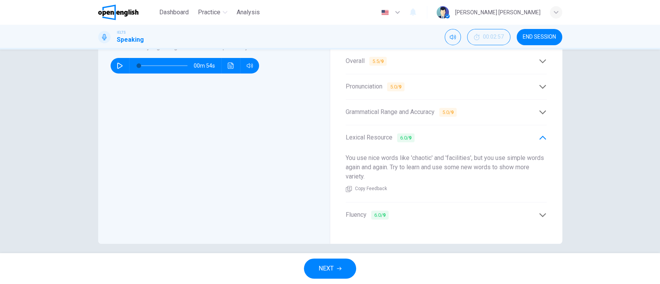
scroll to position [227, 0]
drag, startPoint x: 369, startPoint y: 152, endPoint x: 461, endPoint y: 152, distance: 92.0
click at [425, 154] on span "You use nice words like 'chaotic' and 'facilities', but you use simple words ag…" at bounding box center [445, 167] width 198 height 26
drag, startPoint x: 462, startPoint y: 152, endPoint x: 430, endPoint y: 156, distance: 31.9
click at [403, 156] on div "You use nice words like 'chaotic' and 'facilities', but you use simple words ag…" at bounding box center [446, 173] width 201 height 52
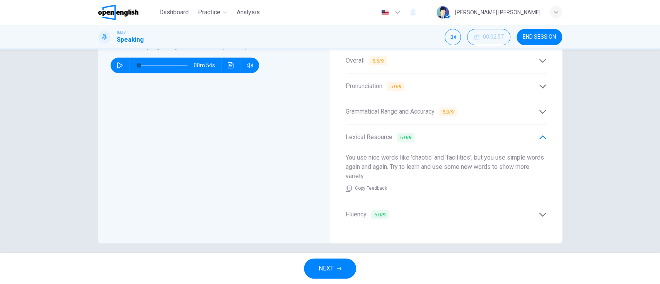
drag, startPoint x: 449, startPoint y: 156, endPoint x: 496, endPoint y: 153, distance: 46.5
click at [496, 153] on div "You use nice words like 'chaotic' and 'facilities', but you use simple words ag…" at bounding box center [446, 173] width 201 height 52
drag, startPoint x: 502, startPoint y: 153, endPoint x: 382, endPoint y: 162, distance: 120.2
click at [382, 162] on span "You use nice words like 'chaotic' and 'facilities', but you use simple words ag…" at bounding box center [445, 167] width 198 height 26
drag, startPoint x: 397, startPoint y: 162, endPoint x: 540, endPoint y: 181, distance: 143.5
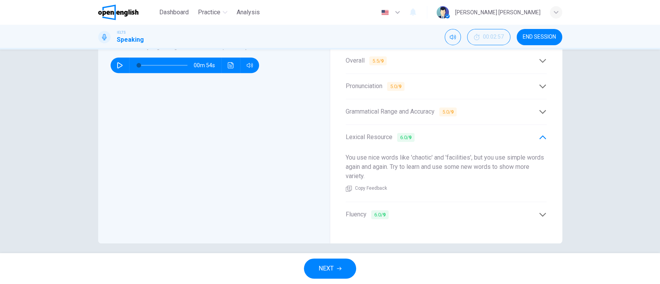
click at [540, 181] on div "You use nice words like 'chaotic' and 'facilities', but you use simple words ag…" at bounding box center [446, 173] width 201 height 52
drag, startPoint x: 337, startPoint y: 165, endPoint x: 348, endPoint y: 166, distance: 11.2
click at [348, 166] on div "Grade by Category Pronunciation 5/9 Grammar 5/9 Lexical Resource 6/9 Fluency 6/…" at bounding box center [446, 79] width 232 height 328
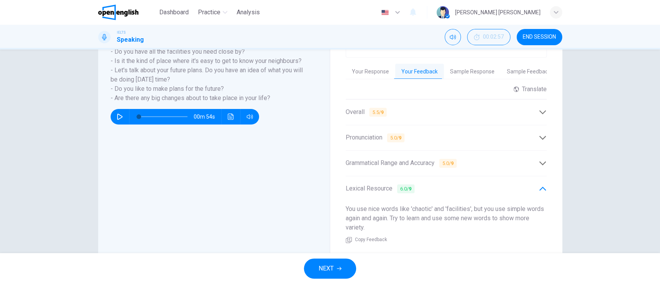
click at [422, 159] on span "Grammatical Range and Accuracy 5.0 / 9" at bounding box center [401, 164] width 111 height 10
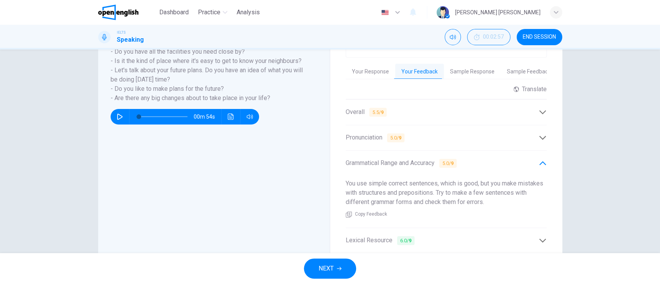
drag, startPoint x: 380, startPoint y: 173, endPoint x: 496, endPoint y: 196, distance: 117.9
click at [496, 196] on div "You use simple correct sentences, which is good, but you make mistakes with str…" at bounding box center [446, 199] width 201 height 52
drag, startPoint x: 494, startPoint y: 197, endPoint x: 324, endPoint y: 174, distance: 171.3
click at [363, 178] on div "You use simple correct sentences, which is good, but you make mistakes with str…" at bounding box center [446, 199] width 201 height 52
drag, startPoint x: 360, startPoint y: 198, endPoint x: 471, endPoint y: 201, distance: 110.3
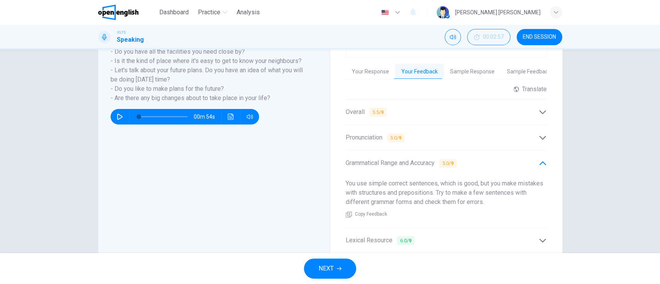
click at [471, 201] on div "You use simple correct sentences, which is good, but you make mistakes with str…" at bounding box center [446, 199] width 201 height 52
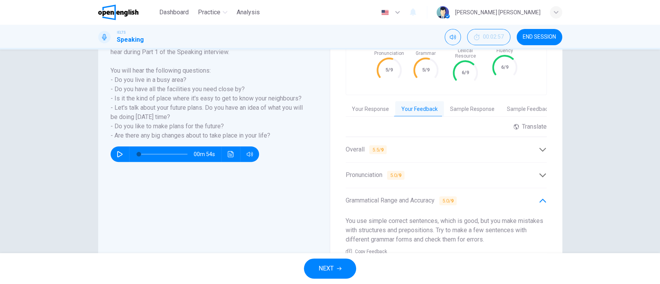
scroll to position [21, 0]
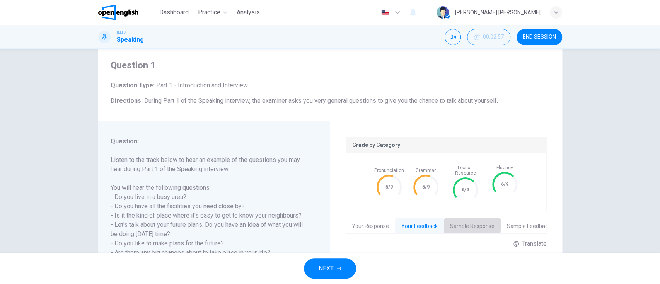
click at [464, 220] on button "Sample Response" at bounding box center [472, 227] width 57 height 16
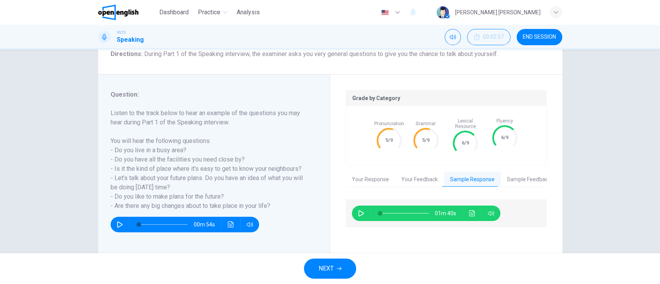
scroll to position [96, 0]
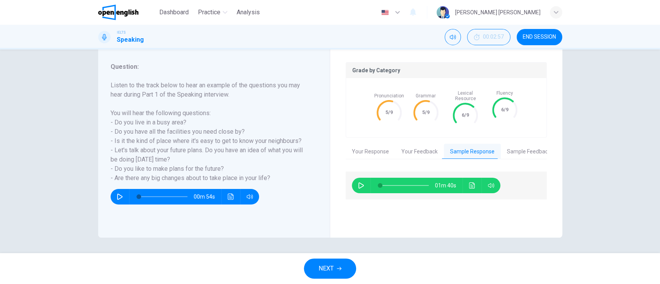
click at [469, 184] on button "Click to see the audio transcription" at bounding box center [472, 185] width 12 height 15
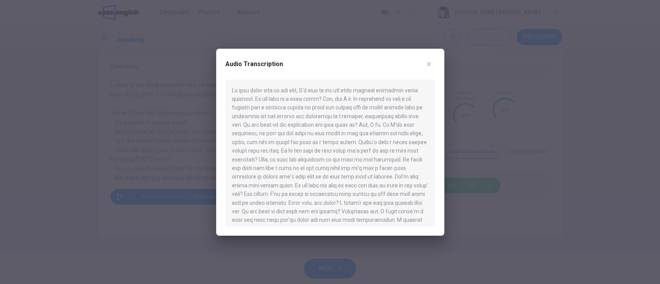
click at [429, 61] on icon "button" at bounding box center [429, 64] width 6 height 6
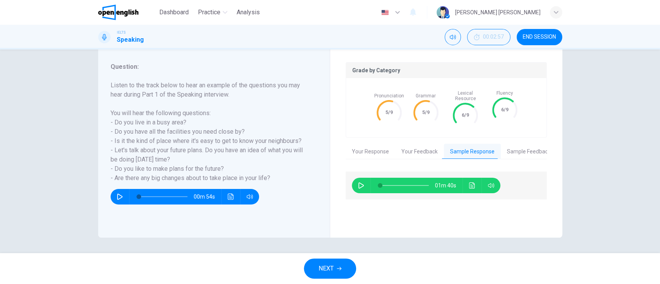
click at [335, 267] on button "NEXT" at bounding box center [330, 269] width 52 height 20
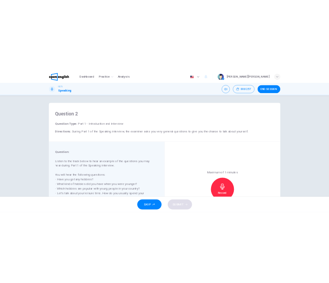
scroll to position [51, 0]
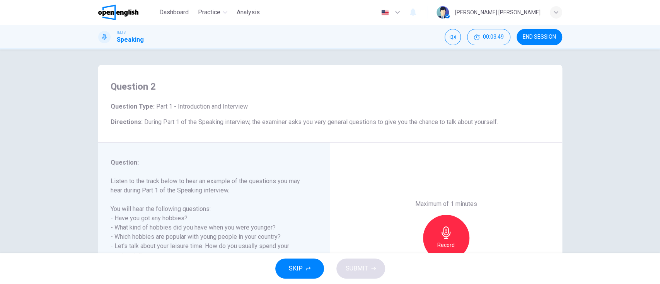
click at [550, 31] on button "END SESSION" at bounding box center [540, 37] width 46 height 16
